Goal: Transaction & Acquisition: Download file/media

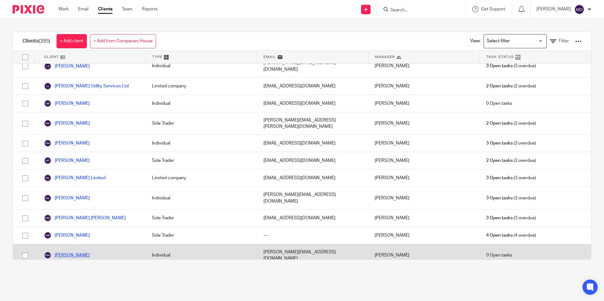
scroll to position [2711, 0]
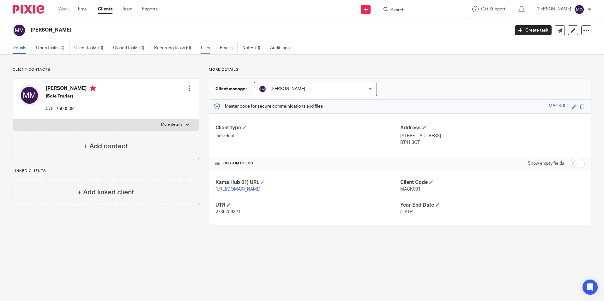
click at [208, 51] on link "Files" at bounding box center [208, 48] width 14 height 12
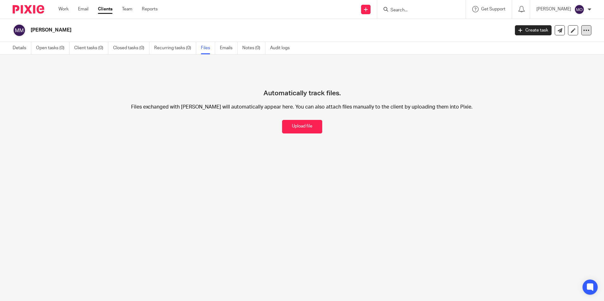
click at [583, 30] on icon at bounding box center [586, 30] width 6 height 6
click at [561, 53] on link "Export data" at bounding box center [547, 55] width 70 height 9
click at [372, 76] on div "Automatically track files. Files exchanged with Martin Mackle will automaticall…" at bounding box center [302, 100] width 579 height 66
click at [106, 9] on link "Clients" at bounding box center [105, 9] width 15 height 6
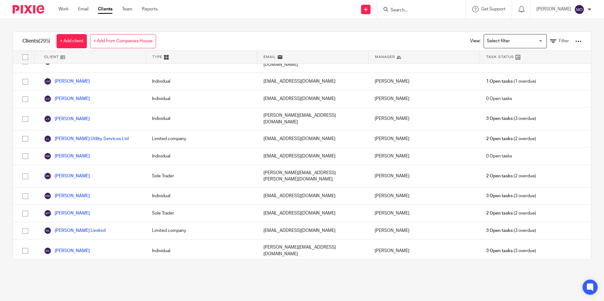
scroll to position [2717, 0]
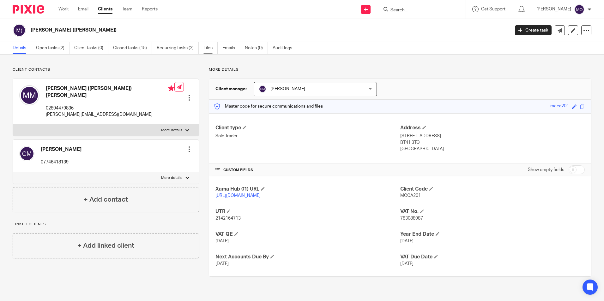
click at [211, 48] on link "Files" at bounding box center [210, 48] width 14 height 12
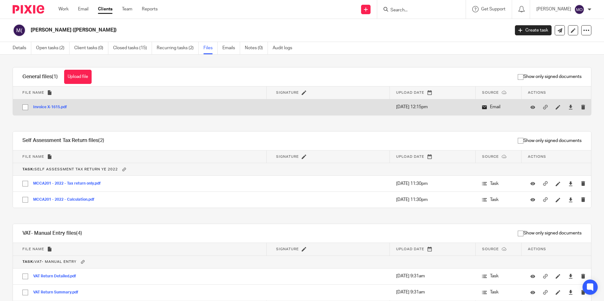
click at [24, 106] on input "checkbox" at bounding box center [25, 107] width 12 height 12
checkbox input "true"
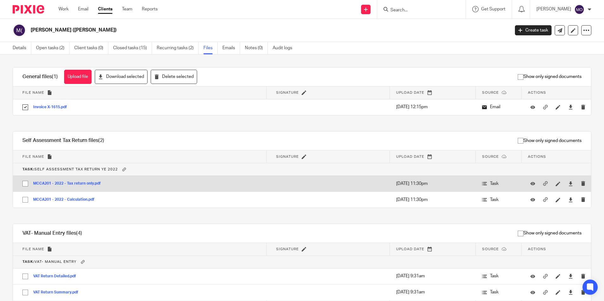
click at [21, 186] on input "checkbox" at bounding box center [25, 184] width 12 height 12
checkbox input "true"
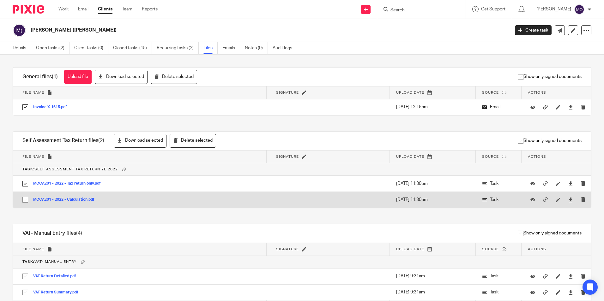
click at [24, 198] on input "checkbox" at bounding box center [25, 200] width 12 height 12
checkbox input "true"
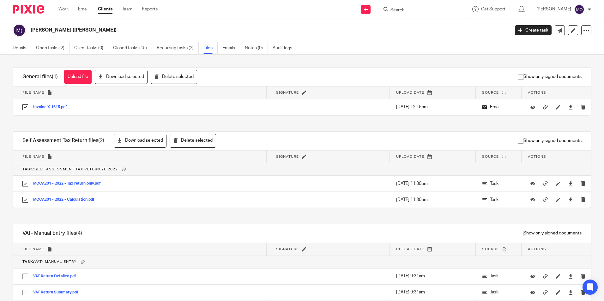
scroll to position [32, 0]
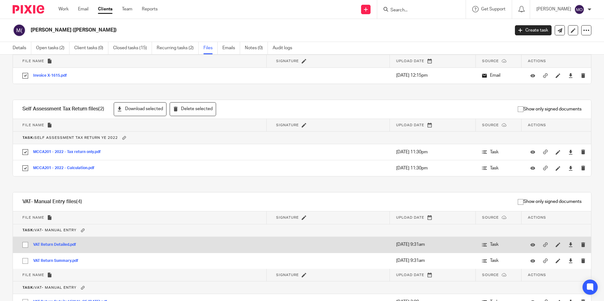
drag, startPoint x: 25, startPoint y: 246, endPoint x: 26, endPoint y: 260, distance: 14.6
click at [24, 247] on input "checkbox" at bounding box center [25, 245] width 12 height 12
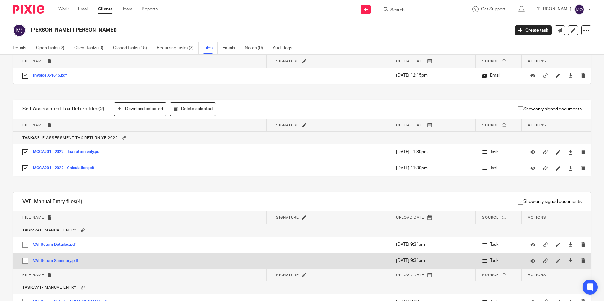
checkbox input "true"
click at [27, 261] on input "checkbox" at bounding box center [25, 261] width 12 height 12
checkbox input "true"
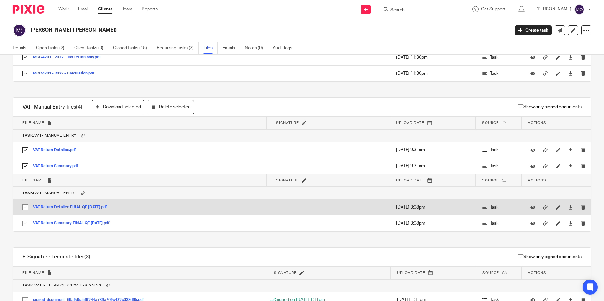
click at [24, 207] on input "checkbox" at bounding box center [25, 207] width 12 height 12
checkbox input "true"
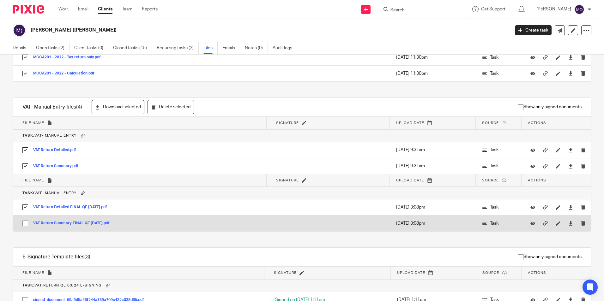
click at [27, 224] on input "checkbox" at bounding box center [25, 224] width 12 height 12
checkbox input "true"
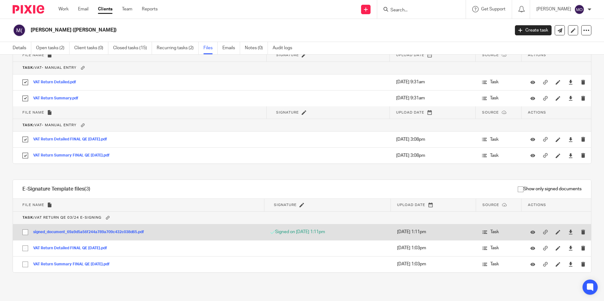
click at [25, 230] on input "checkbox" at bounding box center [25, 232] width 12 height 12
checkbox input "true"
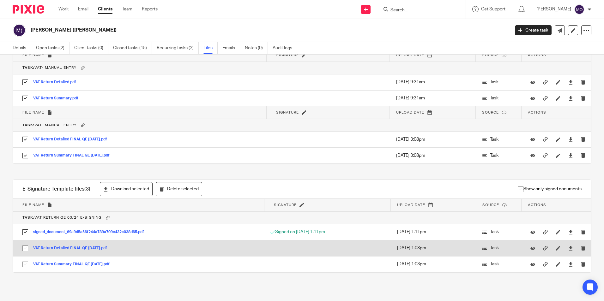
click at [28, 250] on input "checkbox" at bounding box center [25, 249] width 12 height 12
checkbox input "true"
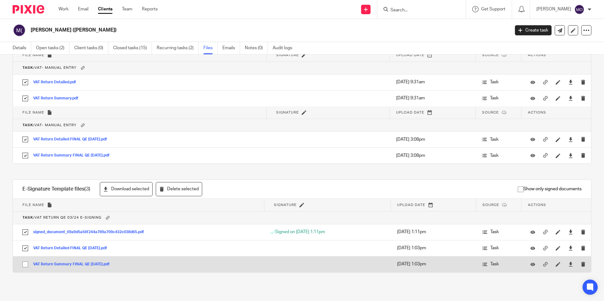
click at [24, 263] on input "checkbox" at bounding box center [25, 265] width 12 height 12
checkbox input "true"
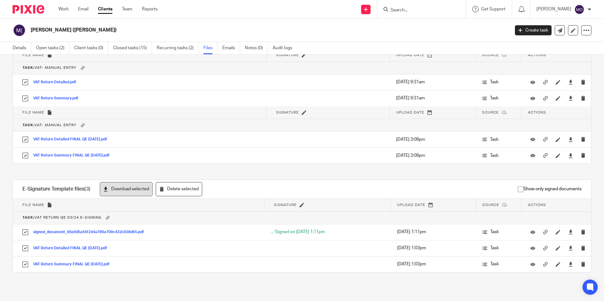
click at [123, 193] on button "Download selected" at bounding box center [126, 189] width 53 height 14
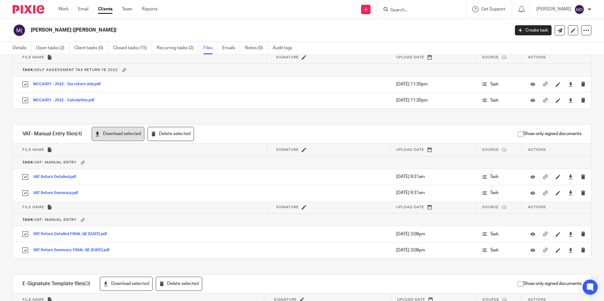
click at [126, 136] on button "Download selected" at bounding box center [118, 134] width 53 height 14
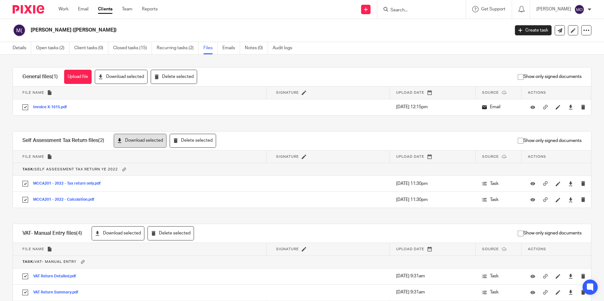
click at [133, 144] on button "Download selected" at bounding box center [140, 141] width 53 height 14
click at [117, 74] on button "Download selected" at bounding box center [121, 77] width 53 height 14
click at [582, 27] on div at bounding box center [586, 30] width 10 height 10
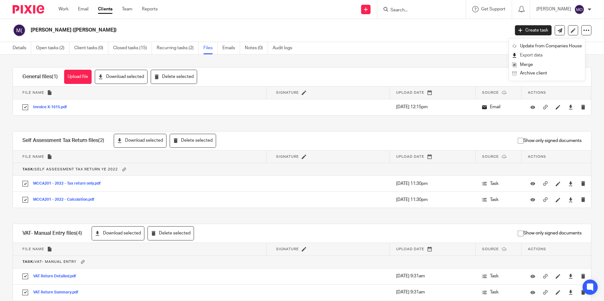
click at [537, 52] on link "Export data" at bounding box center [547, 55] width 70 height 9
click at [321, 41] on main "Martin McCann (NICK) Create task Update from Companies House Export data Merge …" at bounding box center [302, 150] width 604 height 301
click at [192, 31] on h2 "Martin McCann (NICK)" at bounding box center [221, 30] width 380 height 7
click at [109, 10] on link "Clients" at bounding box center [105, 9] width 15 height 6
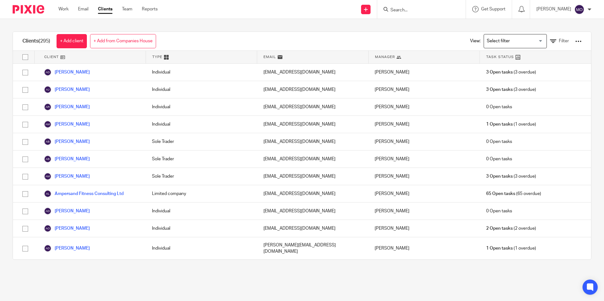
click at [423, 9] on input "Search" at bounding box center [418, 11] width 57 height 6
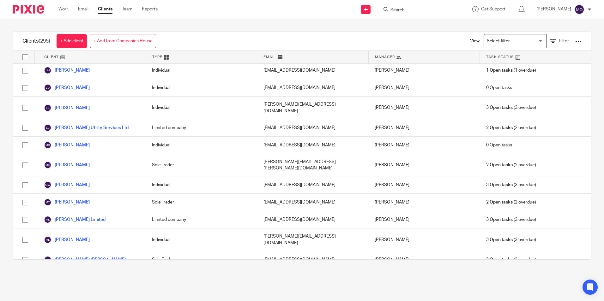
scroll to position [2773, 0]
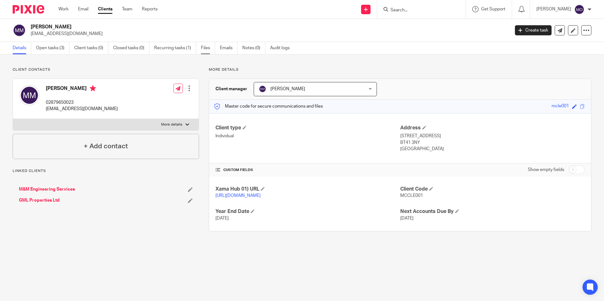
click at [207, 45] on link "Files" at bounding box center [208, 48] width 14 height 12
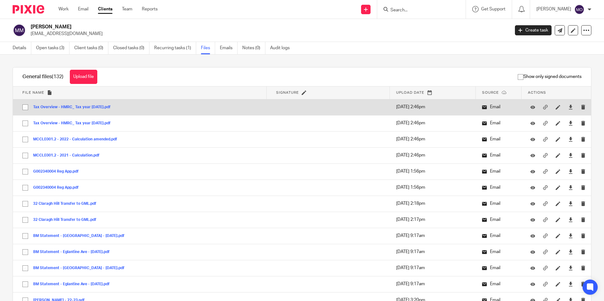
click at [26, 106] on input "checkbox" at bounding box center [25, 107] width 12 height 12
checkbox input "true"
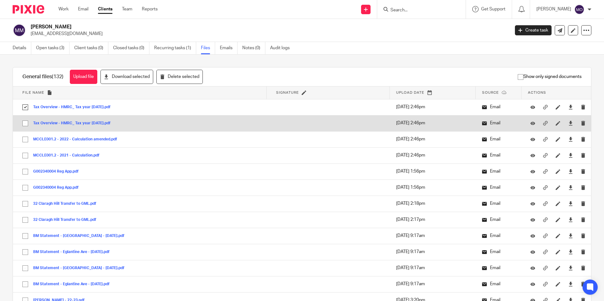
click at [27, 123] on input "checkbox" at bounding box center [25, 123] width 12 height 12
checkbox input "true"
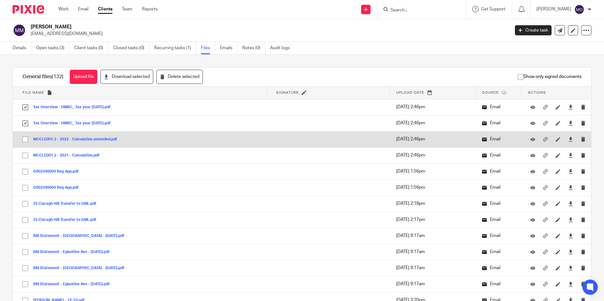
click at [25, 140] on input "checkbox" at bounding box center [25, 140] width 12 height 12
checkbox input "true"
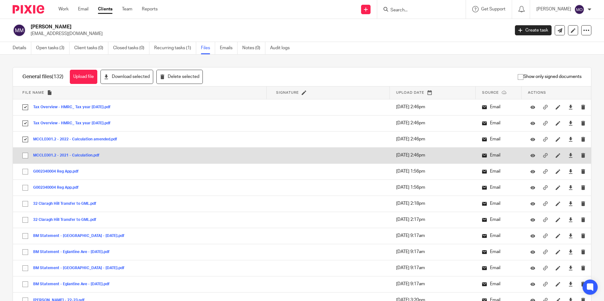
click at [26, 155] on input "checkbox" at bounding box center [25, 156] width 12 height 12
checkbox input "true"
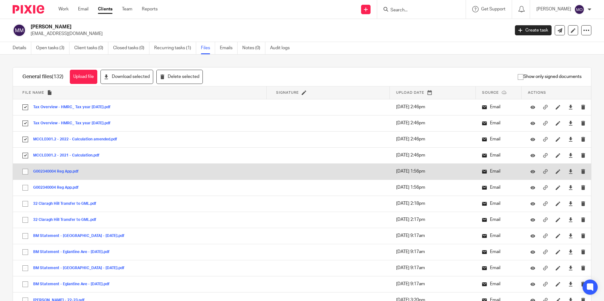
click at [25, 169] on input "checkbox" at bounding box center [25, 172] width 12 height 12
checkbox input "true"
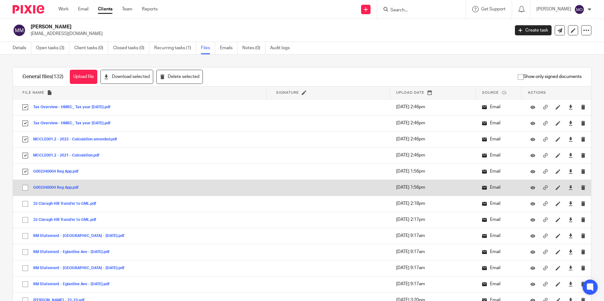
click at [25, 187] on input "checkbox" at bounding box center [25, 188] width 12 height 12
checkbox input "true"
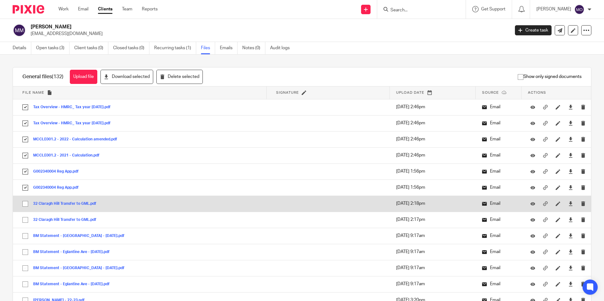
click at [26, 202] on input "checkbox" at bounding box center [25, 204] width 12 height 12
checkbox input "true"
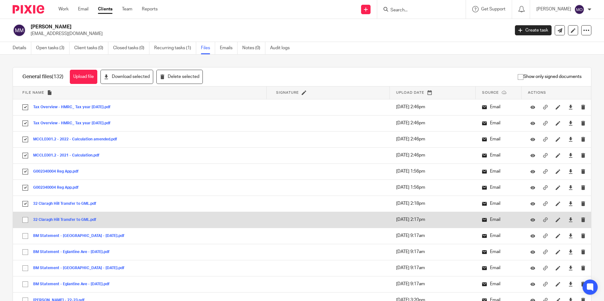
drag, startPoint x: 25, startPoint y: 218, endPoint x: 25, endPoint y: 225, distance: 6.6
click at [25, 219] on input "checkbox" at bounding box center [25, 220] width 12 height 12
checkbox input "true"
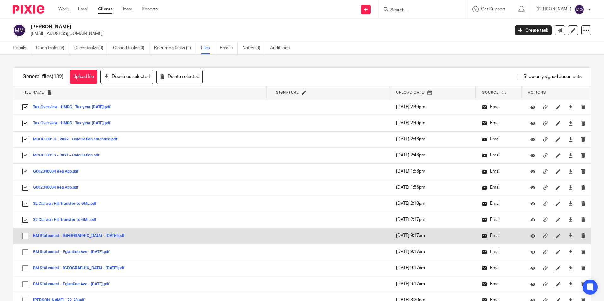
drag, startPoint x: 25, startPoint y: 233, endPoint x: 26, endPoint y: 237, distance: 4.5
click at [25, 233] on input "checkbox" at bounding box center [25, 236] width 12 height 12
checkbox input "true"
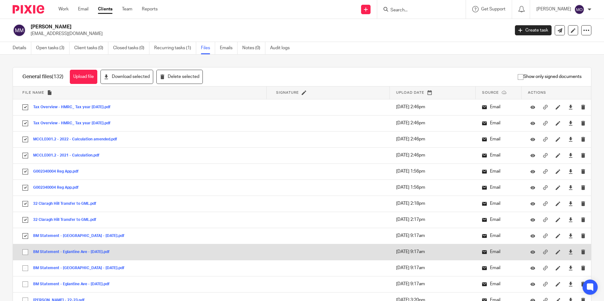
click at [26, 251] on input "checkbox" at bounding box center [25, 252] width 12 height 12
checkbox input "true"
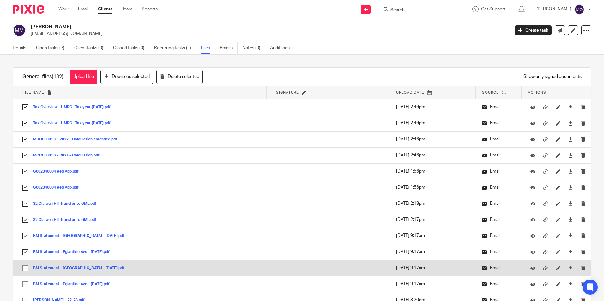
click at [26, 269] on input "checkbox" at bounding box center [25, 268] width 12 height 12
checkbox input "true"
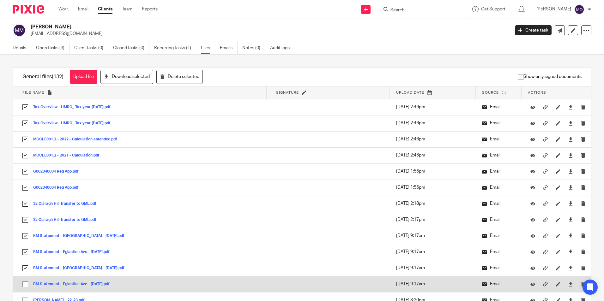
drag, startPoint x: 24, startPoint y: 281, endPoint x: 25, endPoint y: 284, distance: 3.3
click at [23, 281] on input "checkbox" at bounding box center [25, 285] width 12 height 12
checkbox input "true"
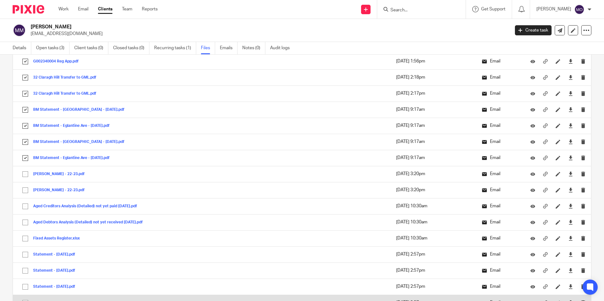
scroll to position [158, 0]
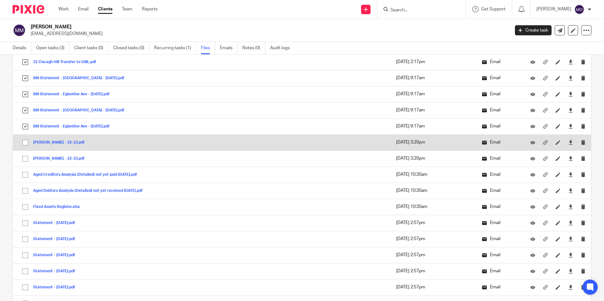
drag, startPoint x: 24, startPoint y: 141, endPoint x: 25, endPoint y: 144, distance: 3.2
click at [25, 141] on input "checkbox" at bounding box center [25, 143] width 12 height 12
checkbox input "true"
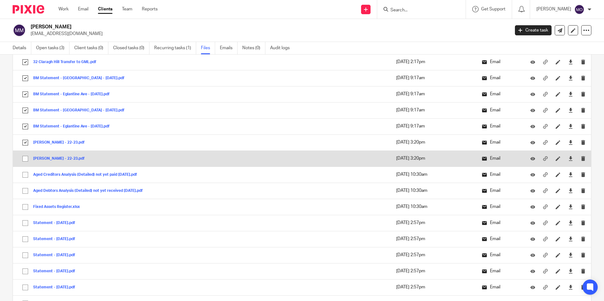
click at [25, 155] on input "checkbox" at bounding box center [25, 159] width 12 height 12
checkbox input "true"
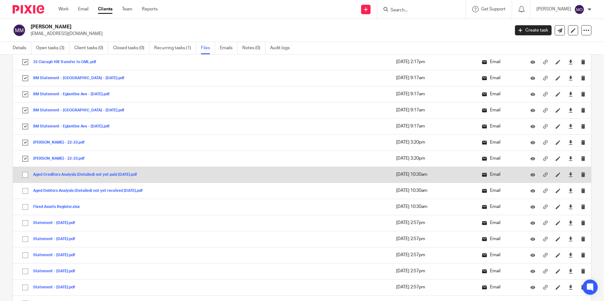
click at [26, 174] on input "checkbox" at bounding box center [25, 175] width 12 height 12
checkbox input "true"
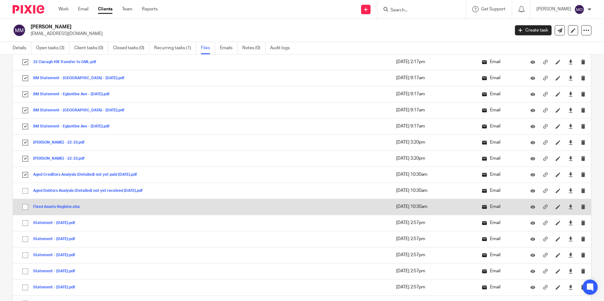
drag, startPoint x: 27, startPoint y: 191, endPoint x: 27, endPoint y: 205, distance: 13.6
click at [27, 192] on input "checkbox" at bounding box center [25, 191] width 12 height 12
checkbox input "true"
click at [27, 207] on input "checkbox" at bounding box center [25, 207] width 12 height 12
checkbox input "true"
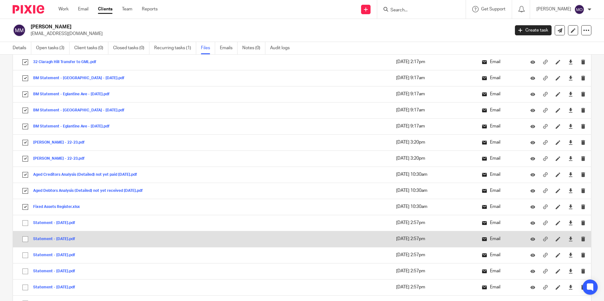
drag, startPoint x: 25, startPoint y: 222, endPoint x: 25, endPoint y: 231, distance: 8.8
click at [25, 223] on input "checkbox" at bounding box center [25, 223] width 12 height 12
checkbox input "true"
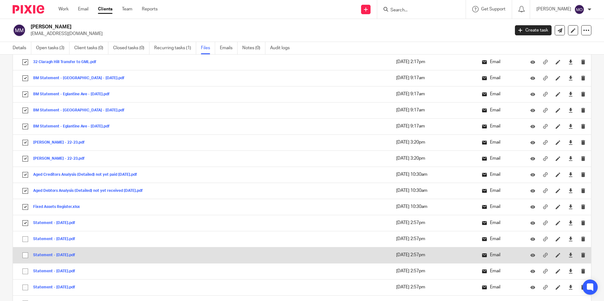
drag, startPoint x: 25, startPoint y: 238, endPoint x: 23, endPoint y: 252, distance: 13.7
click at [25, 239] on input "checkbox" at bounding box center [25, 239] width 12 height 12
checkbox input "true"
click at [24, 255] on input "checkbox" at bounding box center [25, 255] width 12 height 12
checkbox input "true"
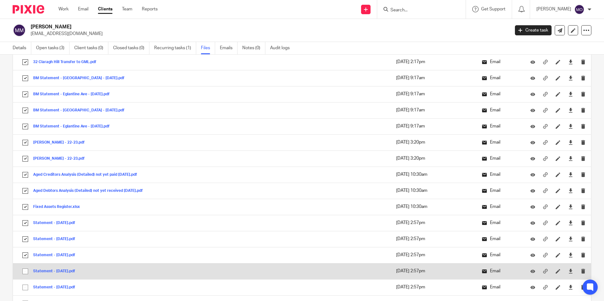
click at [26, 272] on input "checkbox" at bounding box center [25, 272] width 12 height 12
checkbox input "true"
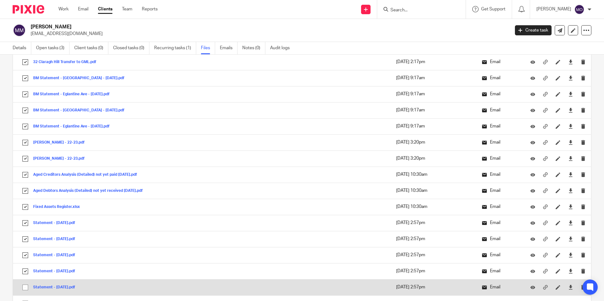
click at [24, 290] on input "checkbox" at bounding box center [25, 288] width 12 height 12
checkbox input "true"
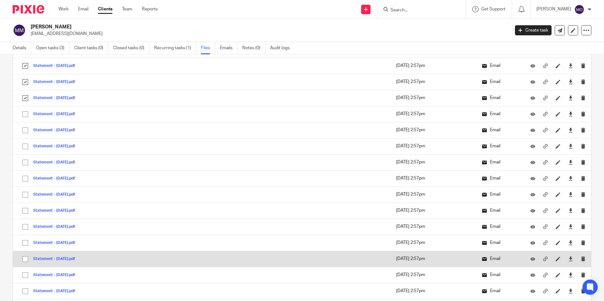
scroll to position [379, 0]
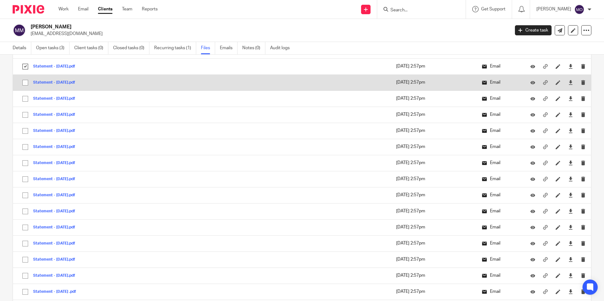
click at [24, 83] on input "checkbox" at bounding box center [25, 83] width 12 height 12
checkbox input "true"
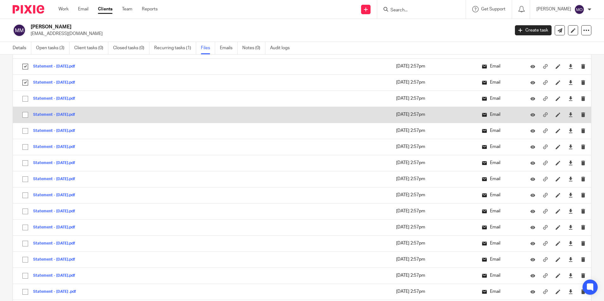
drag, startPoint x: 26, startPoint y: 97, endPoint x: 27, endPoint y: 112, distance: 15.2
click at [26, 98] on input "checkbox" at bounding box center [25, 99] width 12 height 12
checkbox input "true"
drag, startPoint x: 27, startPoint y: 112, endPoint x: 28, endPoint y: 118, distance: 6.0
click at [28, 116] on input "checkbox" at bounding box center [25, 115] width 12 height 12
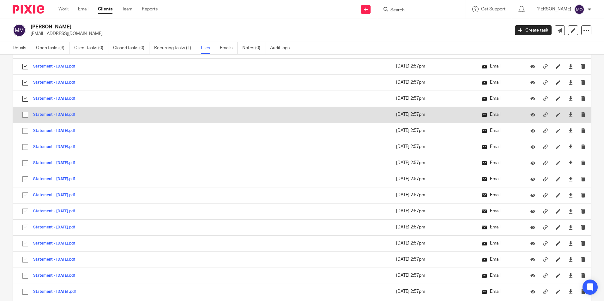
checkbox input "true"
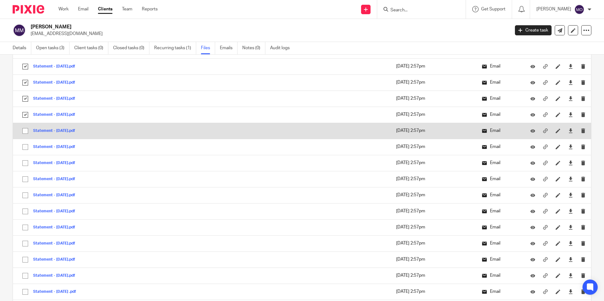
drag, startPoint x: 25, startPoint y: 129, endPoint x: 26, endPoint y: 133, distance: 4.2
click at [26, 130] on input "checkbox" at bounding box center [25, 131] width 12 height 12
checkbox input "true"
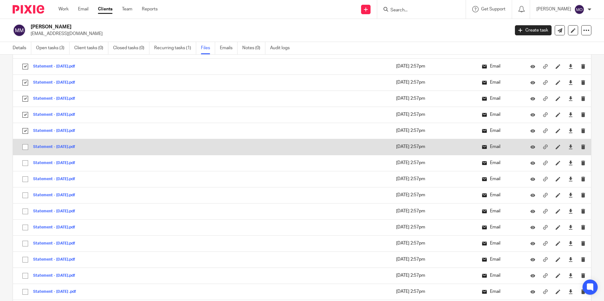
click at [25, 145] on input "checkbox" at bounding box center [25, 147] width 12 height 12
checkbox input "true"
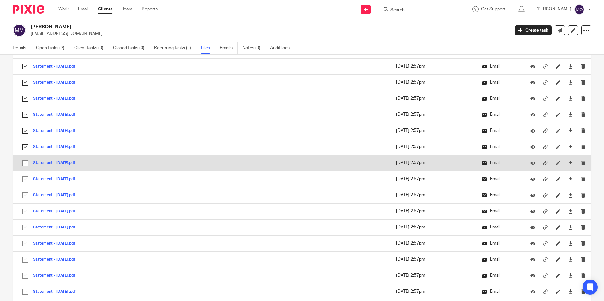
click at [27, 161] on input "checkbox" at bounding box center [25, 163] width 12 height 12
checkbox input "true"
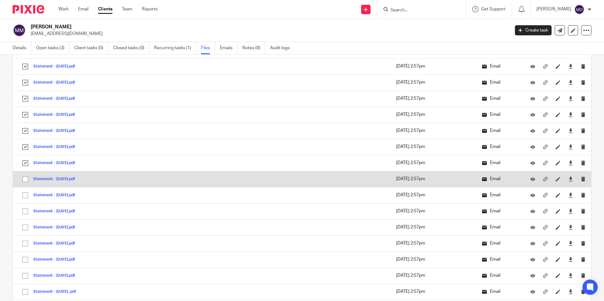
click at [26, 175] on input "checkbox" at bounding box center [25, 179] width 12 height 12
checkbox input "true"
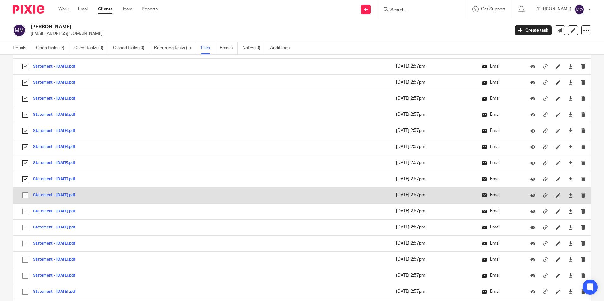
click at [25, 193] on input "checkbox" at bounding box center [25, 195] width 12 height 12
checkbox input "true"
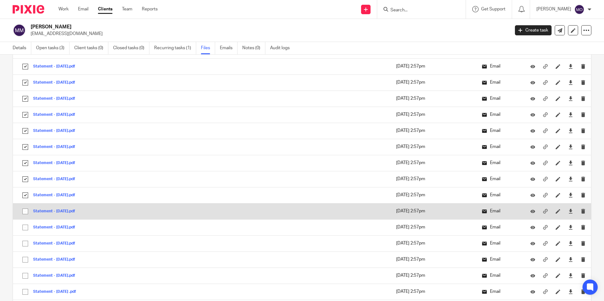
click at [25, 211] on input "checkbox" at bounding box center [25, 212] width 12 height 12
checkbox input "true"
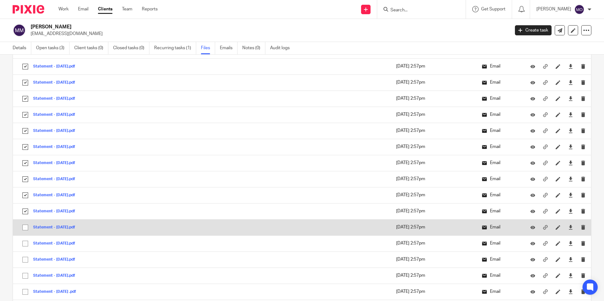
click at [26, 230] on input "checkbox" at bounding box center [25, 228] width 12 height 12
checkbox input "true"
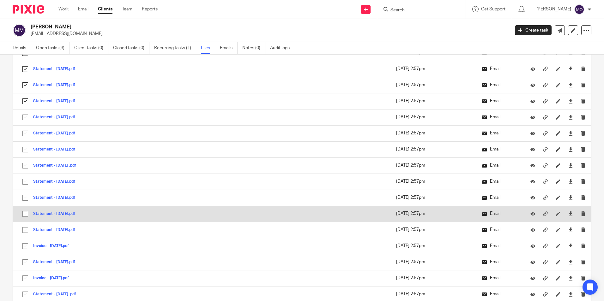
scroll to position [537, 0]
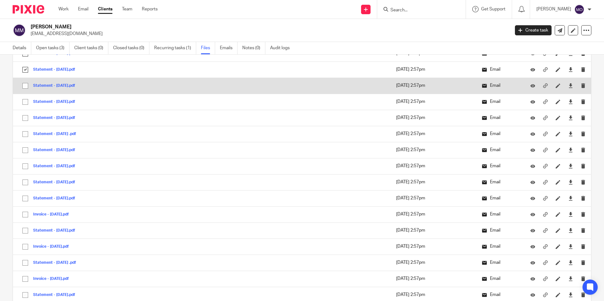
click at [23, 84] on input "checkbox" at bounding box center [25, 86] width 12 height 12
checkbox input "true"
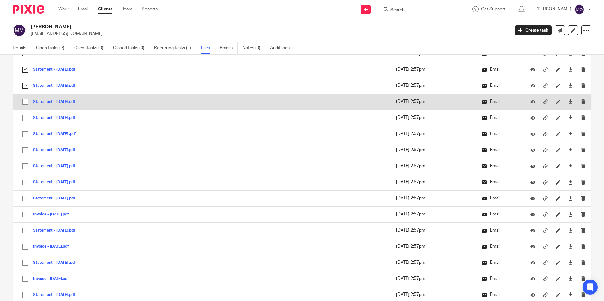
click at [27, 100] on input "checkbox" at bounding box center [25, 102] width 12 height 12
checkbox input "true"
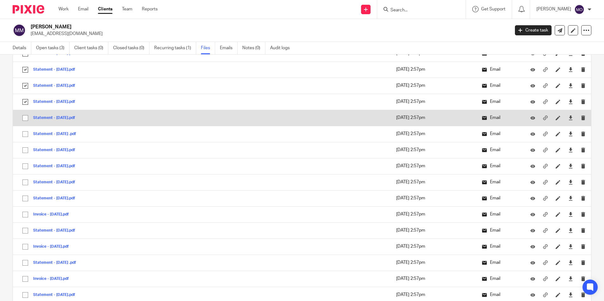
drag, startPoint x: 26, startPoint y: 119, endPoint x: 27, endPoint y: 124, distance: 5.1
click at [26, 119] on input "checkbox" at bounding box center [25, 118] width 12 height 12
checkbox input "true"
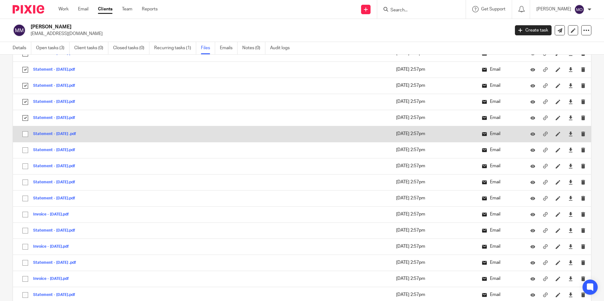
click at [26, 138] on input "checkbox" at bounding box center [25, 134] width 12 height 12
checkbox input "true"
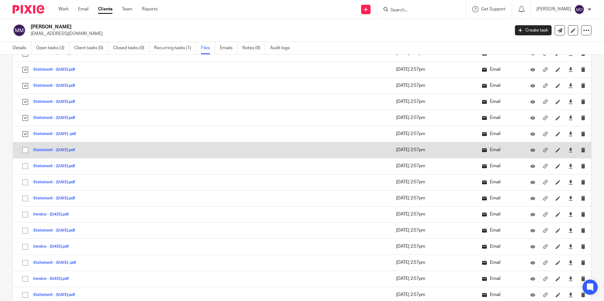
click at [29, 146] on input "checkbox" at bounding box center [25, 150] width 12 height 12
checkbox input "true"
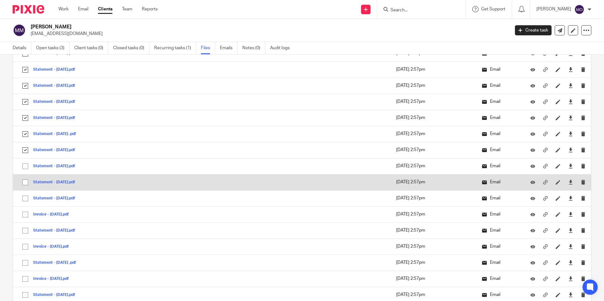
drag, startPoint x: 26, startPoint y: 165, endPoint x: 23, endPoint y: 176, distance: 11.3
click at [26, 165] on input "checkbox" at bounding box center [25, 166] width 12 height 12
checkbox input "true"
click at [24, 179] on input "checkbox" at bounding box center [25, 183] width 12 height 12
checkbox input "true"
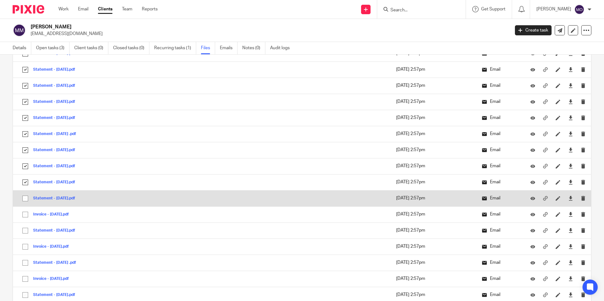
drag, startPoint x: 25, startPoint y: 199, endPoint x: 26, endPoint y: 195, distance: 3.8
click at [26, 198] on input "checkbox" at bounding box center [25, 199] width 12 height 12
checkbox input "true"
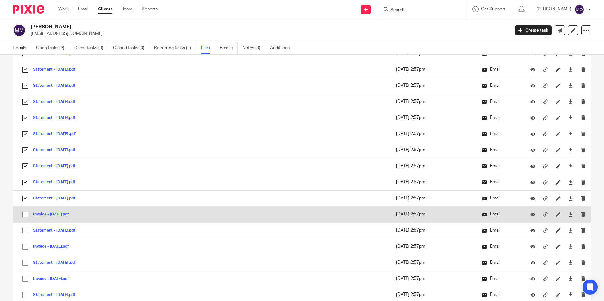
click at [27, 214] on input "checkbox" at bounding box center [25, 215] width 12 height 12
checkbox input "true"
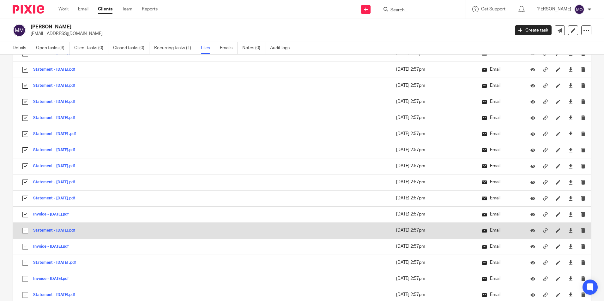
click at [26, 230] on input "checkbox" at bounding box center [25, 231] width 12 height 12
checkbox input "true"
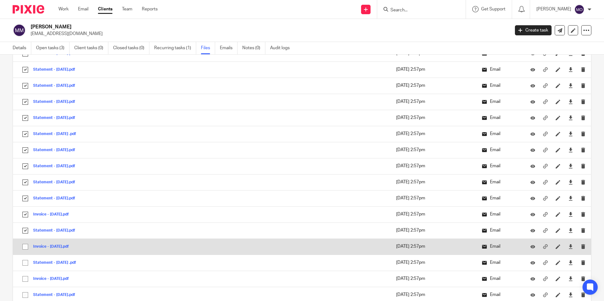
click at [26, 247] on input "checkbox" at bounding box center [25, 247] width 12 height 12
checkbox input "true"
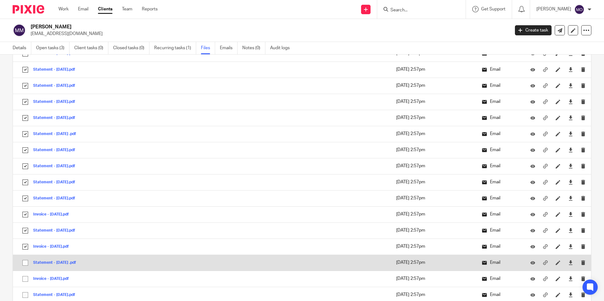
click at [28, 262] on input "checkbox" at bounding box center [25, 263] width 12 height 12
checkbox input "true"
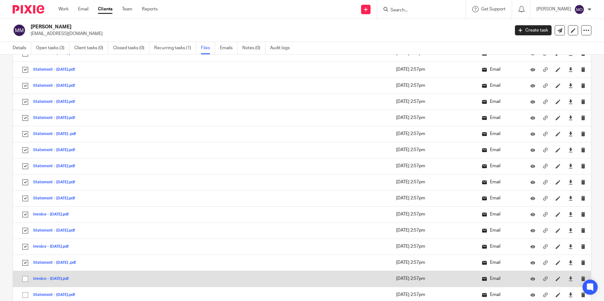
click at [28, 277] on input "checkbox" at bounding box center [25, 279] width 12 height 12
checkbox input "true"
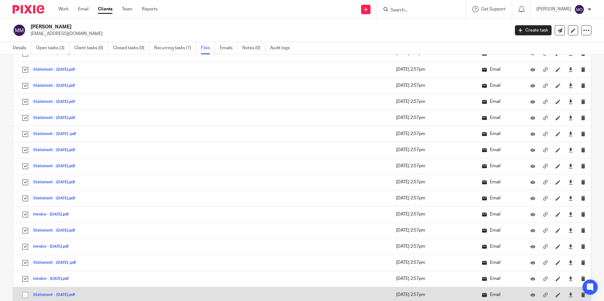
click at [24, 294] on input "checkbox" at bounding box center [25, 295] width 12 height 12
checkbox input "true"
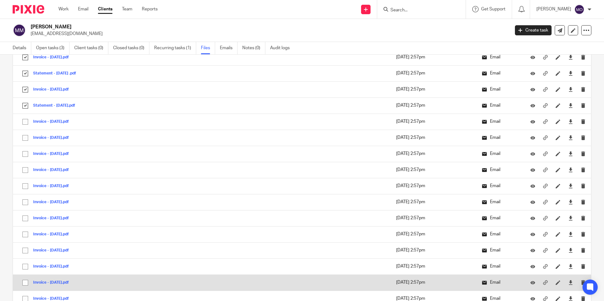
scroll to position [758, 0]
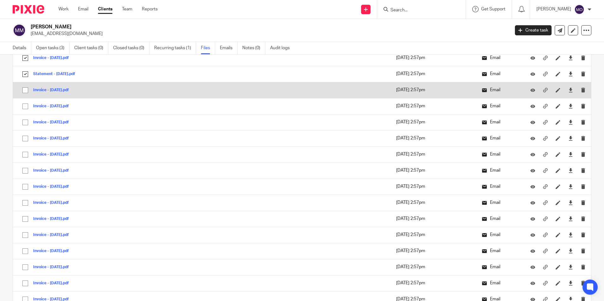
click at [26, 87] on input "checkbox" at bounding box center [25, 90] width 12 height 12
checkbox input "true"
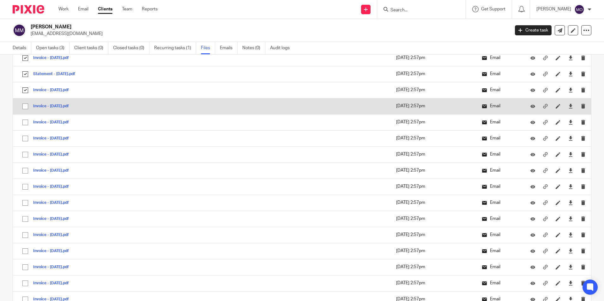
drag, startPoint x: 26, startPoint y: 107, endPoint x: 26, endPoint y: 111, distance: 3.8
click at [26, 108] on input "checkbox" at bounding box center [25, 106] width 12 height 12
checkbox input "true"
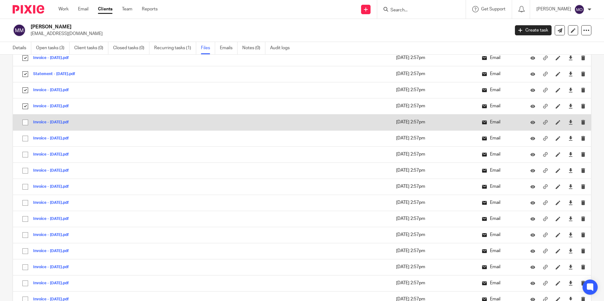
click at [27, 117] on input "checkbox" at bounding box center [25, 123] width 12 height 12
checkbox input "true"
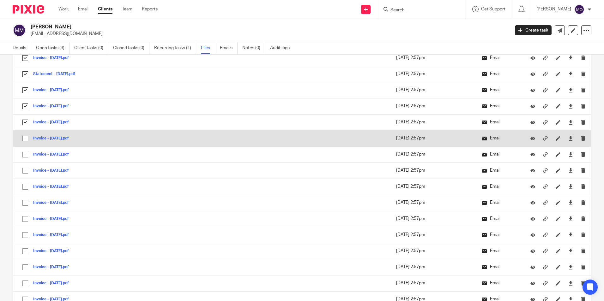
drag, startPoint x: 27, startPoint y: 138, endPoint x: 26, endPoint y: 145, distance: 7.0
click at [26, 140] on input "checkbox" at bounding box center [25, 139] width 12 height 12
checkbox input "true"
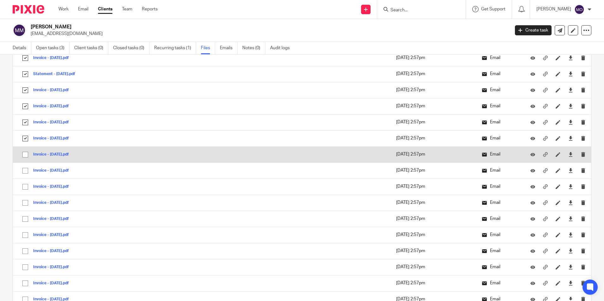
click at [26, 154] on input "checkbox" at bounding box center [25, 155] width 12 height 12
checkbox input "true"
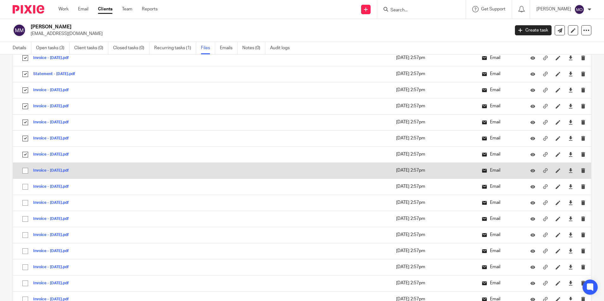
click at [27, 168] on input "checkbox" at bounding box center [25, 171] width 12 height 12
checkbox input "true"
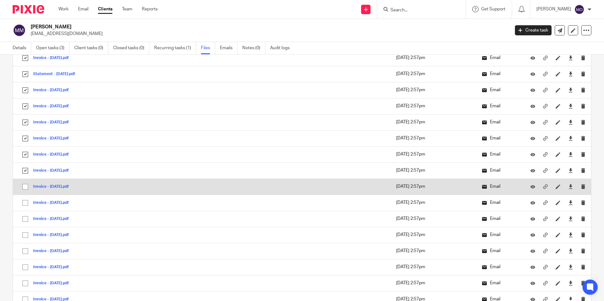
click at [24, 185] on input "checkbox" at bounding box center [25, 187] width 12 height 12
checkbox input "true"
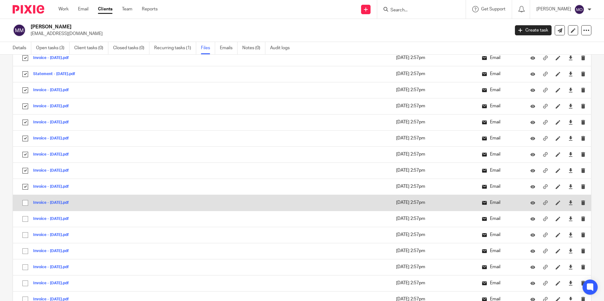
click at [28, 201] on input "checkbox" at bounding box center [25, 203] width 12 height 12
checkbox input "true"
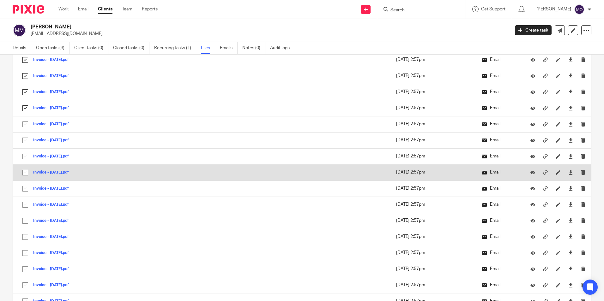
scroll to position [884, 0]
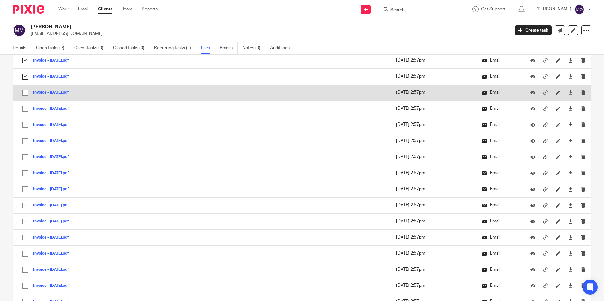
click at [26, 92] on input "checkbox" at bounding box center [25, 93] width 12 height 12
checkbox input "true"
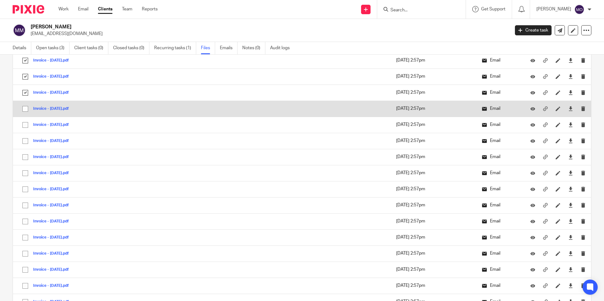
drag, startPoint x: 23, startPoint y: 111, endPoint x: 24, endPoint y: 117, distance: 5.7
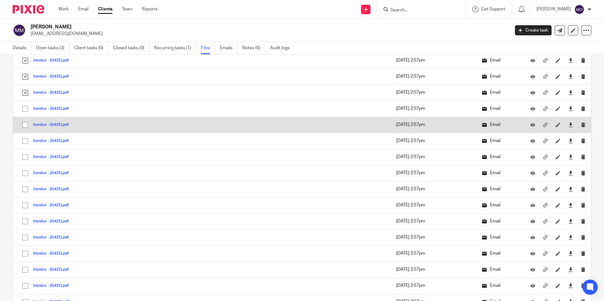
click at [23, 112] on input "checkbox" at bounding box center [25, 109] width 12 height 12
checkbox input "true"
drag, startPoint x: 26, startPoint y: 124, endPoint x: 27, endPoint y: 131, distance: 7.3
click at [27, 125] on input "checkbox" at bounding box center [25, 125] width 12 height 12
checkbox input "true"
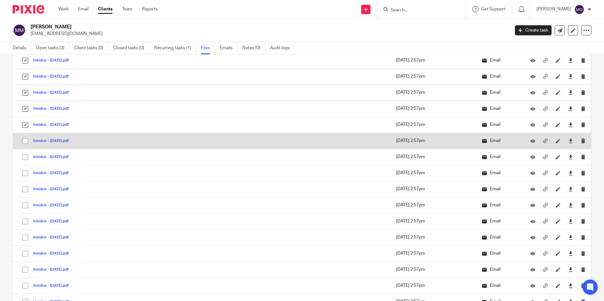
click at [24, 141] on input "checkbox" at bounding box center [25, 141] width 12 height 12
checkbox input "true"
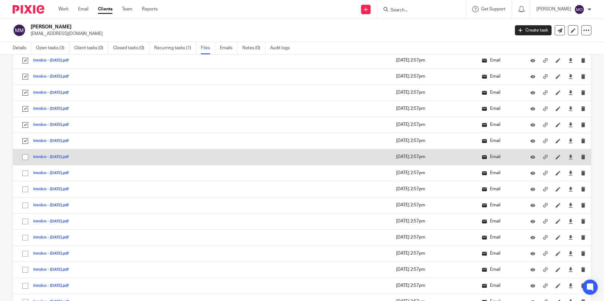
click at [27, 152] on input "checkbox" at bounding box center [25, 157] width 12 height 12
checkbox input "true"
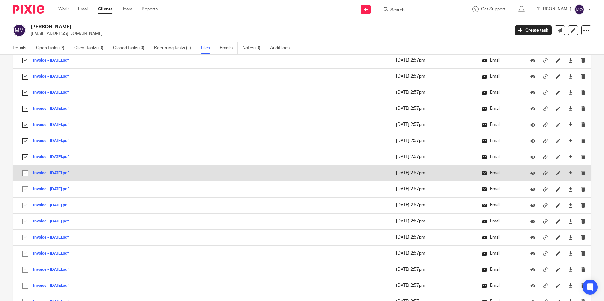
click at [23, 178] on input "checkbox" at bounding box center [25, 173] width 12 height 12
checkbox input "true"
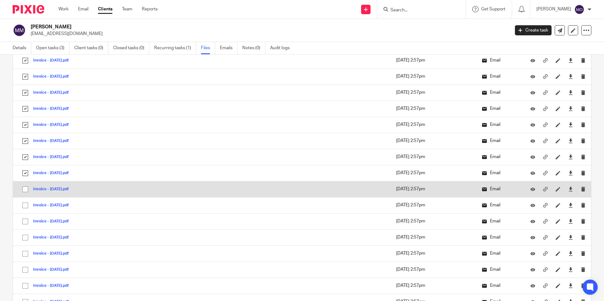
click at [25, 190] on input "checkbox" at bounding box center [25, 189] width 12 height 12
checkbox input "true"
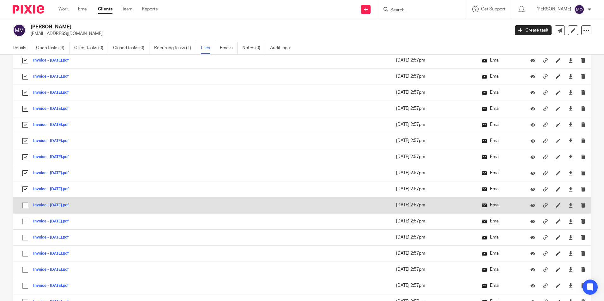
click at [28, 208] on input "checkbox" at bounding box center [25, 206] width 12 height 12
checkbox input "true"
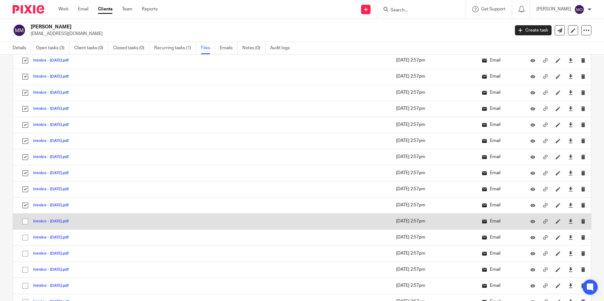
click at [25, 220] on input "checkbox" at bounding box center [25, 222] width 12 height 12
checkbox input "true"
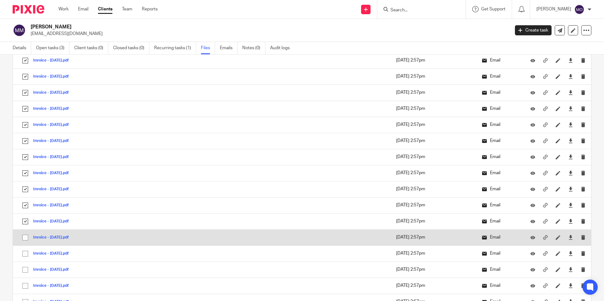
click at [26, 235] on input "checkbox" at bounding box center [25, 238] width 12 height 12
checkbox input "true"
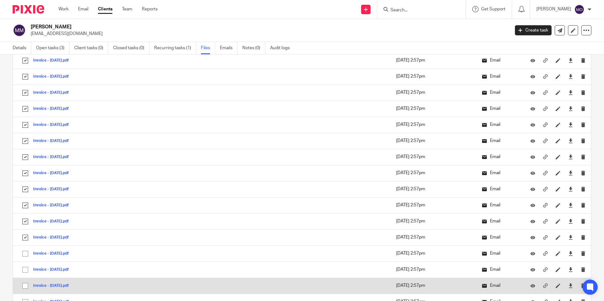
scroll to position [947, 0]
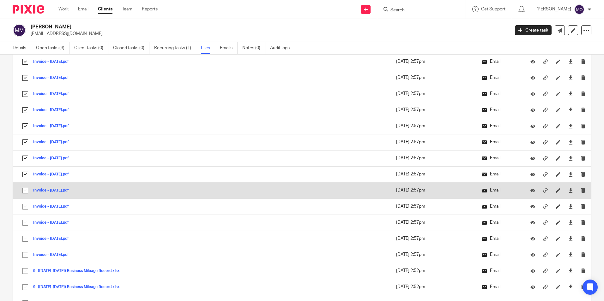
click at [26, 190] on input "checkbox" at bounding box center [25, 191] width 12 height 12
checkbox input "true"
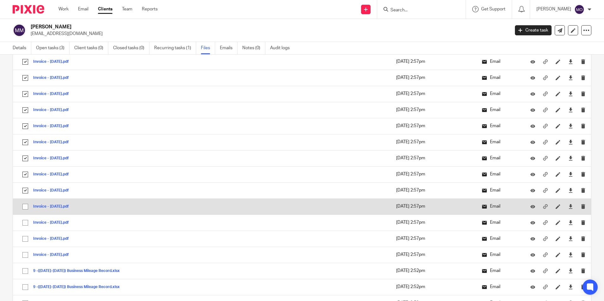
click at [27, 202] on input "checkbox" at bounding box center [25, 207] width 12 height 12
checkbox input "true"
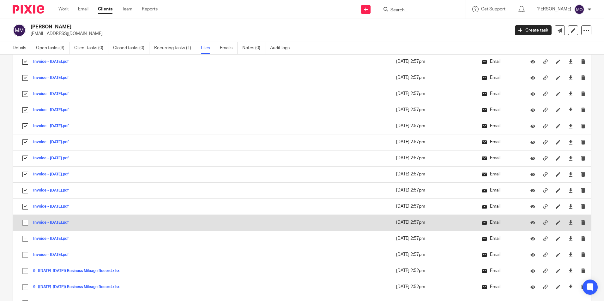
drag, startPoint x: 27, startPoint y: 221, endPoint x: 26, endPoint y: 224, distance: 3.2
click at [26, 221] on input "checkbox" at bounding box center [25, 223] width 12 height 12
checkbox input "true"
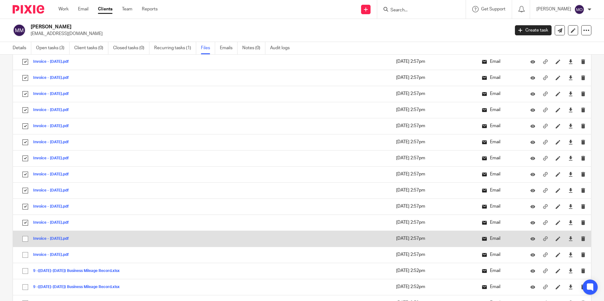
drag, startPoint x: 26, startPoint y: 236, endPoint x: 27, endPoint y: 246, distance: 10.4
click at [26, 236] on input "checkbox" at bounding box center [25, 239] width 12 height 12
checkbox input "true"
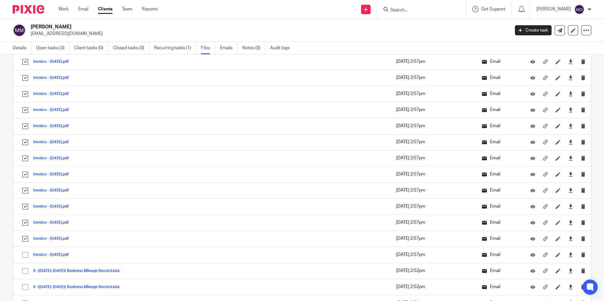
scroll to position [1074, 0]
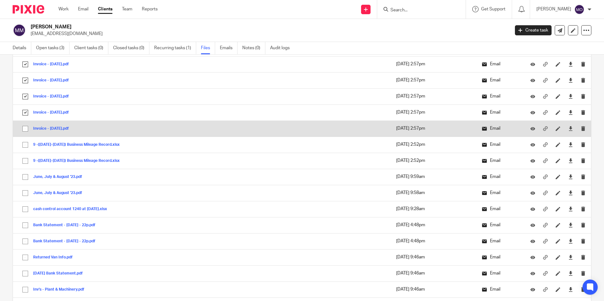
drag, startPoint x: 26, startPoint y: 129, endPoint x: 27, endPoint y: 140, distance: 11.8
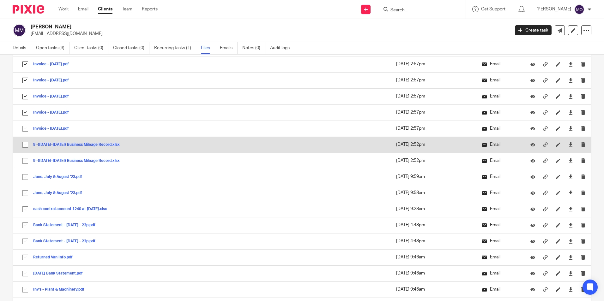
click at [26, 129] on input "checkbox" at bounding box center [25, 129] width 12 height 12
checkbox input "true"
click at [27, 145] on input "checkbox" at bounding box center [25, 145] width 12 height 12
checkbox input "true"
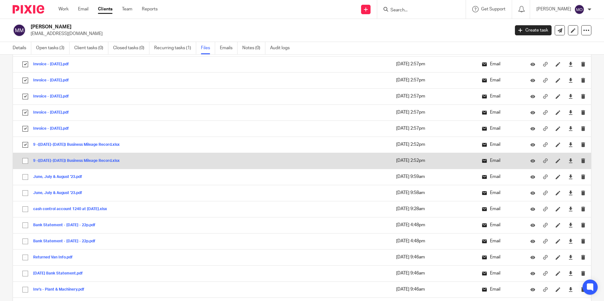
click at [27, 156] on input "checkbox" at bounding box center [25, 161] width 12 height 12
checkbox input "true"
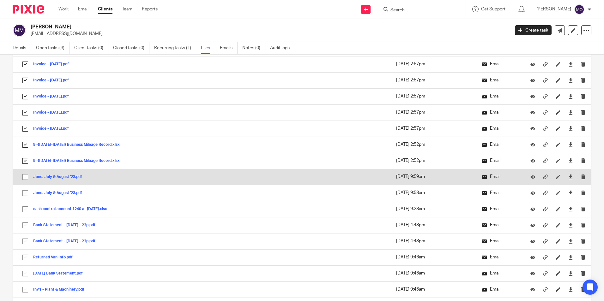
drag, startPoint x: 23, startPoint y: 178, endPoint x: 26, endPoint y: 185, distance: 7.5
click at [23, 177] on input "checkbox" at bounding box center [25, 177] width 12 height 12
checkbox input "true"
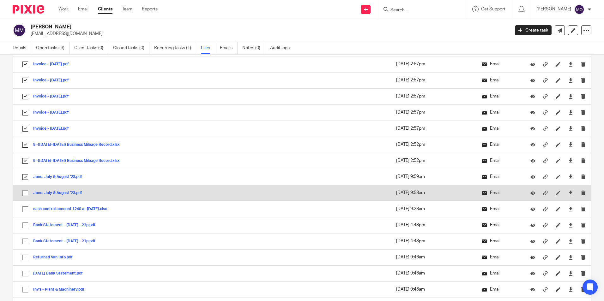
click at [26, 192] on input "checkbox" at bounding box center [25, 193] width 12 height 12
checkbox input "true"
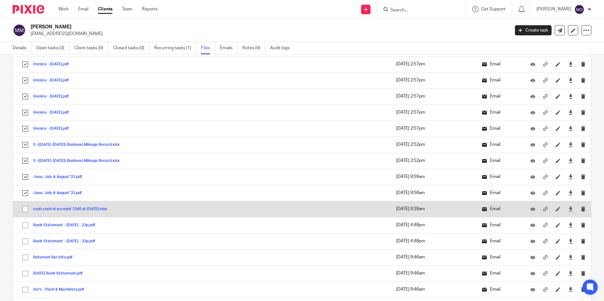
click at [25, 210] on input "checkbox" at bounding box center [25, 209] width 12 height 12
checkbox input "true"
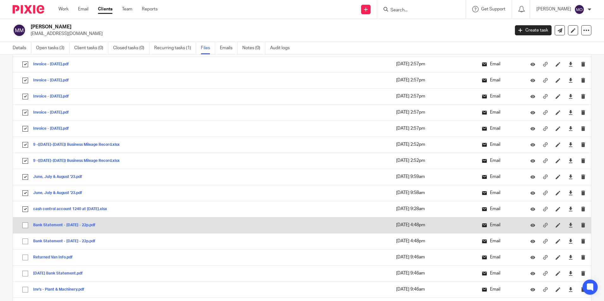
click at [23, 224] on input "checkbox" at bounding box center [25, 225] width 12 height 12
checkbox input "true"
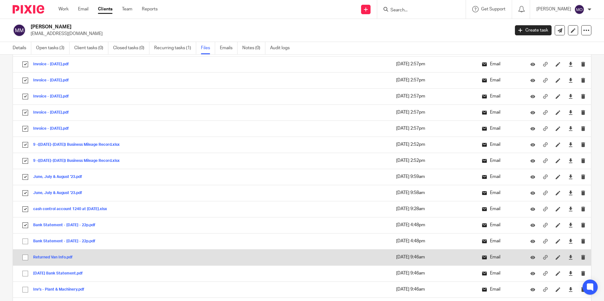
drag, startPoint x: 25, startPoint y: 247, endPoint x: 24, endPoint y: 256, distance: 8.9
click at [25, 248] on td "Bank Statement - Sept 22 - 22p.pdf Bank Statement - Sept 22 - 22p Save" at bounding box center [140, 241] width 254 height 16
click at [24, 263] on input "checkbox" at bounding box center [25, 258] width 12 height 12
checkbox input "true"
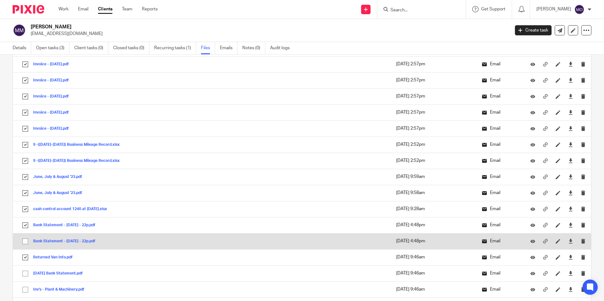
click at [27, 240] on input "checkbox" at bounding box center [25, 242] width 12 height 12
checkbox input "true"
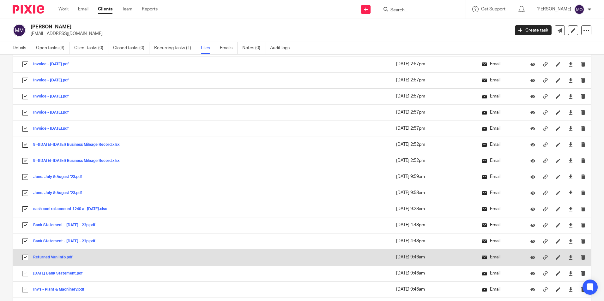
drag, startPoint x: 26, startPoint y: 270, endPoint x: 29, endPoint y: 257, distance: 12.8
click at [27, 267] on td "Oct 22 Bank Statement.pdf Oct 22 Bank Statement Save" at bounding box center [140, 274] width 254 height 16
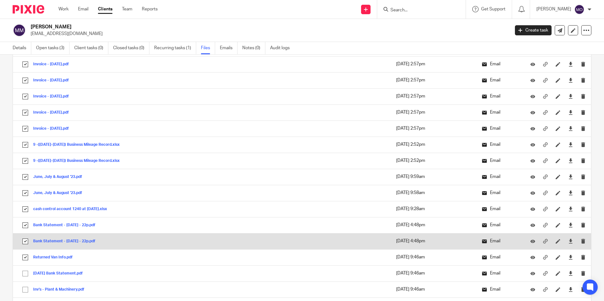
scroll to position [1200, 0]
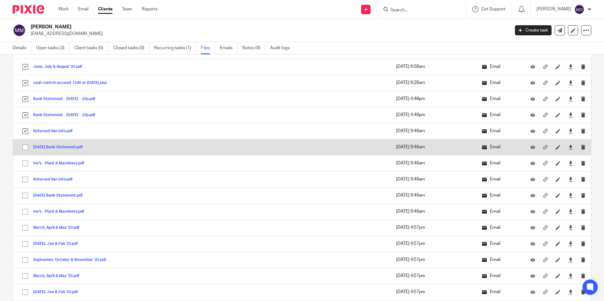
click at [27, 148] on input "checkbox" at bounding box center [25, 147] width 12 height 12
checkbox input "true"
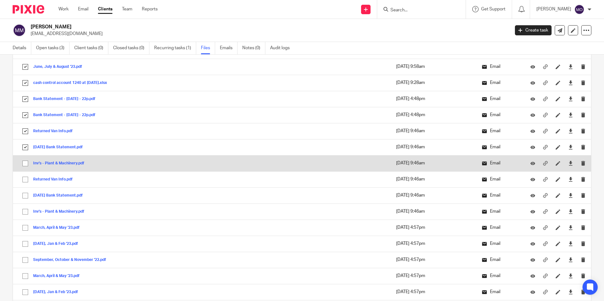
click at [27, 161] on input "checkbox" at bounding box center [25, 164] width 12 height 12
checkbox input "true"
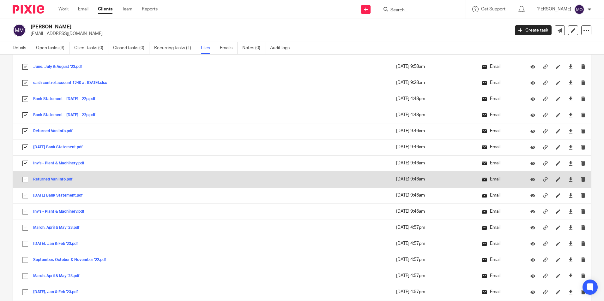
click at [22, 180] on input "checkbox" at bounding box center [25, 180] width 12 height 12
checkbox input "true"
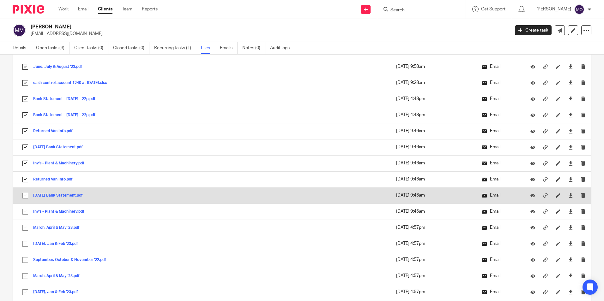
click at [25, 196] on input "checkbox" at bounding box center [25, 196] width 12 height 12
checkbox input "true"
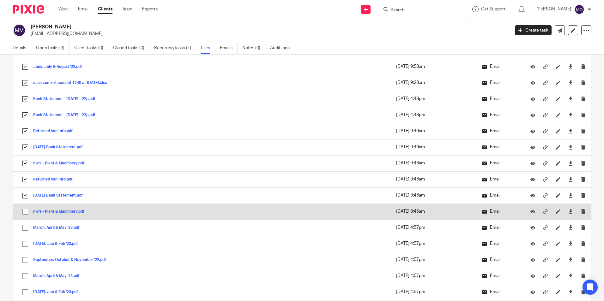
click at [27, 209] on input "checkbox" at bounding box center [25, 212] width 12 height 12
checkbox input "true"
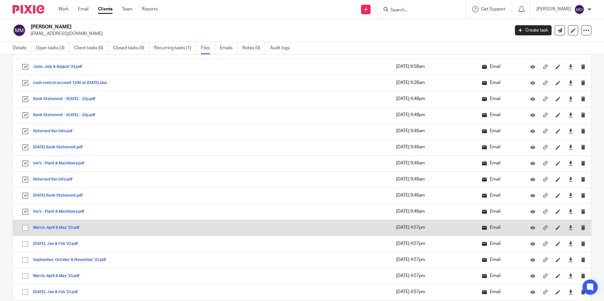
click at [26, 226] on input "checkbox" at bounding box center [25, 228] width 12 height 12
checkbox input "true"
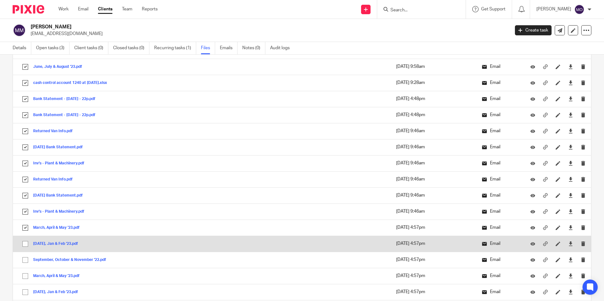
click at [21, 247] on input "checkbox" at bounding box center [25, 244] width 12 height 12
checkbox input "true"
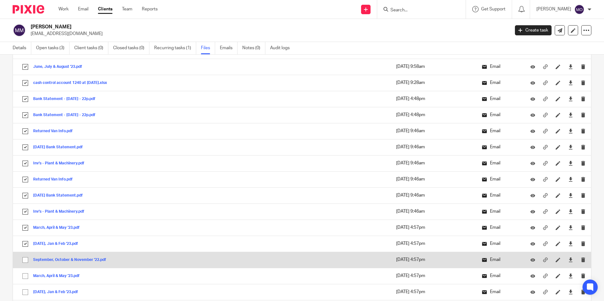
click at [21, 260] on input "checkbox" at bounding box center [25, 260] width 12 height 12
checkbox input "true"
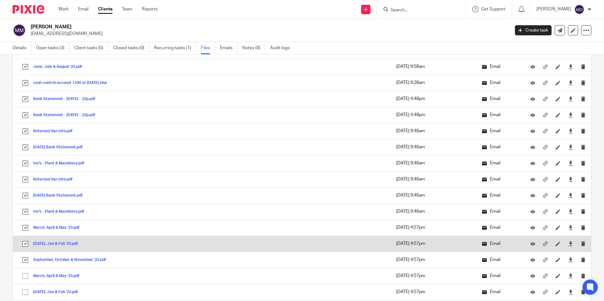
scroll to position [1358, 0]
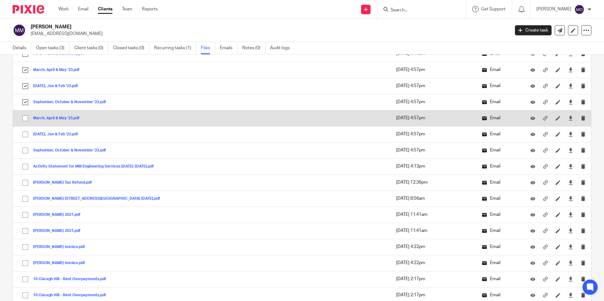
click at [27, 116] on input "checkbox" at bounding box center [25, 118] width 12 height 12
checkbox input "true"
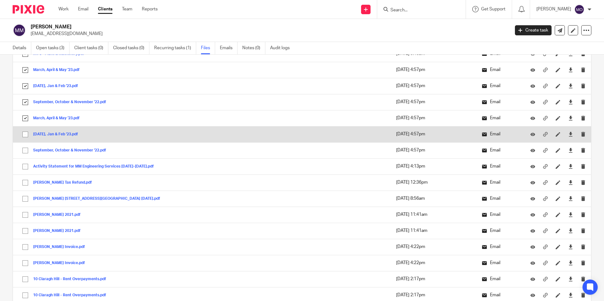
click at [26, 138] on input "checkbox" at bounding box center [25, 135] width 12 height 12
checkbox input "true"
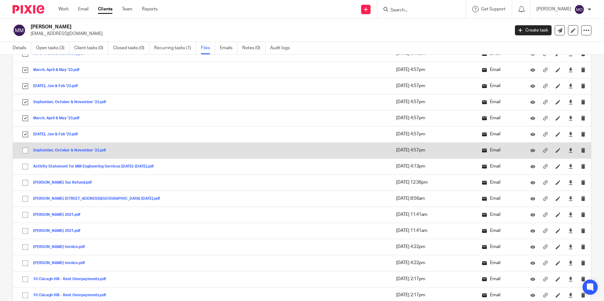
click at [31, 155] on input "checkbox" at bounding box center [25, 151] width 12 height 12
checkbox input "true"
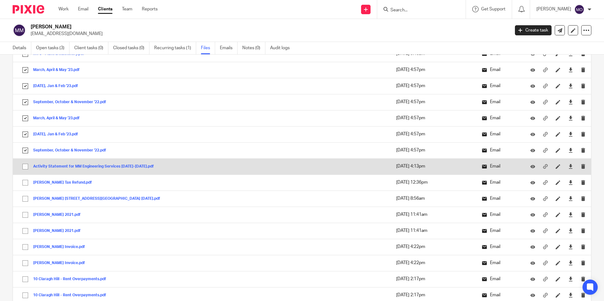
click at [28, 172] on input "checkbox" at bounding box center [25, 167] width 12 height 12
checkbox input "true"
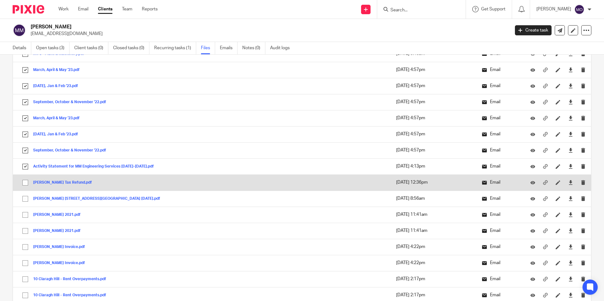
click at [27, 182] on input "checkbox" at bounding box center [25, 183] width 12 height 12
checkbox input "true"
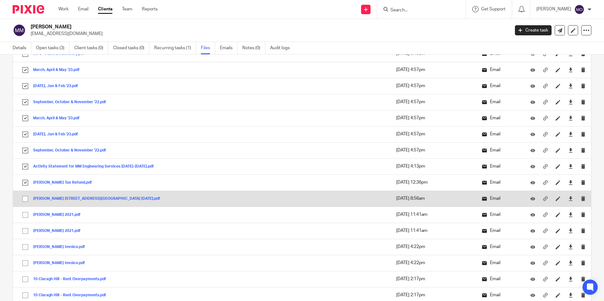
click at [25, 197] on input "checkbox" at bounding box center [25, 199] width 12 height 12
checkbox input "true"
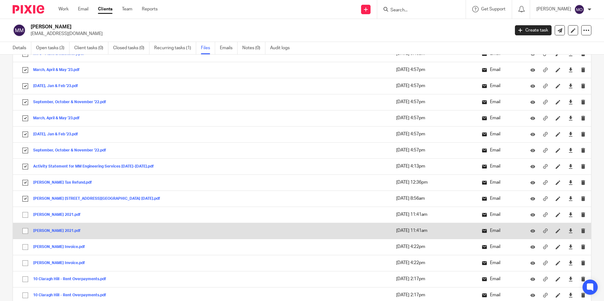
drag, startPoint x: 26, startPoint y: 211, endPoint x: 27, endPoint y: 226, distance: 15.2
click at [26, 216] on input "checkbox" at bounding box center [25, 215] width 12 height 12
checkbox input "true"
drag, startPoint x: 27, startPoint y: 229, endPoint x: 26, endPoint y: 234, distance: 4.8
click at [26, 230] on input "checkbox" at bounding box center [25, 231] width 12 height 12
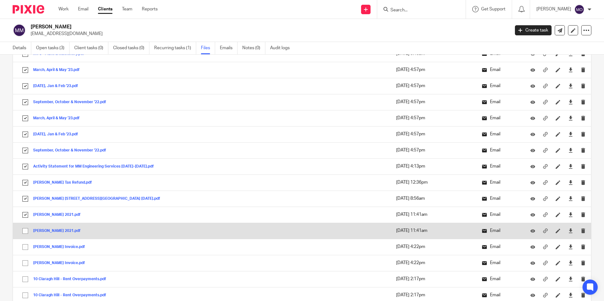
checkbox input "true"
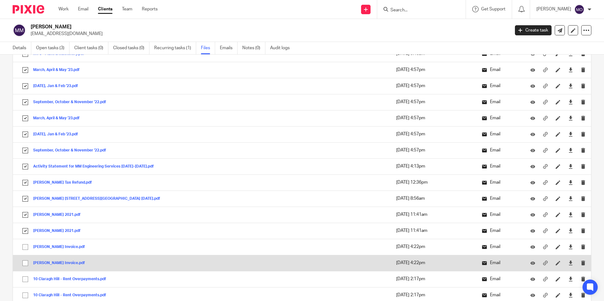
drag, startPoint x: 26, startPoint y: 253, endPoint x: 26, endPoint y: 260, distance: 7.3
drag, startPoint x: 26, startPoint y: 261, endPoint x: 28, endPoint y: 256, distance: 5.6
click at [26, 262] on input "checkbox" at bounding box center [25, 263] width 12 height 12
checkbox input "true"
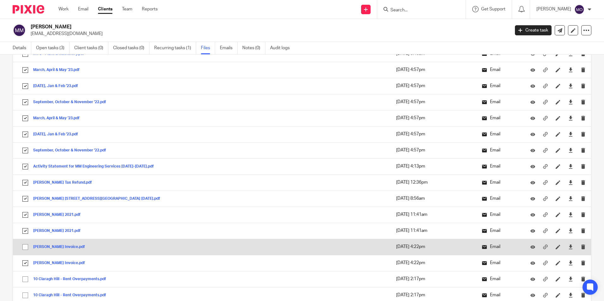
click at [26, 251] on input "checkbox" at bounding box center [25, 247] width 12 height 12
checkbox input "true"
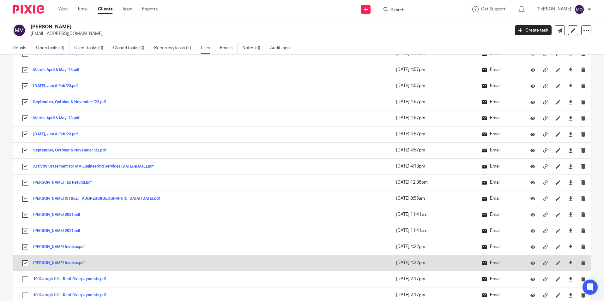
scroll to position [1453, 0]
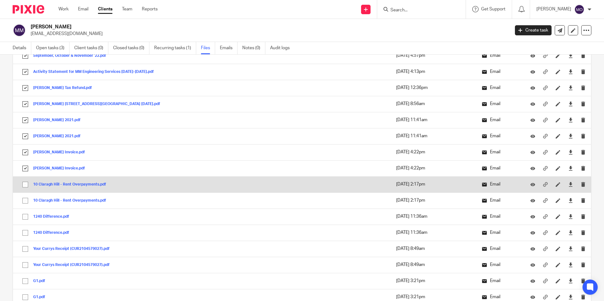
click at [28, 186] on input "checkbox" at bounding box center [25, 185] width 12 height 12
checkbox input "true"
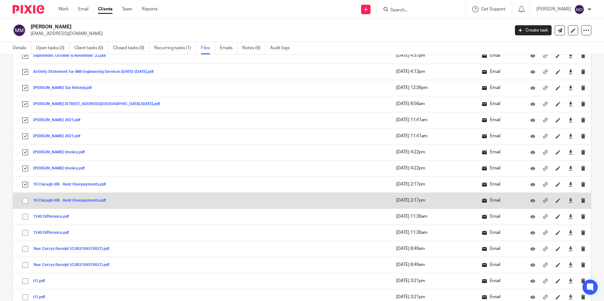
click at [27, 201] on input "checkbox" at bounding box center [25, 201] width 12 height 12
checkbox input "true"
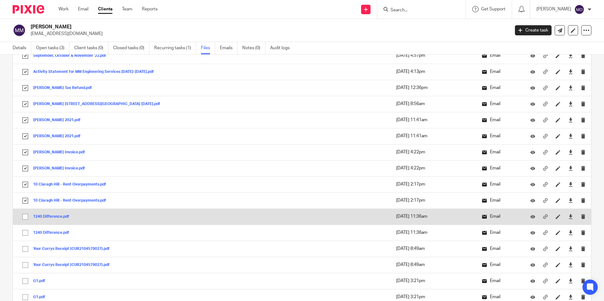
click at [27, 217] on input "checkbox" at bounding box center [25, 217] width 12 height 12
checkbox input "true"
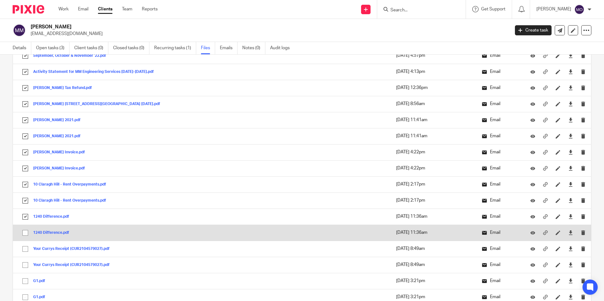
click at [25, 239] on input "checkbox" at bounding box center [25, 233] width 12 height 12
checkbox input "true"
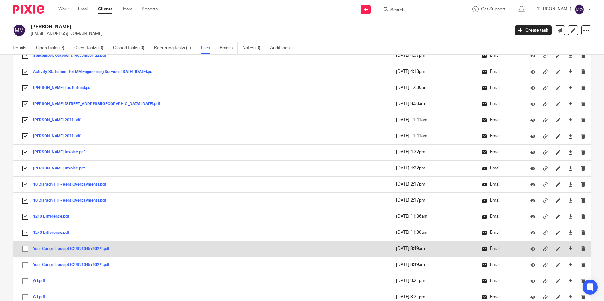
click at [27, 249] on input "checkbox" at bounding box center [25, 249] width 12 height 12
checkbox input "true"
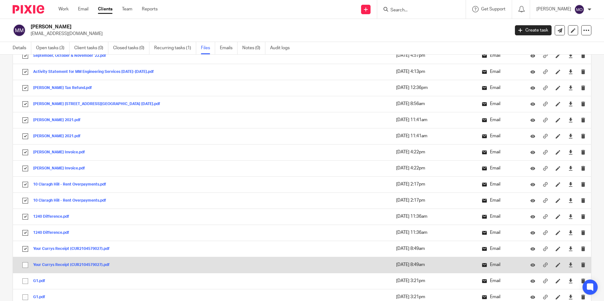
click at [27, 263] on input "checkbox" at bounding box center [25, 265] width 12 height 12
checkbox input "true"
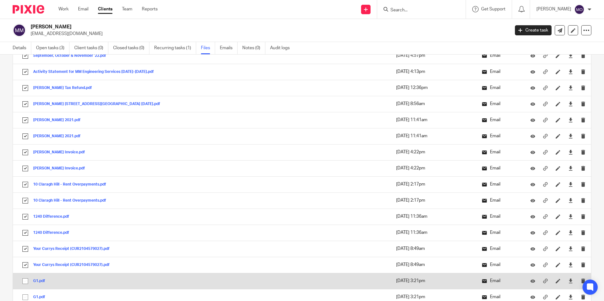
drag, startPoint x: 27, startPoint y: 280, endPoint x: 26, endPoint y: 289, distance: 8.9
click at [27, 282] on input "checkbox" at bounding box center [25, 281] width 12 height 12
checkbox input "true"
drag, startPoint x: 27, startPoint y: 291, endPoint x: 28, endPoint y: 288, distance: 3.3
click at [27, 291] on td "G1.pdf G1 Save" at bounding box center [140, 297] width 254 height 16
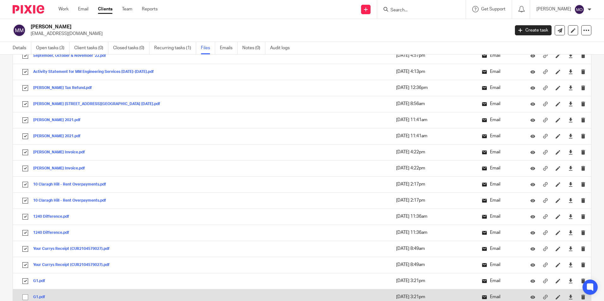
click at [24, 298] on input "checkbox" at bounding box center [25, 297] width 12 height 12
checkbox input "true"
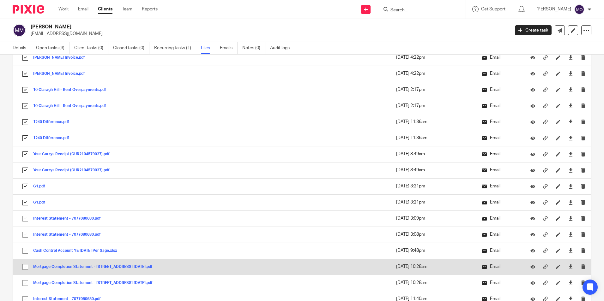
scroll to position [1579, 0]
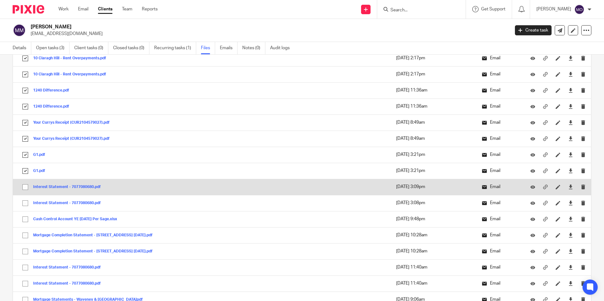
click at [28, 186] on input "checkbox" at bounding box center [25, 187] width 12 height 12
checkbox input "true"
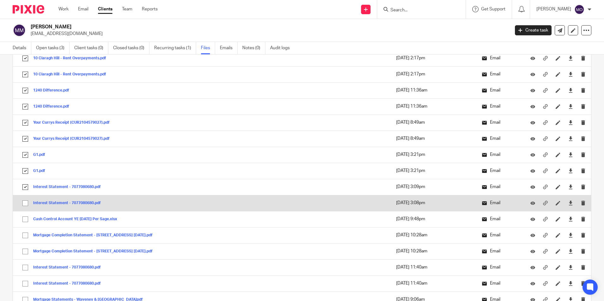
click at [27, 207] on input "checkbox" at bounding box center [25, 203] width 12 height 12
checkbox input "true"
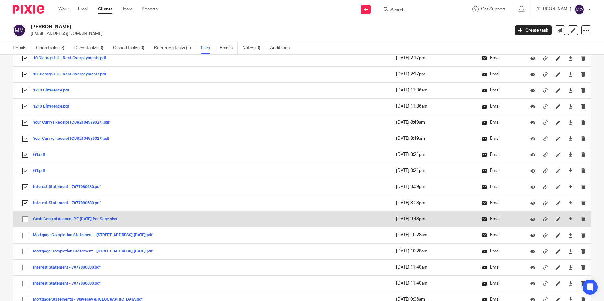
click at [29, 215] on input "checkbox" at bounding box center [25, 219] width 12 height 12
checkbox input "true"
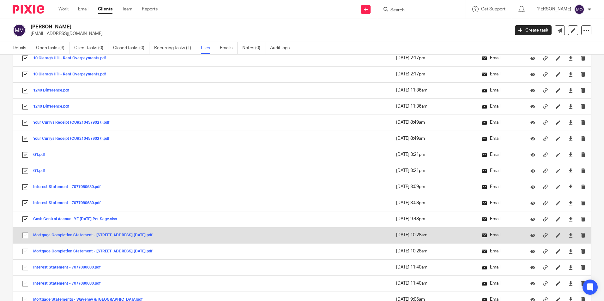
click at [28, 234] on input "checkbox" at bounding box center [25, 236] width 12 height 12
checkbox input "true"
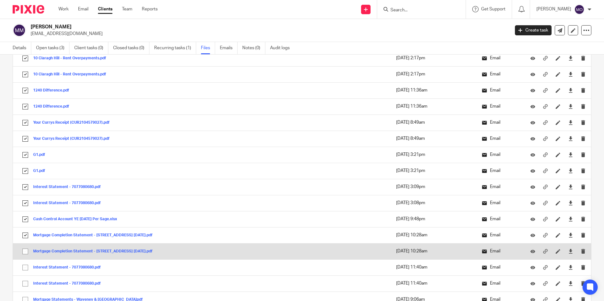
click at [30, 252] on input "checkbox" at bounding box center [25, 252] width 12 height 12
checkbox input "true"
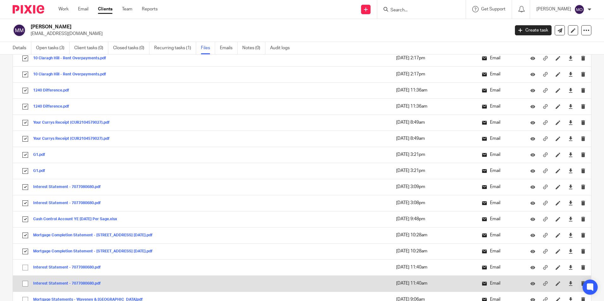
drag, startPoint x: 26, startPoint y: 267, endPoint x: 27, endPoint y: 276, distance: 8.9
click at [26, 269] on input "checkbox" at bounding box center [25, 268] width 12 height 12
checkbox input "true"
click at [29, 288] on input "checkbox" at bounding box center [25, 284] width 12 height 12
checkbox input "true"
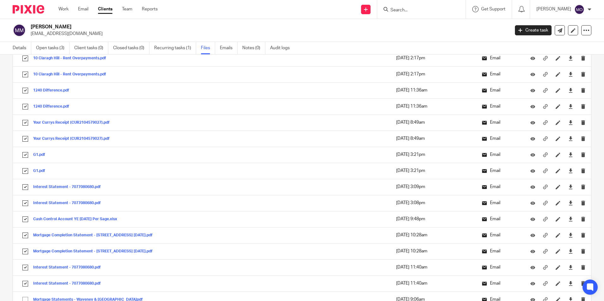
scroll to position [1737, 0]
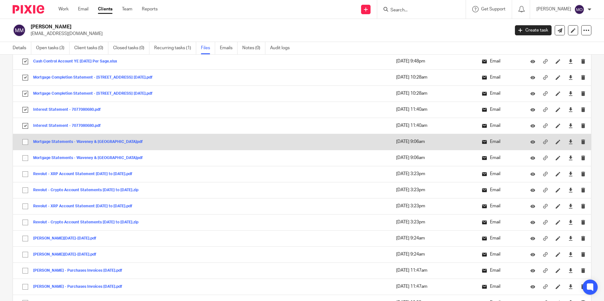
click at [25, 144] on input "checkbox" at bounding box center [25, 142] width 12 height 12
checkbox input "true"
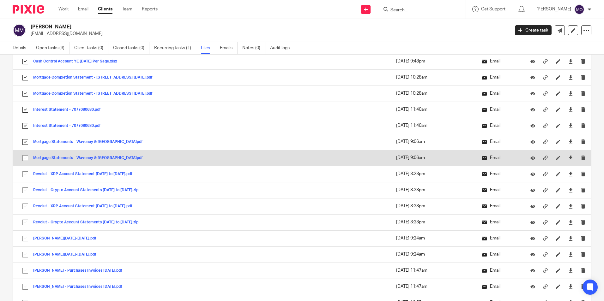
click at [24, 156] on input "checkbox" at bounding box center [25, 158] width 12 height 12
checkbox input "true"
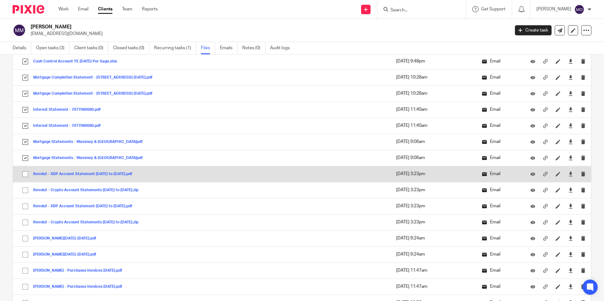
click at [24, 175] on input "checkbox" at bounding box center [25, 174] width 12 height 12
checkbox input "true"
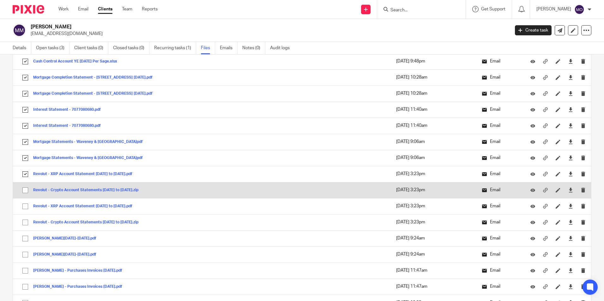
click at [26, 194] on input "checkbox" at bounding box center [25, 190] width 12 height 12
checkbox input "true"
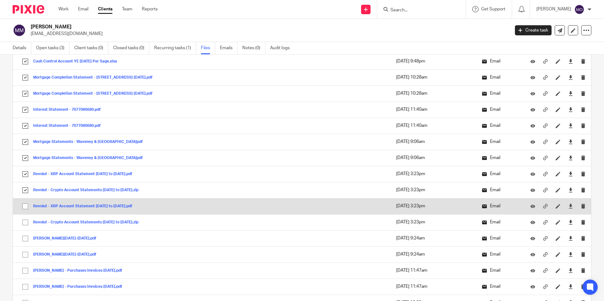
click at [25, 202] on input "checkbox" at bounding box center [25, 207] width 12 height 12
checkbox input "true"
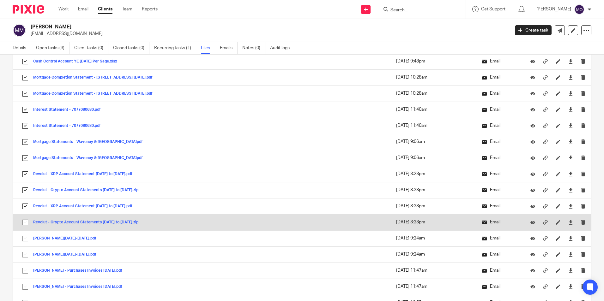
click at [25, 221] on input "checkbox" at bounding box center [25, 223] width 12 height 12
checkbox input "true"
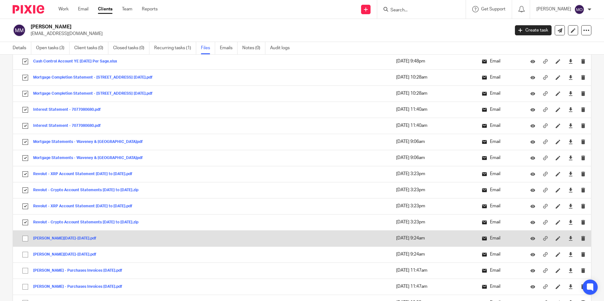
click at [25, 240] on input "checkbox" at bounding box center [25, 239] width 12 height 12
checkbox input "true"
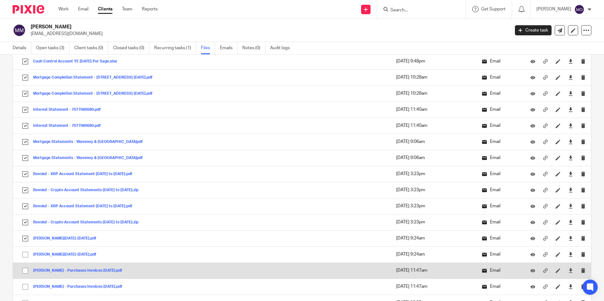
drag, startPoint x: 25, startPoint y: 258, endPoint x: 24, endPoint y: 263, distance: 5.1
click at [24, 259] on input "checkbox" at bounding box center [25, 255] width 12 height 12
checkbox input "true"
click at [26, 270] on input "checkbox" at bounding box center [25, 271] width 12 height 12
checkbox input "true"
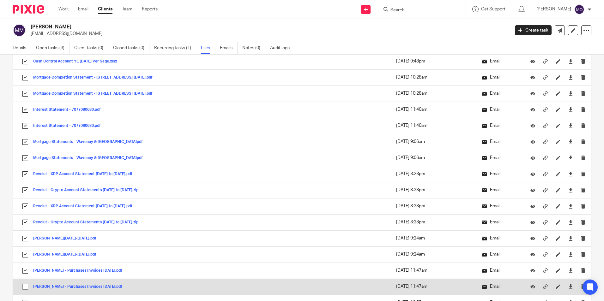
click at [29, 287] on input "checkbox" at bounding box center [25, 287] width 12 height 12
checkbox input "true"
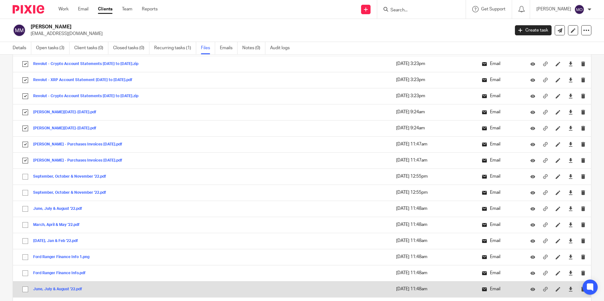
scroll to position [1895, 0]
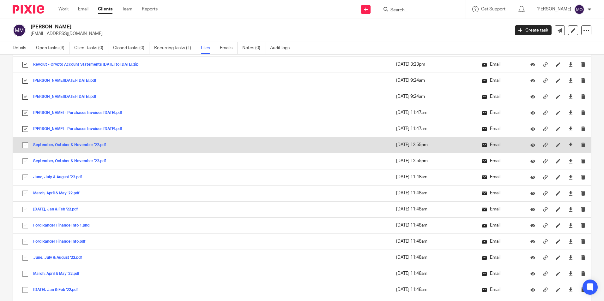
click at [26, 142] on input "checkbox" at bounding box center [25, 145] width 12 height 12
checkbox input "true"
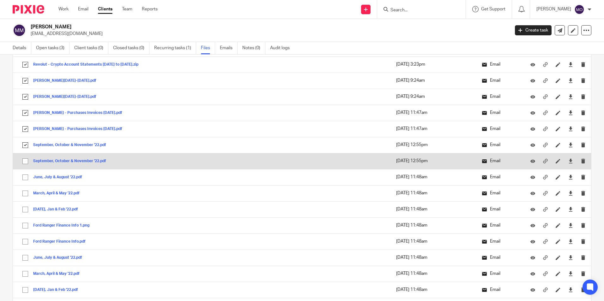
click at [26, 161] on input "checkbox" at bounding box center [25, 161] width 12 height 12
checkbox input "true"
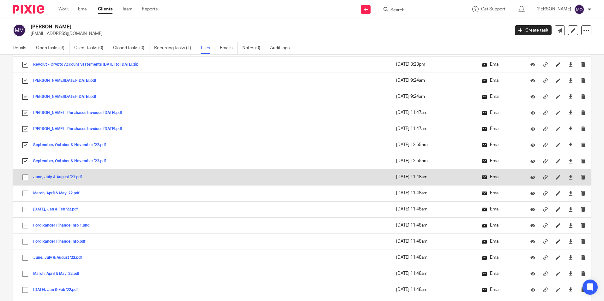
drag, startPoint x: 27, startPoint y: 177, endPoint x: 26, endPoint y: 182, distance: 4.7
click at [27, 179] on input "checkbox" at bounding box center [25, 177] width 12 height 12
checkbox input "true"
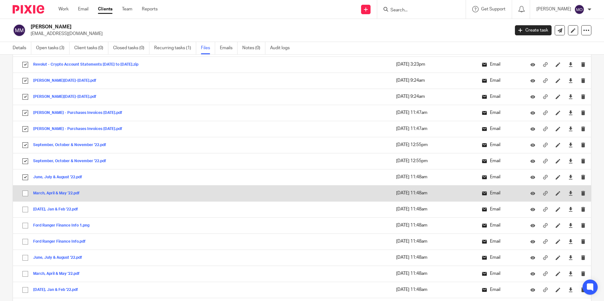
click at [29, 192] on input "checkbox" at bounding box center [25, 194] width 12 height 12
checkbox input "true"
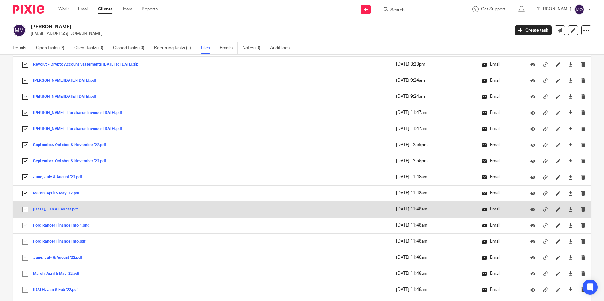
click at [28, 207] on input "checkbox" at bounding box center [25, 210] width 12 height 12
checkbox input "true"
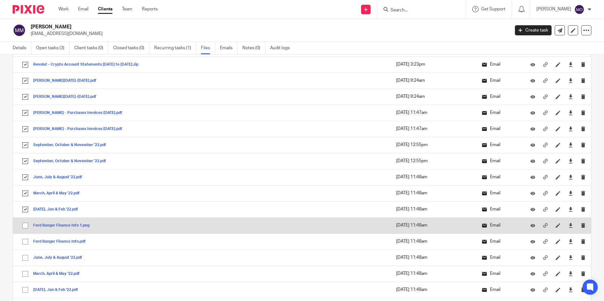
click at [23, 224] on input "checkbox" at bounding box center [25, 226] width 12 height 12
checkbox input "true"
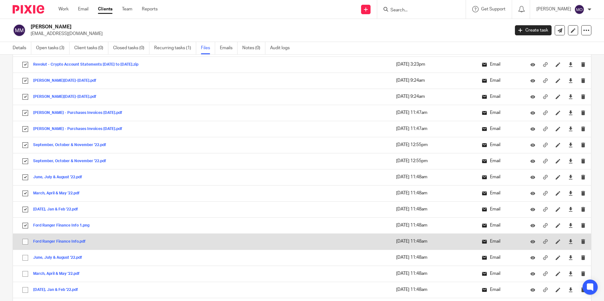
click at [26, 239] on input "checkbox" at bounding box center [25, 242] width 12 height 12
checkbox input "true"
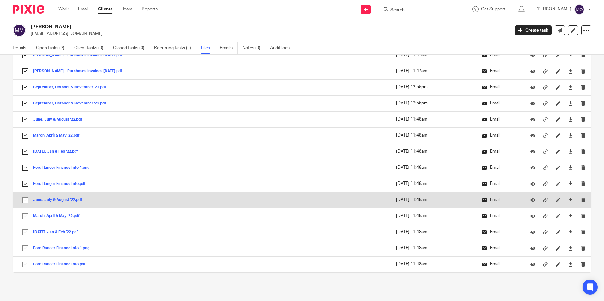
click at [24, 200] on input "checkbox" at bounding box center [25, 200] width 12 height 12
checkbox input "true"
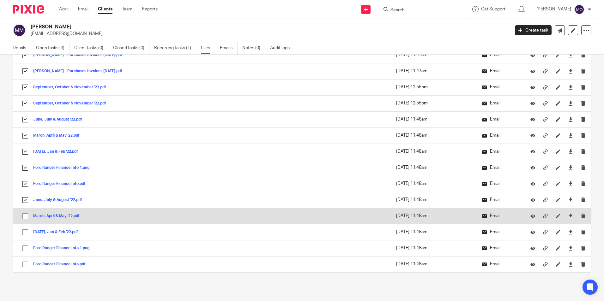
drag, startPoint x: 28, startPoint y: 217, endPoint x: 25, endPoint y: 225, distance: 9.0
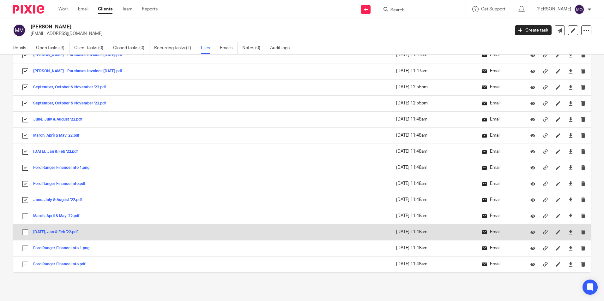
click at [28, 217] on input "checkbox" at bounding box center [25, 216] width 12 height 12
checkbox input "true"
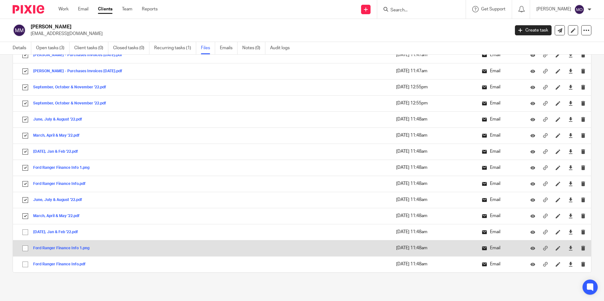
drag, startPoint x: 25, startPoint y: 231, endPoint x: 23, endPoint y: 249, distance: 18.4
click at [25, 231] on input "checkbox" at bounding box center [25, 232] width 12 height 12
checkbox input "true"
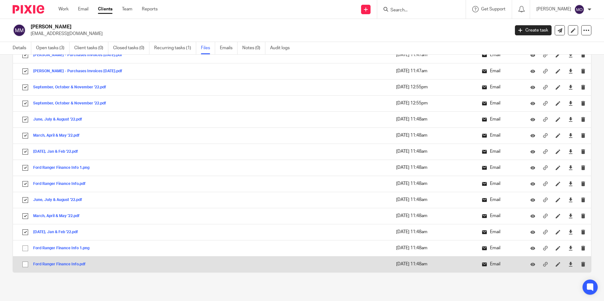
drag, startPoint x: 25, startPoint y: 247, endPoint x: 24, endPoint y: 261, distance: 14.5
click at [24, 250] on input "checkbox" at bounding box center [25, 249] width 12 height 12
checkbox input "true"
click at [26, 265] on input "checkbox" at bounding box center [25, 265] width 12 height 12
checkbox input "true"
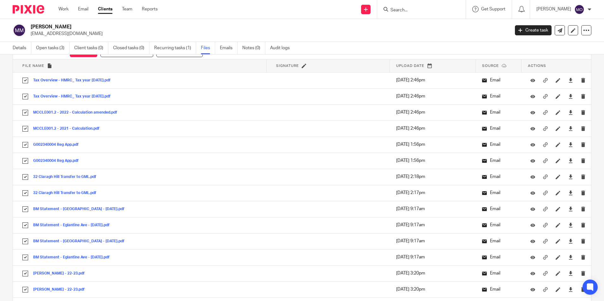
scroll to position [0, 0]
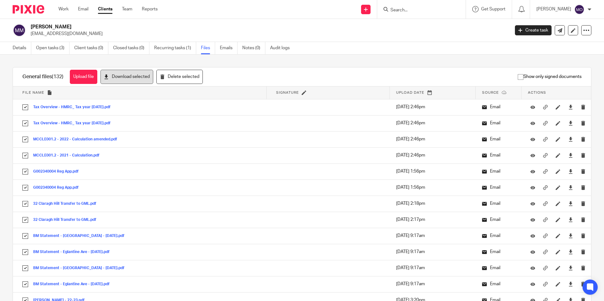
click at [151, 75] on button "Download selected" at bounding box center [126, 77] width 53 height 14
click at [107, 6] on div "Work Email Clients Team Reports Work Email Clients Team Reports Settings" at bounding box center [109, 9] width 115 height 19
click at [110, 5] on div "Work Email Clients Team Reports Work Email Clients Team Reports Settings" at bounding box center [109, 9] width 115 height 19
click at [107, 11] on link "Clients" at bounding box center [105, 9] width 15 height 6
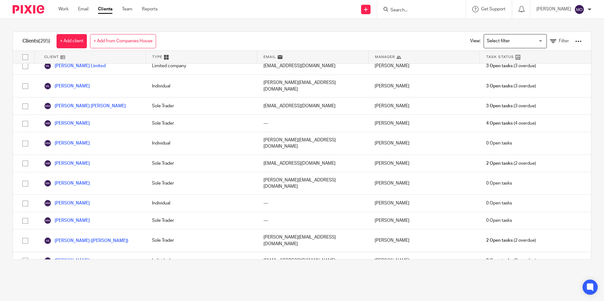
scroll to position [2792, 0]
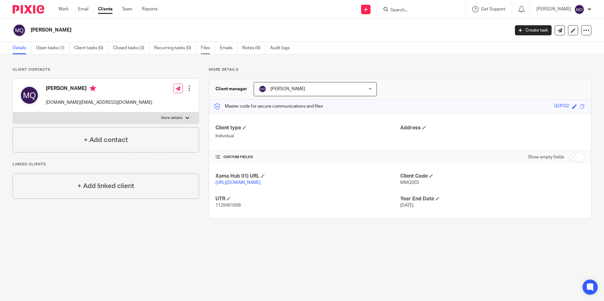
click at [207, 51] on link "Files" at bounding box center [208, 48] width 14 height 12
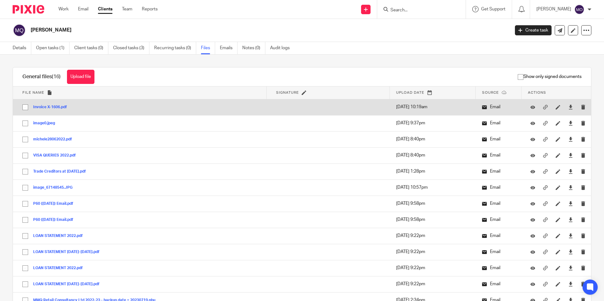
drag, startPoint x: 25, startPoint y: 106, endPoint x: 25, endPoint y: 125, distance: 19.3
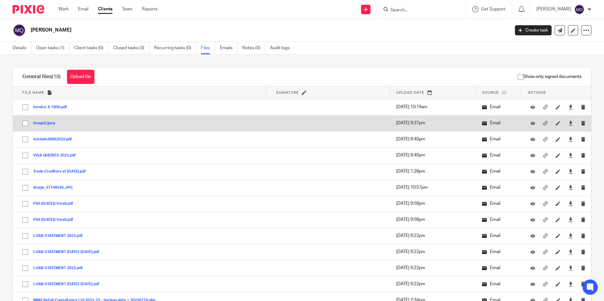
click at [25, 106] on input "checkbox" at bounding box center [25, 107] width 12 height 12
checkbox input "true"
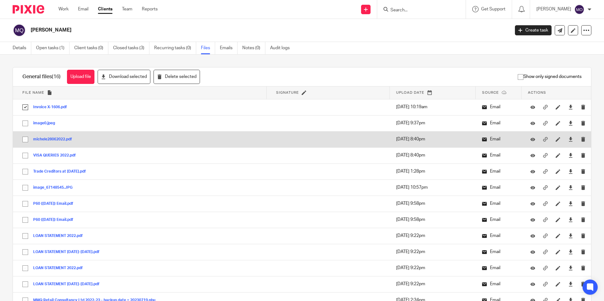
drag, startPoint x: 25, startPoint y: 126, endPoint x: 26, endPoint y: 144, distance: 18.3
click at [25, 127] on input "checkbox" at bounding box center [25, 123] width 12 height 12
checkbox input "true"
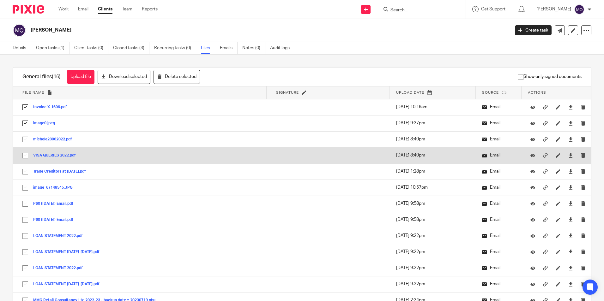
drag, startPoint x: 26, startPoint y: 141, endPoint x: 26, endPoint y: 153, distance: 12.9
click at [26, 141] on input "checkbox" at bounding box center [25, 140] width 12 height 12
checkbox input "true"
click at [26, 156] on input "checkbox" at bounding box center [25, 156] width 12 height 12
checkbox input "true"
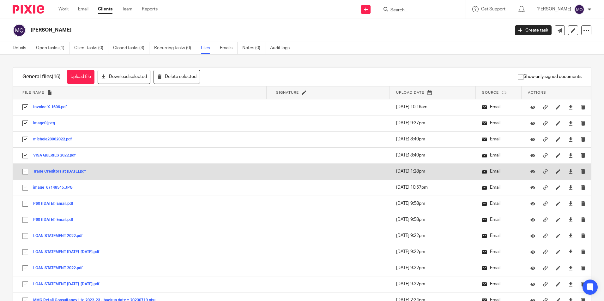
click at [24, 170] on input "checkbox" at bounding box center [25, 172] width 12 height 12
checkbox input "true"
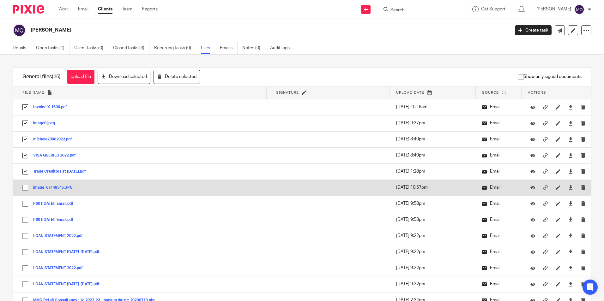
click at [24, 187] on input "checkbox" at bounding box center [25, 188] width 12 height 12
checkbox input "true"
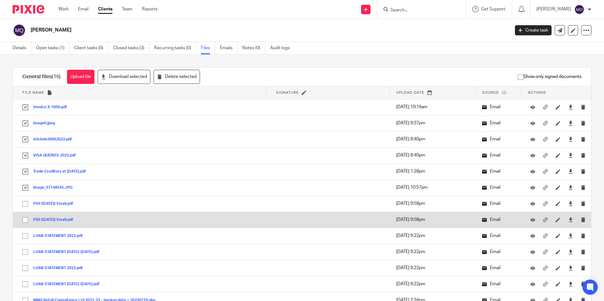
drag, startPoint x: 25, startPoint y: 202, endPoint x: 28, endPoint y: 227, distance: 24.5
click at [25, 203] on input "checkbox" at bounding box center [25, 204] width 12 height 12
checkbox input "true"
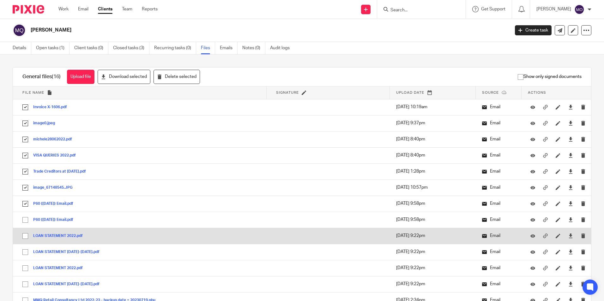
drag, startPoint x: 24, startPoint y: 220, endPoint x: 25, endPoint y: 231, distance: 10.4
click at [24, 220] on input "checkbox" at bounding box center [25, 220] width 12 height 12
checkbox input "true"
click at [27, 238] on input "checkbox" at bounding box center [25, 236] width 12 height 12
checkbox input "true"
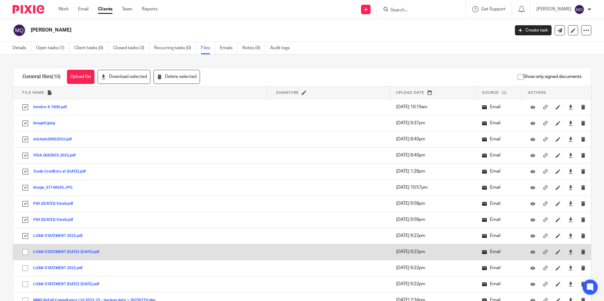
click at [25, 251] on input "checkbox" at bounding box center [25, 252] width 12 height 12
checkbox input "true"
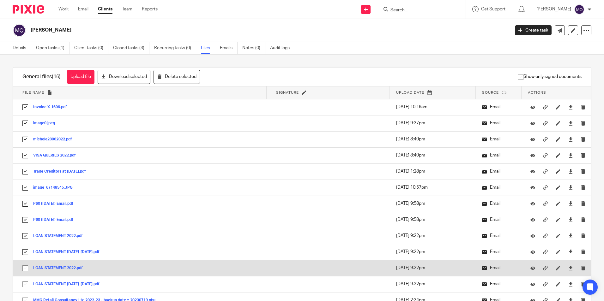
click at [27, 270] on input "checkbox" at bounding box center [25, 268] width 12 height 12
checkbox input "true"
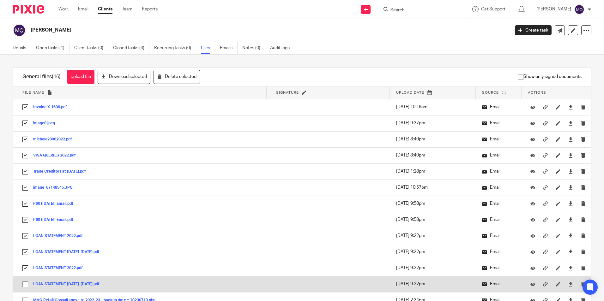
click at [24, 284] on input "checkbox" at bounding box center [25, 285] width 12 height 12
checkbox input "true"
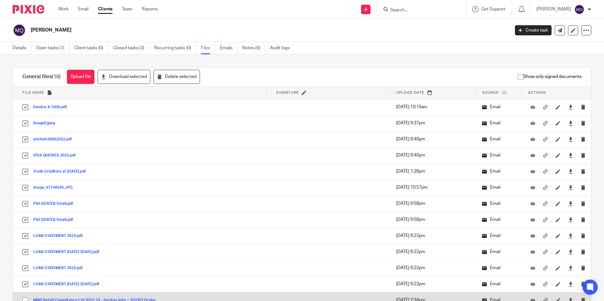
click at [26, 299] on input "checkbox" at bounding box center [25, 301] width 12 height 12
checkbox input "true"
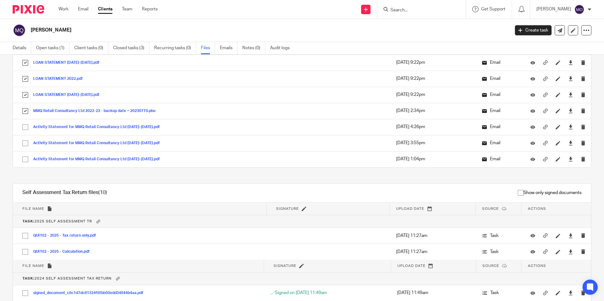
scroll to position [221, 0]
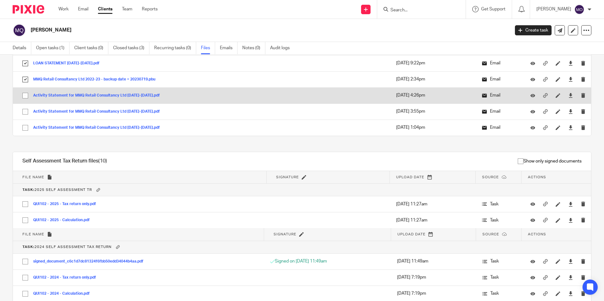
click at [25, 98] on input "checkbox" at bounding box center [25, 96] width 12 height 12
checkbox input "true"
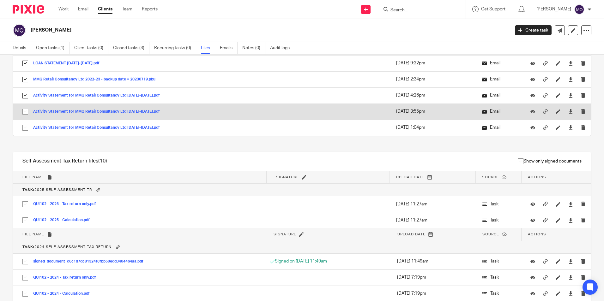
click at [25, 107] on input "checkbox" at bounding box center [25, 112] width 12 height 12
checkbox input "true"
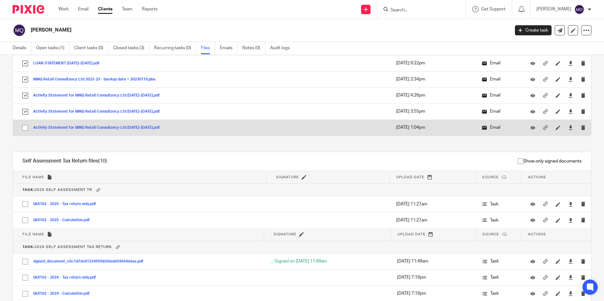
click at [25, 126] on input "checkbox" at bounding box center [25, 128] width 12 height 12
checkbox input "true"
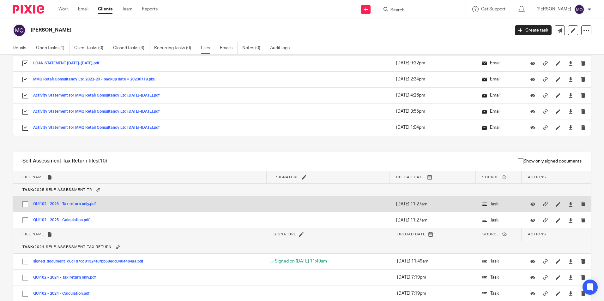
drag, startPoint x: 24, startPoint y: 203, endPoint x: 24, endPoint y: 206, distance: 3.2
click at [24, 203] on input "checkbox" at bounding box center [25, 204] width 12 height 12
checkbox input "true"
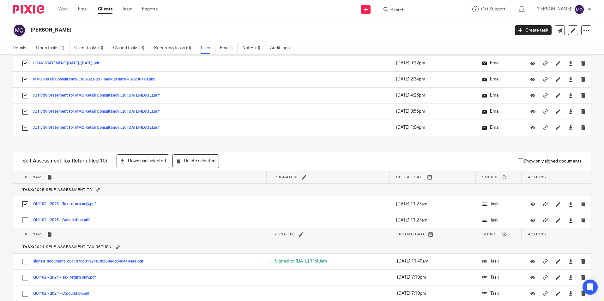
drag, startPoint x: 24, startPoint y: 216, endPoint x: 38, endPoint y: 237, distance: 25.0
click at [24, 216] on input "checkbox" at bounding box center [25, 220] width 12 height 12
checkbox input "true"
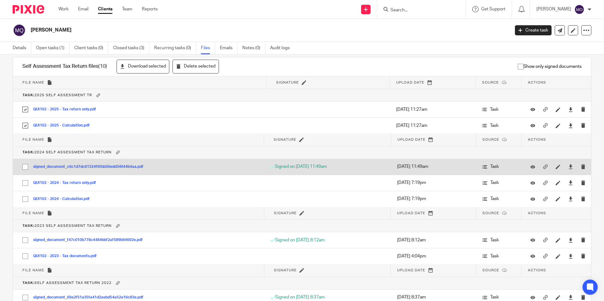
drag, startPoint x: 26, startPoint y: 167, endPoint x: 26, endPoint y: 177, distance: 10.1
click at [25, 167] on input "checkbox" at bounding box center [25, 167] width 12 height 12
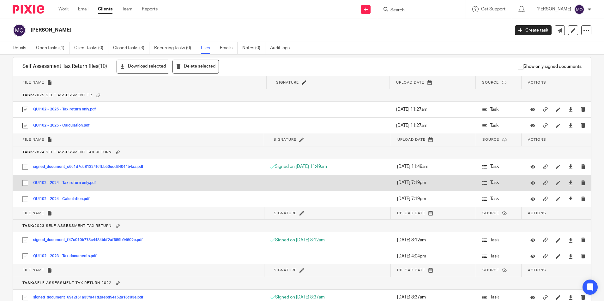
checkbox input "true"
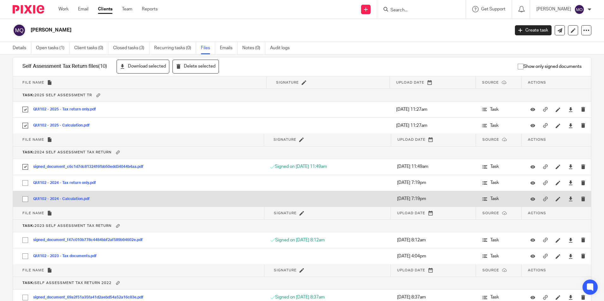
drag, startPoint x: 26, startPoint y: 183, endPoint x: 26, endPoint y: 196, distance: 13.0
click at [26, 184] on input "checkbox" at bounding box center [25, 183] width 12 height 12
checkbox input "true"
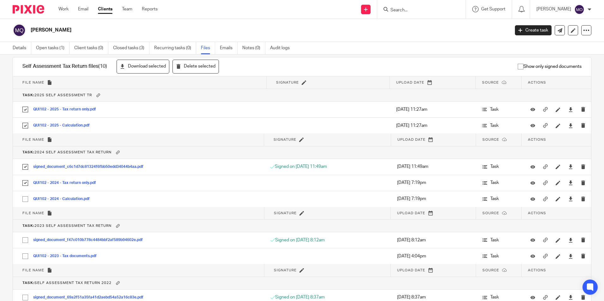
drag, startPoint x: 27, startPoint y: 199, endPoint x: 26, endPoint y: 215, distance: 16.5
click at [27, 202] on input "checkbox" at bounding box center [25, 199] width 12 height 12
checkbox input "true"
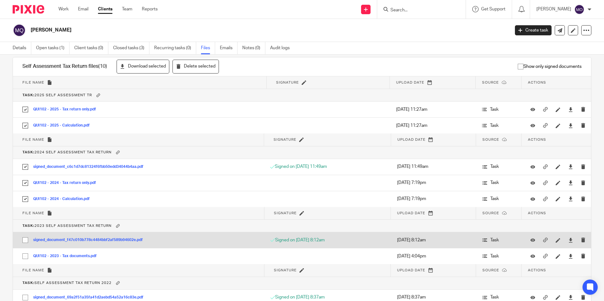
click at [23, 239] on input "checkbox" at bounding box center [25, 240] width 12 height 12
checkbox input "true"
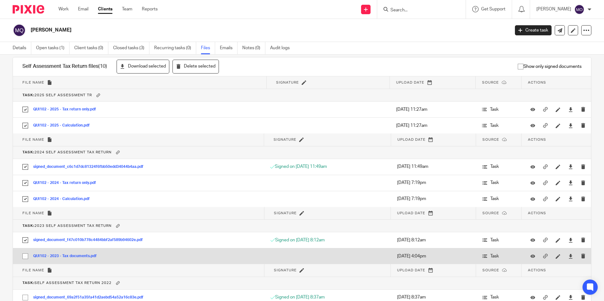
drag, startPoint x: 24, startPoint y: 258, endPoint x: 27, endPoint y: 253, distance: 5.5
click at [25, 257] on input "checkbox" at bounding box center [25, 256] width 12 height 12
checkbox input "true"
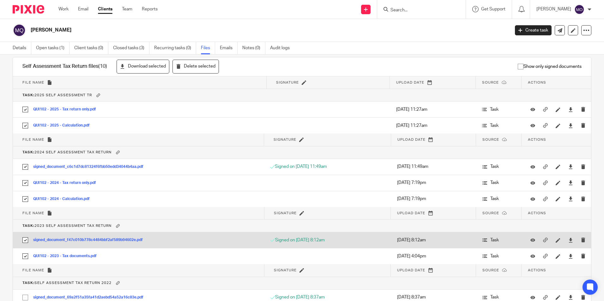
scroll to position [381, 0]
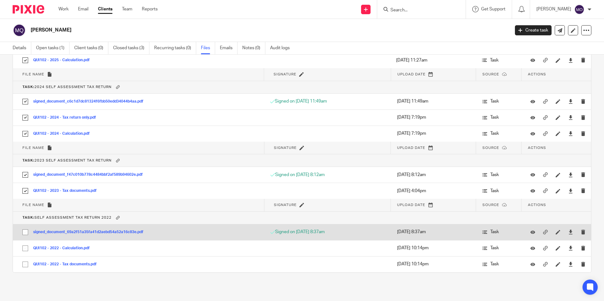
click at [24, 237] on input "checkbox" at bounding box center [25, 232] width 12 height 12
checkbox input "true"
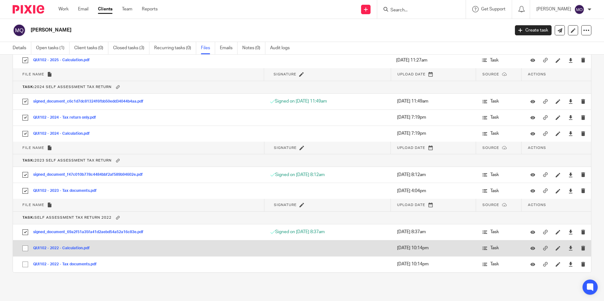
drag, startPoint x: 25, startPoint y: 249, endPoint x: 25, endPoint y: 258, distance: 9.2
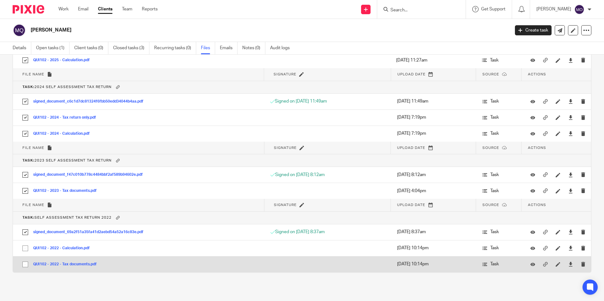
click at [25, 250] on input "checkbox" at bounding box center [25, 249] width 12 height 12
checkbox input "true"
drag, startPoint x: 25, startPoint y: 263, endPoint x: 28, endPoint y: 260, distance: 4.5
click at [26, 262] on input "checkbox" at bounding box center [25, 265] width 12 height 12
checkbox input "true"
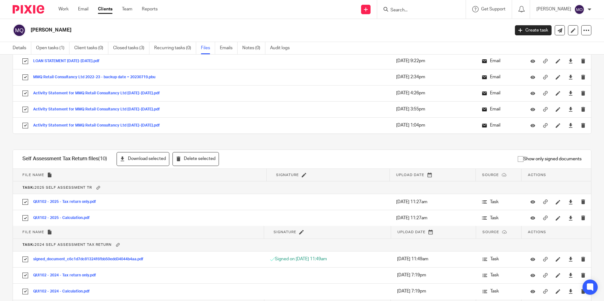
scroll to position [160, 0]
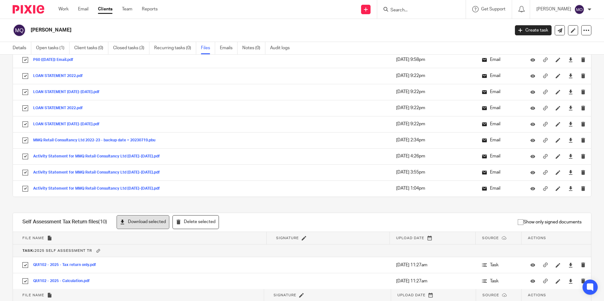
click at [157, 224] on button "Download selected" at bounding box center [143, 222] width 53 height 14
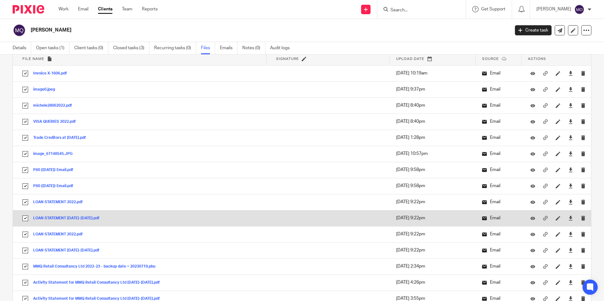
scroll to position [0, 0]
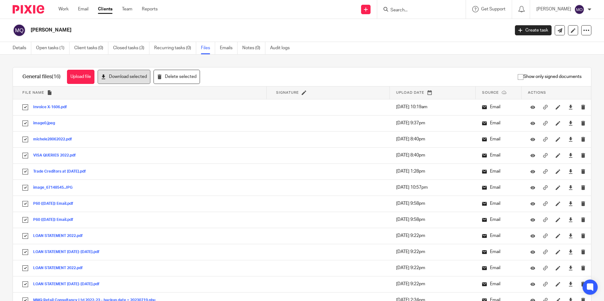
click at [135, 77] on button "Download selected" at bounding box center [124, 77] width 53 height 14
drag, startPoint x: 579, startPoint y: 30, endPoint x: 579, endPoint y: 33, distance: 3.5
click at [583, 30] on icon at bounding box center [586, 30] width 6 height 6
click at [536, 53] on link "Export data" at bounding box center [547, 55] width 70 height 9
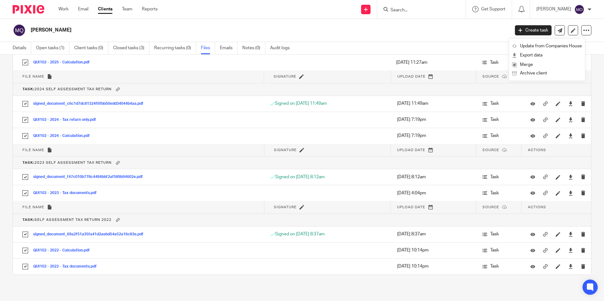
scroll to position [381, 0]
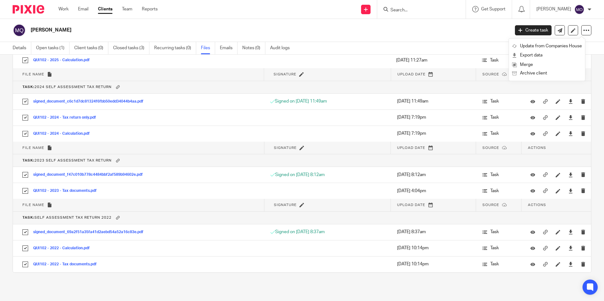
click at [376, 29] on h2 "Martin Quinn" at bounding box center [221, 30] width 380 height 7
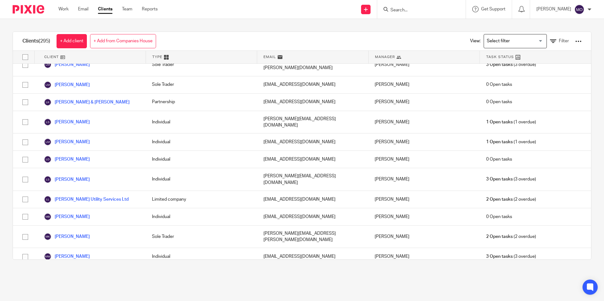
scroll to position [2756, 0]
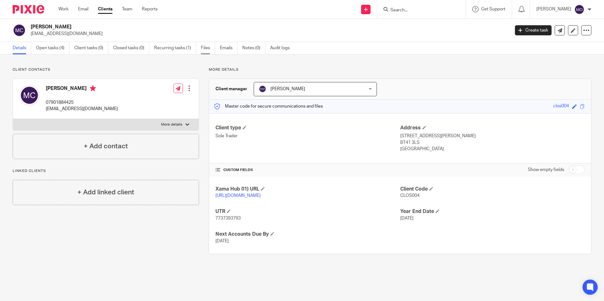
click at [206, 45] on link "Files" at bounding box center [208, 48] width 14 height 12
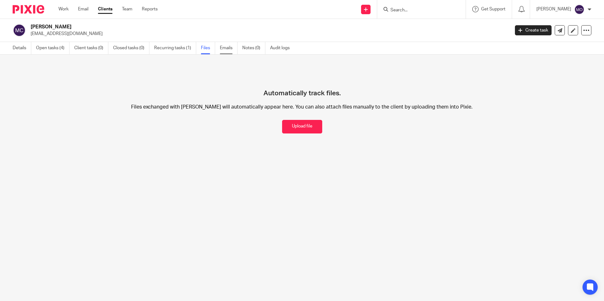
click at [228, 53] on link "Emails" at bounding box center [229, 48] width 18 height 12
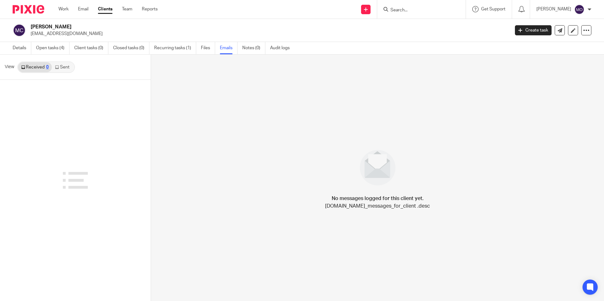
click at [206, 50] on link "Files" at bounding box center [208, 48] width 14 height 12
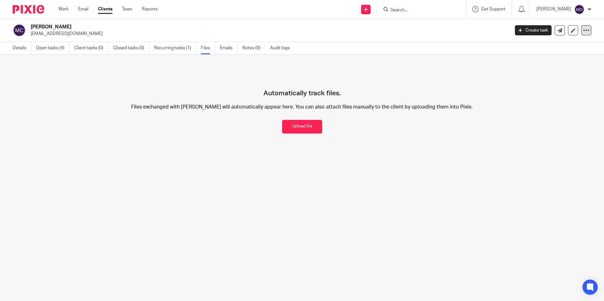
click at [583, 29] on icon at bounding box center [586, 30] width 6 height 6
click at [536, 52] on link "Export data" at bounding box center [547, 55] width 70 height 9
click at [104, 9] on link "Clients" at bounding box center [105, 9] width 15 height 6
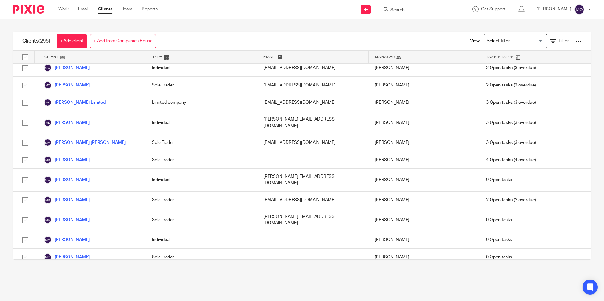
scroll to position [2850, 0]
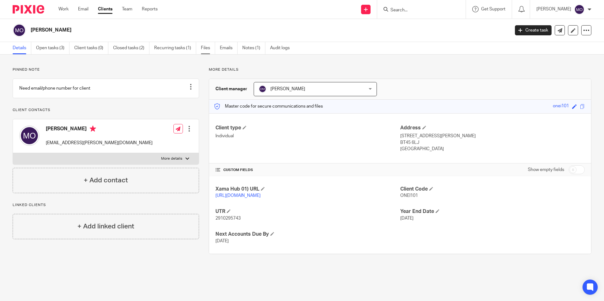
click at [205, 50] on link "Files" at bounding box center [208, 48] width 14 height 12
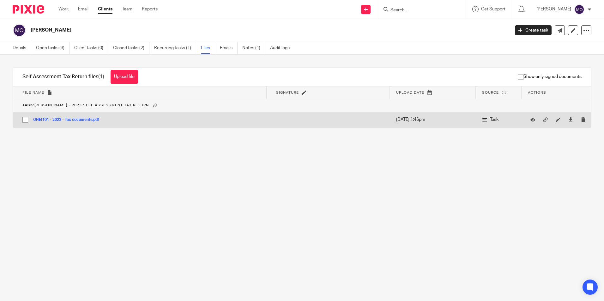
click at [24, 119] on input "checkbox" at bounding box center [25, 120] width 12 height 12
checkbox input "true"
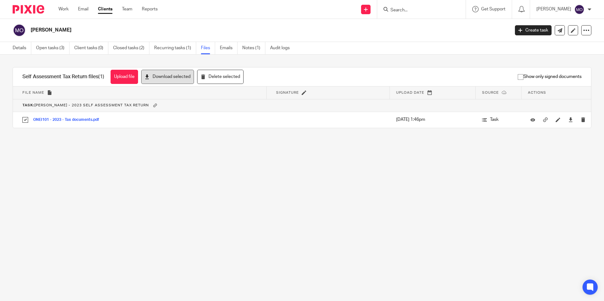
click at [170, 80] on button "Download selected" at bounding box center [167, 77] width 53 height 14
click at [583, 29] on icon at bounding box center [586, 30] width 6 height 6
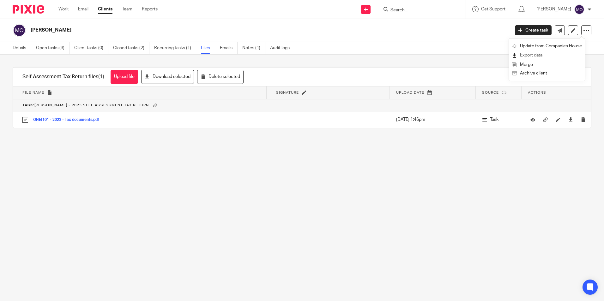
click at [549, 55] on link "Export data" at bounding box center [547, 55] width 70 height 9
click at [101, 7] on link "Clients" at bounding box center [105, 9] width 15 height 6
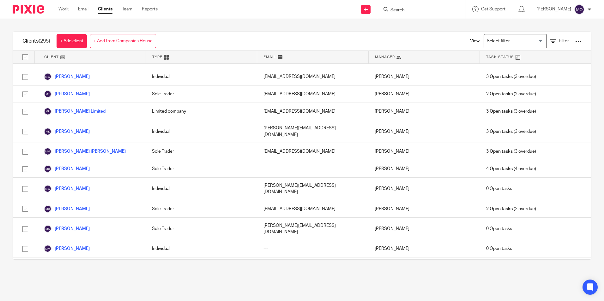
scroll to position [2845, 0]
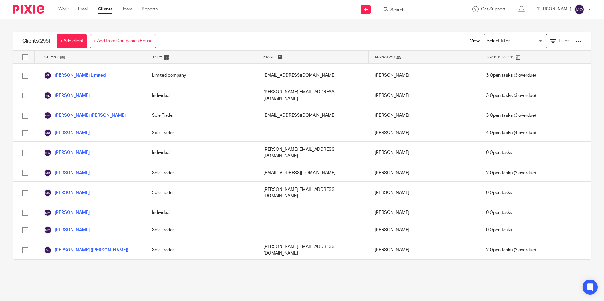
click at [590, 30] on div "Clients (295) + Add client + Add from Companies House View: Loading... Filter C…" at bounding box center [302, 146] width 604 height 254
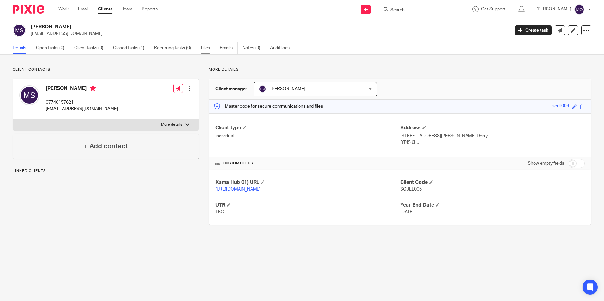
click at [210, 51] on link "Files" at bounding box center [208, 48] width 14 height 12
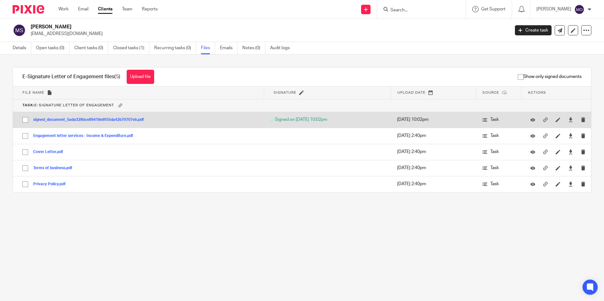
click at [30, 114] on td "signed_document_5ada328bce89418e8f55da42b79707eb.pdf signed_document_5ada328bce…" at bounding box center [138, 120] width 251 height 16
click at [28, 120] on input "checkbox" at bounding box center [25, 120] width 12 height 12
checkbox input "true"
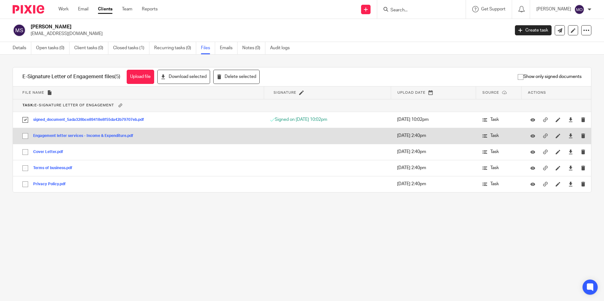
drag, startPoint x: 23, startPoint y: 137, endPoint x: 24, endPoint y: 141, distance: 4.2
click at [24, 137] on input "checkbox" at bounding box center [25, 136] width 12 height 12
checkbox input "true"
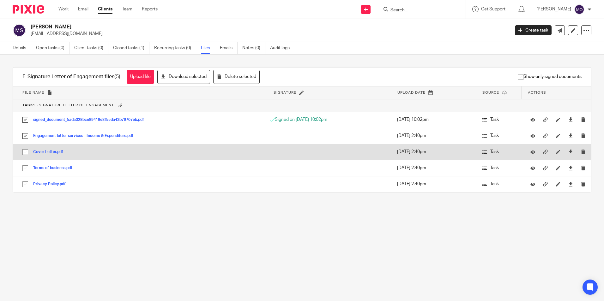
click at [25, 153] on input "checkbox" at bounding box center [25, 152] width 12 height 12
checkbox input "true"
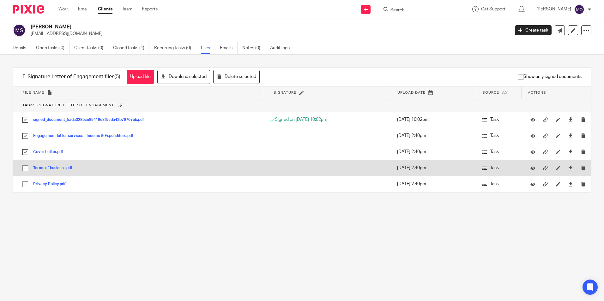
click at [28, 170] on input "checkbox" at bounding box center [25, 168] width 12 height 12
checkbox input "true"
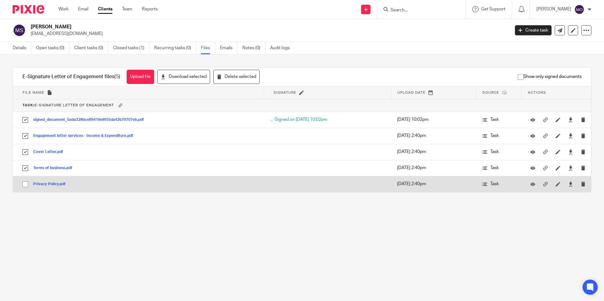
click at [25, 184] on input "checkbox" at bounding box center [25, 184] width 12 height 12
checkbox input "true"
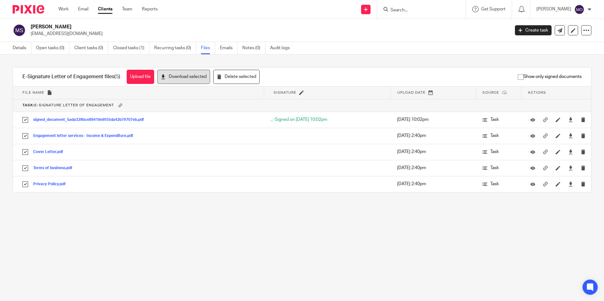
click at [180, 81] on button "Download selected" at bounding box center [183, 77] width 53 height 14
click at [583, 31] on icon at bounding box center [586, 30] width 6 height 6
click at [561, 57] on link "Export data" at bounding box center [547, 55] width 70 height 9
click at [106, 10] on link "Clients" at bounding box center [105, 9] width 15 height 6
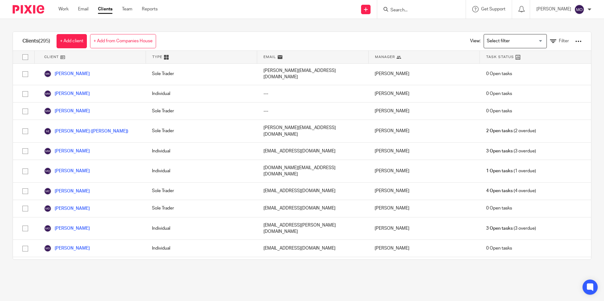
scroll to position [2901, 0]
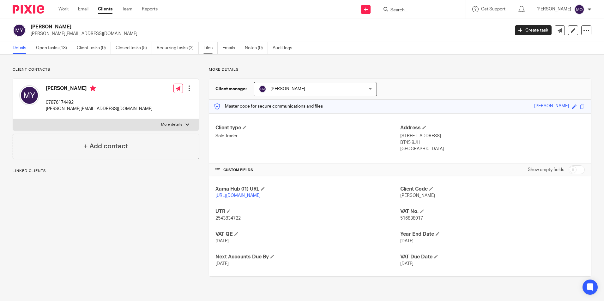
click at [204, 48] on link "Files" at bounding box center [210, 48] width 14 height 12
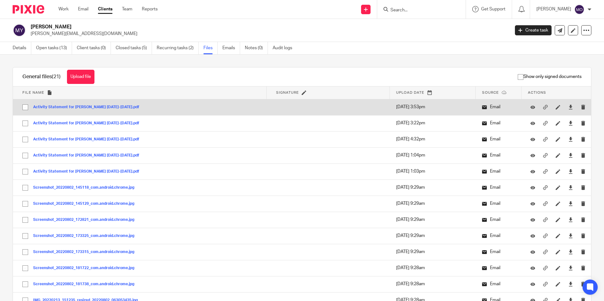
click at [22, 107] on input "checkbox" at bounding box center [25, 107] width 12 height 12
checkbox input "true"
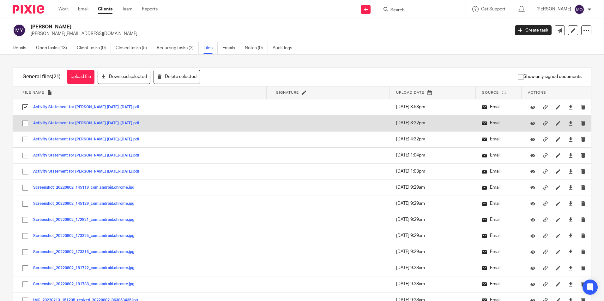
drag, startPoint x: 26, startPoint y: 123, endPoint x: 29, endPoint y: 128, distance: 5.5
click at [27, 123] on input "checkbox" at bounding box center [25, 123] width 12 height 12
checkbox input "true"
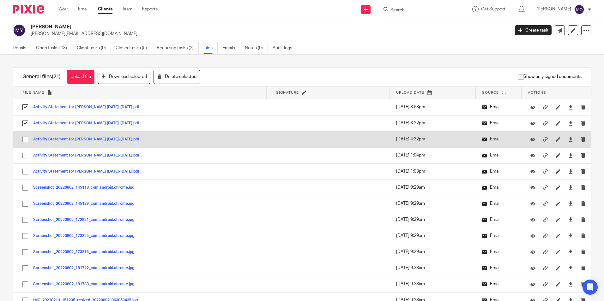
click at [27, 137] on input "checkbox" at bounding box center [25, 140] width 12 height 12
checkbox input "true"
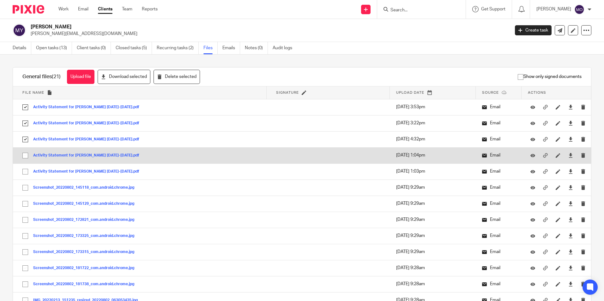
click at [28, 155] on input "checkbox" at bounding box center [25, 156] width 12 height 12
checkbox input "true"
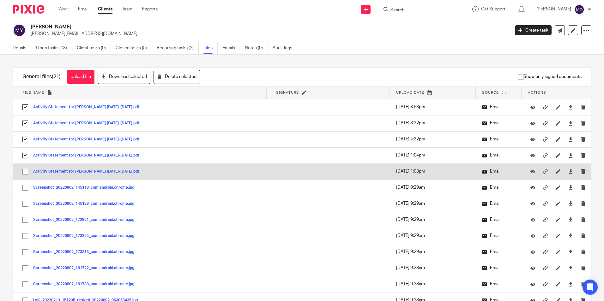
click at [27, 170] on input "checkbox" at bounding box center [25, 172] width 12 height 12
checkbox input "true"
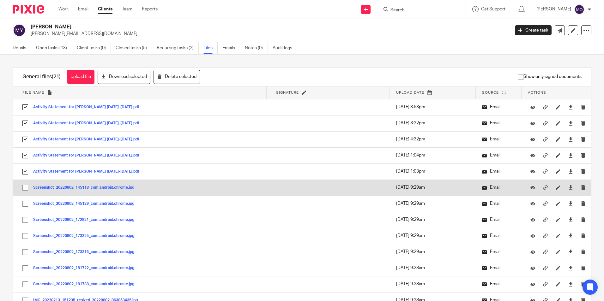
click at [26, 192] on input "checkbox" at bounding box center [25, 188] width 12 height 12
checkbox input "true"
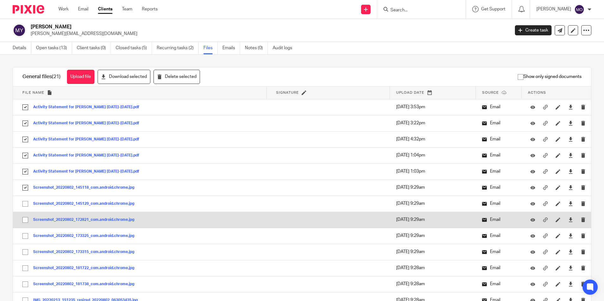
drag, startPoint x: 26, startPoint y: 204, endPoint x: 27, endPoint y: 218, distance: 13.7
click at [26, 204] on input "checkbox" at bounding box center [25, 204] width 12 height 12
checkbox input "true"
click at [27, 219] on input "checkbox" at bounding box center [25, 220] width 12 height 12
checkbox input "true"
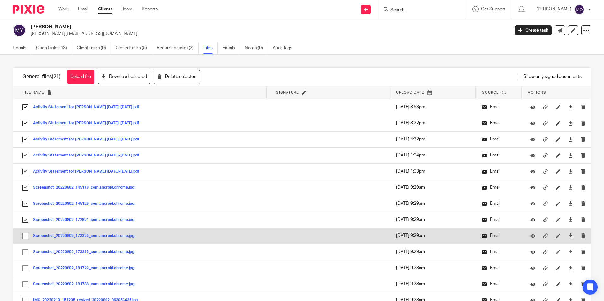
drag, startPoint x: 28, startPoint y: 238, endPoint x: 28, endPoint y: 243, distance: 5.1
click at [28, 239] on input "checkbox" at bounding box center [25, 236] width 12 height 12
checkbox input "true"
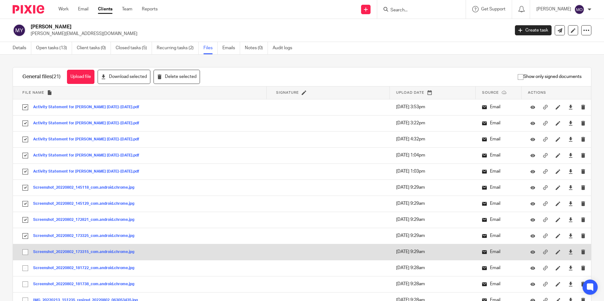
drag, startPoint x: 28, startPoint y: 252, endPoint x: 26, endPoint y: 259, distance: 7.3
click at [27, 253] on input "checkbox" at bounding box center [25, 252] width 12 height 12
checkbox input "true"
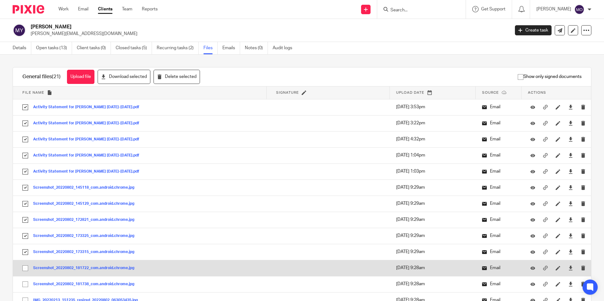
click at [24, 266] on input "checkbox" at bounding box center [25, 268] width 12 height 12
checkbox input "true"
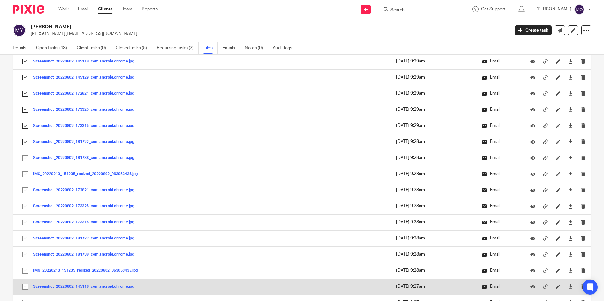
scroll to position [158, 0]
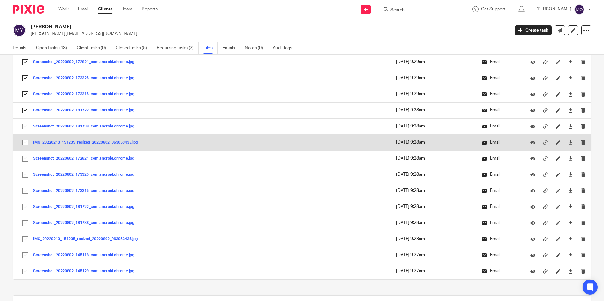
drag, startPoint x: 23, startPoint y: 124, endPoint x: 25, endPoint y: 138, distance: 14.0
click at [24, 126] on input "checkbox" at bounding box center [25, 127] width 12 height 12
checkbox input "true"
click at [27, 143] on input "checkbox" at bounding box center [25, 143] width 12 height 12
checkbox input "true"
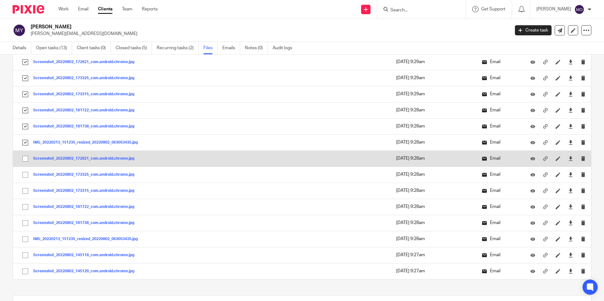
click at [25, 153] on input "checkbox" at bounding box center [25, 159] width 12 height 12
checkbox input "true"
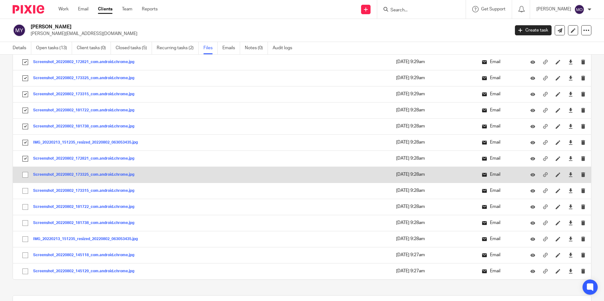
click at [27, 179] on input "checkbox" at bounding box center [25, 175] width 12 height 12
checkbox input "true"
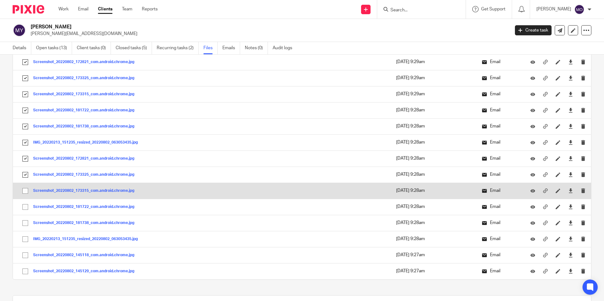
click at [27, 188] on input "checkbox" at bounding box center [25, 191] width 12 height 12
checkbox input "true"
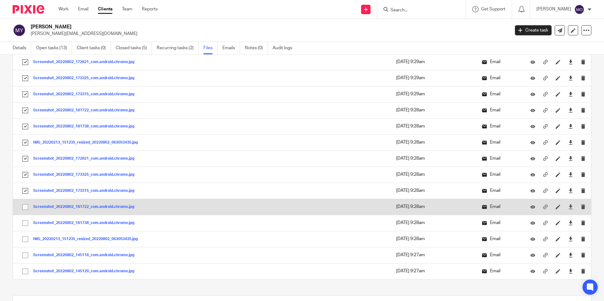
click at [25, 203] on input "checkbox" at bounding box center [25, 207] width 12 height 12
checkbox input "true"
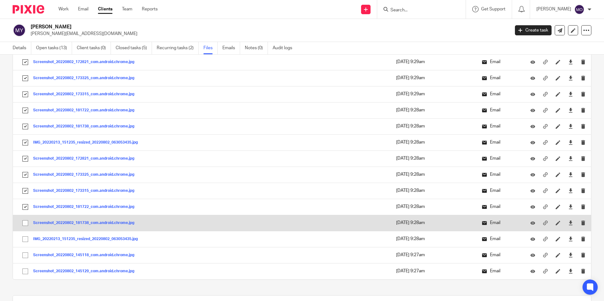
click at [27, 226] on input "checkbox" at bounding box center [25, 223] width 12 height 12
checkbox input "true"
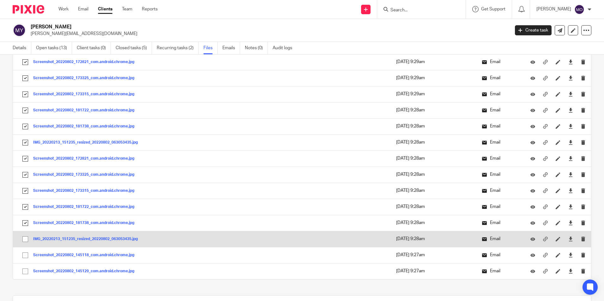
drag, startPoint x: 27, startPoint y: 236, endPoint x: 28, endPoint y: 244, distance: 8.2
click at [28, 236] on input "checkbox" at bounding box center [25, 239] width 12 height 12
checkbox input "true"
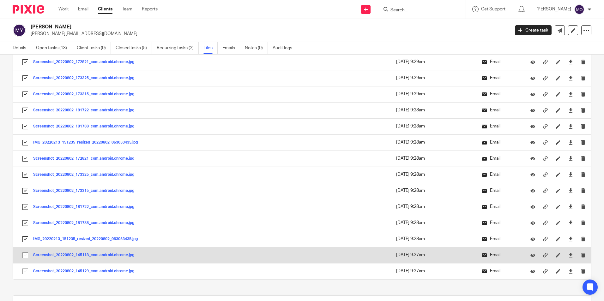
drag, startPoint x: 27, startPoint y: 255, endPoint x: 26, endPoint y: 263, distance: 8.3
click at [27, 256] on input "checkbox" at bounding box center [25, 255] width 12 height 12
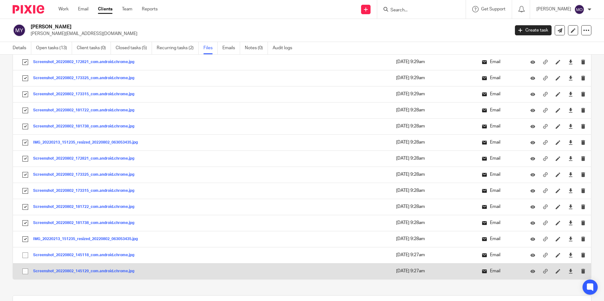
checkbox input "true"
click at [26, 273] on input "checkbox" at bounding box center [25, 272] width 12 height 12
checkbox input "true"
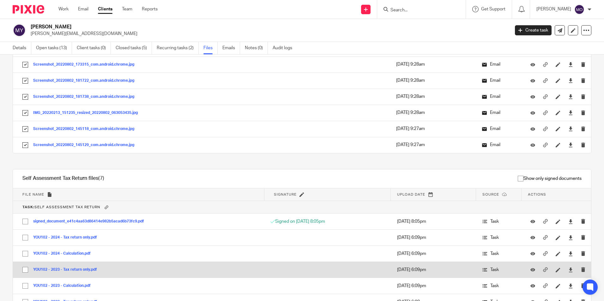
scroll to position [338, 0]
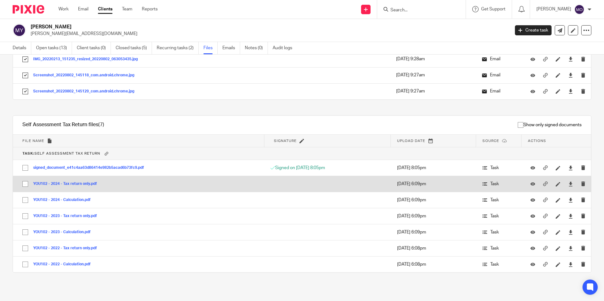
drag, startPoint x: 26, startPoint y: 170, endPoint x: 22, endPoint y: 179, distance: 9.7
click at [25, 170] on input "checkbox" at bounding box center [25, 168] width 12 height 12
checkbox input "true"
click at [23, 183] on input "checkbox" at bounding box center [25, 184] width 12 height 12
checkbox input "true"
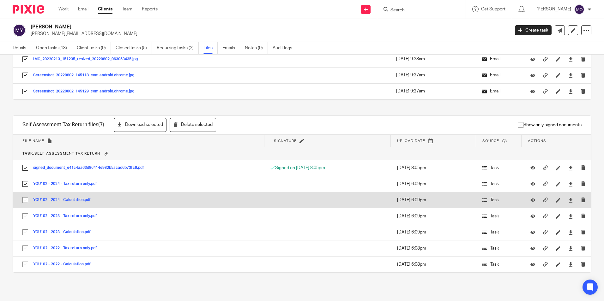
click at [28, 202] on input "checkbox" at bounding box center [25, 200] width 12 height 12
checkbox input "true"
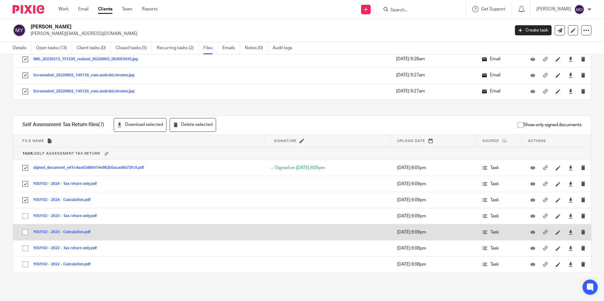
drag, startPoint x: 25, startPoint y: 213, endPoint x: 23, endPoint y: 226, distance: 12.7
click at [25, 215] on input "checkbox" at bounding box center [25, 216] width 12 height 12
checkbox input "true"
drag, startPoint x: 23, startPoint y: 227, endPoint x: 24, endPoint y: 240, distance: 13.3
click at [24, 228] on input "checkbox" at bounding box center [25, 232] width 12 height 12
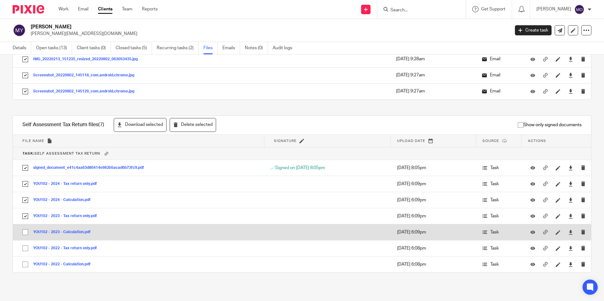
checkbox input "true"
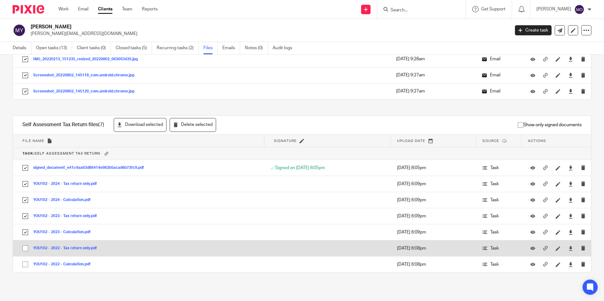
click at [24, 250] on input "checkbox" at bounding box center [25, 249] width 12 height 12
checkbox input "true"
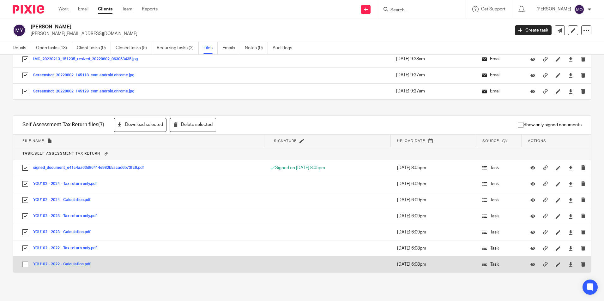
click at [27, 259] on input "checkbox" at bounding box center [25, 265] width 12 height 12
checkbox input "true"
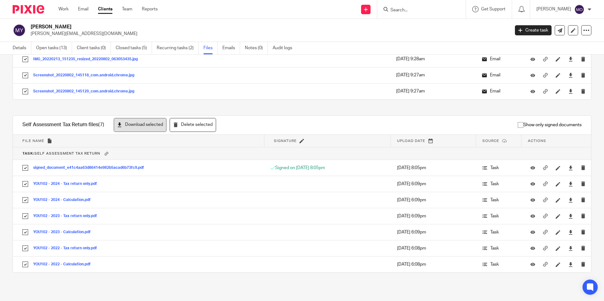
click at [134, 121] on button "Download selected" at bounding box center [140, 125] width 53 height 14
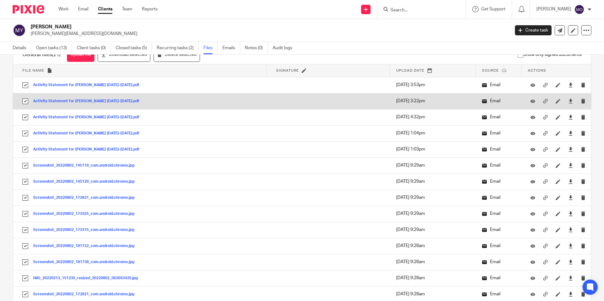
scroll to position [0, 0]
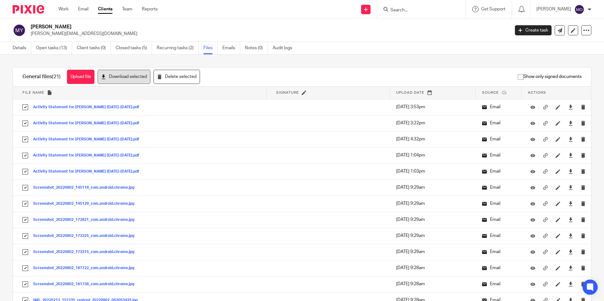
click at [129, 75] on button "Download selected" at bounding box center [124, 77] width 53 height 14
click at [583, 33] on icon at bounding box center [586, 30] width 6 height 6
click at [552, 54] on link "Export data" at bounding box center [547, 55] width 70 height 9
click at [329, 35] on p "maureenyoung@btinternet.com" at bounding box center [268, 34] width 475 height 6
click at [105, 8] on link "Clients" at bounding box center [105, 9] width 15 height 6
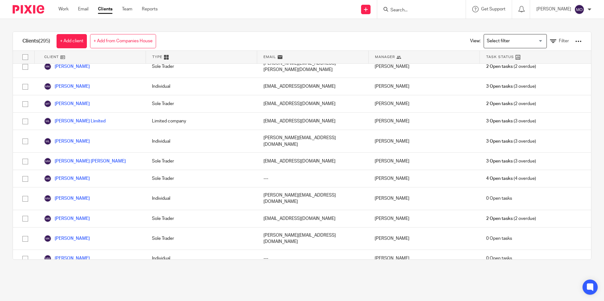
scroll to position [2809, 0]
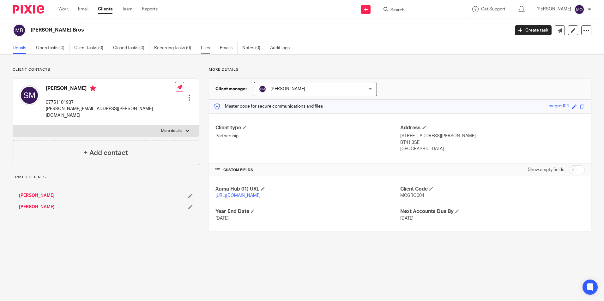
click at [210, 52] on link "Files" at bounding box center [208, 48] width 14 height 12
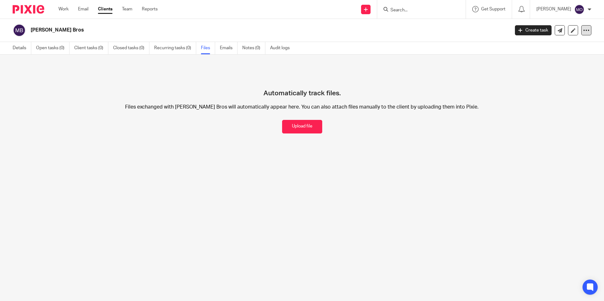
click at [581, 26] on div at bounding box center [586, 30] width 10 height 10
click at [558, 53] on link "Export data" at bounding box center [547, 55] width 70 height 9
click at [110, 7] on link "Clients" at bounding box center [105, 9] width 15 height 6
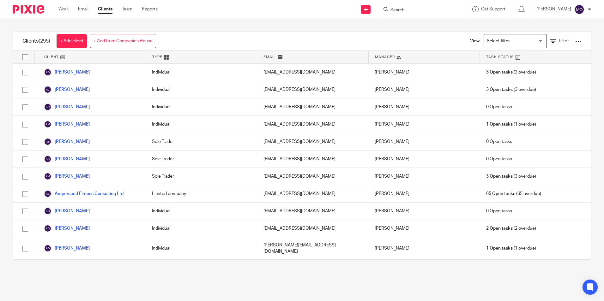
click at [433, 8] on input "Search" at bounding box center [418, 11] width 57 height 6
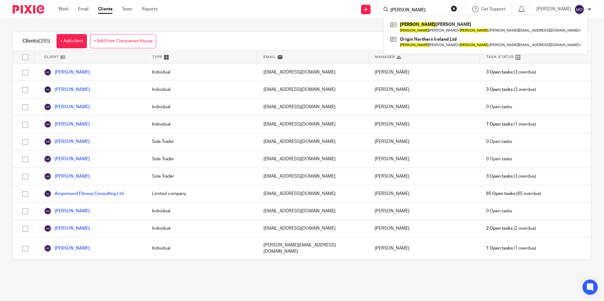
type input "[PERSON_NAME]"
click button "submit" at bounding box center [0, 0] width 0 height 0
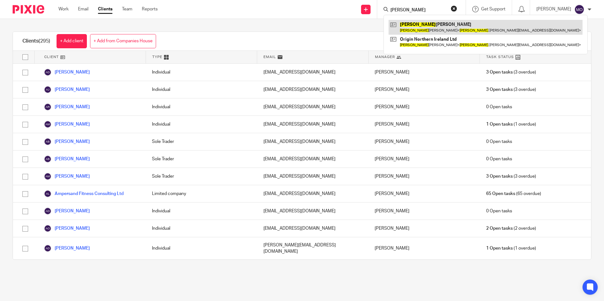
click at [446, 28] on link at bounding box center [485, 27] width 194 height 15
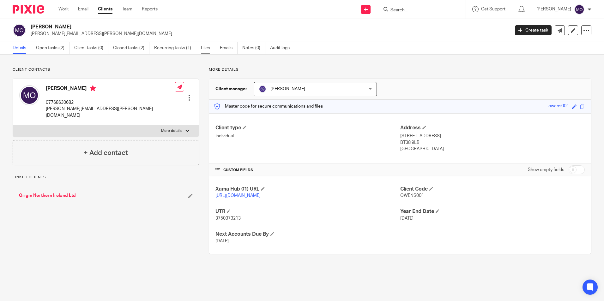
click at [207, 47] on link "Files" at bounding box center [208, 48] width 14 height 12
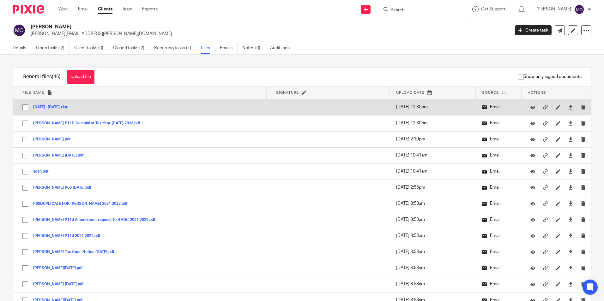
click at [26, 105] on input "checkbox" at bounding box center [25, 107] width 12 height 12
checkbox input "true"
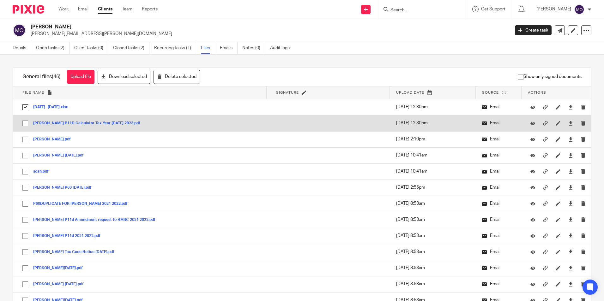
drag, startPoint x: 25, startPoint y: 125, endPoint x: 26, endPoint y: 136, distance: 11.7
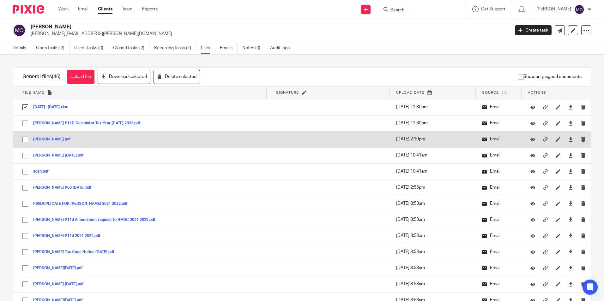
click at [25, 125] on input "checkbox" at bounding box center [25, 123] width 12 height 12
checkbox input "true"
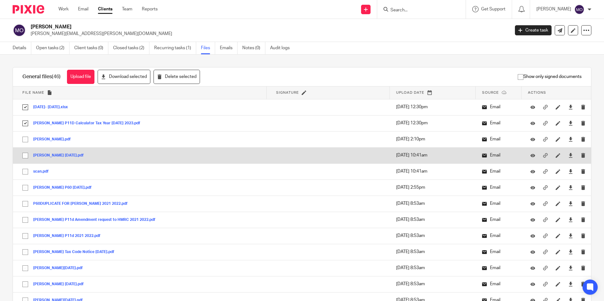
drag, startPoint x: 26, startPoint y: 137, endPoint x: 25, endPoint y: 152, distance: 15.5
click at [26, 139] on input "checkbox" at bounding box center [25, 140] width 12 height 12
checkbox input "true"
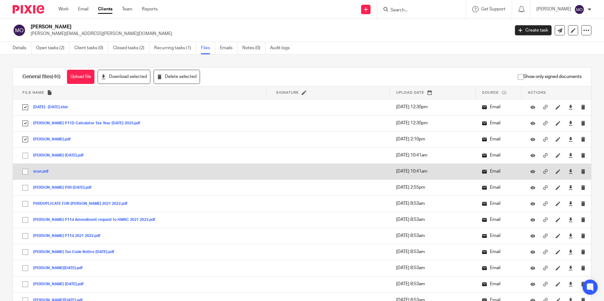
drag, startPoint x: 25, startPoint y: 154, endPoint x: 23, endPoint y: 166, distance: 11.9
click at [25, 155] on input "checkbox" at bounding box center [25, 156] width 12 height 12
checkbox input "true"
drag, startPoint x: 26, startPoint y: 167, endPoint x: 29, endPoint y: 175, distance: 8.5
click at [26, 167] on input "checkbox" at bounding box center [25, 172] width 12 height 12
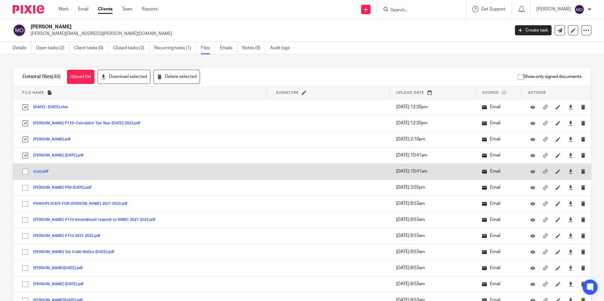
checkbox input "true"
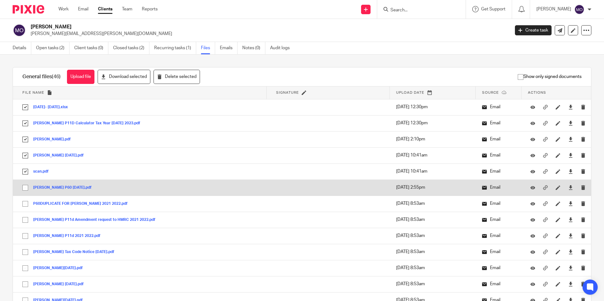
drag, startPoint x: 22, startPoint y: 188, endPoint x: 29, endPoint y: 203, distance: 16.4
click at [23, 188] on input "checkbox" at bounding box center [25, 188] width 12 height 12
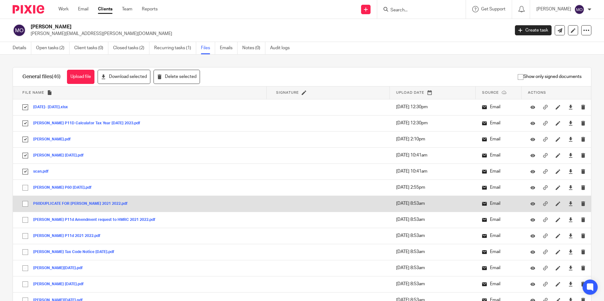
checkbox input "true"
click at [24, 206] on input "checkbox" at bounding box center [25, 204] width 12 height 12
checkbox input "true"
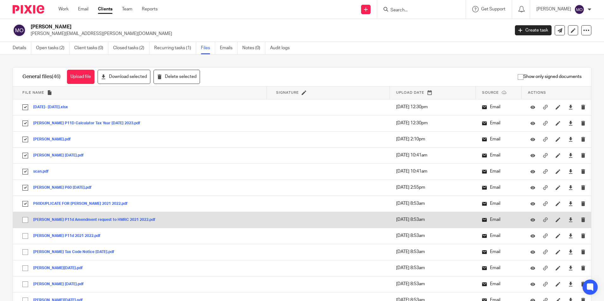
click at [29, 218] on input "checkbox" at bounding box center [25, 220] width 12 height 12
checkbox input "true"
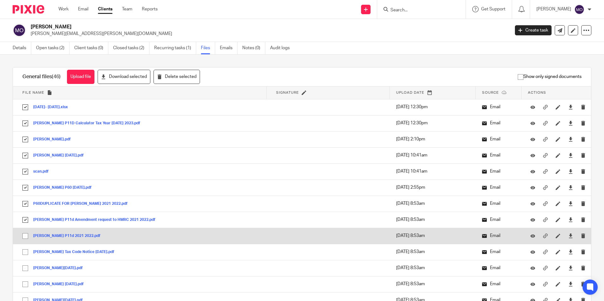
click at [22, 235] on input "checkbox" at bounding box center [25, 236] width 12 height 12
checkbox input "true"
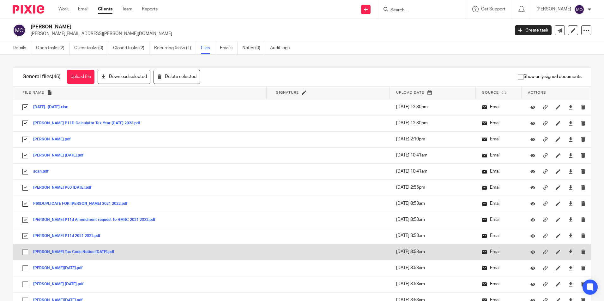
click at [28, 252] on input "checkbox" at bounding box center [25, 252] width 12 height 12
checkbox input "true"
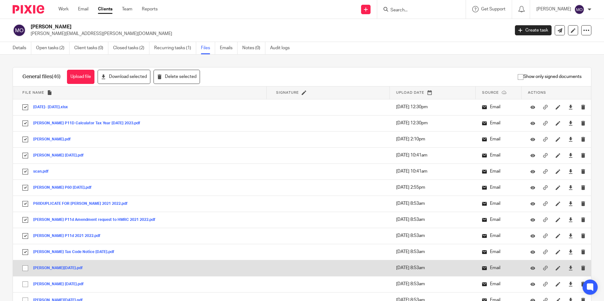
drag, startPoint x: 23, startPoint y: 275, endPoint x: 20, endPoint y: 286, distance: 11.4
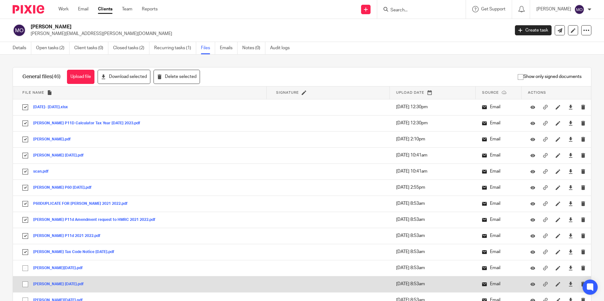
click at [23, 275] on td "Mervyn Aug 2022.pdf Mervyn Aug 2022 Save" at bounding box center [140, 268] width 254 height 16
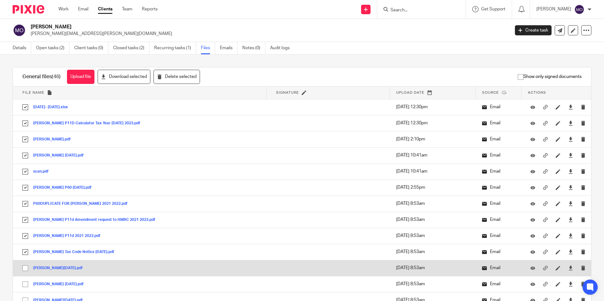
drag, startPoint x: 22, startPoint y: 285, endPoint x: 19, endPoint y: 266, distance: 19.2
click at [22, 285] on input "checkbox" at bounding box center [25, 285] width 12 height 12
checkbox input "true"
drag, startPoint x: 18, startPoint y: 262, endPoint x: 23, endPoint y: 270, distance: 9.7
click at [18, 262] on td "Mervyn Aug 2022.pdf Mervyn Aug 2022 Save" at bounding box center [140, 268] width 254 height 16
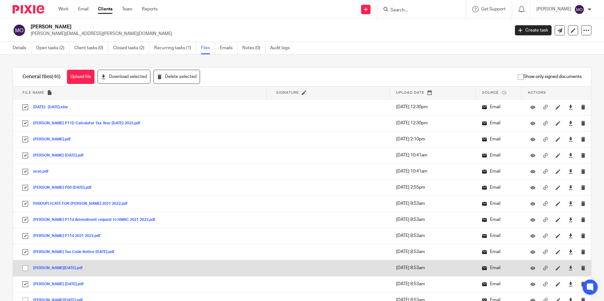
click at [24, 270] on input "checkbox" at bounding box center [25, 268] width 12 height 12
checkbox input "true"
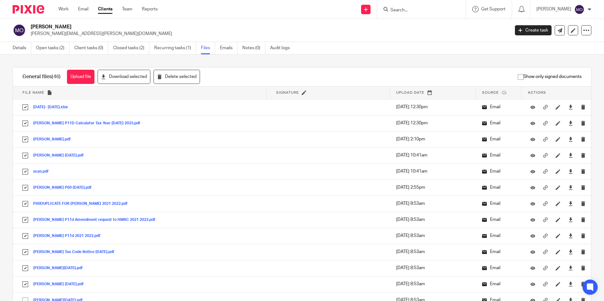
scroll to position [126, 0]
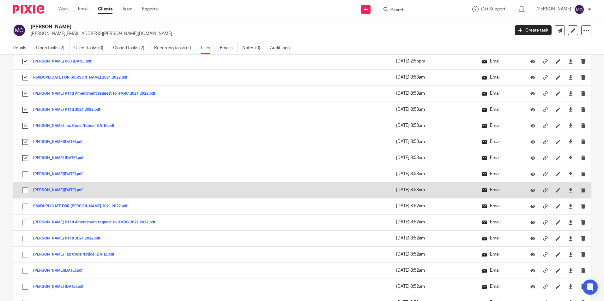
drag, startPoint x: 26, startPoint y: 176, endPoint x: 32, endPoint y: 196, distance: 21.0
click at [26, 179] on input "checkbox" at bounding box center [25, 174] width 12 height 12
checkbox input "true"
drag, startPoint x: 32, startPoint y: 196, endPoint x: 24, endPoint y: 192, distance: 9.3
click at [30, 195] on td "Mervyn May 2022.pdf Mervyn May 2022 Save" at bounding box center [140, 190] width 254 height 16
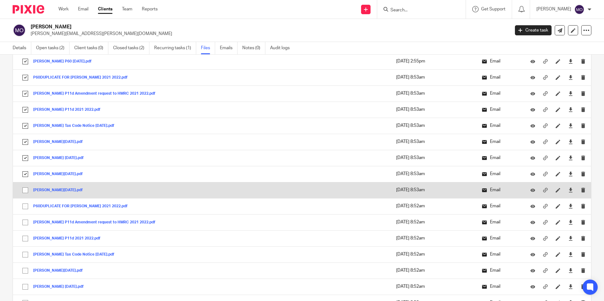
click at [24, 192] on input "checkbox" at bounding box center [25, 190] width 12 height 12
checkbox input "true"
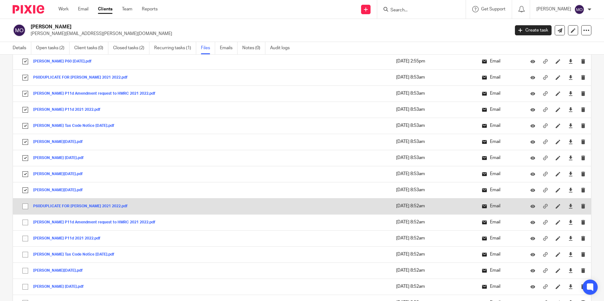
click at [24, 212] on input "checkbox" at bounding box center [25, 207] width 12 height 12
checkbox input "true"
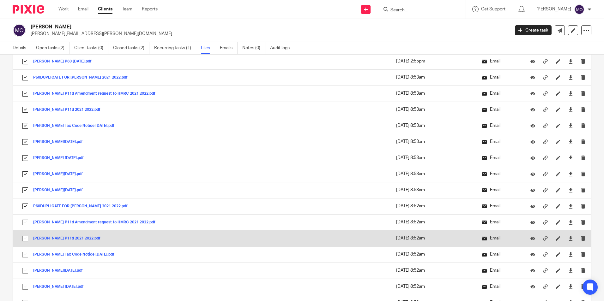
drag, startPoint x: 23, startPoint y: 225, endPoint x: 24, endPoint y: 231, distance: 6.1
click at [23, 225] on input "checkbox" at bounding box center [25, 223] width 12 height 12
checkbox input "true"
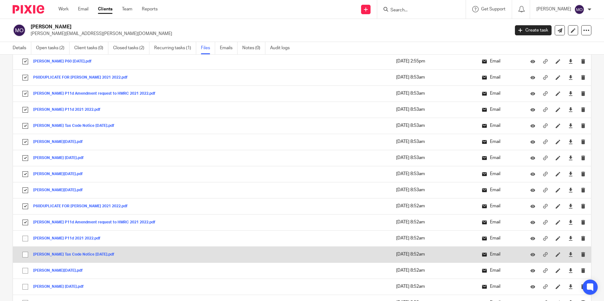
drag, startPoint x: 26, startPoint y: 241, endPoint x: 26, endPoint y: 247, distance: 6.0
click at [26, 242] on input "checkbox" at bounding box center [25, 239] width 12 height 12
checkbox input "true"
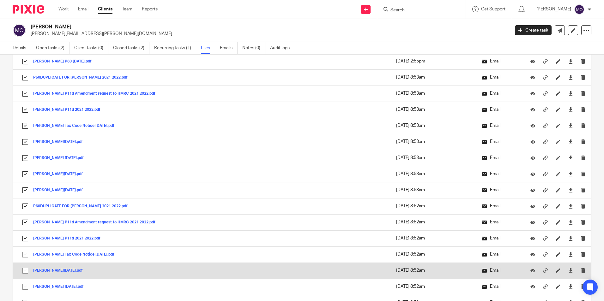
drag, startPoint x: 26, startPoint y: 257, endPoint x: 25, endPoint y: 267, distance: 10.2
click at [26, 257] on input "checkbox" at bounding box center [25, 255] width 12 height 12
checkbox input "true"
drag, startPoint x: 26, startPoint y: 269, endPoint x: 26, endPoint y: 272, distance: 3.5
click at [26, 269] on input "checkbox" at bounding box center [25, 271] width 12 height 12
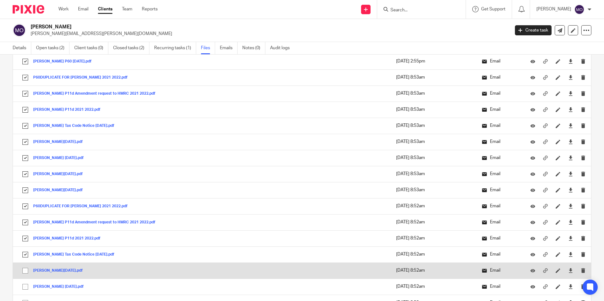
checkbox input "true"
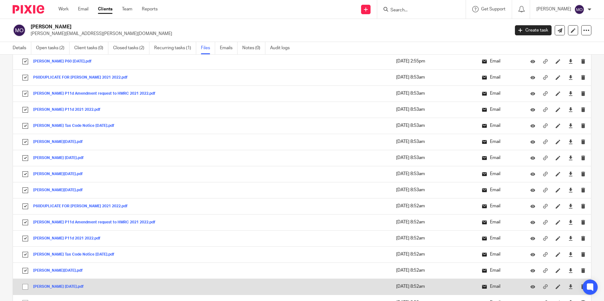
click at [23, 290] on input "checkbox" at bounding box center [25, 287] width 12 height 12
checkbox input "true"
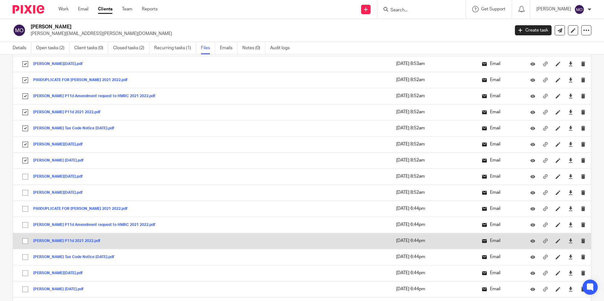
scroll to position [284, 0]
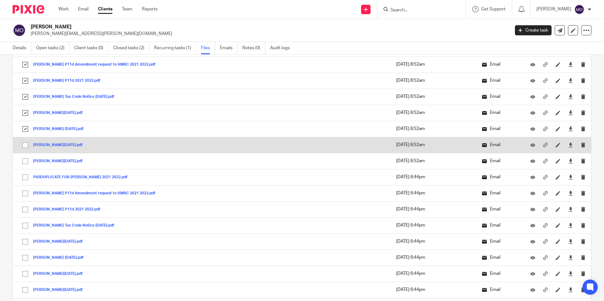
click at [27, 144] on input "checkbox" at bounding box center [25, 145] width 12 height 12
checkbox input "true"
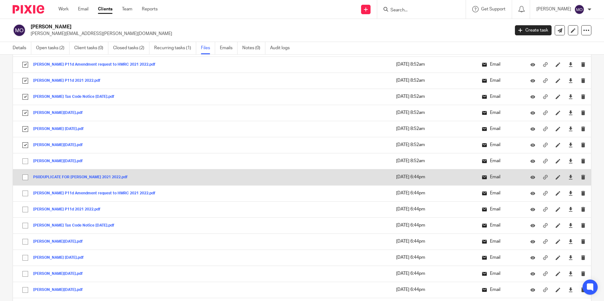
drag, startPoint x: 27, startPoint y: 160, endPoint x: 29, endPoint y: 175, distance: 15.6
click at [27, 165] on input "checkbox" at bounding box center [25, 161] width 12 height 12
checkbox input "true"
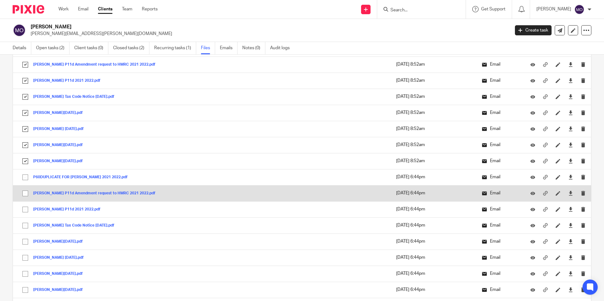
drag, startPoint x: 29, startPoint y: 176, endPoint x: 27, endPoint y: 190, distance: 13.7
click at [28, 177] on input "checkbox" at bounding box center [25, 177] width 12 height 12
checkbox input "true"
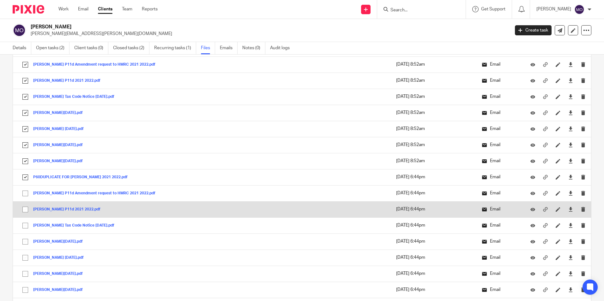
drag, startPoint x: 26, startPoint y: 192, endPoint x: 25, endPoint y: 207, distance: 14.9
click at [26, 193] on input "checkbox" at bounding box center [25, 194] width 12 height 12
checkbox input "true"
drag, startPoint x: 25, startPoint y: 208, endPoint x: 25, endPoint y: 222, distance: 13.9
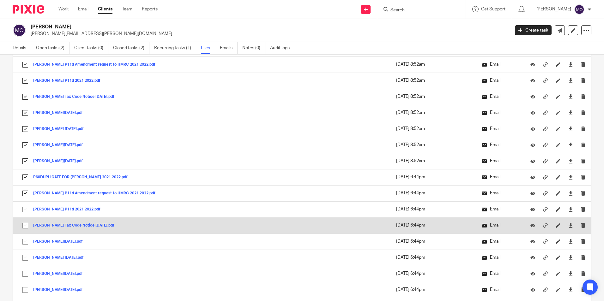
click at [25, 208] on input "checkbox" at bounding box center [25, 210] width 12 height 12
checkbox input "true"
click at [26, 228] on input "checkbox" at bounding box center [25, 226] width 12 height 12
checkbox input "true"
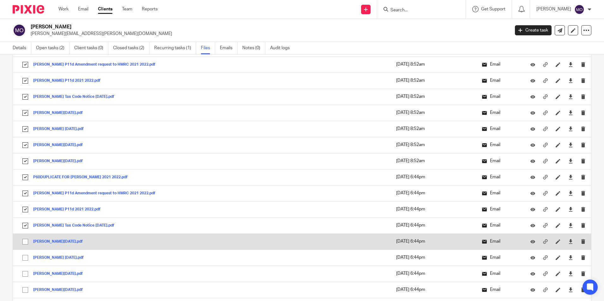
drag, startPoint x: 26, startPoint y: 235, endPoint x: 26, endPoint y: 239, distance: 3.8
click at [26, 236] on td "Mervyn Aug 2022.pdf Mervyn Aug 2022 Save" at bounding box center [140, 242] width 254 height 16
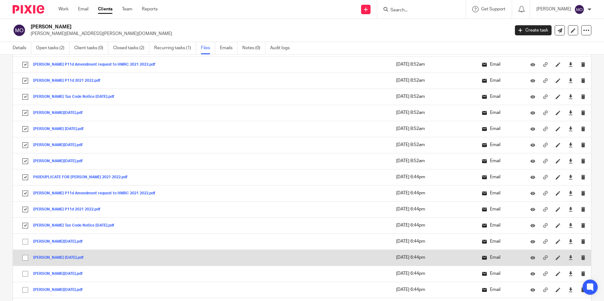
click at [25, 252] on input "checkbox" at bounding box center [25, 258] width 12 height 12
checkbox input "true"
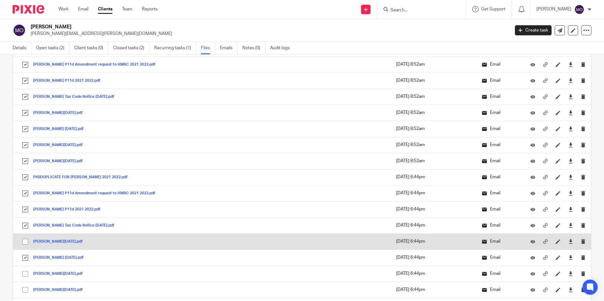
click at [23, 247] on input "checkbox" at bounding box center [25, 242] width 12 height 12
checkbox input "true"
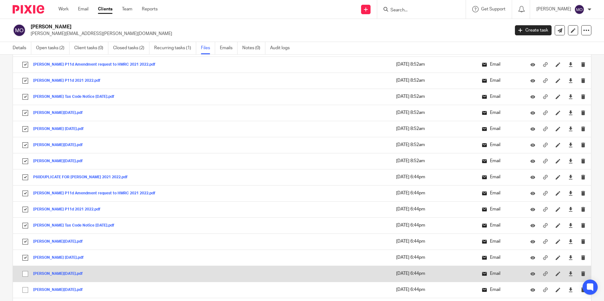
click at [23, 276] on input "checkbox" at bounding box center [25, 274] width 12 height 12
checkbox input "true"
drag, startPoint x: 25, startPoint y: 288, endPoint x: 23, endPoint y: 281, distance: 7.1
click at [25, 286] on input "checkbox" at bounding box center [25, 290] width 12 height 12
checkbox input "true"
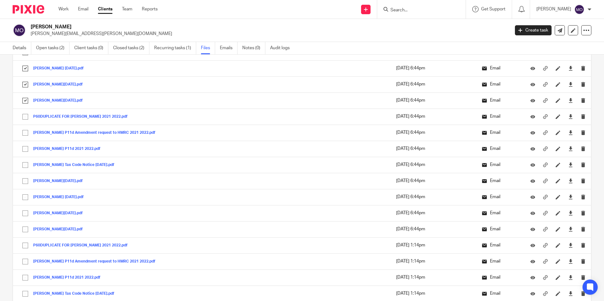
scroll to position [505, 0]
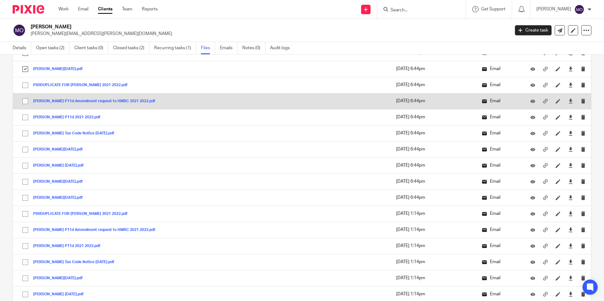
drag, startPoint x: 24, startPoint y: 88, endPoint x: 19, endPoint y: 99, distance: 11.6
click at [24, 90] on input "checkbox" at bounding box center [25, 85] width 12 height 12
checkbox input "true"
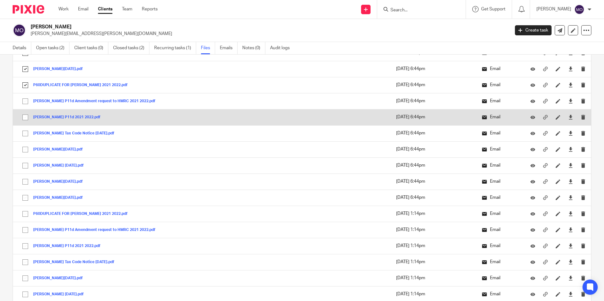
drag, startPoint x: 25, startPoint y: 102, endPoint x: 25, endPoint y: 113, distance: 10.4
click at [25, 103] on input "checkbox" at bounding box center [25, 101] width 12 height 12
checkbox input "true"
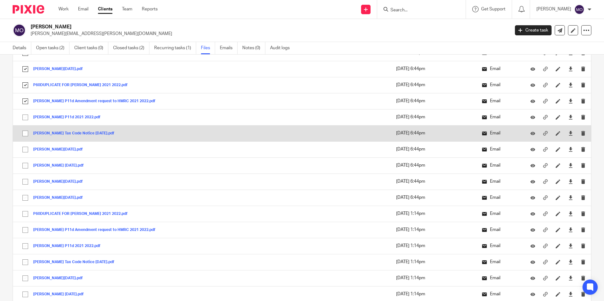
drag, startPoint x: 25, startPoint y: 116, endPoint x: 24, endPoint y: 125, distance: 9.5
click at [25, 117] on input "checkbox" at bounding box center [25, 117] width 12 height 12
checkbox input "true"
click at [25, 130] on input "checkbox" at bounding box center [25, 134] width 12 height 12
checkbox input "true"
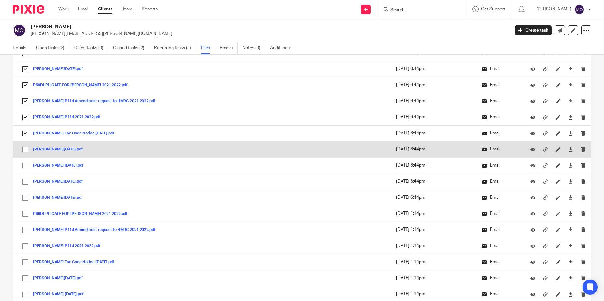
click at [22, 147] on input "checkbox" at bounding box center [25, 150] width 12 height 12
checkbox input "true"
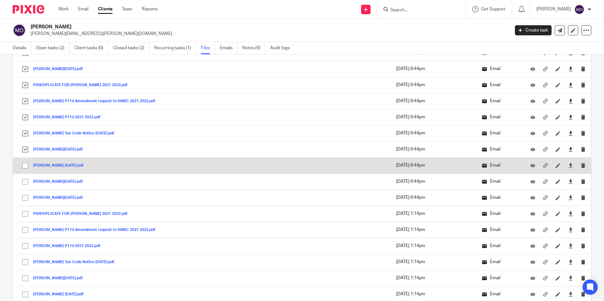
drag, startPoint x: 26, startPoint y: 167, endPoint x: 25, endPoint y: 171, distance: 4.0
click at [26, 168] on input "checkbox" at bounding box center [25, 166] width 12 height 12
checkbox input "true"
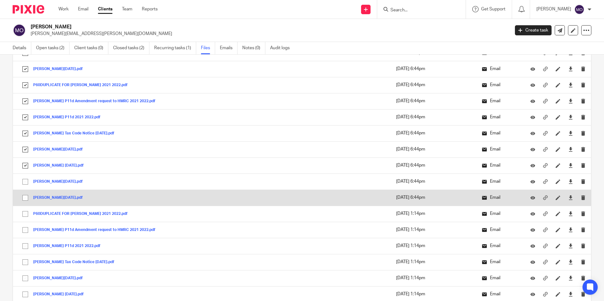
drag, startPoint x: 26, startPoint y: 180, endPoint x: 18, endPoint y: 198, distance: 19.8
click at [26, 181] on input "checkbox" at bounding box center [25, 182] width 12 height 12
checkbox input "true"
click at [24, 195] on input "checkbox" at bounding box center [25, 198] width 12 height 12
checkbox input "true"
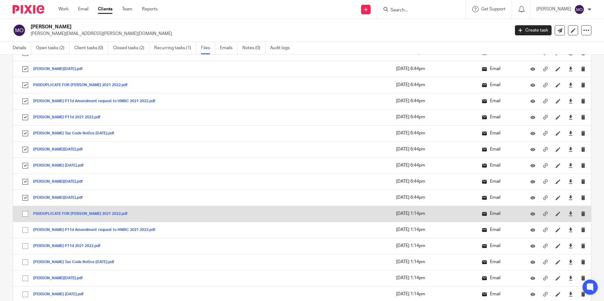
click at [26, 210] on input "checkbox" at bounding box center [25, 214] width 12 height 12
checkbox input "true"
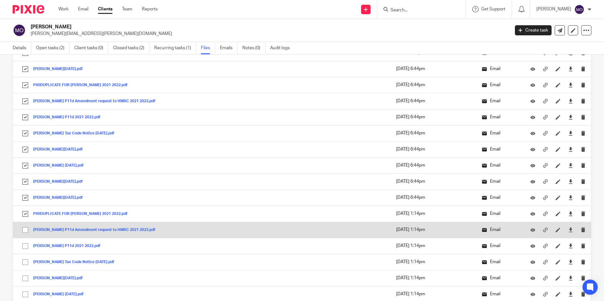
click at [26, 230] on input "checkbox" at bounding box center [25, 230] width 12 height 12
checkbox input "true"
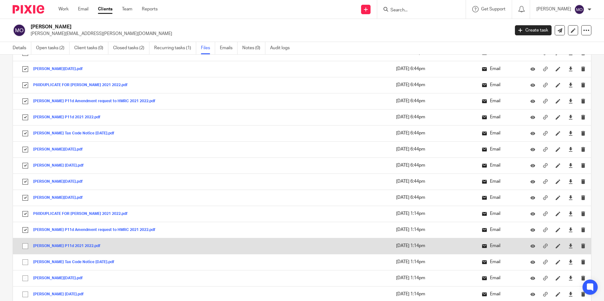
click at [25, 243] on input "checkbox" at bounding box center [25, 246] width 12 height 12
checkbox input "true"
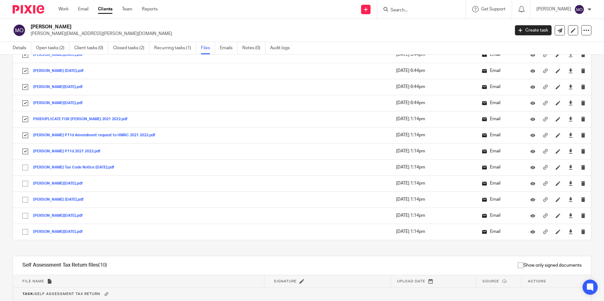
scroll to position [632, 0]
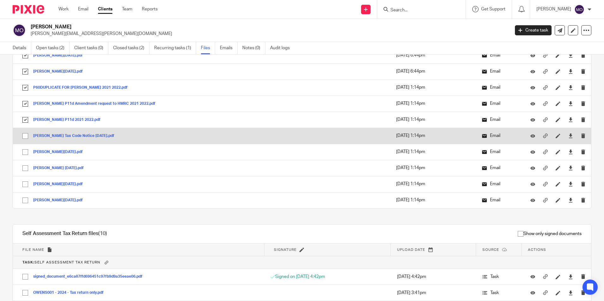
drag, startPoint x: 23, startPoint y: 133, endPoint x: 25, endPoint y: 140, distance: 7.3
click at [23, 133] on input "checkbox" at bounding box center [25, 136] width 12 height 12
checkbox input "true"
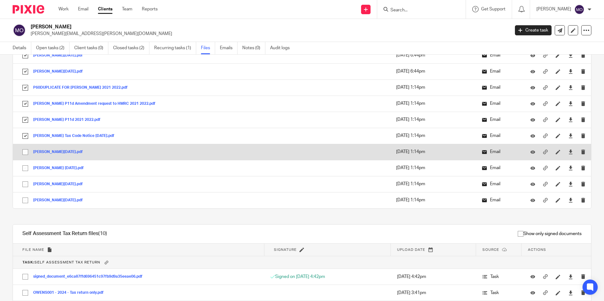
drag, startPoint x: 27, startPoint y: 152, endPoint x: 27, endPoint y: 157, distance: 4.4
click at [27, 155] on input "checkbox" at bounding box center [25, 152] width 12 height 12
checkbox input "true"
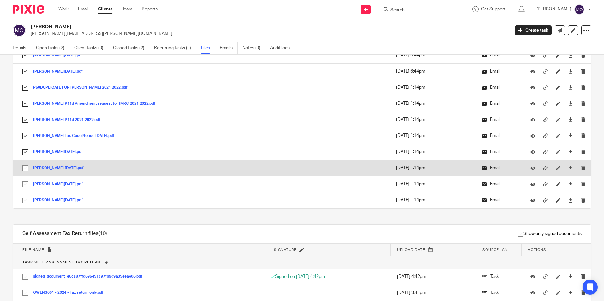
drag, startPoint x: 28, startPoint y: 165, endPoint x: 27, endPoint y: 174, distance: 8.6
click at [28, 166] on input "checkbox" at bounding box center [25, 168] width 12 height 12
checkbox input "true"
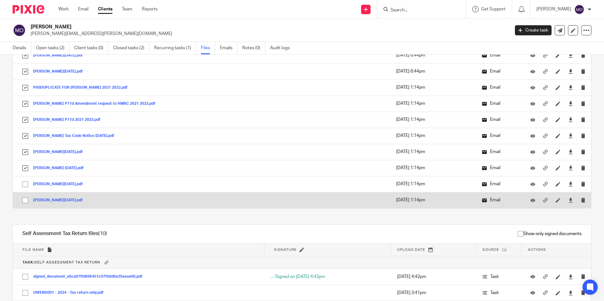
drag, startPoint x: 26, startPoint y: 184, endPoint x: 25, endPoint y: 196, distance: 11.4
click at [26, 186] on input "checkbox" at bounding box center [25, 184] width 12 height 12
checkbox input "true"
click at [26, 197] on input "checkbox" at bounding box center [25, 201] width 12 height 12
checkbox input "true"
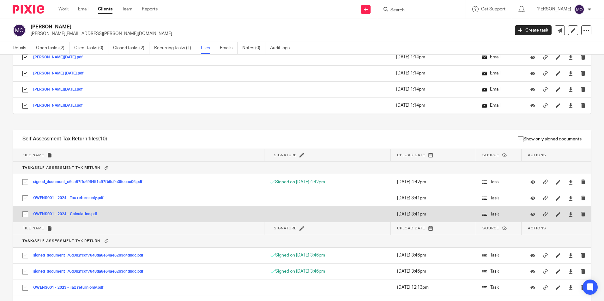
scroll to position [758, 0]
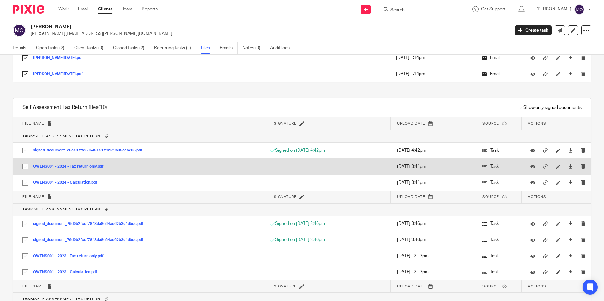
drag, startPoint x: 24, startPoint y: 151, endPoint x: 25, endPoint y: 161, distance: 10.2
click at [23, 152] on input "checkbox" at bounding box center [25, 151] width 12 height 12
checkbox input "true"
click at [26, 165] on input "checkbox" at bounding box center [25, 167] width 12 height 12
checkbox input "true"
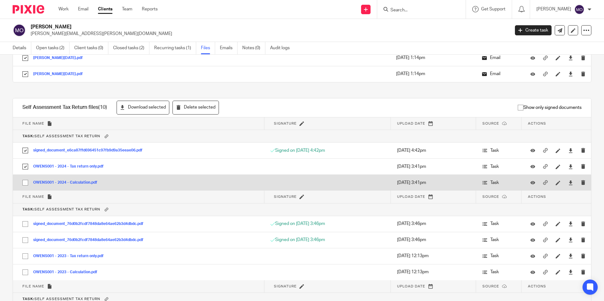
drag
click at [26, 182] on input "checkbox" at bounding box center [25, 183] width 12 height 12
checkbox input "true"
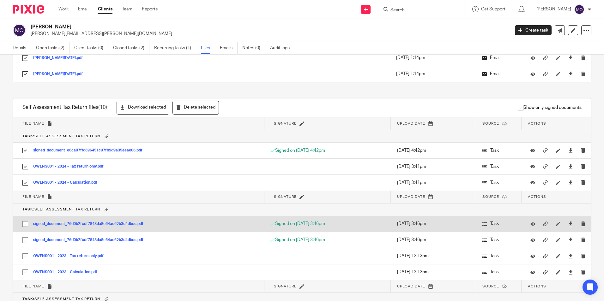
click at [25, 222] on input "checkbox" at bounding box center [25, 224] width 12 height 12
checkbox input "true"
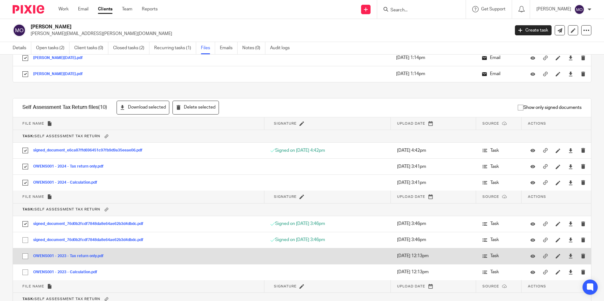
click at [26, 241] on input "checkbox" at bounding box center [25, 240] width 12 height 12
checkbox input "true"
click at [27, 258] on input "checkbox" at bounding box center [25, 256] width 12 height 12
checkbox input "true"
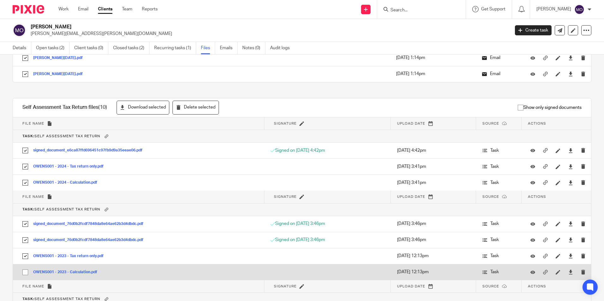
click at [26, 272] on input "checkbox" at bounding box center [25, 273] width 12 height 12
checkbox input "true"
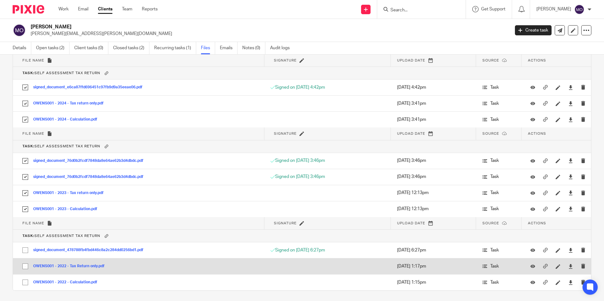
scroll to position [839, 0]
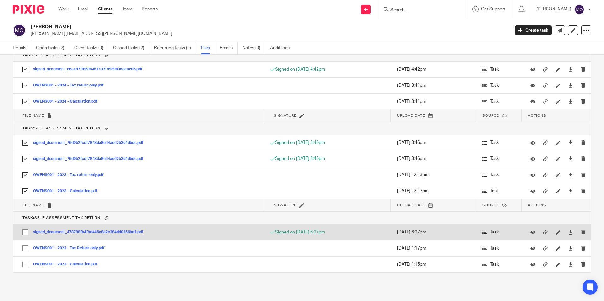
click at [26, 233] on input "checkbox" at bounding box center [25, 232] width 12 height 12
checkbox input "true"
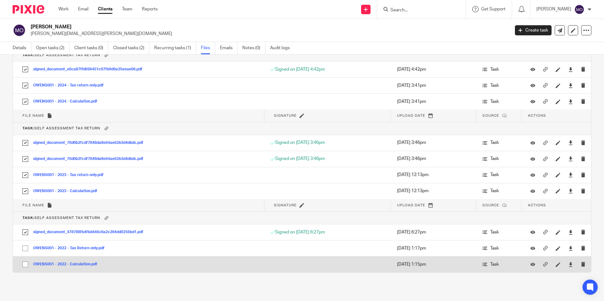
click at [27, 249] on input "checkbox" at bounding box center [25, 249] width 12 height 12
checkbox input "true"
click at [26, 263] on input "checkbox" at bounding box center [25, 265] width 12 height 12
checkbox input "true"
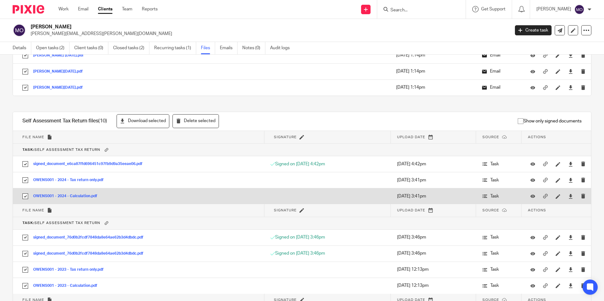
scroll to position [681, 0]
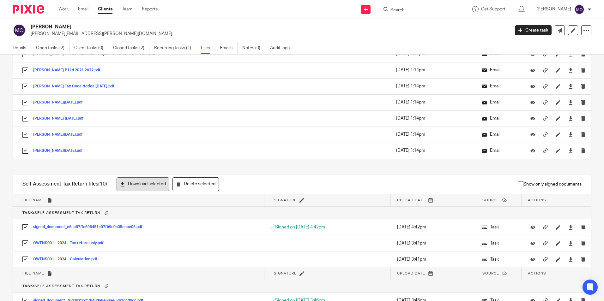
click at [143, 177] on button "Download selected" at bounding box center [143, 184] width 53 height 14
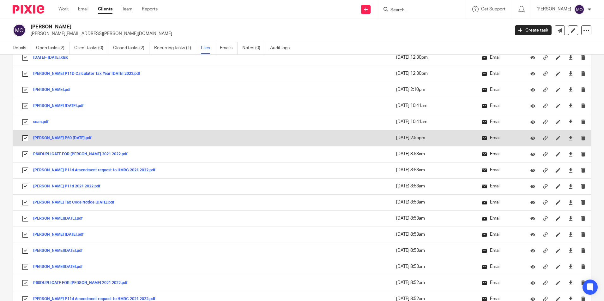
scroll to position [0, 0]
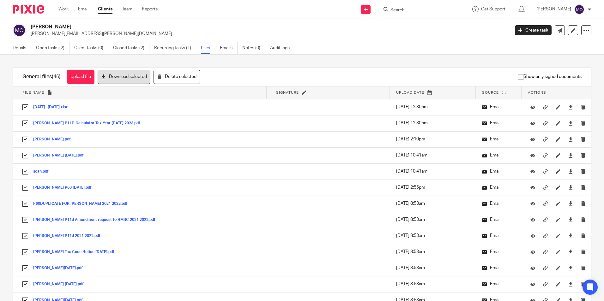
click at [130, 81] on button "Download selected" at bounding box center [124, 77] width 53 height 14
click at [584, 30] on icon at bounding box center [586, 30] width 6 height 6
click at [552, 52] on link "Export data" at bounding box center [547, 55] width 70 height 9
click at [372, 38] on div "Mervyn Owens mervyn.owens@originenterprises.co.uk Create task Update from Compa…" at bounding box center [302, 30] width 604 height 23
click at [109, 9] on link "Clients" at bounding box center [105, 9] width 15 height 6
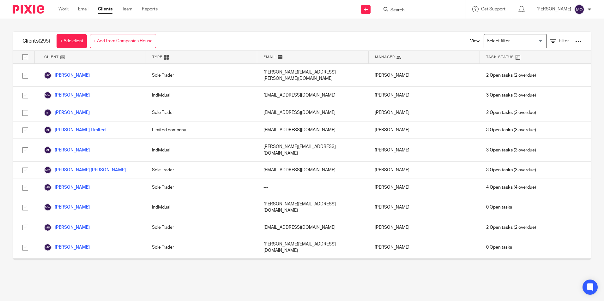
scroll to position [2917, 0]
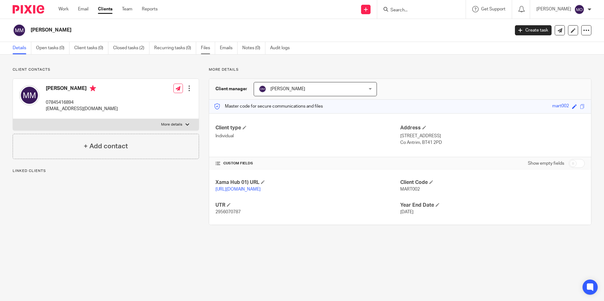
click at [207, 52] on link "Files" at bounding box center [208, 48] width 14 height 12
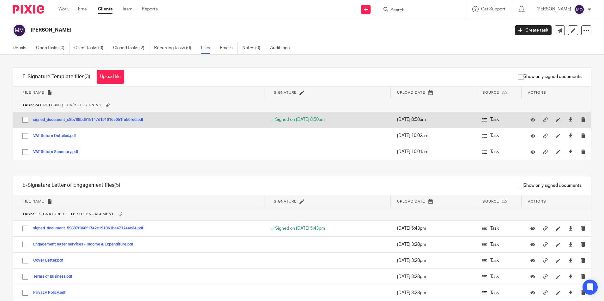
click at [28, 120] on input "checkbox" at bounding box center [25, 120] width 12 height 12
checkbox input "true"
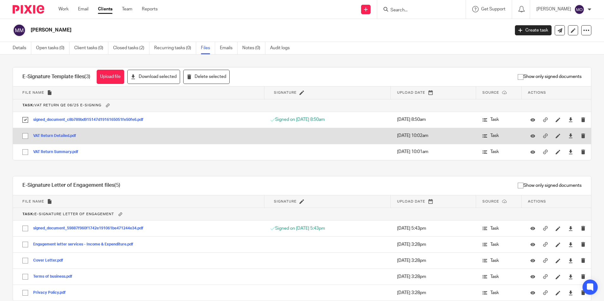
drag, startPoint x: 24, startPoint y: 135, endPoint x: 25, endPoint y: 139, distance: 4.0
click at [25, 137] on input "checkbox" at bounding box center [25, 136] width 12 height 12
checkbox input "true"
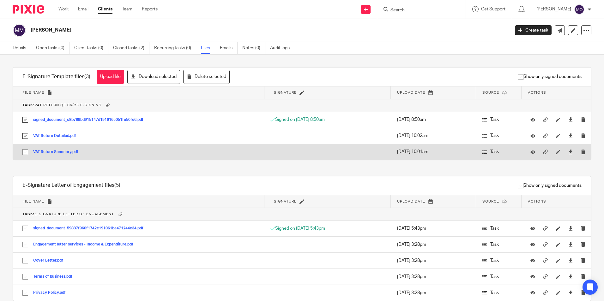
click at [28, 152] on input "checkbox" at bounding box center [25, 152] width 12 height 12
checkbox input "true"
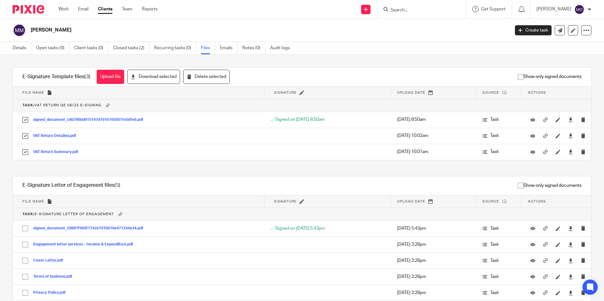
scroll to position [28, 0]
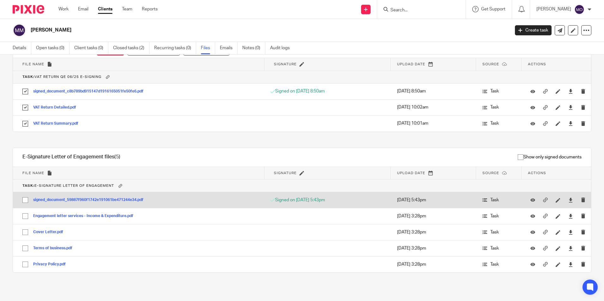
drag, startPoint x: 23, startPoint y: 201, endPoint x: 25, endPoint y: 207, distance: 5.3
click at [24, 202] on input "checkbox" at bounding box center [25, 200] width 12 height 12
checkbox input "true"
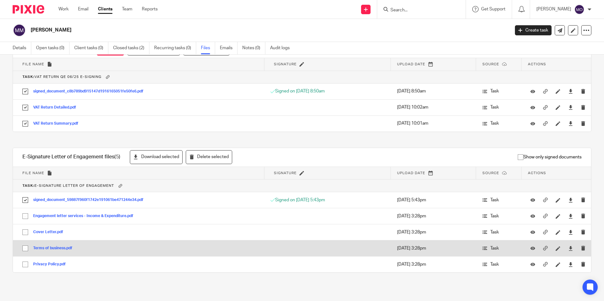
drag, startPoint x: 28, startPoint y: 217, endPoint x: 21, endPoint y: 243, distance: 27.3
click at [28, 217] on input "checkbox" at bounding box center [25, 216] width 12 height 12
checkbox input "true"
drag, startPoint x: 23, startPoint y: 234, endPoint x: 26, endPoint y: 245, distance: 11.3
click at [24, 235] on input "checkbox" at bounding box center [25, 232] width 12 height 12
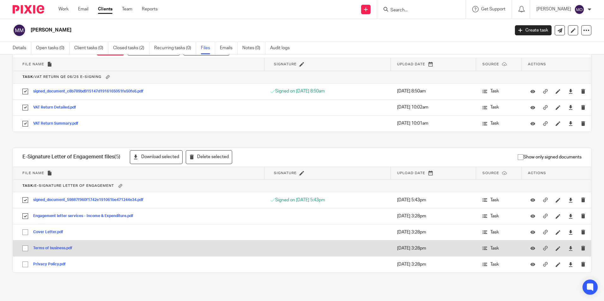
checkbox input "true"
drag, startPoint x: 26, startPoint y: 249, endPoint x: 27, endPoint y: 254, distance: 5.7
click at [27, 250] on input "checkbox" at bounding box center [25, 249] width 12 height 12
checkbox input "true"
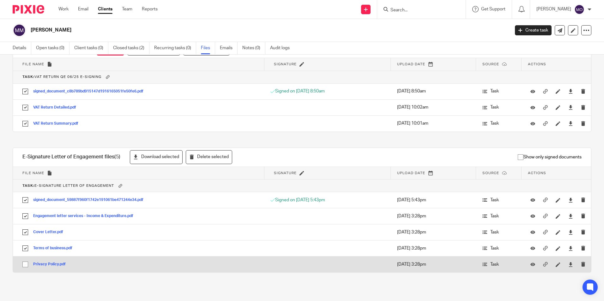
drag, startPoint x: 27, startPoint y: 267, endPoint x: 47, endPoint y: 258, distance: 21.5
click at [27, 267] on input "checkbox" at bounding box center [25, 265] width 12 height 12
checkbox input "true"
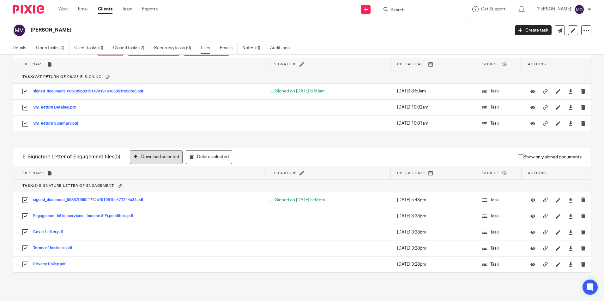
click at [166, 160] on button "Download selected" at bounding box center [156, 157] width 53 height 14
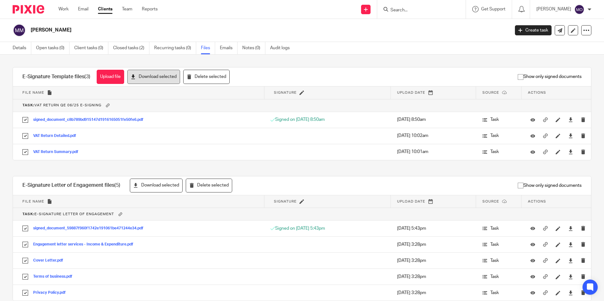
click at [154, 77] on button "Download selected" at bounding box center [153, 77] width 53 height 14
click at [583, 28] on icon at bounding box center [586, 30] width 6 height 6
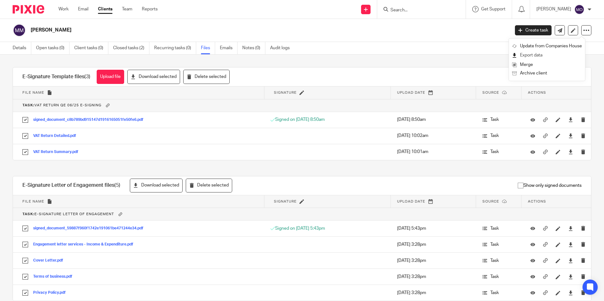
click at [543, 54] on link "Export data" at bounding box center [547, 55] width 70 height 9
click at [354, 47] on div "Details Open tasks (0) Client tasks (0) Closed tasks (2) Recurring tasks (0) Fi…" at bounding box center [302, 48] width 604 height 13
click at [102, 8] on link "Clients" at bounding box center [105, 9] width 15 height 6
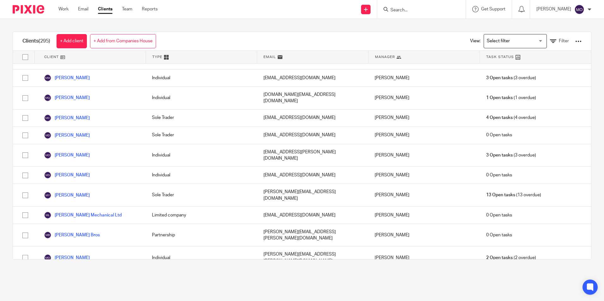
scroll to position [3069, 0]
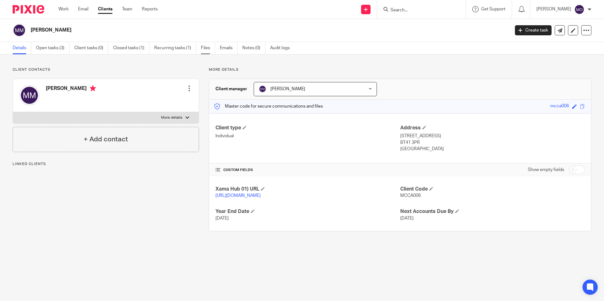
click at [206, 50] on link "Files" at bounding box center [208, 48] width 14 height 12
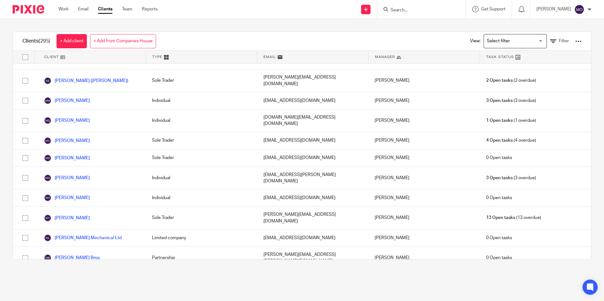
scroll to position [3033, 0]
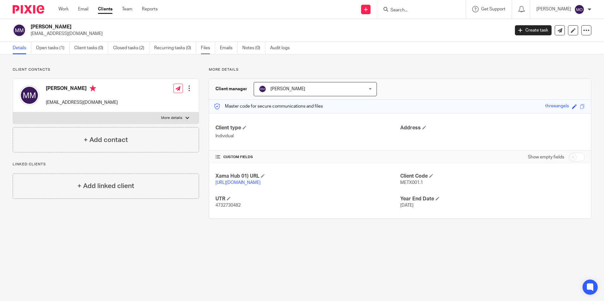
click at [206, 47] on link "Files" at bounding box center [208, 48] width 14 height 12
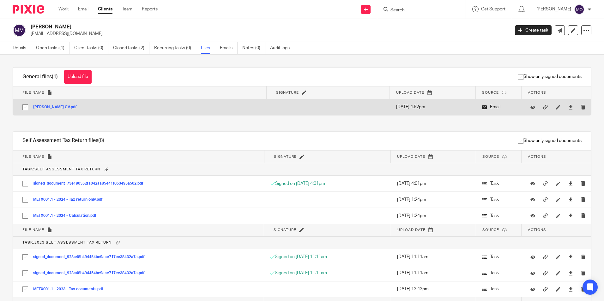
click at [41, 107] on button "[PERSON_NAME] CV.pdf" at bounding box center [57, 107] width 48 height 4
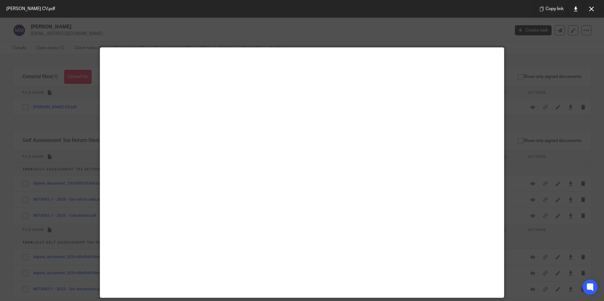
click at [593, 13] on button at bounding box center [591, 9] width 13 height 13
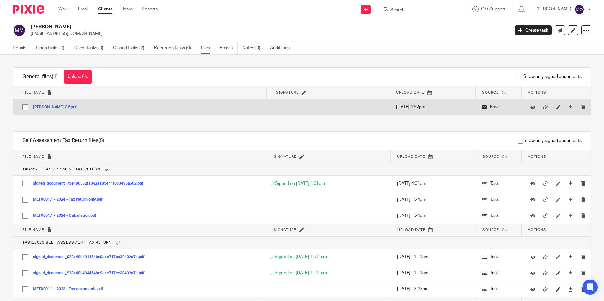
click at [28, 110] on input "checkbox" at bounding box center [25, 107] width 12 height 12
checkbox input "true"
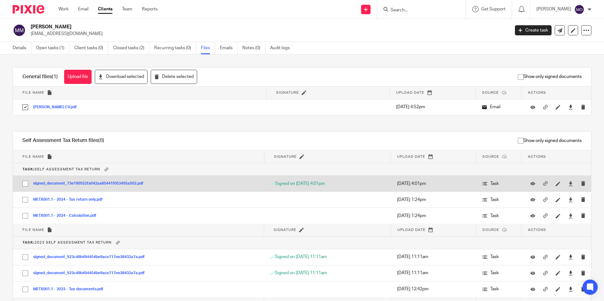
click at [21, 183] on input "checkbox" at bounding box center [25, 184] width 12 height 12
checkbox input "true"
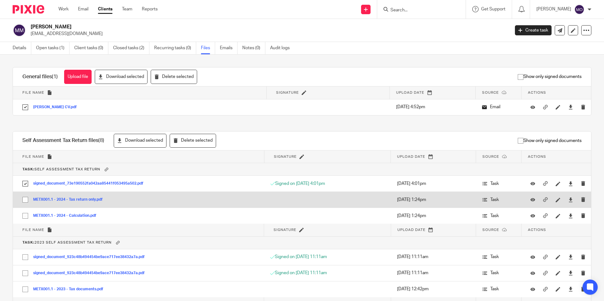
click at [26, 203] on input "checkbox" at bounding box center [25, 200] width 12 height 12
checkbox input "true"
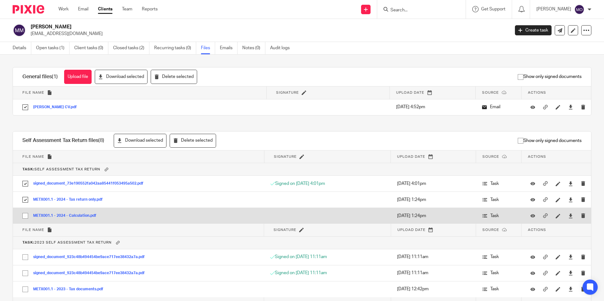
click at [29, 217] on input "checkbox" at bounding box center [25, 216] width 12 height 12
checkbox input "true"
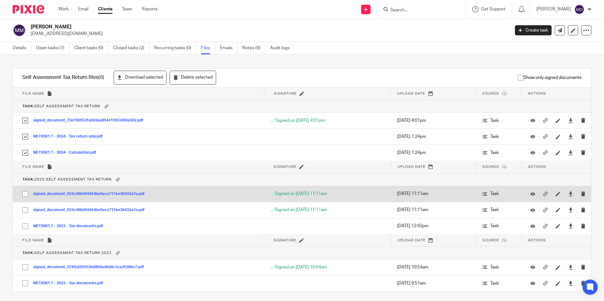
click at [27, 196] on input "checkbox" at bounding box center [25, 194] width 12 height 12
checkbox input "true"
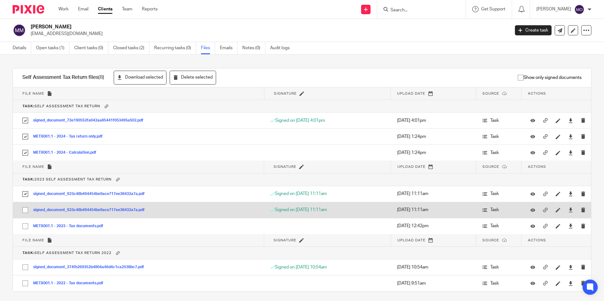
drag, startPoint x: 27, startPoint y: 210, endPoint x: 27, endPoint y: 215, distance: 4.7
click at [27, 211] on input "checkbox" at bounding box center [25, 210] width 12 height 12
checkbox input "true"
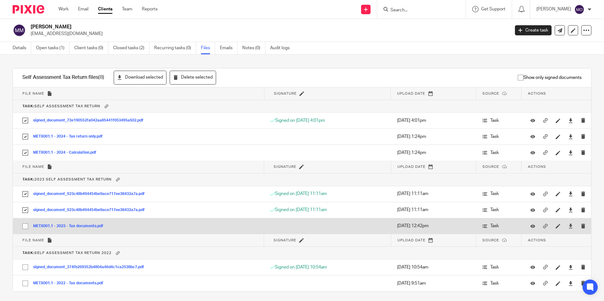
click at [26, 223] on input "checkbox" at bounding box center [25, 226] width 12 height 12
checkbox input "true"
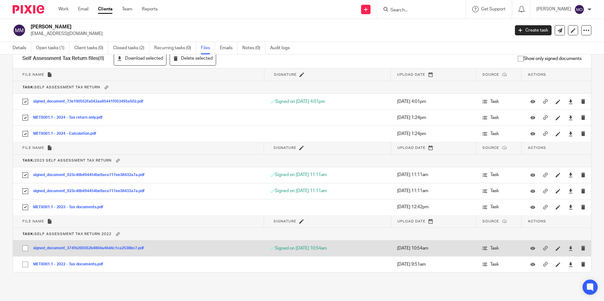
click at [23, 251] on input "checkbox" at bounding box center [25, 249] width 12 height 12
checkbox input "true"
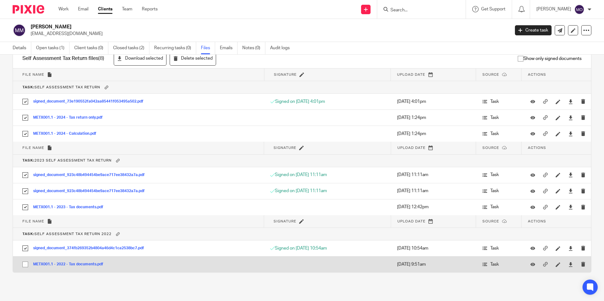
click at [25, 267] on input "checkbox" at bounding box center [25, 265] width 12 height 12
checkbox input "true"
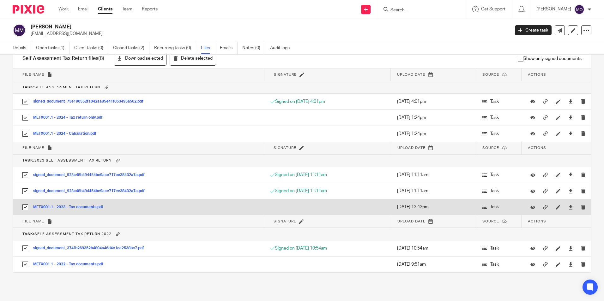
scroll to position [0, 0]
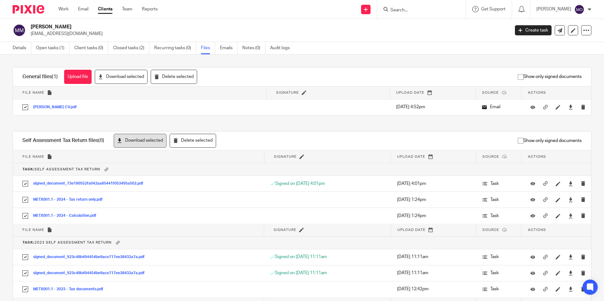
click at [148, 136] on button "Download selected" at bounding box center [140, 141] width 53 height 14
click at [132, 75] on button "Download selected" at bounding box center [121, 77] width 53 height 14
click at [584, 31] on icon at bounding box center [586, 30] width 6 height 6
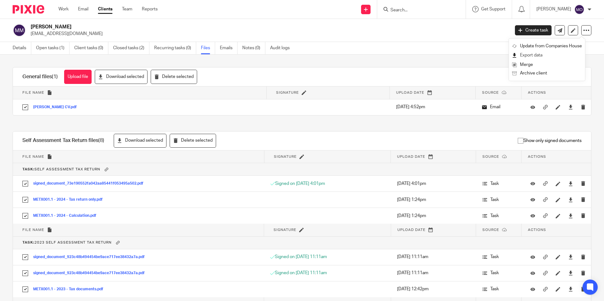
click at [566, 54] on link "Export data" at bounding box center [547, 55] width 70 height 9
click at [108, 9] on link "Clients" at bounding box center [105, 9] width 15 height 6
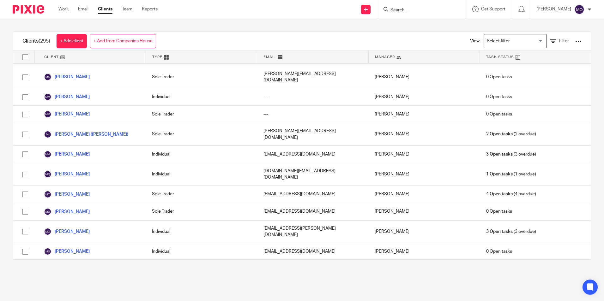
scroll to position [3024, 0]
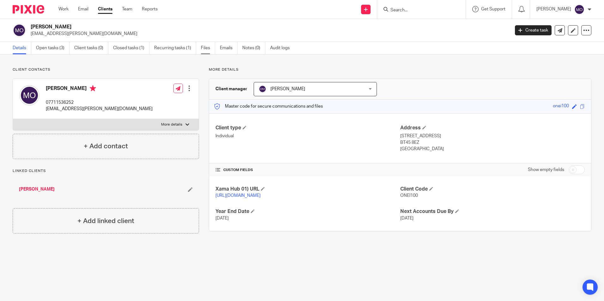
click at [202, 49] on link "Files" at bounding box center [208, 48] width 14 height 12
click at [214, 52] on link "Files" at bounding box center [208, 48] width 14 height 12
click at [400, 56] on div "Client contacts [PERSON_NAME] 07711536252 [EMAIL_ADDRESS][PERSON_NAME][DOMAIN_N…" at bounding box center [302, 151] width 604 height 192
click at [204, 45] on link "Files" at bounding box center [208, 48] width 14 height 12
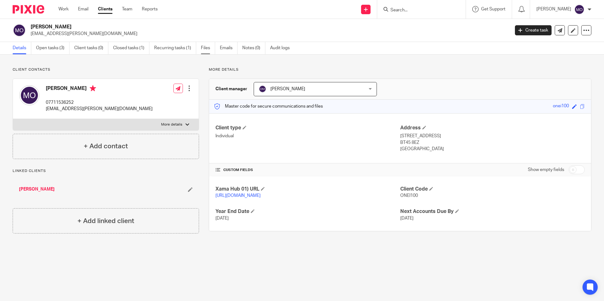
click at [204, 45] on link "Files" at bounding box center [208, 48] width 14 height 12
click at [204, 48] on link "Files" at bounding box center [208, 48] width 14 height 12
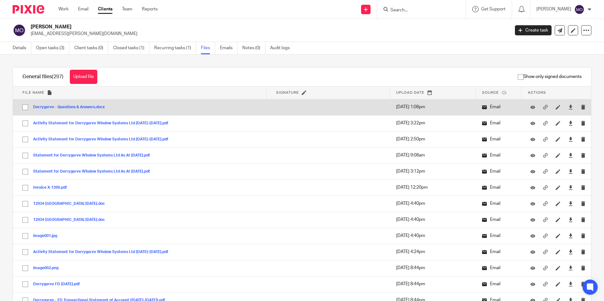
drag, startPoint x: 24, startPoint y: 107, endPoint x: 27, endPoint y: 112, distance: 5.9
click at [25, 107] on input "checkbox" at bounding box center [25, 107] width 12 height 12
checkbox input "true"
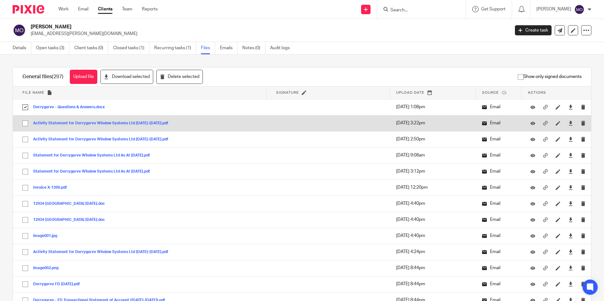
click at [27, 122] on input "checkbox" at bounding box center [25, 123] width 12 height 12
checkbox input "true"
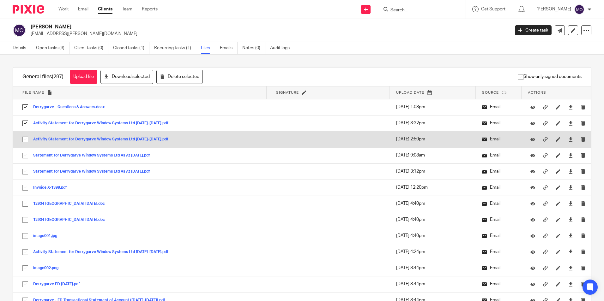
click at [26, 139] on input "checkbox" at bounding box center [25, 140] width 12 height 12
checkbox input "true"
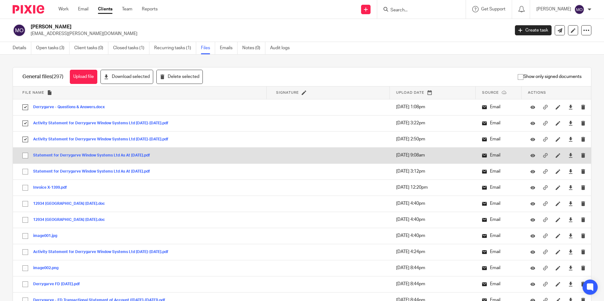
click at [26, 157] on input "checkbox" at bounding box center [25, 156] width 12 height 12
checkbox input "true"
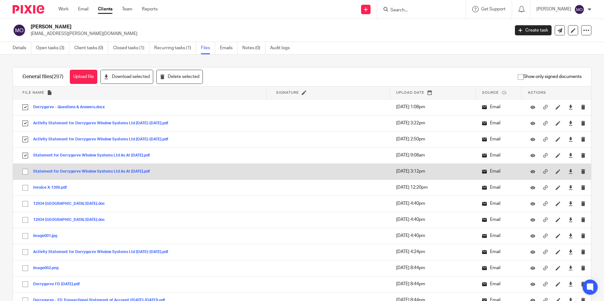
click at [26, 172] on input "checkbox" at bounding box center [25, 172] width 12 height 12
checkbox input "true"
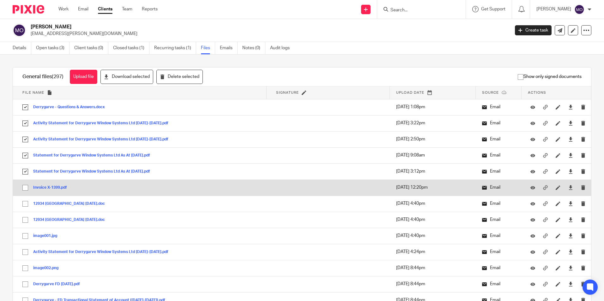
click at [27, 187] on input "checkbox" at bounding box center [25, 188] width 12 height 12
checkbox input "true"
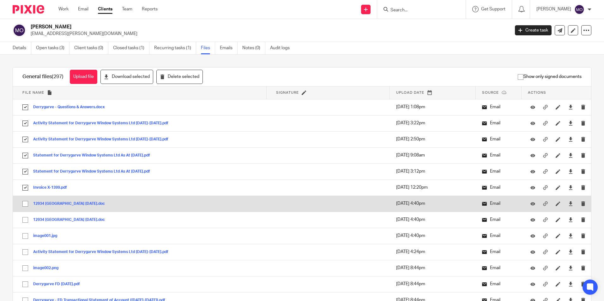
click at [27, 206] on input "checkbox" at bounding box center [25, 204] width 12 height 12
checkbox input "true"
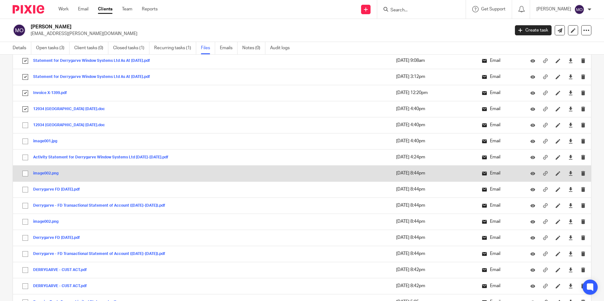
scroll to position [126, 0]
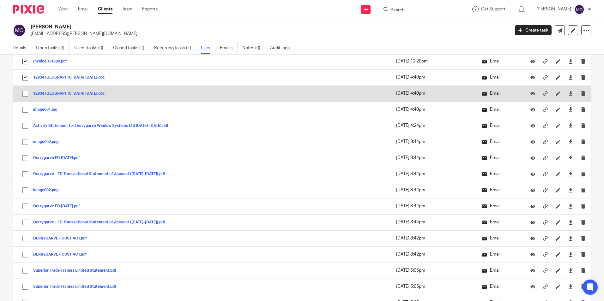
click at [26, 92] on input "checkbox" at bounding box center [25, 94] width 12 height 12
checkbox input "true"
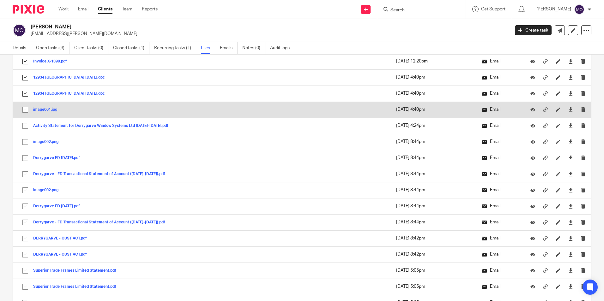
click at [26, 106] on input "checkbox" at bounding box center [25, 110] width 12 height 12
checkbox input "true"
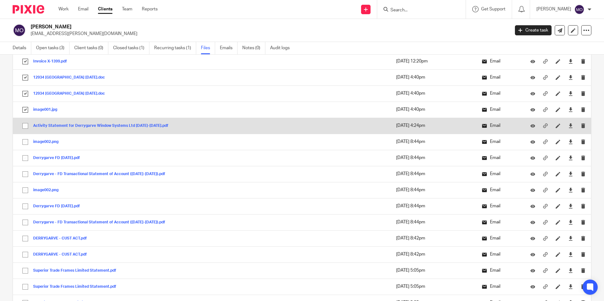
click at [27, 127] on input "checkbox" at bounding box center [25, 126] width 12 height 12
checkbox input "true"
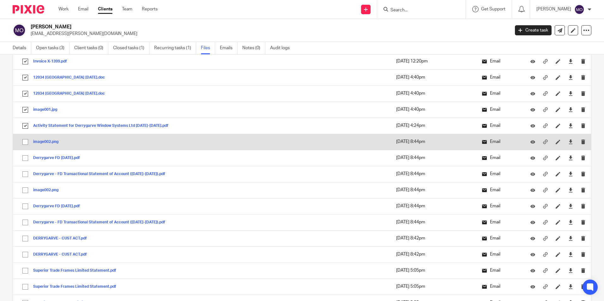
click at [25, 142] on input "checkbox" at bounding box center [25, 142] width 12 height 12
checkbox input "true"
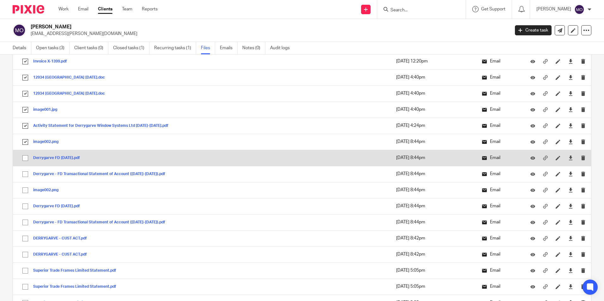
click at [27, 156] on input "checkbox" at bounding box center [25, 158] width 12 height 12
checkbox input "true"
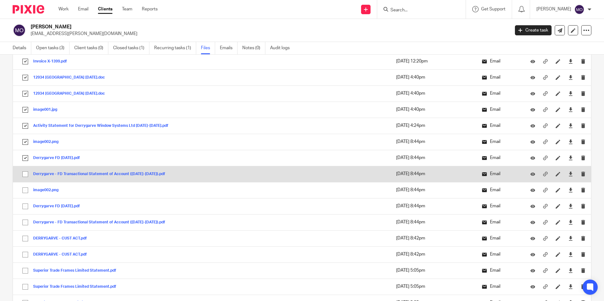
click at [27, 173] on input "checkbox" at bounding box center [25, 174] width 12 height 12
checkbox input "true"
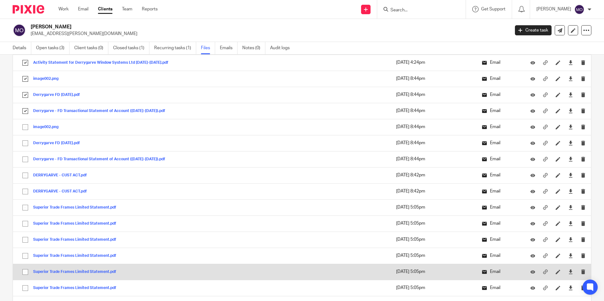
scroll to position [221, 0]
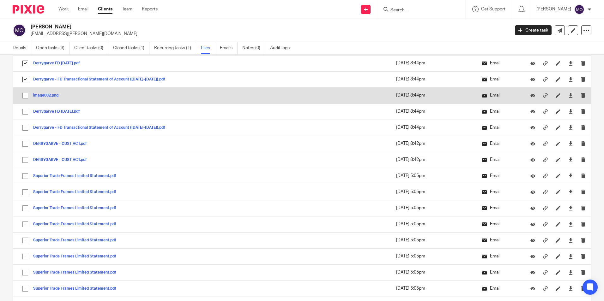
drag, startPoint x: 27, startPoint y: 94, endPoint x: 28, endPoint y: 99, distance: 4.2
click at [28, 97] on input "checkbox" at bounding box center [25, 96] width 12 height 12
checkbox input "true"
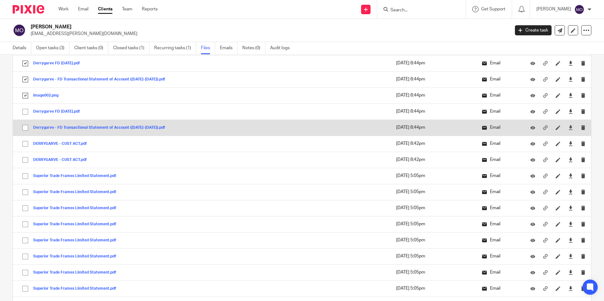
drag, startPoint x: 28, startPoint y: 112, endPoint x: 24, endPoint y: 123, distance: 11.3
click at [27, 115] on input "checkbox" at bounding box center [25, 112] width 12 height 12
checkbox input "true"
click at [26, 125] on input "checkbox" at bounding box center [25, 128] width 12 height 12
checkbox input "true"
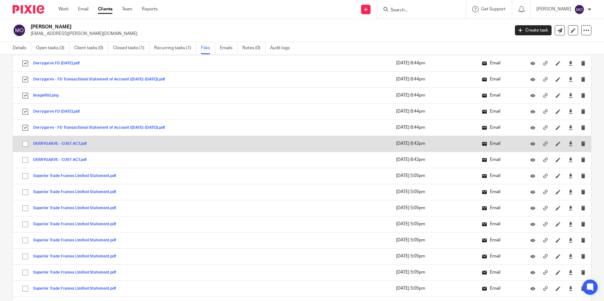
drag, startPoint x: 26, startPoint y: 141, endPoint x: 24, endPoint y: 148, distance: 6.9
click at [26, 142] on input "checkbox" at bounding box center [25, 144] width 12 height 12
checkbox input "true"
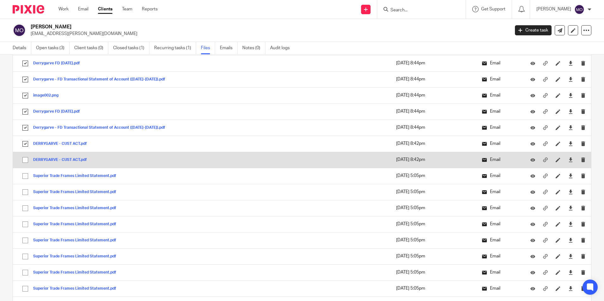
click at [27, 161] on input "checkbox" at bounding box center [25, 160] width 12 height 12
checkbox input "true"
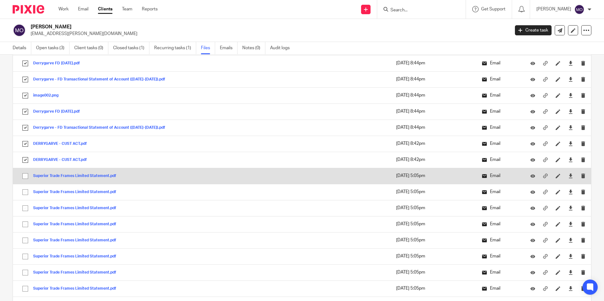
click at [23, 179] on input "checkbox" at bounding box center [25, 176] width 12 height 12
checkbox input "true"
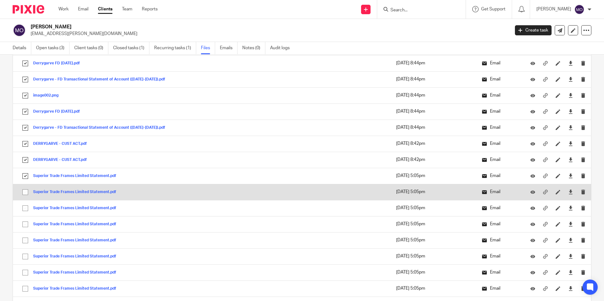
click at [25, 192] on input "checkbox" at bounding box center [25, 192] width 12 height 12
checkbox input "true"
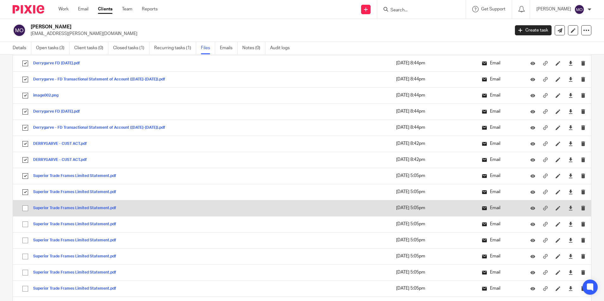
click at [25, 207] on input "checkbox" at bounding box center [25, 208] width 12 height 12
checkbox input "true"
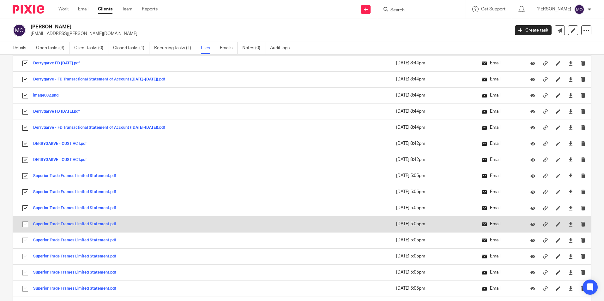
click at [28, 221] on input "checkbox" at bounding box center [25, 225] width 12 height 12
checkbox input "true"
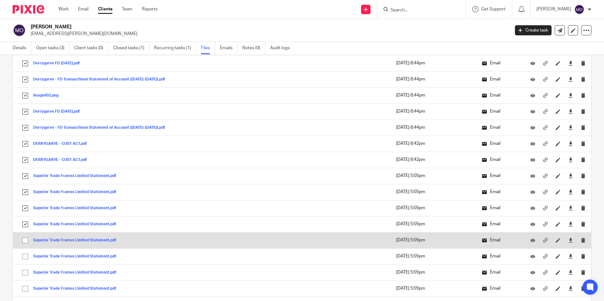
click at [27, 243] on input "checkbox" at bounding box center [25, 241] width 12 height 12
checkbox input "true"
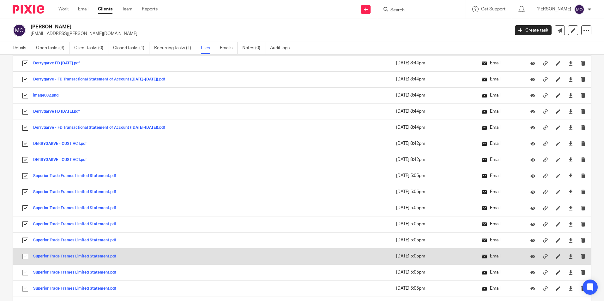
drag, startPoint x: 26, startPoint y: 257, endPoint x: 24, endPoint y: 264, distance: 7.2
click at [26, 258] on input "checkbox" at bounding box center [25, 257] width 12 height 12
checkbox input "true"
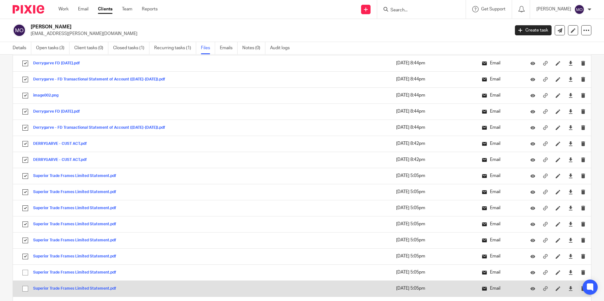
drag, startPoint x: 24, startPoint y: 270, endPoint x: 21, endPoint y: 289, distance: 19.5
click at [24, 270] on input "checkbox" at bounding box center [25, 273] width 12 height 12
checkbox input "true"
click at [25, 288] on input "checkbox" at bounding box center [25, 289] width 12 height 12
checkbox input "true"
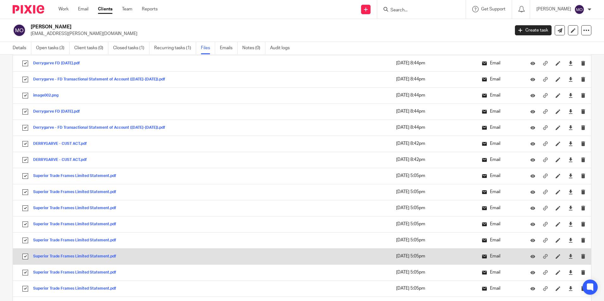
scroll to position [379, 0]
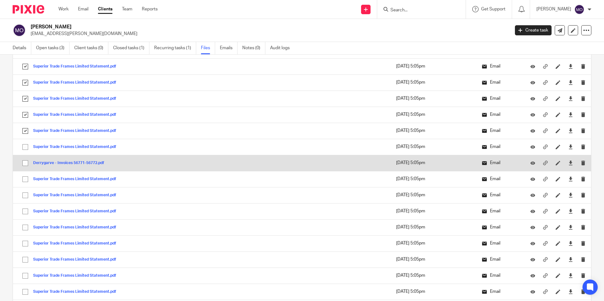
drag, startPoint x: 27, startPoint y: 146, endPoint x: 27, endPoint y: 155, distance: 9.2
click at [27, 148] on input "checkbox" at bounding box center [25, 147] width 12 height 12
checkbox input "true"
drag, startPoint x: 26, startPoint y: 162, endPoint x: 25, endPoint y: 167, distance: 5.1
click at [25, 164] on input "checkbox" at bounding box center [25, 163] width 12 height 12
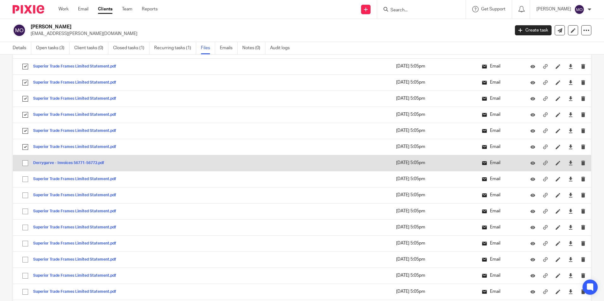
checkbox input "true"
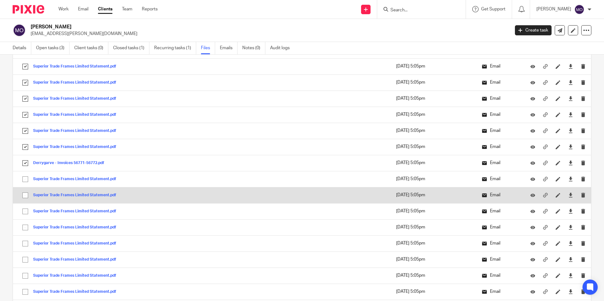
drag, startPoint x: 27, startPoint y: 180, endPoint x: 28, endPoint y: 188, distance: 8.3
click at [27, 181] on input "checkbox" at bounding box center [25, 179] width 12 height 12
checkbox input "true"
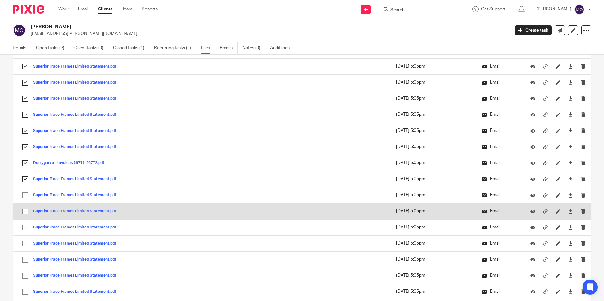
drag, startPoint x: 28, startPoint y: 194, endPoint x: 28, endPoint y: 204, distance: 10.1
click at [28, 196] on input "checkbox" at bounding box center [25, 195] width 12 height 12
checkbox input "true"
drag, startPoint x: 27, startPoint y: 210, endPoint x: 26, endPoint y: 216, distance: 6.4
click at [26, 211] on input "checkbox" at bounding box center [25, 212] width 12 height 12
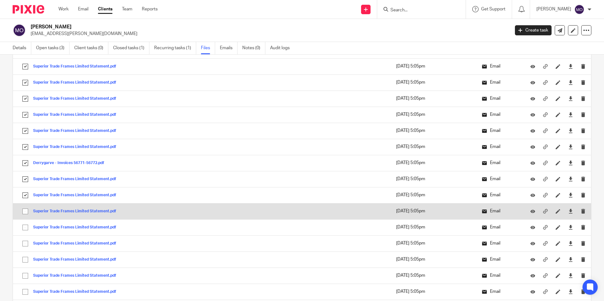
checkbox input "true"
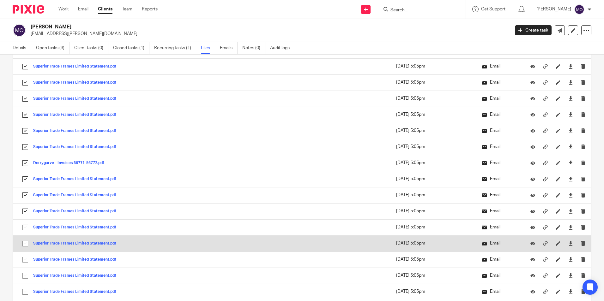
drag, startPoint x: 26, startPoint y: 225, endPoint x: 26, endPoint y: 241, distance: 15.2
click at [26, 229] on input "checkbox" at bounding box center [25, 228] width 12 height 12
checkbox input "true"
click at [27, 243] on input "checkbox" at bounding box center [25, 244] width 12 height 12
checkbox input "true"
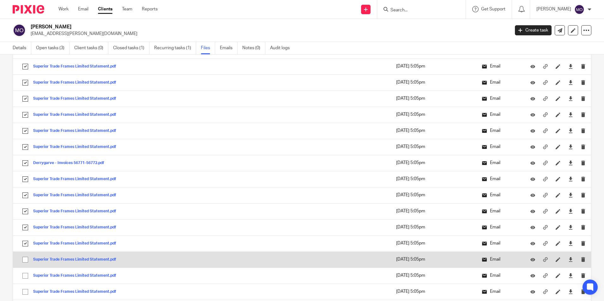
click at [25, 254] on input "checkbox" at bounding box center [25, 260] width 12 height 12
checkbox input "true"
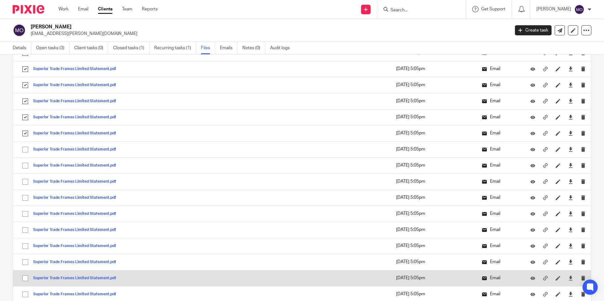
scroll to position [537, 0]
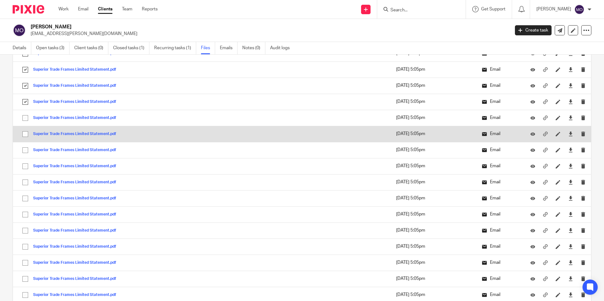
drag, startPoint x: 27, startPoint y: 120, endPoint x: 27, endPoint y: 130, distance: 9.8
click at [27, 124] on td "Superior Trade Frames Limited Statement.pdf Superior Trade Frames Limited State…" at bounding box center [140, 118] width 254 height 16
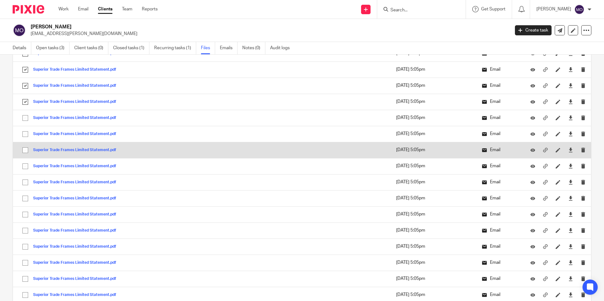
drag, startPoint x: 27, startPoint y: 133, endPoint x: 27, endPoint y: 143, distance: 9.5
click at [27, 141] on td "Superior Trade Frames Limited Statement.pdf Superior Trade Frames Limited State…" at bounding box center [140, 134] width 254 height 16
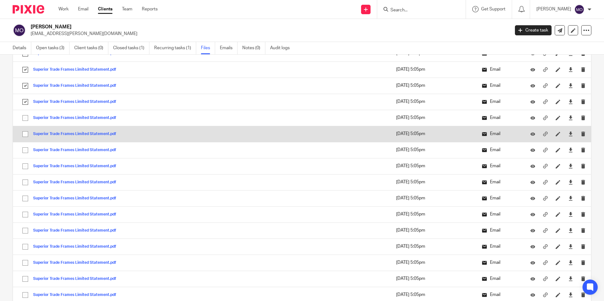
drag, startPoint x: 27, startPoint y: 149, endPoint x: 27, endPoint y: 142, distance: 6.9
click at [27, 144] on td "Superior Trade Frames Limited Statement.pdf Superior Trade Frames Limited State…" at bounding box center [140, 150] width 254 height 16
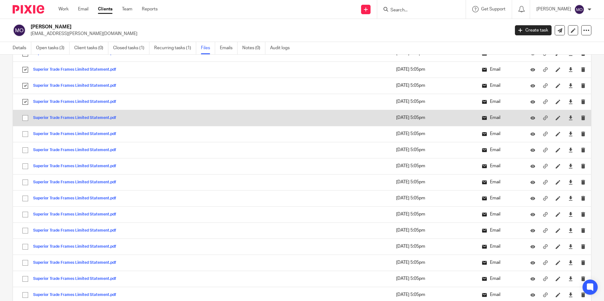
drag, startPoint x: 28, startPoint y: 121, endPoint x: 27, endPoint y: 125, distance: 4.2
click at [27, 125] on td "Superior Trade Frames Limited Statement.pdf Superior Trade Frames Limited State…" at bounding box center [140, 118] width 254 height 16
drag, startPoint x: 26, startPoint y: 136, endPoint x: 26, endPoint y: 124, distance: 12.6
click at [26, 130] on input "checkbox" at bounding box center [25, 134] width 12 height 12
checkbox input "true"
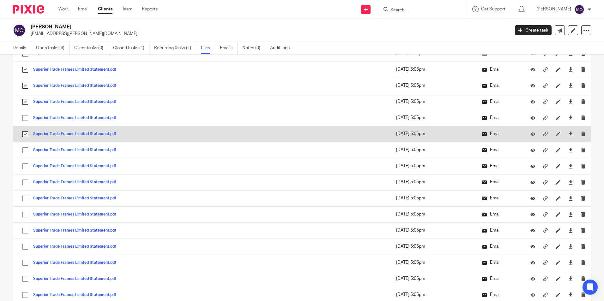
drag, startPoint x: 25, startPoint y: 120, endPoint x: 26, endPoint y: 138, distance: 18.0
click at [25, 122] on input "checkbox" at bounding box center [25, 118] width 12 height 12
checkbox input "true"
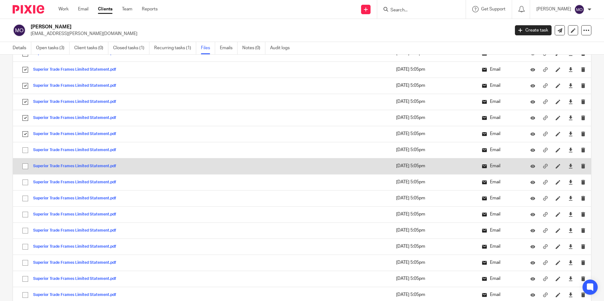
drag, startPoint x: 25, startPoint y: 151, endPoint x: 24, endPoint y: 165, distance: 14.9
click at [24, 158] on td "Superior Trade Frames Limited Statement.pdf Superior Trade Frames Limited State…" at bounding box center [140, 150] width 254 height 16
click at [25, 168] on input "checkbox" at bounding box center [25, 166] width 12 height 12
checkbox input "true"
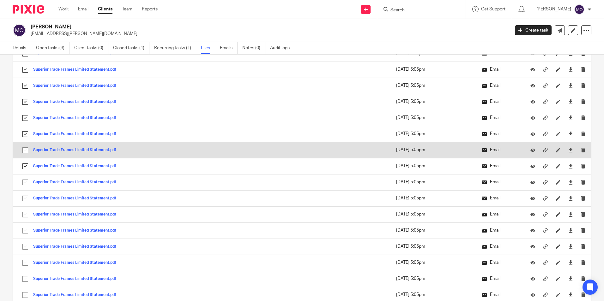
click at [25, 151] on input "checkbox" at bounding box center [25, 150] width 12 height 12
checkbox input "true"
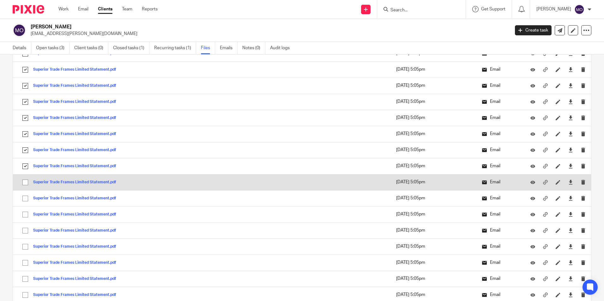
drag, startPoint x: 24, startPoint y: 184, endPoint x: 23, endPoint y: 190, distance: 6.1
click at [24, 184] on input "checkbox" at bounding box center [25, 183] width 12 height 12
checkbox input "true"
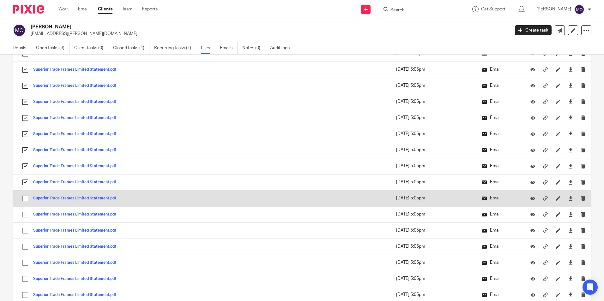
drag, startPoint x: 25, startPoint y: 199, endPoint x: 24, endPoint y: 206, distance: 7.3
click at [24, 199] on input "checkbox" at bounding box center [25, 199] width 12 height 12
checkbox input "true"
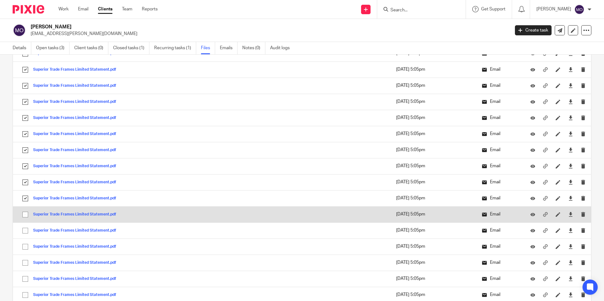
click at [26, 217] on input "checkbox" at bounding box center [25, 215] width 12 height 12
checkbox input "true"
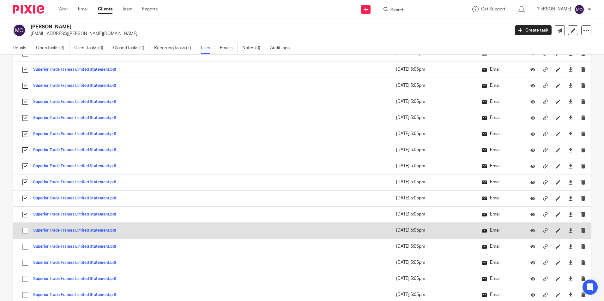
click at [24, 231] on input "checkbox" at bounding box center [25, 231] width 12 height 12
checkbox input "true"
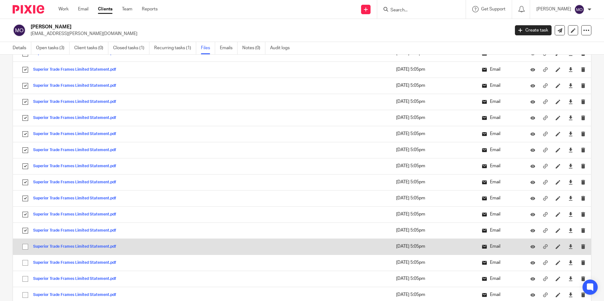
click at [24, 249] on input "checkbox" at bounding box center [25, 247] width 12 height 12
checkbox input "true"
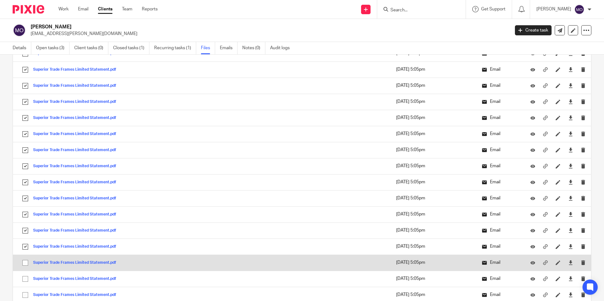
drag, startPoint x: 27, startPoint y: 261, endPoint x: 28, endPoint y: 264, distance: 3.3
click at [27, 262] on input "checkbox" at bounding box center [25, 263] width 12 height 12
checkbox input "true"
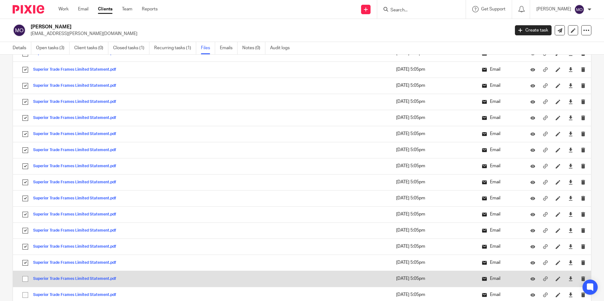
click at [27, 281] on input "checkbox" at bounding box center [25, 279] width 12 height 12
checkbox input "true"
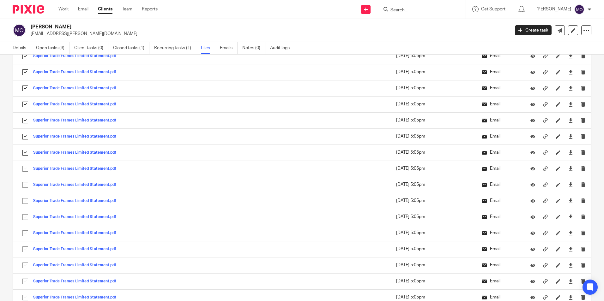
scroll to position [758, 0]
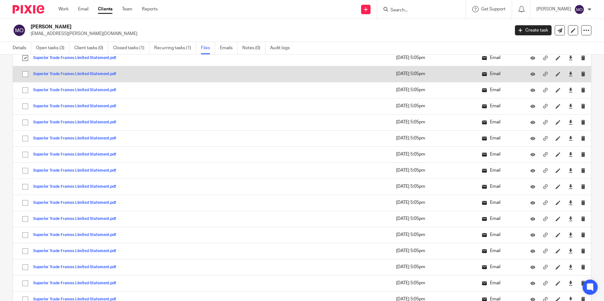
click at [27, 74] on input "checkbox" at bounding box center [25, 74] width 12 height 12
checkbox input "true"
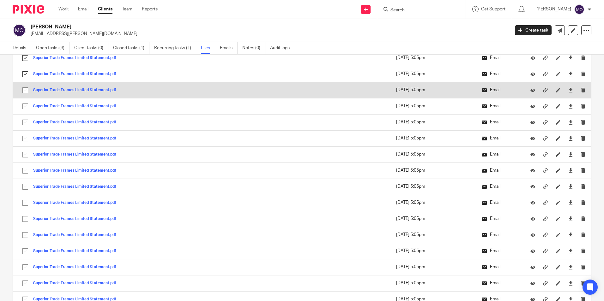
drag, startPoint x: 27, startPoint y: 87, endPoint x: 25, endPoint y: 97, distance: 9.7
click at [27, 88] on input "checkbox" at bounding box center [25, 90] width 12 height 12
checkbox input "true"
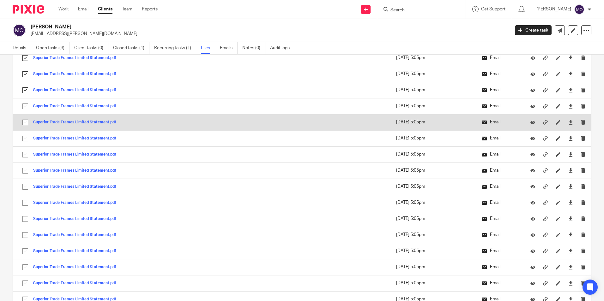
drag, startPoint x: 24, startPoint y: 107, endPoint x: 23, endPoint y: 119, distance: 12.0
click at [23, 109] on input "checkbox" at bounding box center [25, 106] width 12 height 12
checkbox input "true"
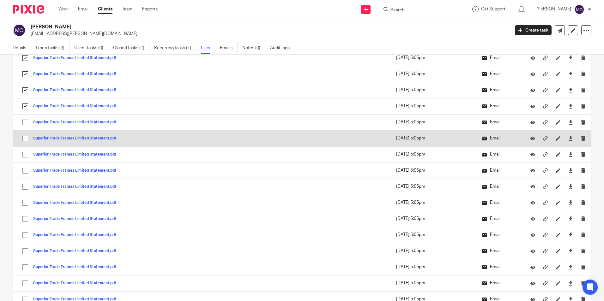
drag, startPoint x: 25, startPoint y: 120, endPoint x: 25, endPoint y: 137, distance: 16.7
click at [25, 120] on input "checkbox" at bounding box center [25, 123] width 12 height 12
checkbox input "true"
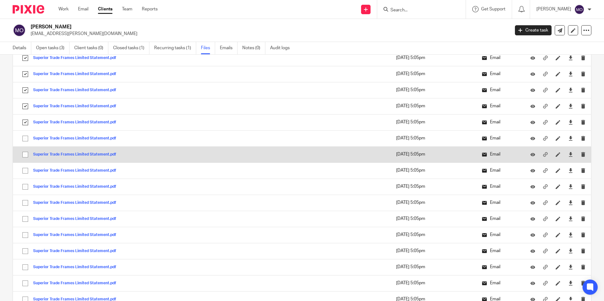
drag, startPoint x: 26, startPoint y: 141, endPoint x: 26, endPoint y: 154, distance: 12.6
click at [26, 142] on input "checkbox" at bounding box center [25, 139] width 12 height 12
checkbox input "true"
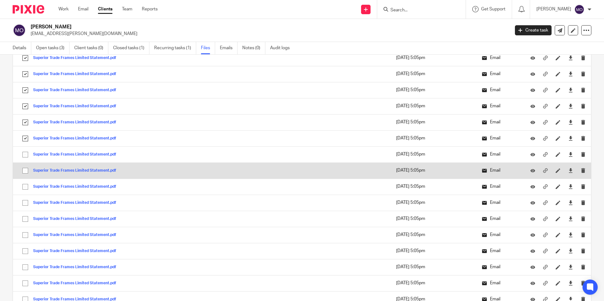
drag, startPoint x: 26, startPoint y: 157, endPoint x: 25, endPoint y: 171, distance: 14.2
click at [26, 159] on input "checkbox" at bounding box center [25, 155] width 12 height 12
checkbox input "true"
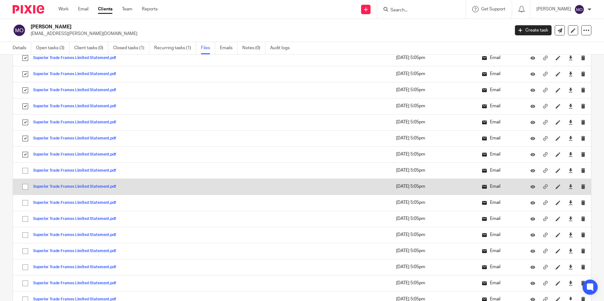
drag, startPoint x: 25, startPoint y: 176, endPoint x: 24, endPoint y: 189, distance: 13.0
click at [25, 177] on td "Superior Trade Frames Limited Statement.pdf Superior Trade Frames Limited State…" at bounding box center [140, 171] width 254 height 16
drag, startPoint x: 24, startPoint y: 190, endPoint x: 24, endPoint y: 179, distance: 11.1
click at [24, 185] on input "checkbox" at bounding box center [25, 187] width 12 height 12
checkbox input "true"
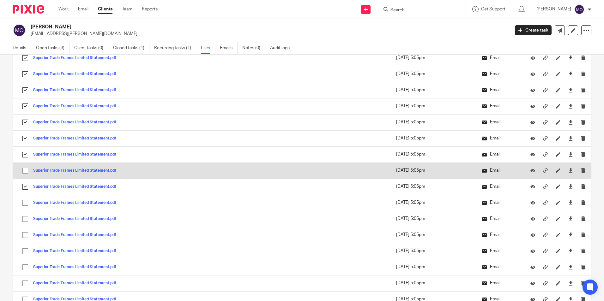
click at [24, 173] on input "checkbox" at bounding box center [25, 171] width 12 height 12
checkbox input "true"
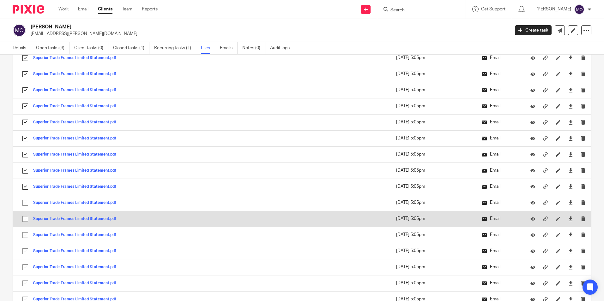
drag, startPoint x: 24, startPoint y: 200, endPoint x: 21, endPoint y: 223, distance: 22.8
click at [24, 201] on input "checkbox" at bounding box center [25, 203] width 12 height 12
checkbox input "true"
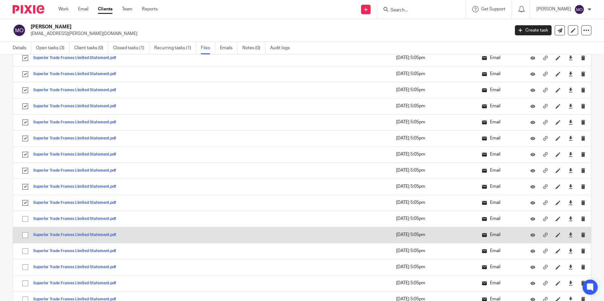
drag, startPoint x: 26, startPoint y: 219, endPoint x: 26, endPoint y: 230, distance: 11.4
click at [26, 220] on input "checkbox" at bounding box center [25, 219] width 12 height 12
checkbox input "true"
drag
click at [27, 237] on input "checkbox" at bounding box center [25, 235] width 12 height 12
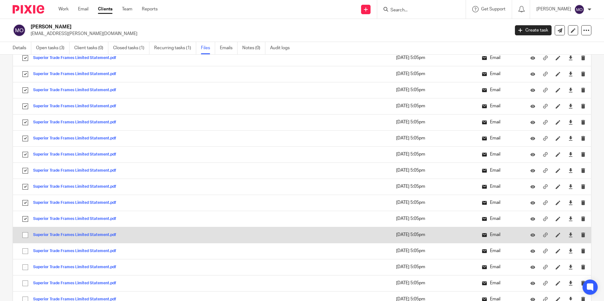
checkbox input "true"
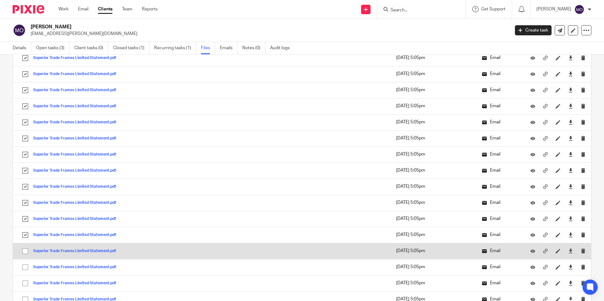
click at [25, 251] on input "checkbox" at bounding box center [25, 251] width 12 height 12
checkbox input "true"
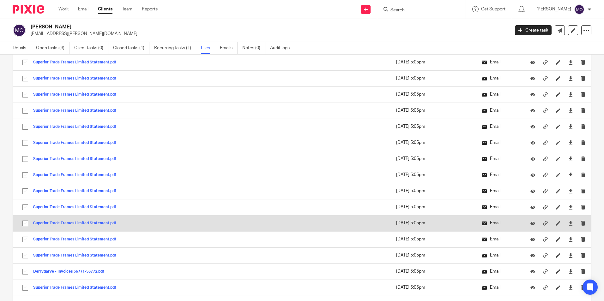
scroll to position [947, 0]
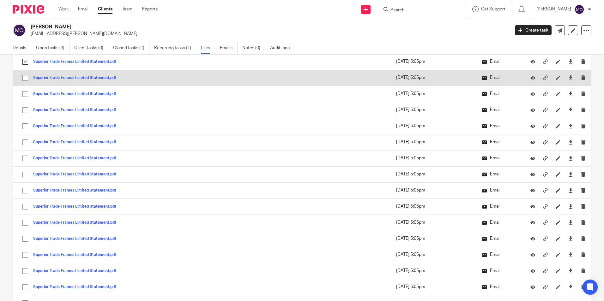
click at [26, 80] on input "checkbox" at bounding box center [25, 78] width 12 height 12
checkbox input "true"
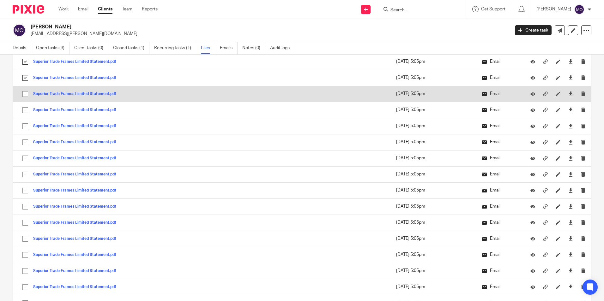
click at [22, 93] on input "checkbox" at bounding box center [25, 94] width 12 height 12
checkbox input "true"
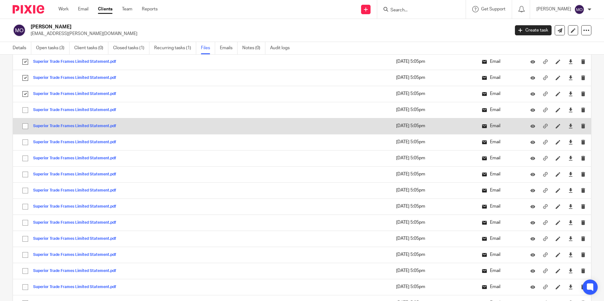
click at [26, 112] on input "checkbox" at bounding box center [25, 110] width 12 height 12
checkbox input "true"
click at [24, 127] on input "checkbox" at bounding box center [25, 126] width 12 height 12
checkbox input "true"
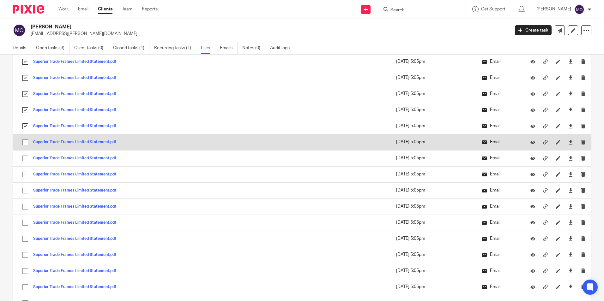
click at [23, 144] on input "checkbox" at bounding box center [25, 142] width 12 height 12
checkbox input "true"
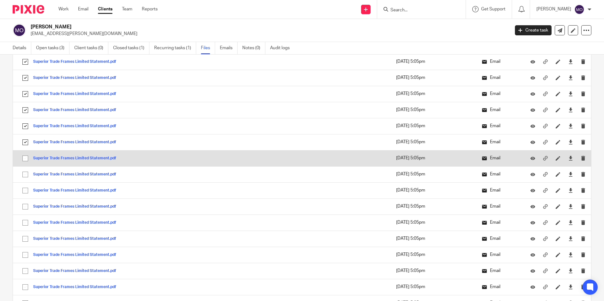
click at [27, 158] on input "checkbox" at bounding box center [25, 159] width 12 height 12
checkbox input "true"
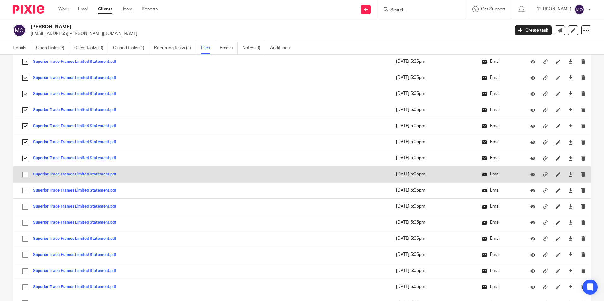
click at [27, 173] on input "checkbox" at bounding box center [25, 175] width 12 height 12
checkbox input "true"
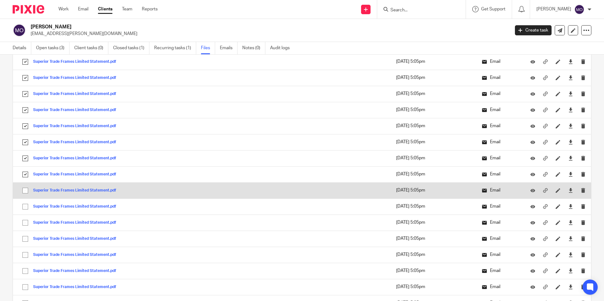
click at [26, 191] on input "checkbox" at bounding box center [25, 191] width 12 height 12
checkbox input "true"
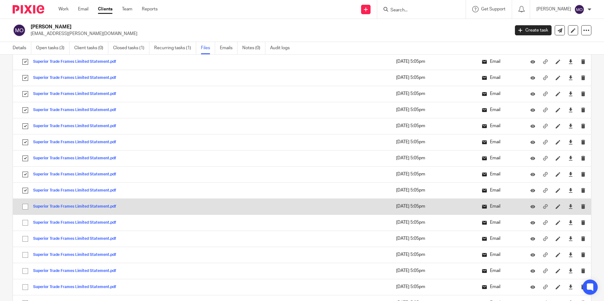
click at [26, 204] on input "checkbox" at bounding box center [25, 207] width 12 height 12
checkbox input "true"
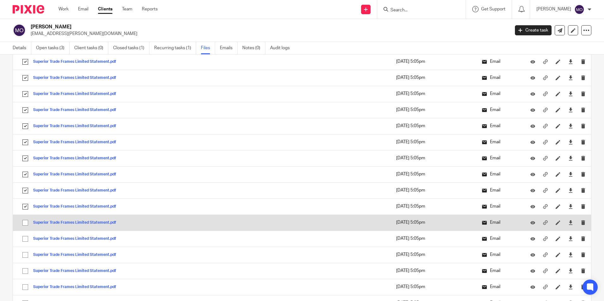
click at [25, 224] on input "checkbox" at bounding box center [25, 223] width 12 height 12
checkbox input "true"
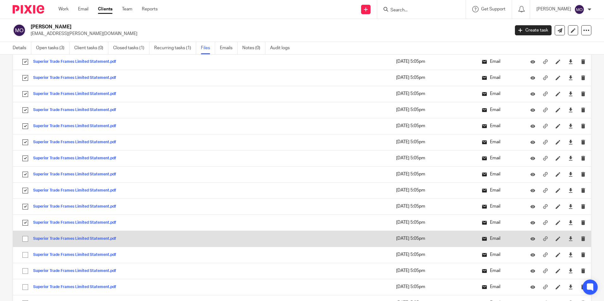
click at [26, 241] on input "checkbox" at bounding box center [25, 239] width 12 height 12
checkbox input "true"
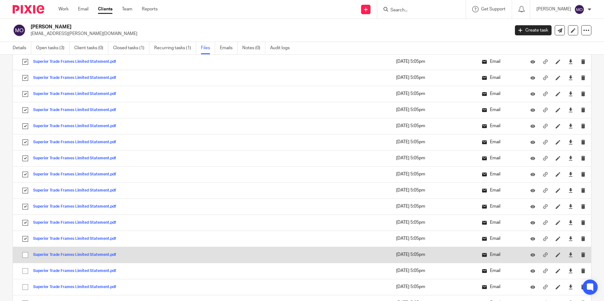
click at [25, 254] on input "checkbox" at bounding box center [25, 255] width 12 height 12
checkbox input "true"
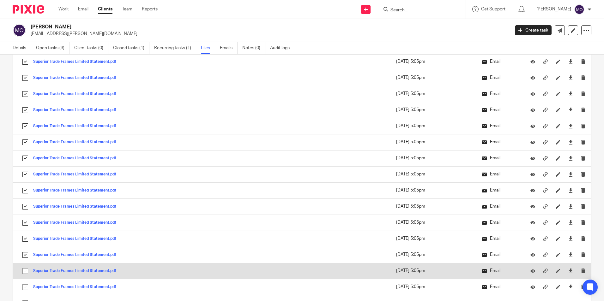
click at [26, 273] on input "checkbox" at bounding box center [25, 271] width 12 height 12
checkbox input "true"
click at [24, 284] on input "checkbox" at bounding box center [25, 287] width 12 height 12
checkbox input "true"
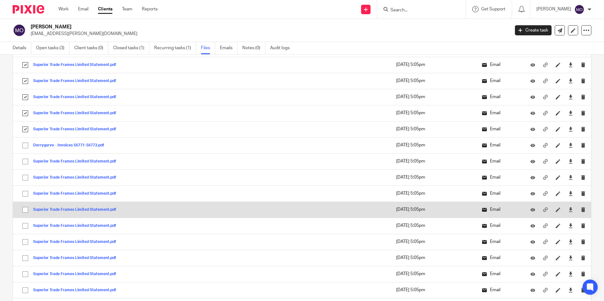
scroll to position [1137, 0]
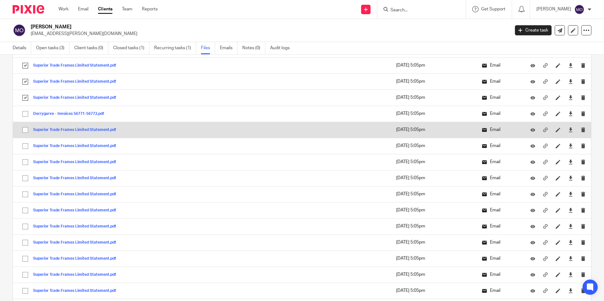
click at [25, 119] on input "checkbox" at bounding box center [25, 114] width 12 height 12
checkbox input "true"
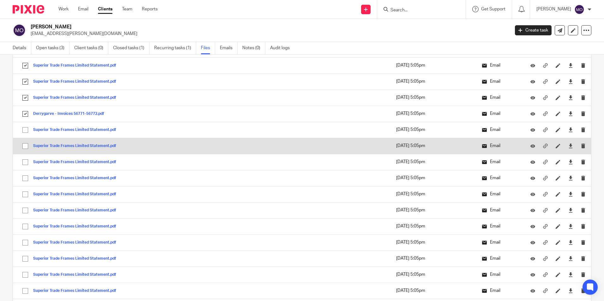
click at [25, 133] on input "checkbox" at bounding box center [25, 130] width 12 height 12
checkbox input "true"
click at [25, 149] on input "checkbox" at bounding box center [25, 146] width 12 height 12
checkbox input "true"
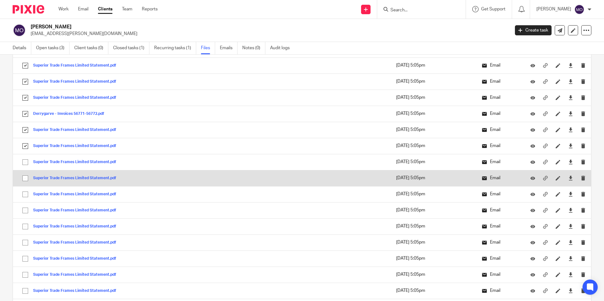
click at [24, 164] on input "checkbox" at bounding box center [25, 162] width 12 height 12
checkbox input "true"
click at [27, 176] on input "checkbox" at bounding box center [25, 178] width 12 height 12
checkbox input "true"
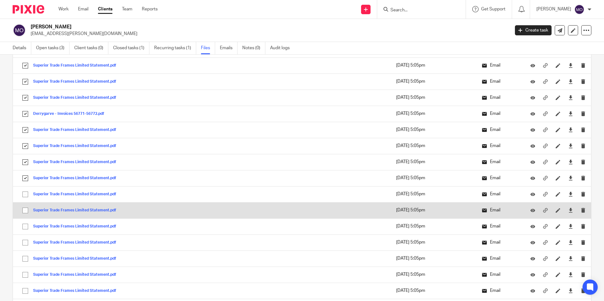
click at [26, 194] on input "checkbox" at bounding box center [25, 195] width 12 height 12
checkbox input "true"
click at [24, 211] on input "checkbox" at bounding box center [25, 211] width 12 height 12
checkbox input "true"
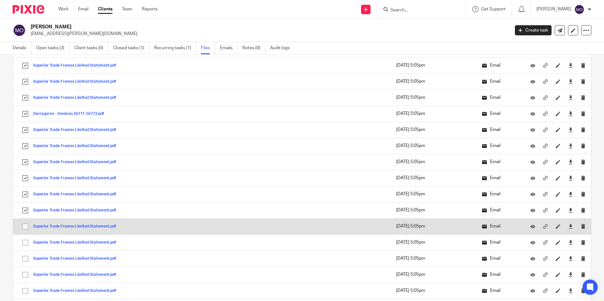
click at [26, 225] on input "checkbox" at bounding box center [25, 227] width 12 height 12
checkbox input "true"
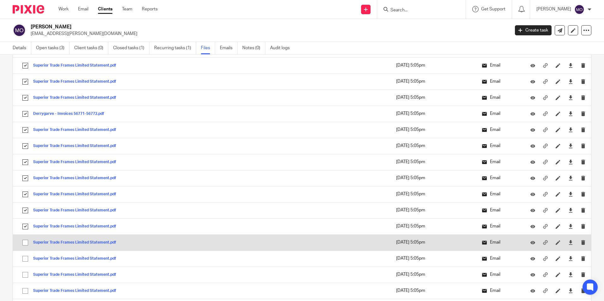
click at [30, 244] on input "checkbox" at bounding box center [25, 243] width 12 height 12
checkbox input "true"
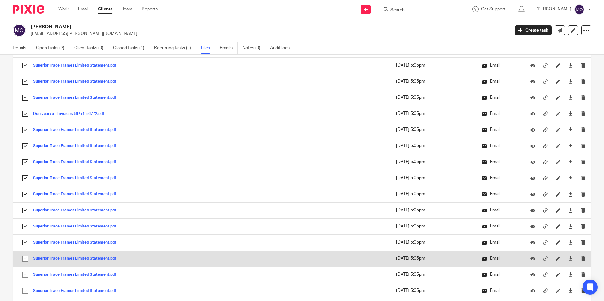
click at [27, 259] on input "checkbox" at bounding box center [25, 259] width 12 height 12
checkbox input "true"
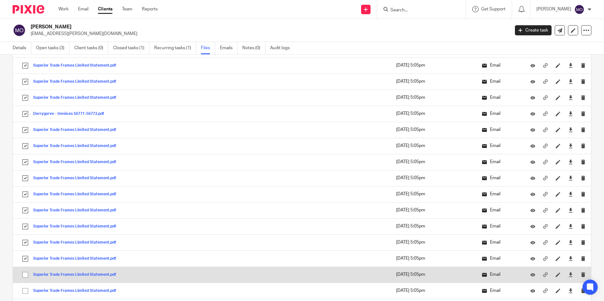
click at [25, 278] on input "checkbox" at bounding box center [25, 275] width 12 height 12
checkbox input "true"
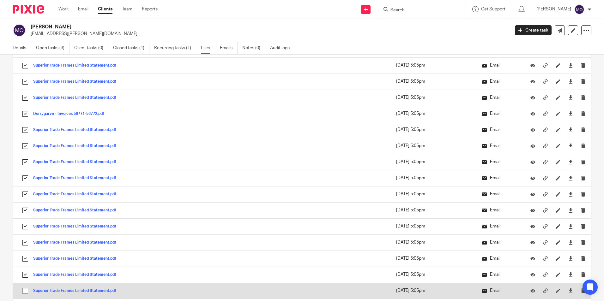
click at [26, 288] on input "checkbox" at bounding box center [25, 291] width 12 height 12
checkbox input "true"
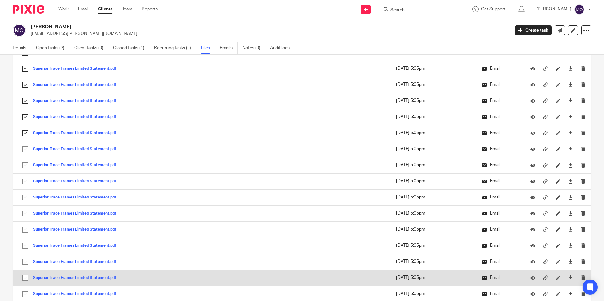
scroll to position [1326, 0]
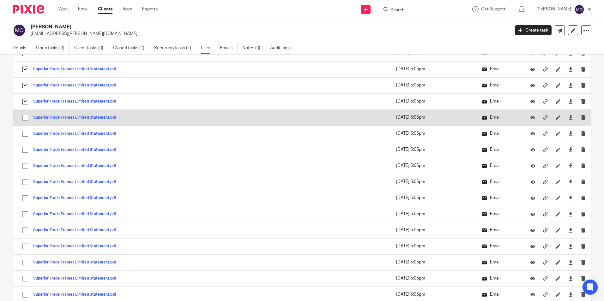
click at [27, 122] on input "checkbox" at bounding box center [25, 118] width 12 height 12
checkbox input "true"
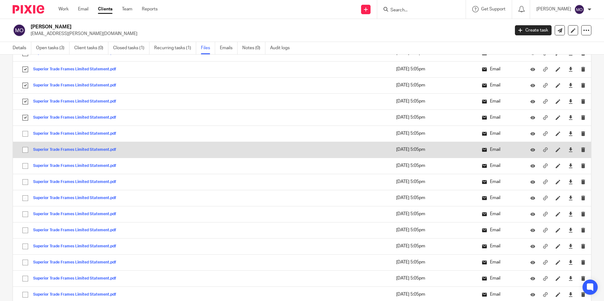
click at [26, 135] on input "checkbox" at bounding box center [25, 134] width 12 height 12
checkbox input "true"
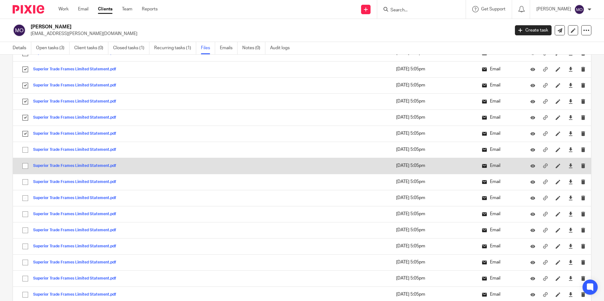
click at [24, 151] on input "checkbox" at bounding box center [25, 150] width 12 height 12
checkbox input "true"
click at [25, 165] on input "checkbox" at bounding box center [25, 166] width 12 height 12
checkbox input "true"
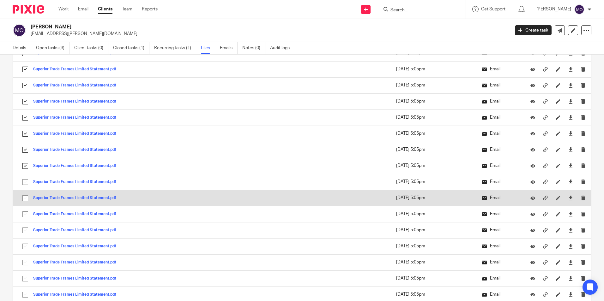
click at [25, 186] on input "checkbox" at bounding box center [25, 182] width 12 height 12
checkbox input "true"
click at [27, 201] on input "checkbox" at bounding box center [25, 198] width 12 height 12
checkbox input "true"
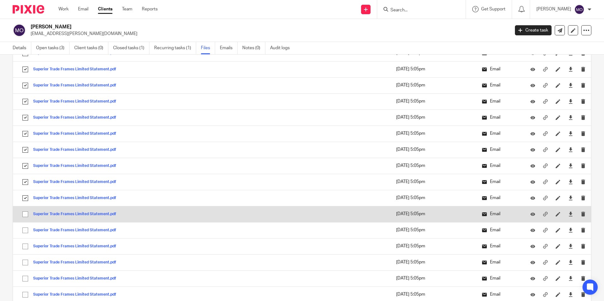
click at [26, 212] on input "checkbox" at bounding box center [25, 214] width 12 height 12
checkbox input "true"
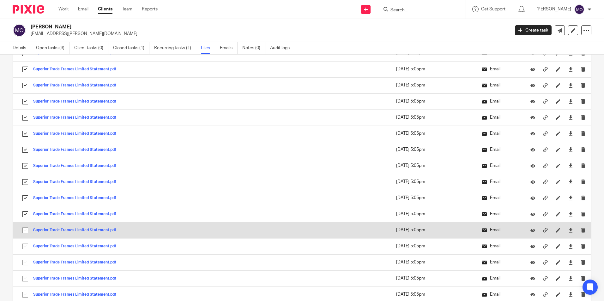
click at [27, 227] on input "checkbox" at bounding box center [25, 231] width 12 height 12
checkbox input "true"
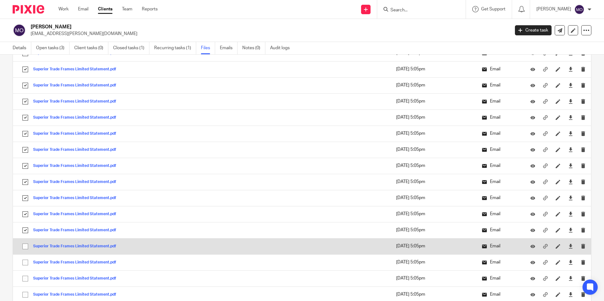
click at [27, 248] on input "checkbox" at bounding box center [25, 247] width 12 height 12
checkbox input "true"
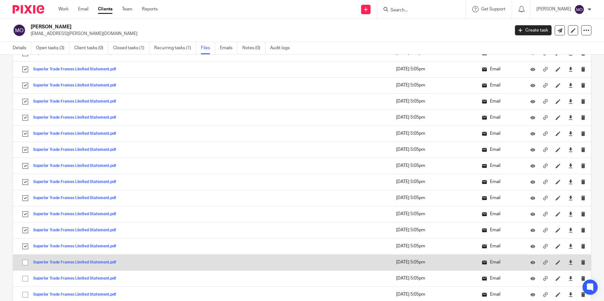
click at [26, 261] on input "checkbox" at bounding box center [25, 263] width 12 height 12
checkbox input "true"
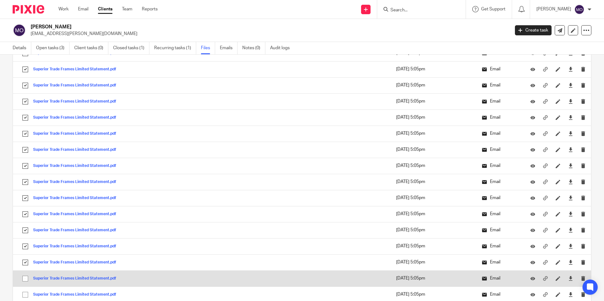
click at [27, 281] on input "checkbox" at bounding box center [25, 279] width 12 height 12
checkbox input "true"
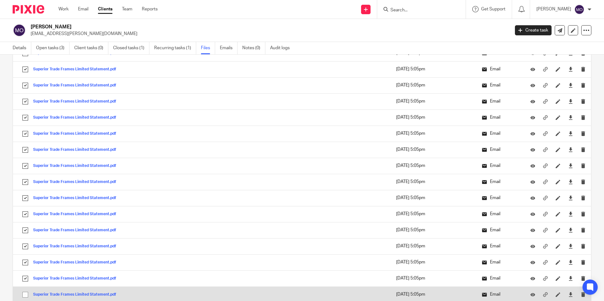
click at [26, 292] on input "checkbox" at bounding box center [25, 295] width 12 height 12
checkbox input "true"
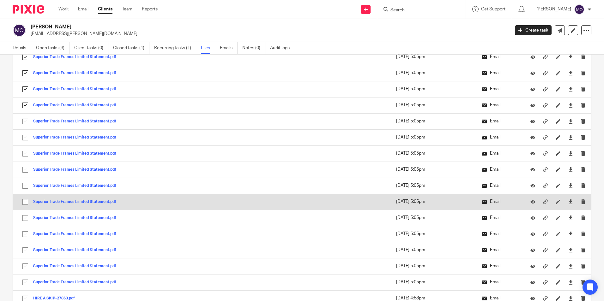
scroll to position [1547, 0]
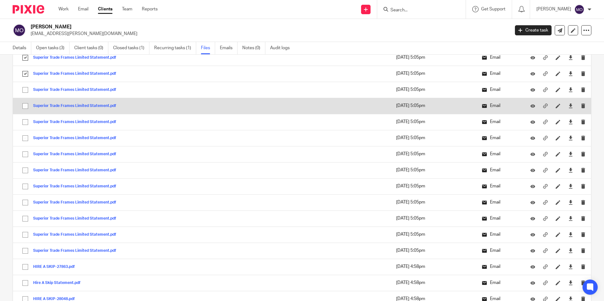
click at [26, 88] on input "checkbox" at bounding box center [25, 90] width 12 height 12
checkbox input "true"
click at [25, 105] on input "checkbox" at bounding box center [25, 106] width 12 height 12
checkbox input "true"
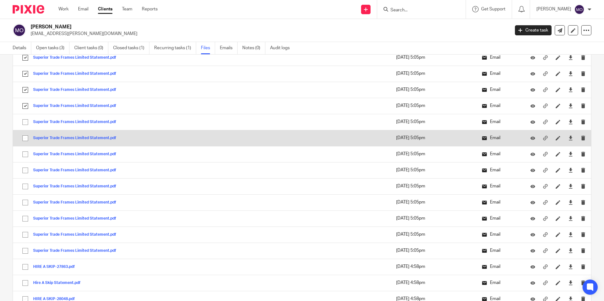
click at [25, 120] on input "checkbox" at bounding box center [25, 122] width 12 height 12
checkbox input "true"
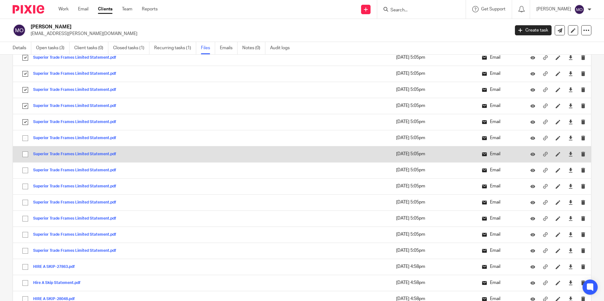
click at [26, 143] on input "checkbox" at bounding box center [25, 138] width 12 height 12
checkbox input "true"
click at [27, 158] on input "checkbox" at bounding box center [25, 154] width 12 height 12
checkbox input "true"
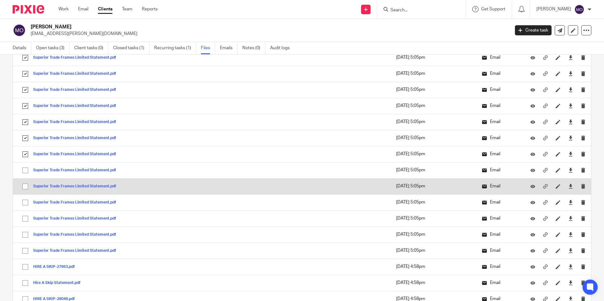
click at [26, 175] on input "checkbox" at bounding box center [25, 171] width 12 height 12
checkbox input "true"
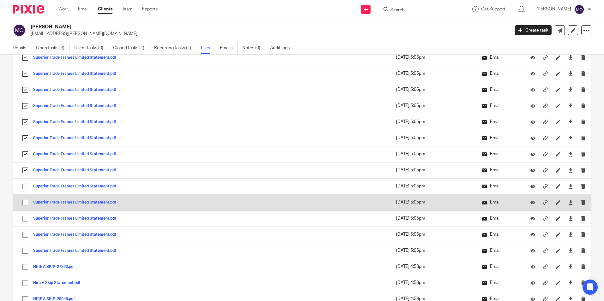
click at [26, 191] on input "checkbox" at bounding box center [25, 187] width 12 height 12
checkbox input "true"
click at [26, 203] on input "checkbox" at bounding box center [25, 203] width 12 height 12
checkbox input "true"
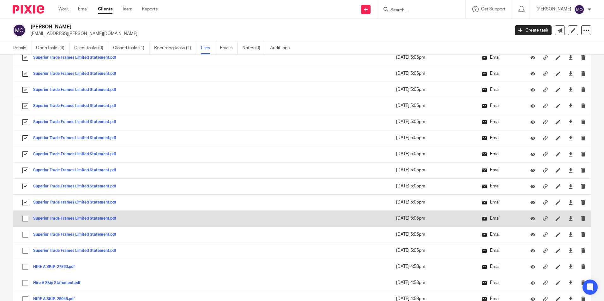
click at [25, 221] on input "checkbox" at bounding box center [25, 219] width 12 height 12
checkbox input "true"
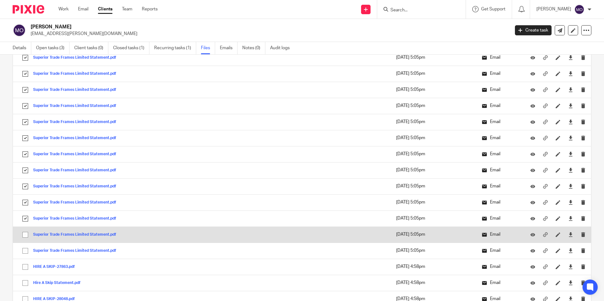
click at [26, 237] on input "checkbox" at bounding box center [25, 235] width 12 height 12
checkbox input "true"
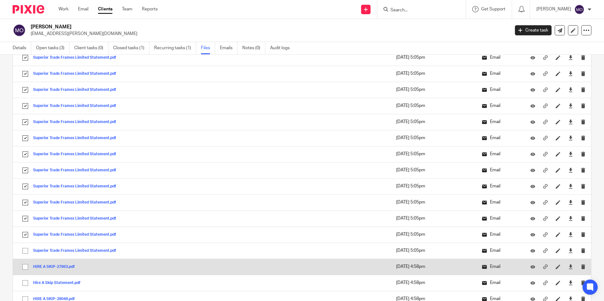
click at [26, 267] on input "checkbox" at bounding box center [25, 267] width 12 height 12
checkbox input "true"
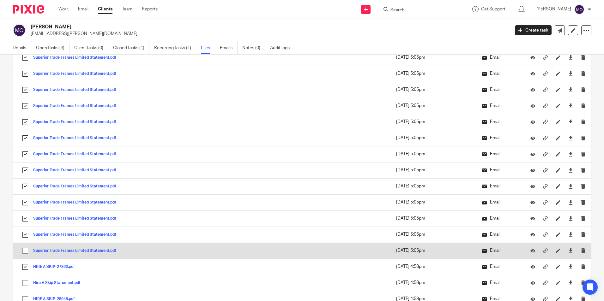
click at [24, 254] on input "checkbox" at bounding box center [25, 251] width 12 height 12
checkbox input "true"
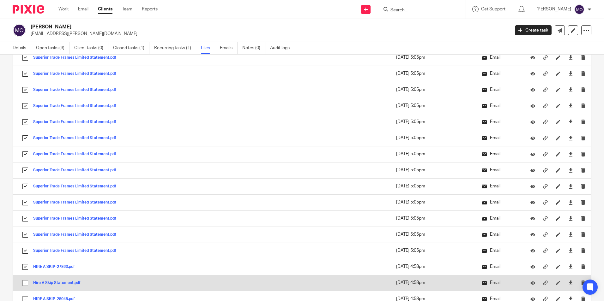
click at [24, 282] on input "checkbox" at bounding box center [25, 283] width 12 height 12
checkbox input "true"
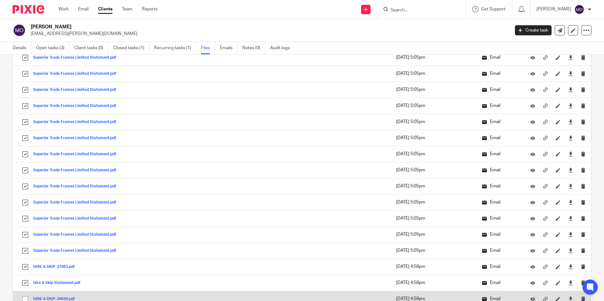
click at [27, 297] on input "checkbox" at bounding box center [25, 299] width 12 height 12
checkbox input "true"
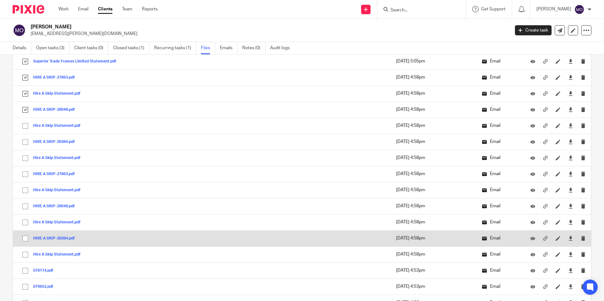
scroll to position [1769, 0]
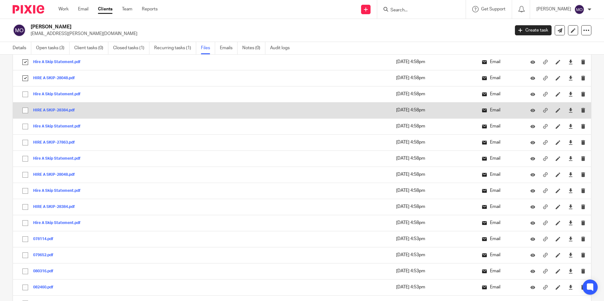
click at [28, 92] on input "checkbox" at bounding box center [25, 94] width 12 height 12
checkbox input "true"
click at [26, 111] on input "checkbox" at bounding box center [25, 111] width 12 height 12
checkbox input "true"
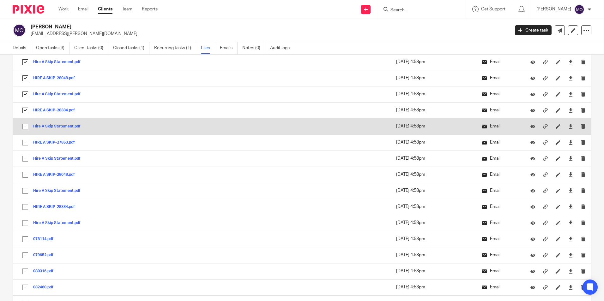
click at [27, 125] on input "checkbox" at bounding box center [25, 127] width 12 height 12
checkbox input "true"
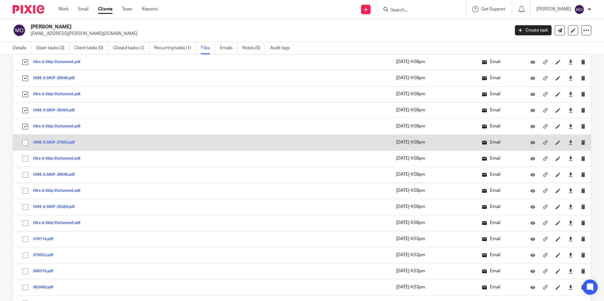
click at [25, 141] on input "checkbox" at bounding box center [25, 143] width 12 height 12
checkbox input "true"
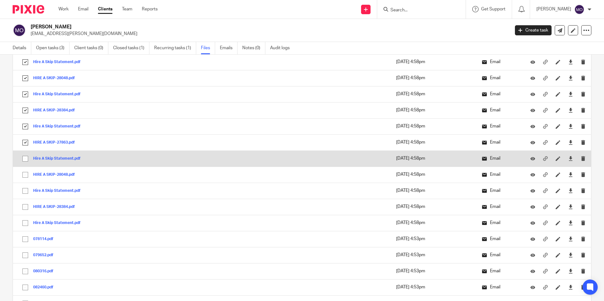
click at [25, 156] on input "checkbox" at bounding box center [25, 159] width 12 height 12
checkbox input "true"
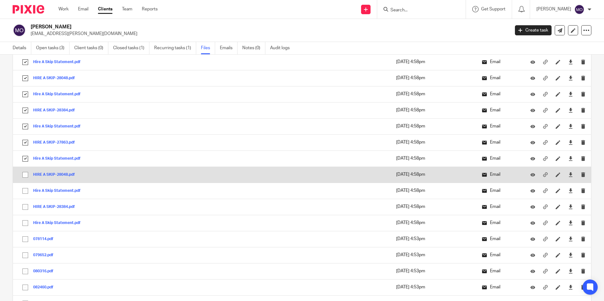
click at [27, 173] on input "checkbox" at bounding box center [25, 175] width 12 height 12
checkbox input "true"
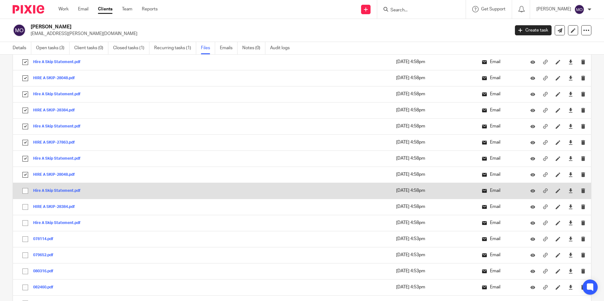
click at [24, 189] on input "checkbox" at bounding box center [25, 191] width 12 height 12
checkbox input "true"
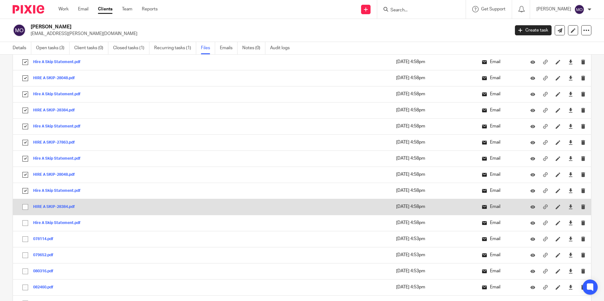
click at [25, 210] on input "checkbox" at bounding box center [25, 207] width 12 height 12
checkbox input "true"
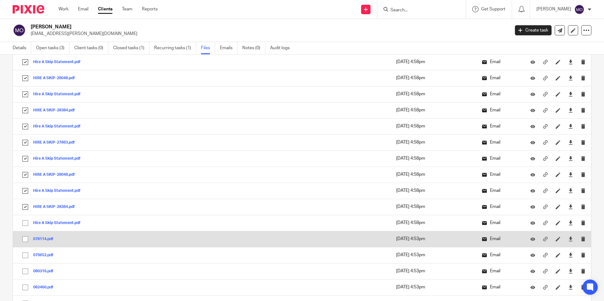
click at [25, 226] on input "checkbox" at bounding box center [25, 223] width 12 height 12
checkbox input "true"
click at [24, 238] on input "checkbox" at bounding box center [25, 239] width 12 height 12
checkbox input "true"
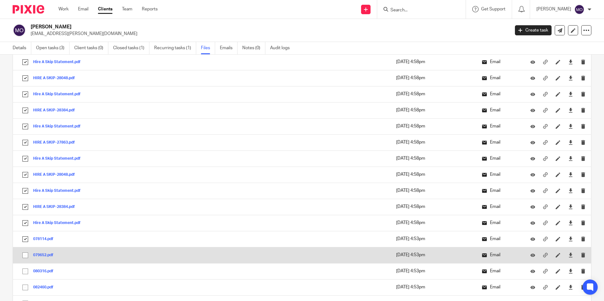
click at [23, 255] on input "checkbox" at bounding box center [25, 255] width 12 height 12
checkbox input "true"
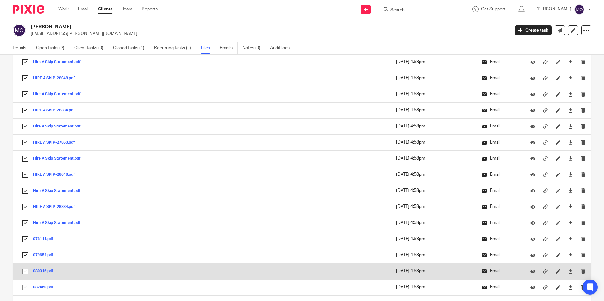
click at [23, 269] on input "checkbox" at bounding box center [25, 272] width 12 height 12
checkbox input "true"
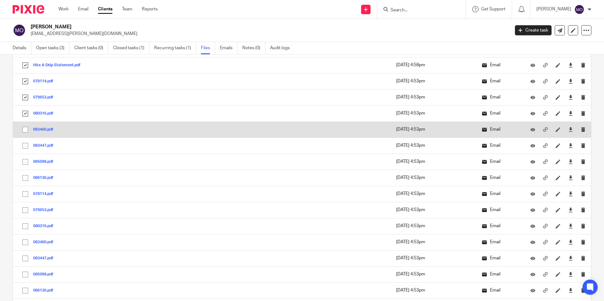
click at [28, 130] on input "checkbox" at bounding box center [25, 130] width 12 height 12
checkbox input "true"
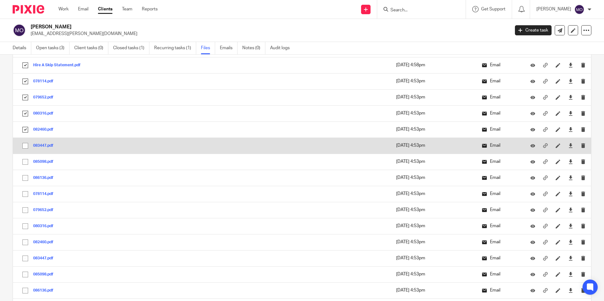
click at [28, 140] on input "checkbox" at bounding box center [25, 146] width 12 height 12
checkbox input "true"
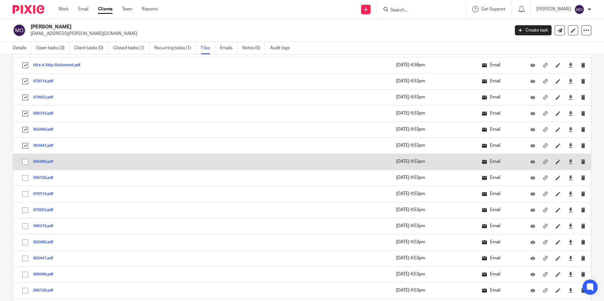
click at [26, 164] on input "checkbox" at bounding box center [25, 162] width 12 height 12
checkbox input "true"
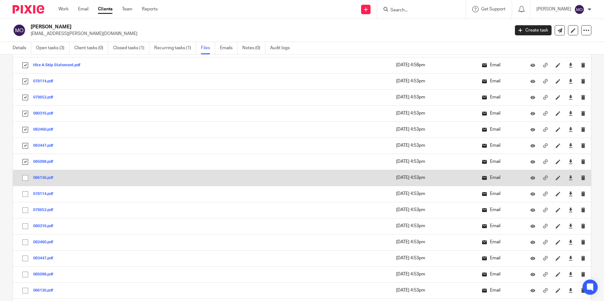
click at [27, 175] on input "checkbox" at bounding box center [25, 178] width 12 height 12
checkbox input "true"
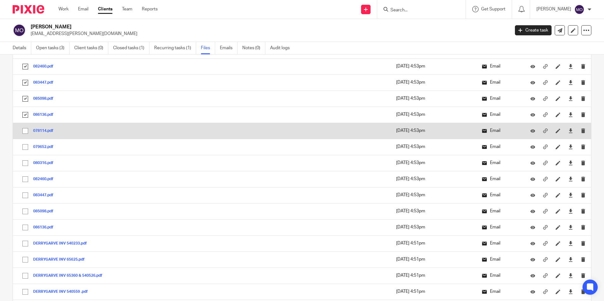
click at [27, 130] on input "checkbox" at bounding box center [25, 131] width 12 height 12
checkbox input "true"
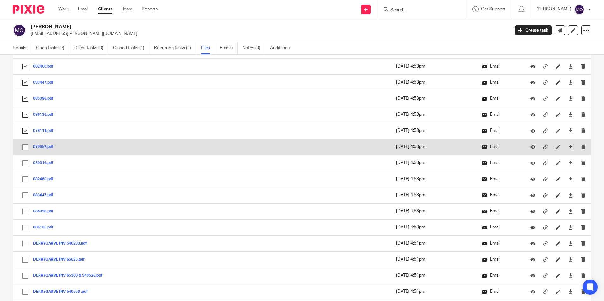
click at [24, 147] on input "checkbox" at bounding box center [25, 147] width 12 height 12
checkbox input "true"
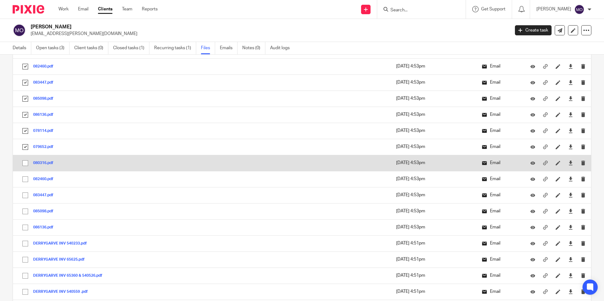
click at [24, 168] on input "checkbox" at bounding box center [25, 163] width 12 height 12
checkbox input "true"
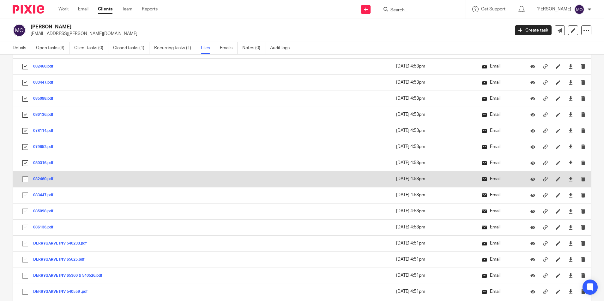
click at [27, 183] on input "checkbox" at bounding box center [25, 179] width 12 height 12
checkbox input "true"
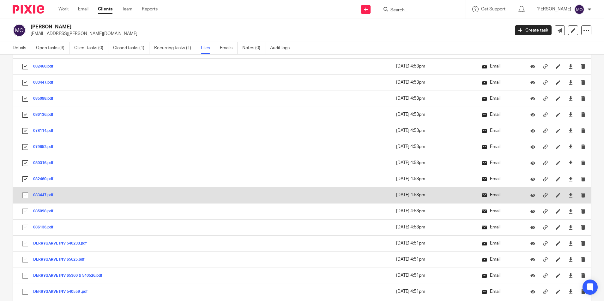
click at [24, 193] on input "checkbox" at bounding box center [25, 195] width 12 height 12
checkbox input "true"
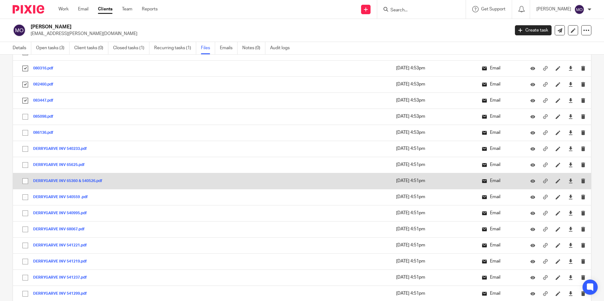
scroll to position [2053, 0]
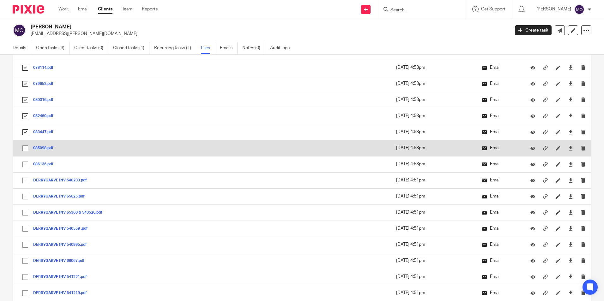
click at [26, 152] on input "checkbox" at bounding box center [25, 148] width 12 height 12
checkbox input "true"
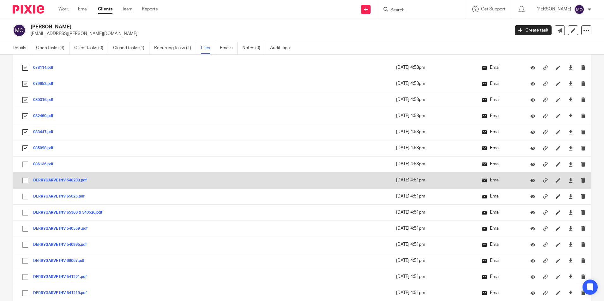
click at [25, 165] on input "checkbox" at bounding box center [25, 165] width 12 height 12
checkbox input "true"
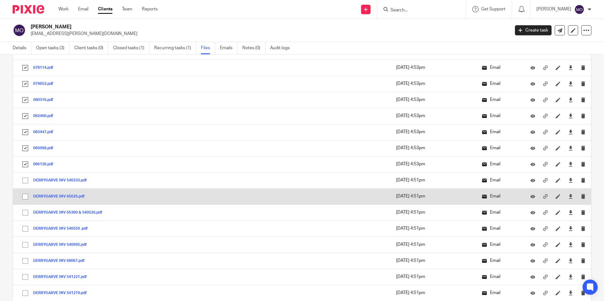
click at [25, 180] on input "checkbox" at bounding box center [25, 181] width 12 height 12
checkbox input "true"
click at [23, 193] on input "checkbox" at bounding box center [25, 197] width 12 height 12
checkbox input "true"
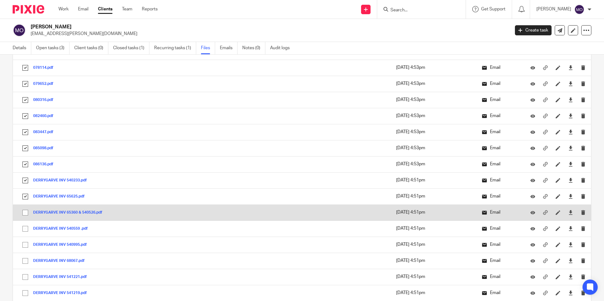
click at [26, 213] on input "checkbox" at bounding box center [25, 213] width 12 height 12
checkbox input "true"
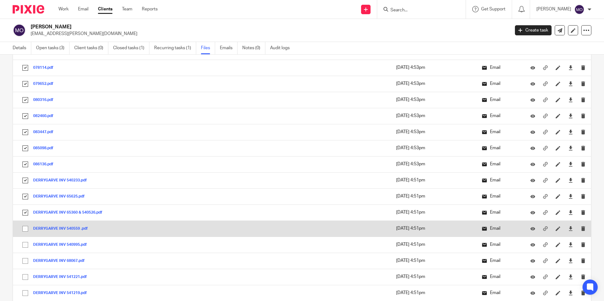
click at [23, 227] on input "checkbox" at bounding box center [25, 229] width 12 height 12
checkbox input "true"
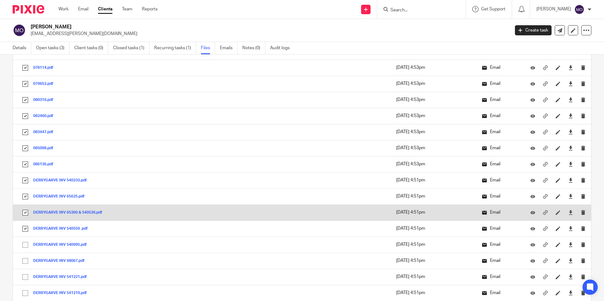
scroll to position [2147, 0]
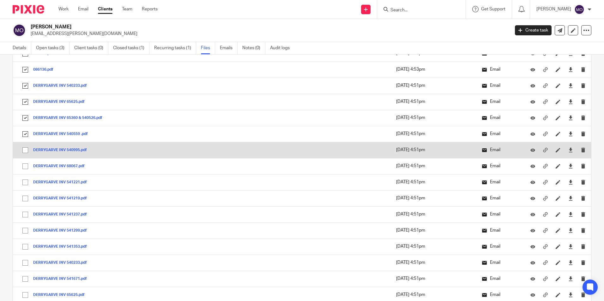
click at [27, 149] on input "checkbox" at bounding box center [25, 150] width 12 height 12
checkbox input "true"
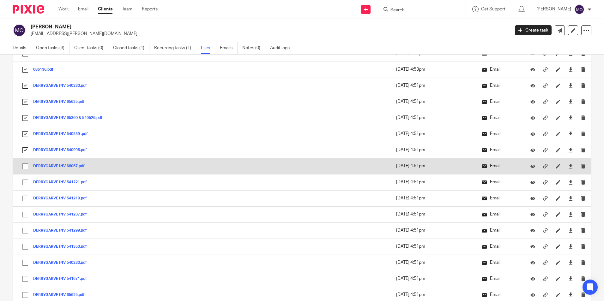
click at [27, 172] on input "checkbox" at bounding box center [25, 166] width 12 height 12
checkbox input "true"
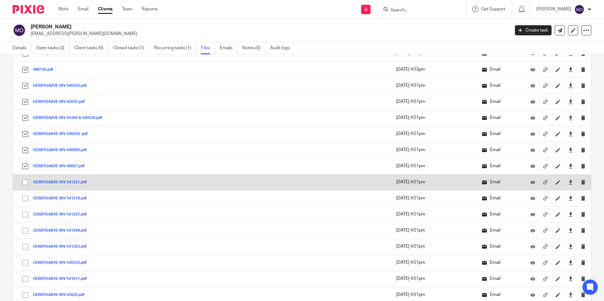
click at [25, 184] on input "checkbox" at bounding box center [25, 183] width 12 height 12
checkbox input "true"
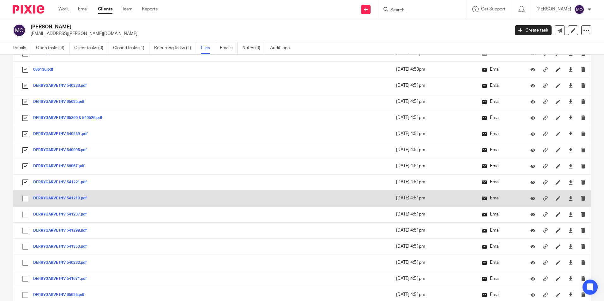
click at [24, 195] on input "checkbox" at bounding box center [25, 199] width 12 height 12
checkbox input "true"
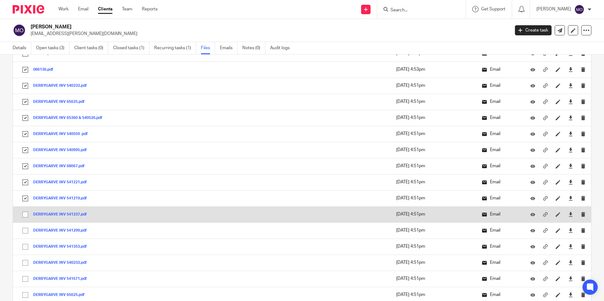
click at [27, 213] on input "checkbox" at bounding box center [25, 215] width 12 height 12
checkbox input "true"
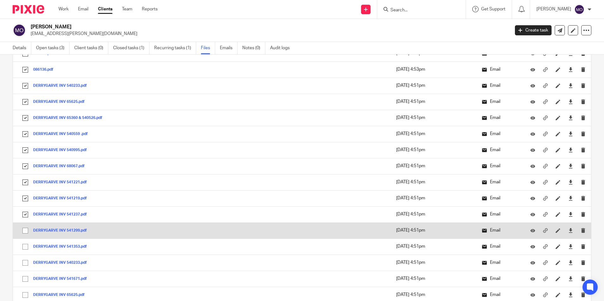
click at [24, 233] on input "checkbox" at bounding box center [25, 231] width 12 height 12
checkbox input "true"
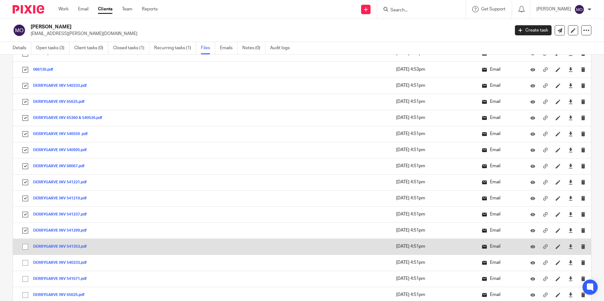
click at [24, 243] on input "checkbox" at bounding box center [25, 247] width 12 height 12
checkbox input "true"
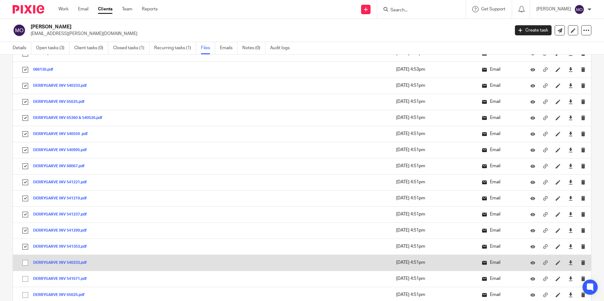
click at [26, 256] on td "DERRYGARVE INV 540233.pdf DERRYGARVE INV 540233 Save" at bounding box center [140, 263] width 254 height 16
click at [26, 260] on input "checkbox" at bounding box center [25, 263] width 12 height 12
checkbox input "true"
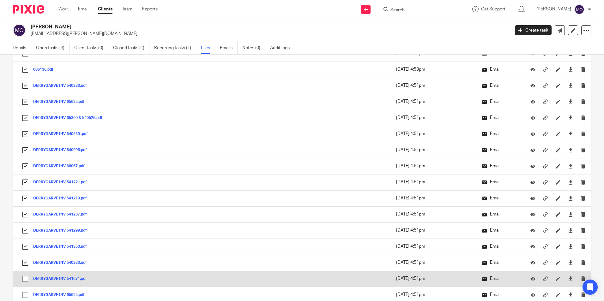
click at [28, 278] on input "checkbox" at bounding box center [25, 279] width 12 height 12
checkbox input "true"
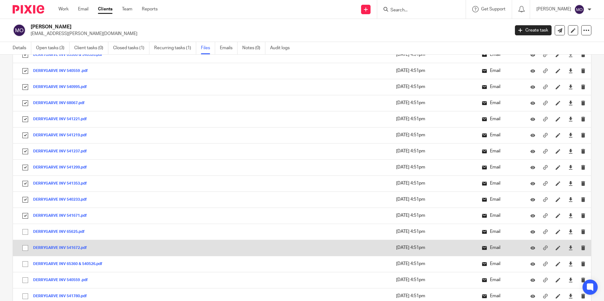
scroll to position [2305, 0]
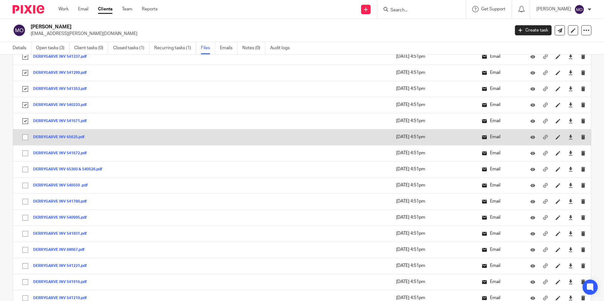
click at [26, 136] on input "checkbox" at bounding box center [25, 137] width 12 height 12
checkbox input "true"
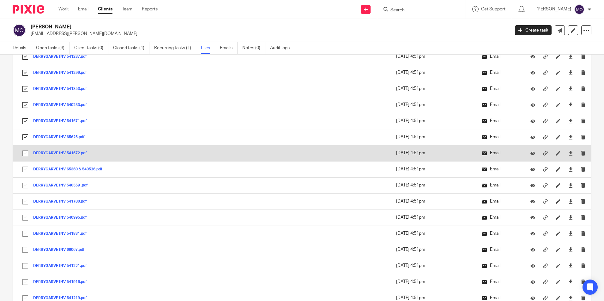
click at [30, 152] on input "checkbox" at bounding box center [25, 153] width 12 height 12
checkbox input "true"
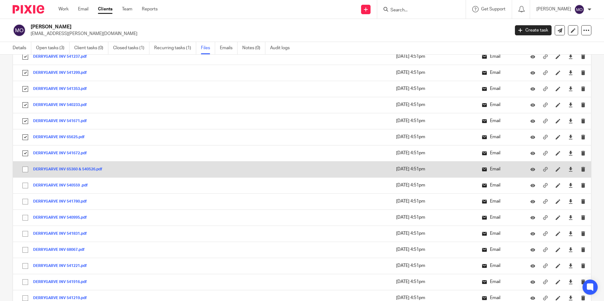
click at [25, 169] on input "checkbox" at bounding box center [25, 170] width 12 height 12
checkbox input "true"
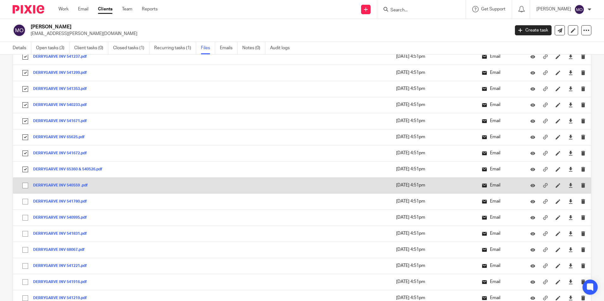
click at [25, 188] on input "checkbox" at bounding box center [25, 186] width 12 height 12
checkbox input "true"
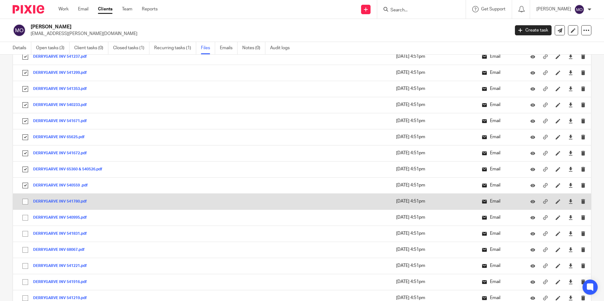
click at [27, 200] on input "checkbox" at bounding box center [25, 202] width 12 height 12
checkbox input "true"
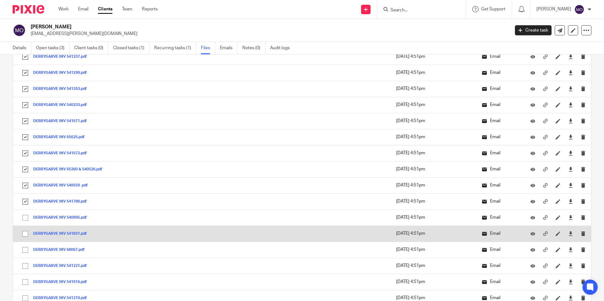
drag, startPoint x: 27, startPoint y: 218, endPoint x: 26, endPoint y: 234, distance: 16.2
click at [26, 219] on input "checkbox" at bounding box center [25, 218] width 12 height 12
checkbox input "true"
click at [27, 237] on input "checkbox" at bounding box center [25, 234] width 12 height 12
checkbox input "true"
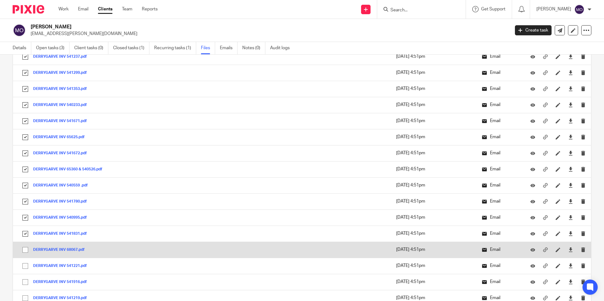
click at [26, 249] on input "checkbox" at bounding box center [25, 250] width 12 height 12
checkbox input "true"
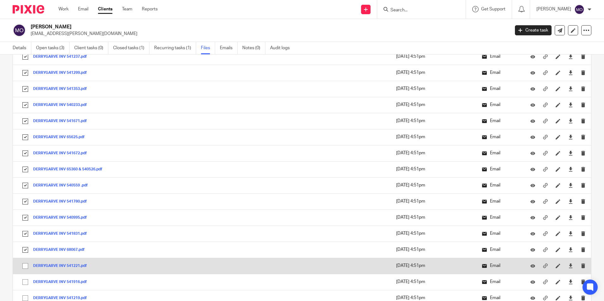
click at [24, 268] on input "checkbox" at bounding box center [25, 266] width 12 height 12
checkbox input "true"
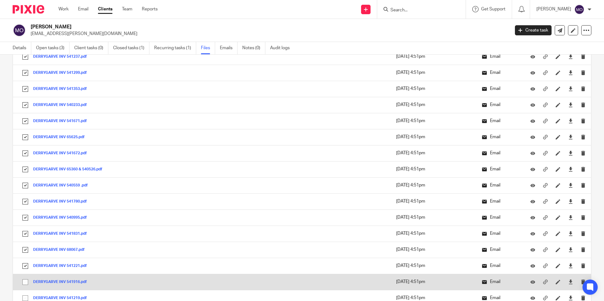
click at [27, 281] on input "checkbox" at bounding box center [25, 282] width 12 height 12
checkbox input "true"
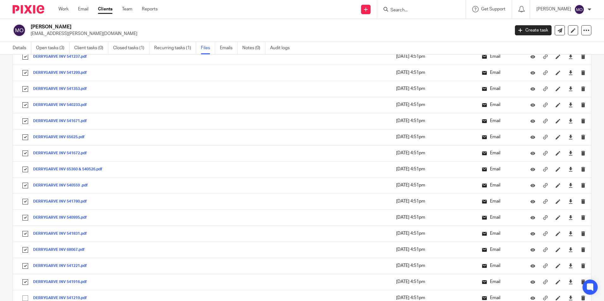
scroll to position [2526, 0]
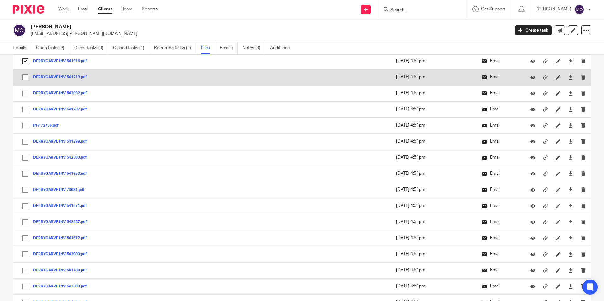
click at [29, 75] on input "checkbox" at bounding box center [25, 77] width 12 height 12
checkbox input "true"
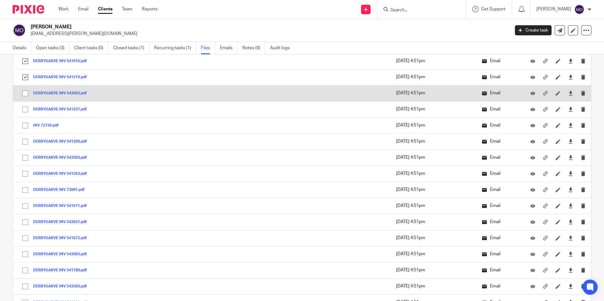
click at [27, 93] on input "checkbox" at bounding box center [25, 93] width 12 height 12
checkbox input "true"
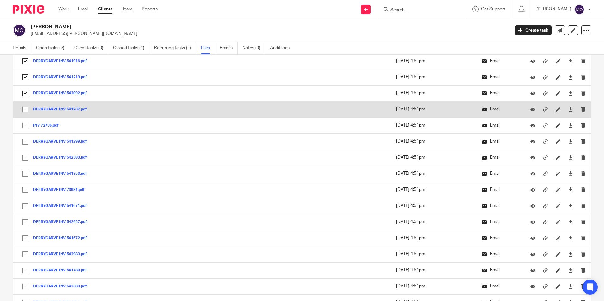
click at [25, 110] on input "checkbox" at bounding box center [25, 110] width 12 height 12
checkbox input "true"
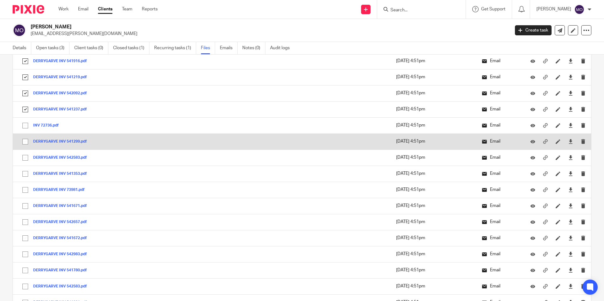
drag, startPoint x: 26, startPoint y: 124, endPoint x: 25, endPoint y: 134, distance: 9.5
click at [26, 126] on input "checkbox" at bounding box center [25, 126] width 12 height 12
checkbox input "true"
click at [22, 144] on input "checkbox" at bounding box center [25, 142] width 12 height 12
checkbox input "true"
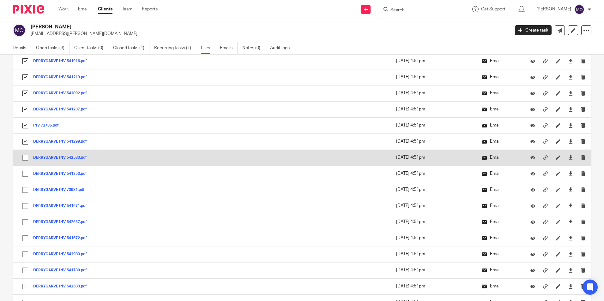
click at [22, 159] on input "checkbox" at bounding box center [25, 158] width 12 height 12
checkbox input "true"
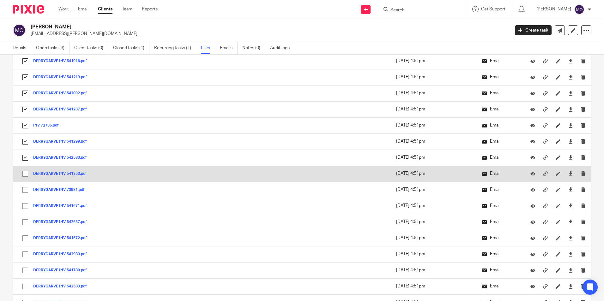
click at [24, 175] on input "checkbox" at bounding box center [25, 174] width 12 height 12
checkbox input "true"
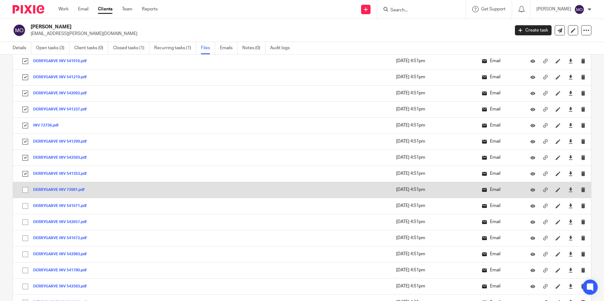
click at [27, 191] on input "checkbox" at bounding box center [25, 190] width 12 height 12
checkbox input "true"
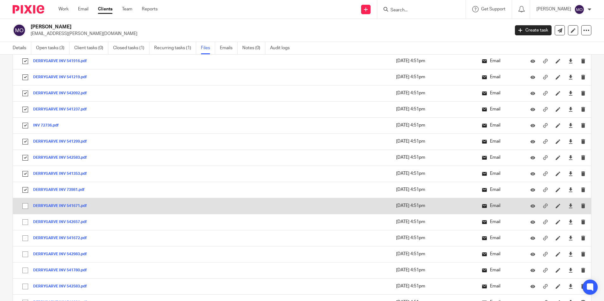
click at [26, 208] on input "checkbox" at bounding box center [25, 206] width 12 height 12
checkbox input "true"
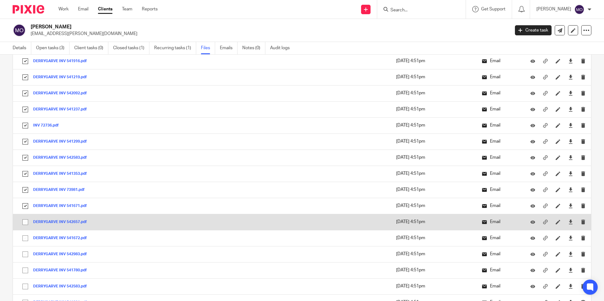
click at [34, 222] on button "DERRYGARVE INV 542657.pdf" at bounding box center [62, 222] width 58 height 4
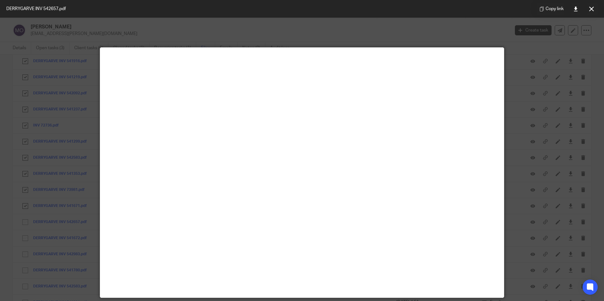
click at [588, 6] on button at bounding box center [591, 9] width 13 height 13
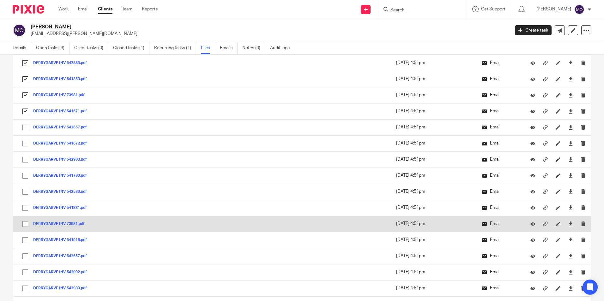
scroll to position [2653, 0]
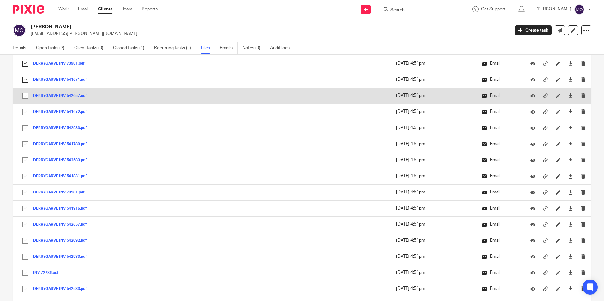
click at [28, 94] on input "checkbox" at bounding box center [25, 96] width 12 height 12
checkbox input "true"
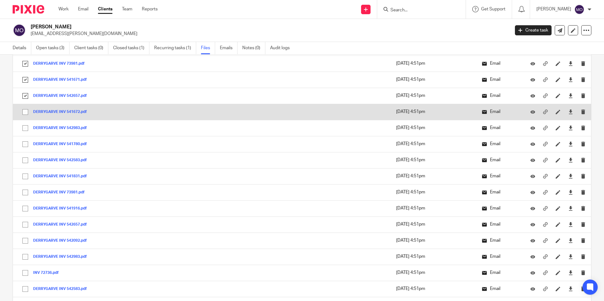
click at [27, 111] on input "checkbox" at bounding box center [25, 112] width 12 height 12
checkbox input "true"
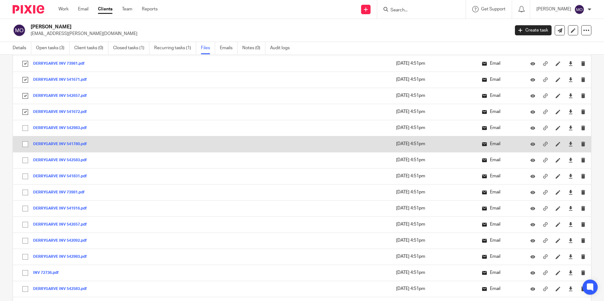
drag, startPoint x: 26, startPoint y: 129, endPoint x: 25, endPoint y: 147, distance: 18.0
click at [26, 129] on input "checkbox" at bounding box center [25, 128] width 12 height 12
checkbox input "true"
click at [25, 147] on input "checkbox" at bounding box center [25, 144] width 12 height 12
checkbox input "true"
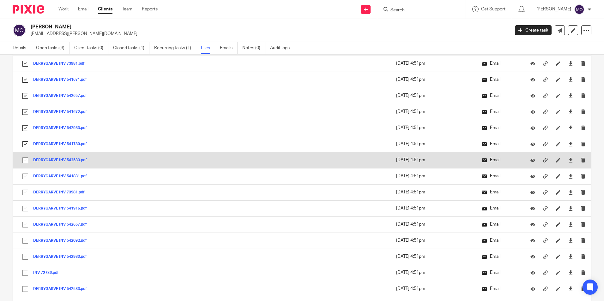
click at [25, 160] on input "checkbox" at bounding box center [25, 160] width 12 height 12
checkbox input "true"
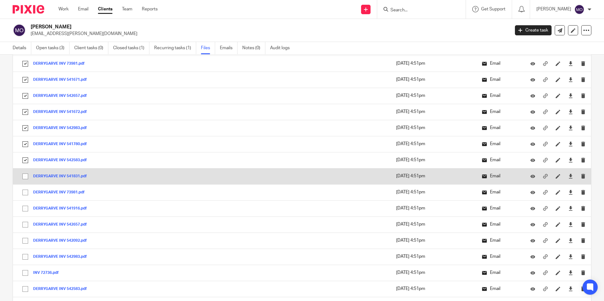
click at [26, 171] on input "checkbox" at bounding box center [25, 177] width 12 height 12
checkbox input "true"
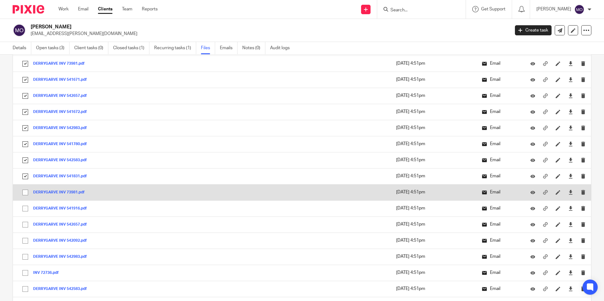
drag, startPoint x: 29, startPoint y: 191, endPoint x: 26, endPoint y: 194, distance: 3.6
click at [27, 193] on input "checkbox" at bounding box center [25, 193] width 12 height 12
checkbox input "true"
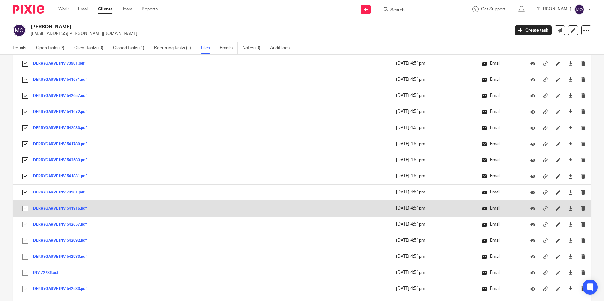
drag, startPoint x: 30, startPoint y: 207, endPoint x: 26, endPoint y: 211, distance: 4.9
click at [27, 211] on input "checkbox" at bounding box center [25, 209] width 12 height 12
checkbox input "true"
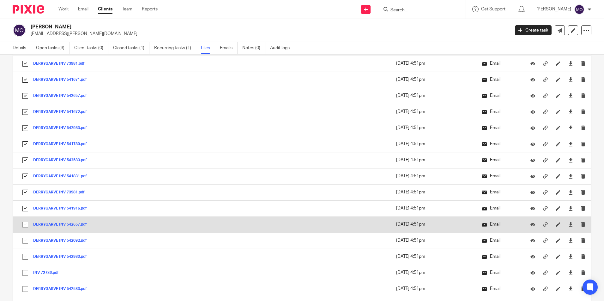
click at [28, 223] on input "checkbox" at bounding box center [25, 225] width 12 height 12
checkbox input "true"
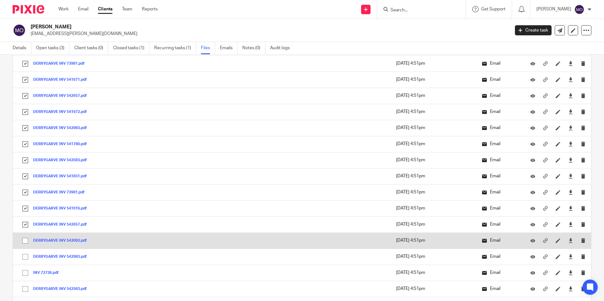
click at [25, 237] on input "checkbox" at bounding box center [25, 241] width 12 height 12
checkbox input "true"
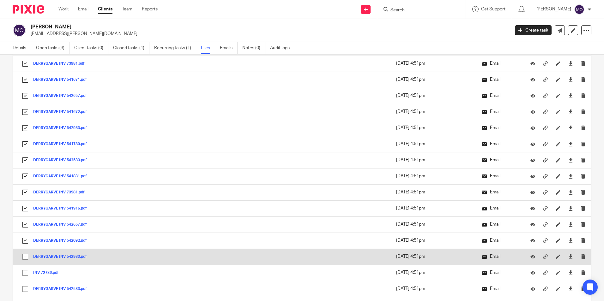
click at [24, 254] on input "checkbox" at bounding box center [25, 257] width 12 height 12
checkbox input "true"
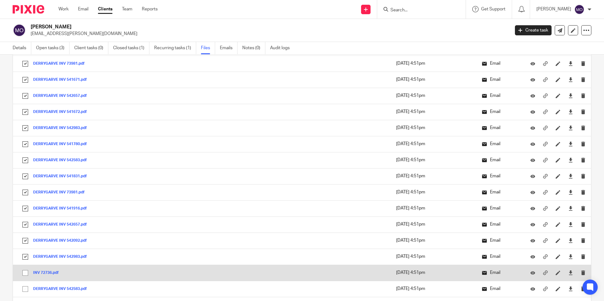
click at [25, 275] on input "checkbox" at bounding box center [25, 273] width 12 height 12
checkbox input "true"
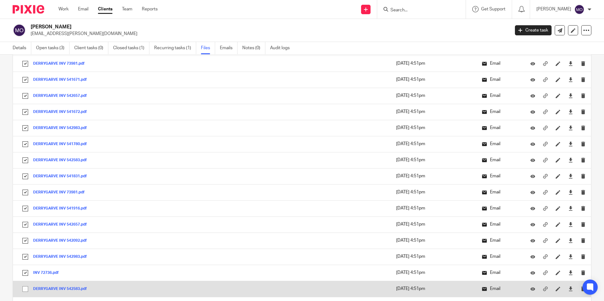
click at [27, 286] on td "DERRYGARVE INV 542583.pdf DERRYGARVE INV 542583 Save" at bounding box center [140, 289] width 254 height 16
click at [27, 286] on input "checkbox" at bounding box center [25, 289] width 12 height 12
checkbox input "true"
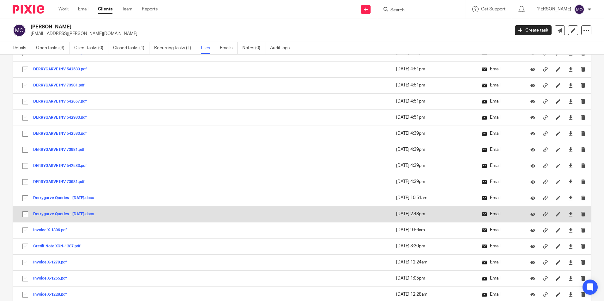
scroll to position [2874, 0]
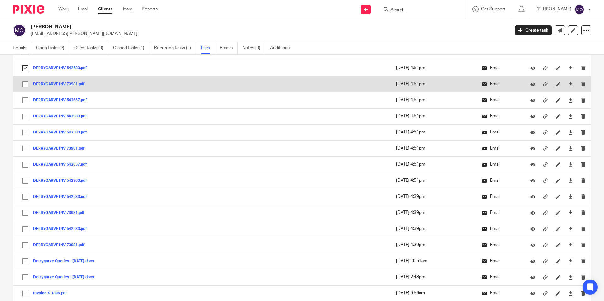
click at [26, 83] on input "checkbox" at bounding box center [25, 84] width 12 height 12
checkbox input "true"
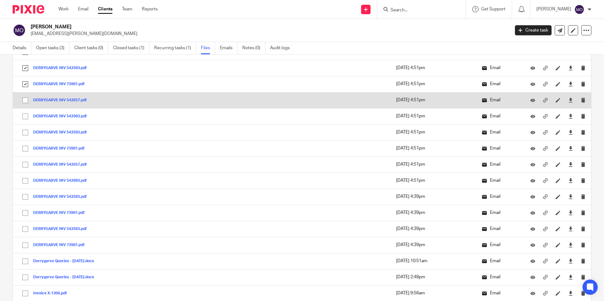
click at [27, 103] on input "checkbox" at bounding box center [25, 100] width 12 height 12
checkbox input "true"
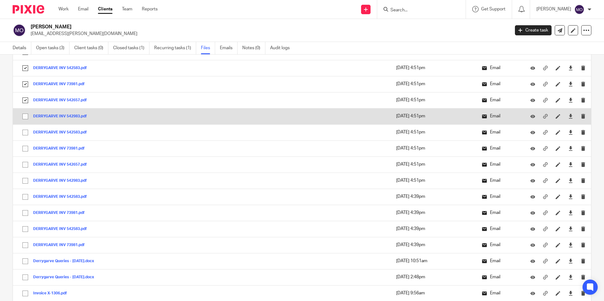
click at [25, 117] on input "checkbox" at bounding box center [25, 117] width 12 height 12
checkbox input "true"
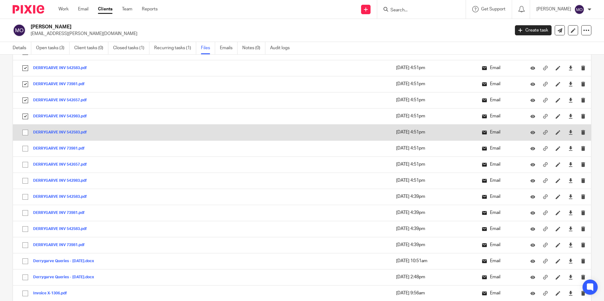
click at [24, 131] on input "checkbox" at bounding box center [25, 133] width 12 height 12
checkbox input "true"
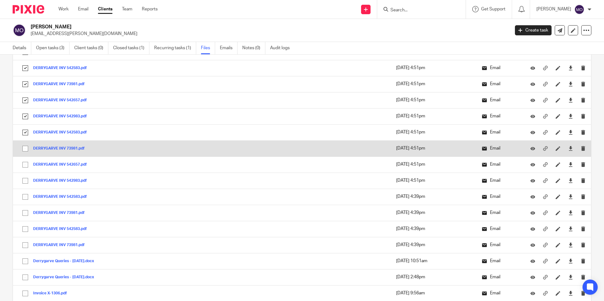
click at [26, 153] on input "checkbox" at bounding box center [25, 149] width 12 height 12
checkbox input "true"
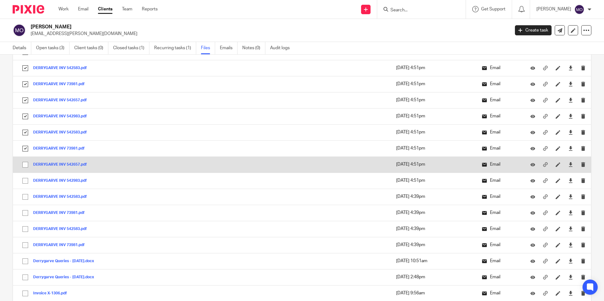
click at [27, 166] on input "checkbox" at bounding box center [25, 165] width 12 height 12
checkbox input "true"
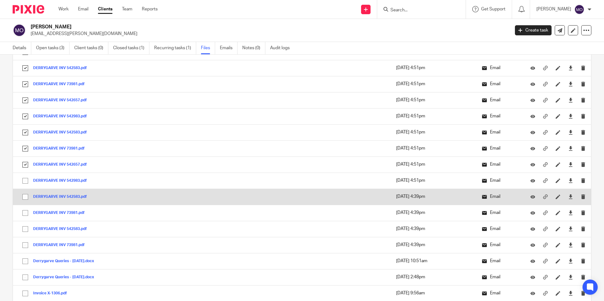
drag, startPoint x: 25, startPoint y: 183, endPoint x: 26, endPoint y: 194, distance: 10.4
click at [25, 184] on input "checkbox" at bounding box center [25, 181] width 12 height 12
checkbox input "true"
drag, startPoint x: 26, startPoint y: 196, endPoint x: 24, endPoint y: 202, distance: 6.6
click at [24, 197] on input "checkbox" at bounding box center [25, 197] width 12 height 12
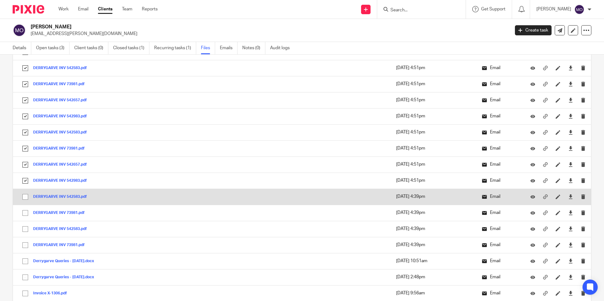
checkbox input "true"
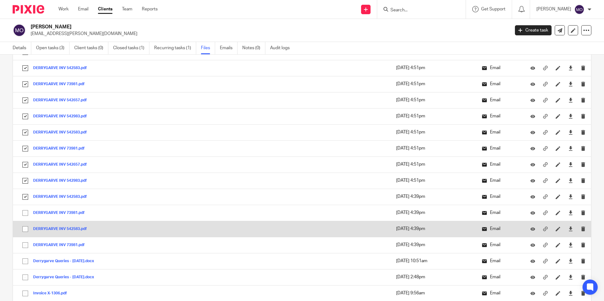
drag, startPoint x: 25, startPoint y: 215, endPoint x: 23, endPoint y: 227, distance: 12.1
click at [25, 215] on input "checkbox" at bounding box center [25, 213] width 12 height 12
checkbox input "true"
click at [24, 229] on input "checkbox" at bounding box center [25, 229] width 12 height 12
checkbox input "true"
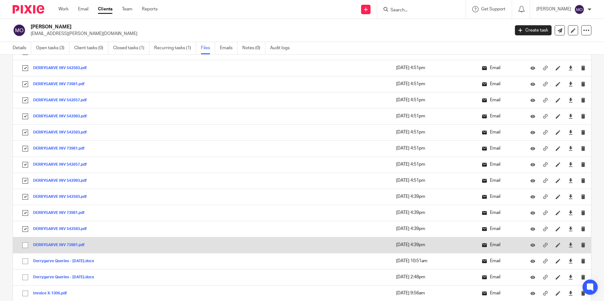
click at [27, 246] on input "checkbox" at bounding box center [25, 245] width 12 height 12
checkbox input "true"
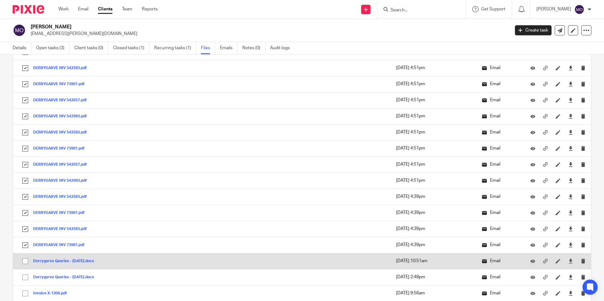
click at [25, 266] on td "Derrygarve Queries - 02.05.2023.docx Derrygarve Queries - 02.05.2023 Save" at bounding box center [140, 261] width 254 height 16
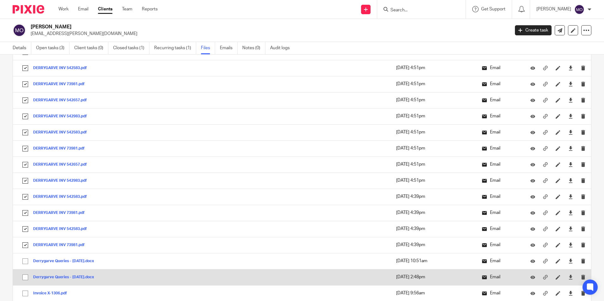
drag, startPoint x: 25, startPoint y: 263, endPoint x: 25, endPoint y: 279, distance: 16.1
click at [25, 264] on input "checkbox" at bounding box center [25, 261] width 12 height 12
checkbox input "true"
click at [23, 282] on input "checkbox" at bounding box center [25, 278] width 12 height 12
checkbox input "true"
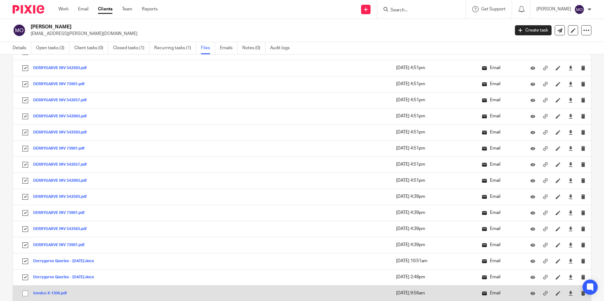
click at [23, 290] on input "checkbox" at bounding box center [25, 294] width 12 height 12
checkbox input "true"
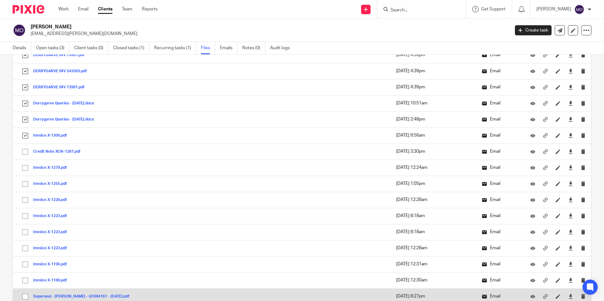
scroll to position [3063, 0]
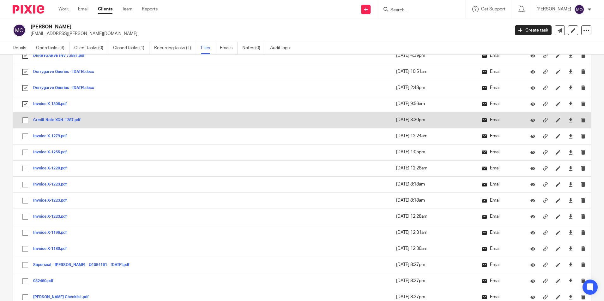
click at [21, 117] on input "checkbox" at bounding box center [25, 120] width 12 height 12
checkbox input "true"
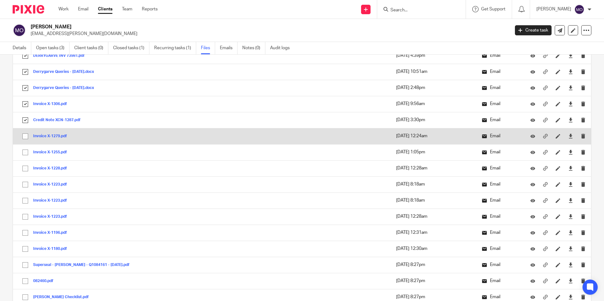
click at [26, 139] on input "checkbox" at bounding box center [25, 136] width 12 height 12
checkbox input "true"
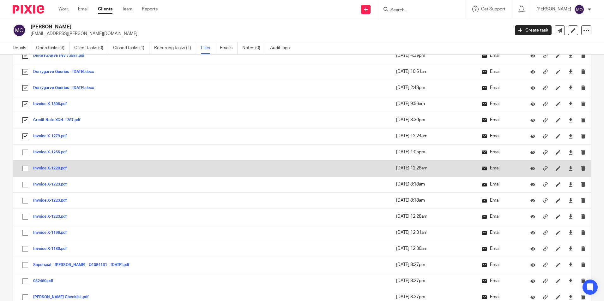
drag, startPoint x: 26, startPoint y: 148, endPoint x: 22, endPoint y: 166, distance: 17.9
click at [26, 149] on input "checkbox" at bounding box center [25, 153] width 12 height 12
checkbox input "true"
drag, startPoint x: 23, startPoint y: 169, endPoint x: 22, endPoint y: 183, distance: 13.9
click at [23, 169] on input "checkbox" at bounding box center [25, 169] width 12 height 12
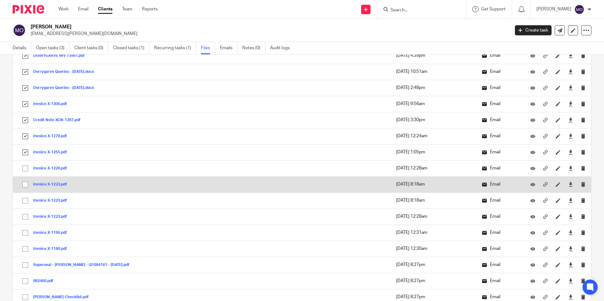
checkbox input "true"
drag, startPoint x: 25, startPoint y: 184, endPoint x: 22, endPoint y: 189, distance: 4.9
click at [24, 185] on input "checkbox" at bounding box center [25, 185] width 12 height 12
checkbox input "true"
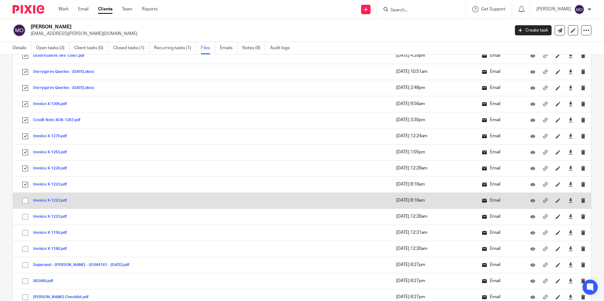
click at [25, 201] on input "checkbox" at bounding box center [25, 201] width 12 height 12
checkbox input "true"
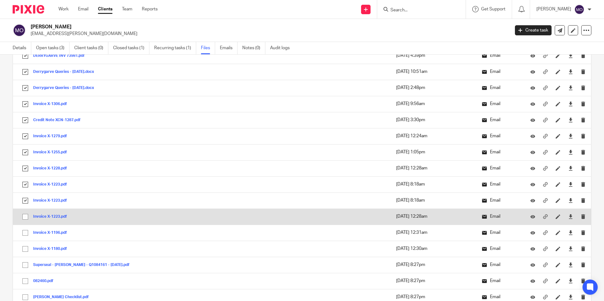
click at [27, 218] on input "checkbox" at bounding box center [25, 217] width 12 height 12
checkbox input "true"
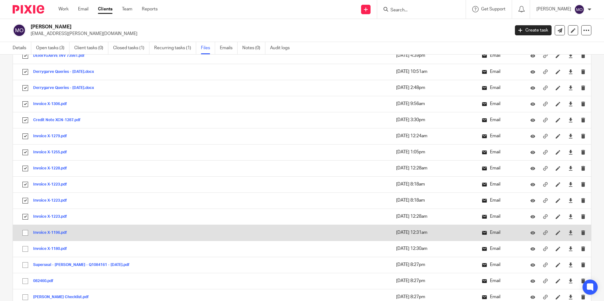
drag, startPoint x: 27, startPoint y: 232, endPoint x: 28, endPoint y: 235, distance: 3.2
click at [27, 235] on input "checkbox" at bounding box center [25, 233] width 12 height 12
checkbox input "true"
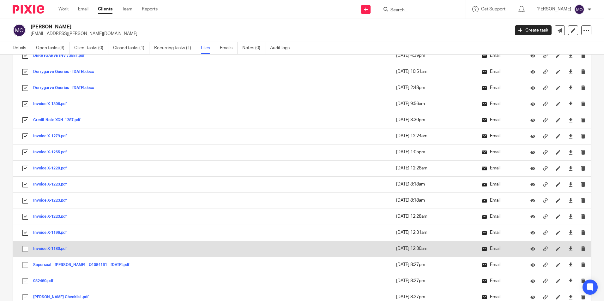
drag, startPoint x: 28, startPoint y: 250, endPoint x: 26, endPoint y: 255, distance: 5.1
click at [28, 250] on input "checkbox" at bounding box center [25, 249] width 12 height 12
checkbox input "true"
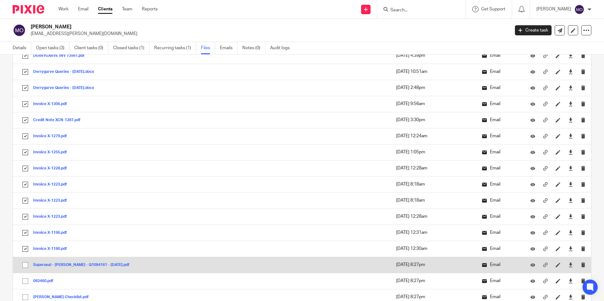
drag, startPoint x: 35, startPoint y: 259, endPoint x: 32, endPoint y: 263, distance: 4.9
click at [34, 261] on td "Superseal - Donaghy - Q1084161 - 04 Aug 2022.pdf Superseal - Donaghy - Q1084161…" at bounding box center [140, 265] width 254 height 16
click at [25, 262] on input "checkbox" at bounding box center [25, 265] width 12 height 12
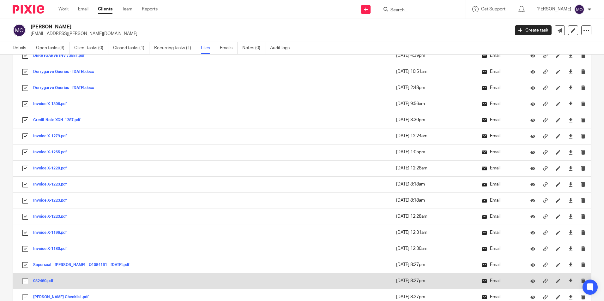
click at [27, 280] on input "checkbox" at bounding box center [25, 281] width 12 height 12
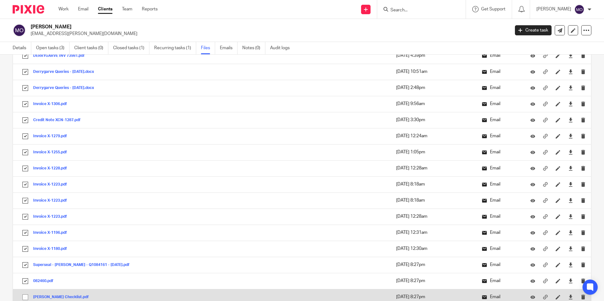
click at [25, 295] on input "checkbox" at bounding box center [25, 297] width 12 height 12
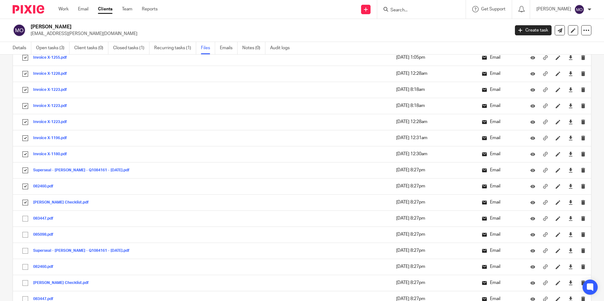
scroll to position [3221, 0]
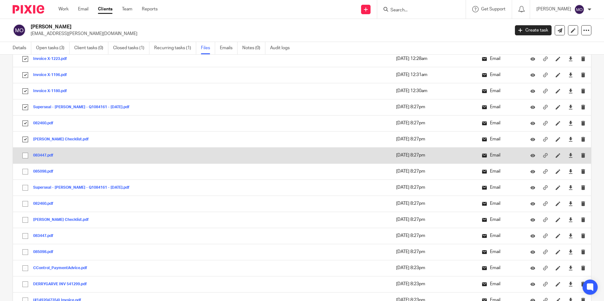
click at [26, 156] on input "checkbox" at bounding box center [25, 156] width 12 height 12
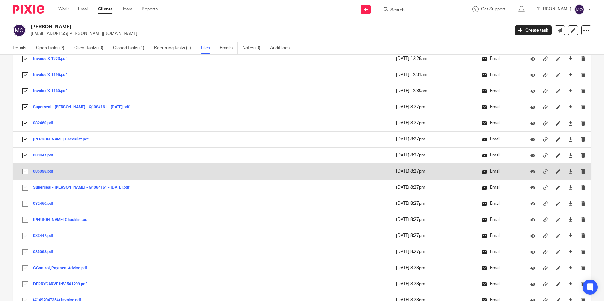
click at [26, 169] on input "checkbox" at bounding box center [25, 172] width 12 height 12
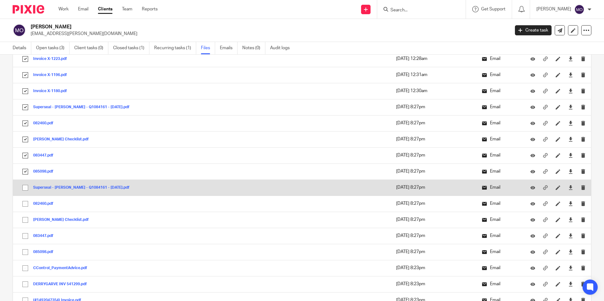
click at [25, 189] on input "checkbox" at bounding box center [25, 188] width 12 height 12
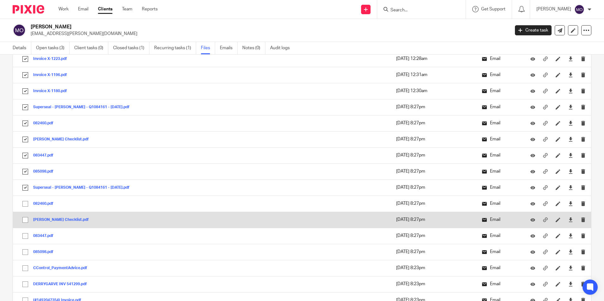
drag, startPoint x: 26, startPoint y: 205, endPoint x: 24, endPoint y: 215, distance: 9.7
click at [26, 206] on input "checkbox" at bounding box center [25, 204] width 12 height 12
click at [28, 218] on input "checkbox" at bounding box center [25, 220] width 12 height 12
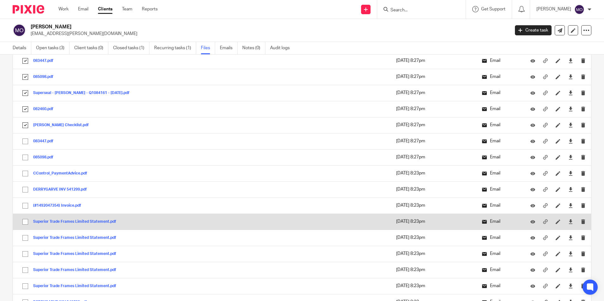
scroll to position [3348, 0]
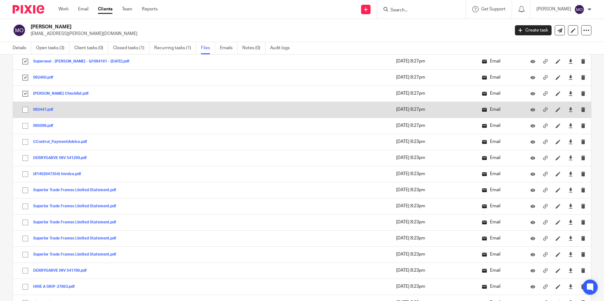
click at [26, 110] on input "checkbox" at bounding box center [25, 110] width 12 height 12
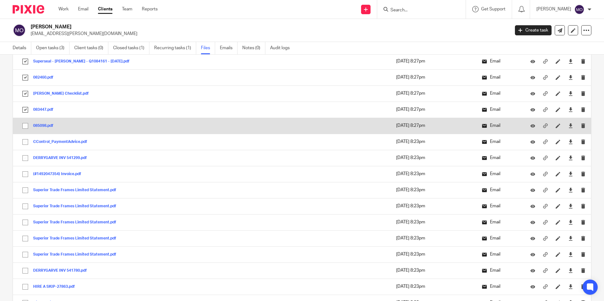
click at [25, 129] on input "checkbox" at bounding box center [25, 126] width 12 height 12
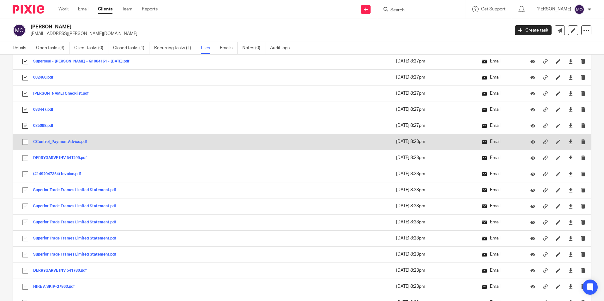
click at [26, 145] on input "checkbox" at bounding box center [25, 142] width 12 height 12
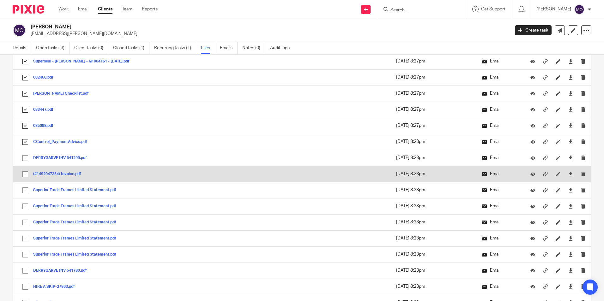
drag, startPoint x: 27, startPoint y: 157, endPoint x: 22, endPoint y: 173, distance: 16.8
click at [27, 157] on input "checkbox" at bounding box center [25, 158] width 12 height 12
click at [27, 174] on input "checkbox" at bounding box center [25, 174] width 12 height 12
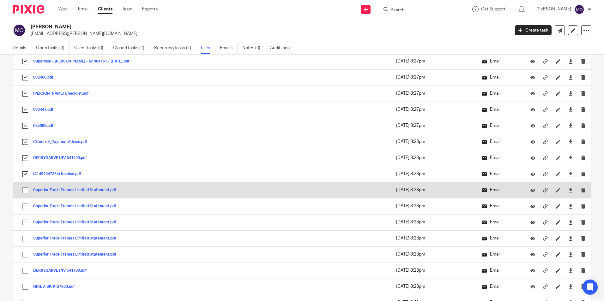
click at [26, 194] on input "checkbox" at bounding box center [25, 190] width 12 height 12
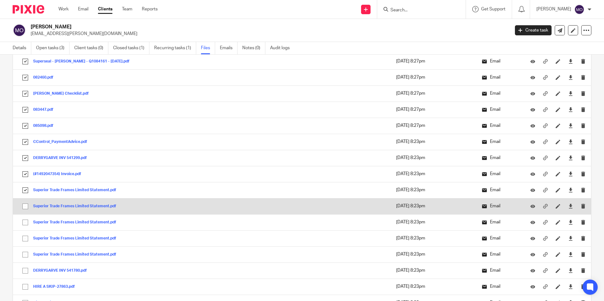
click at [27, 206] on input "checkbox" at bounding box center [25, 207] width 12 height 12
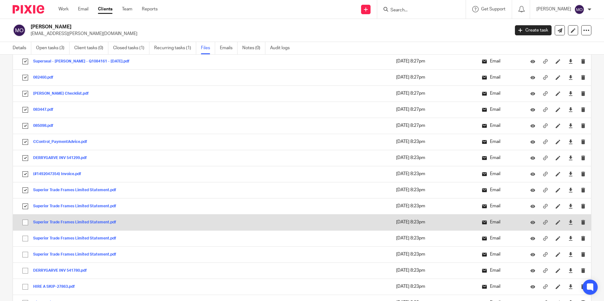
click at [26, 219] on input "checkbox" at bounding box center [25, 223] width 12 height 12
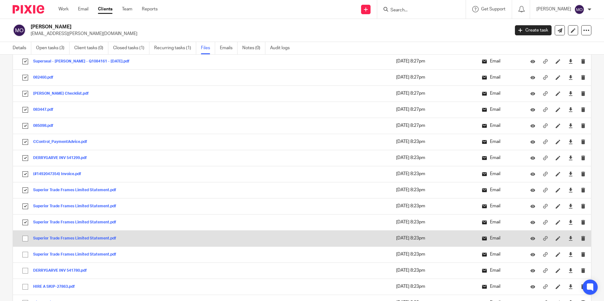
click at [26, 238] on input "checkbox" at bounding box center [25, 239] width 12 height 12
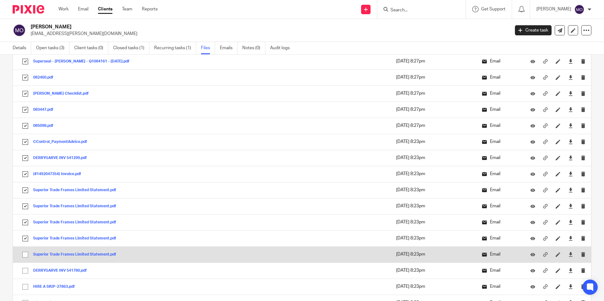
click at [23, 253] on input "checkbox" at bounding box center [25, 255] width 12 height 12
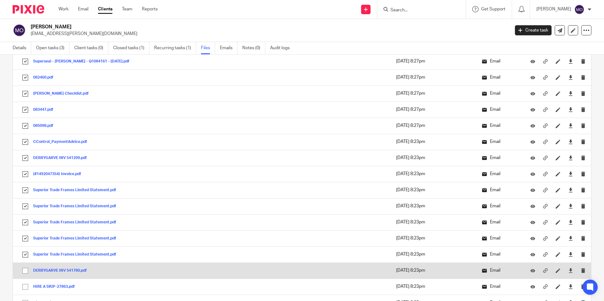
click at [23, 277] on input "checkbox" at bounding box center [25, 271] width 12 height 12
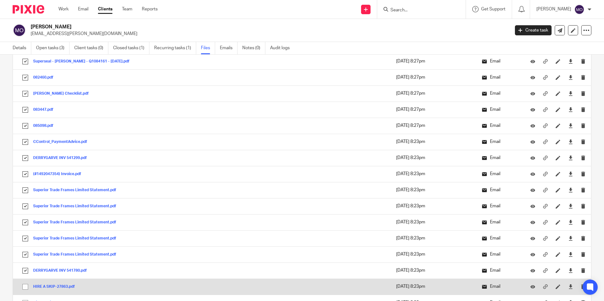
click at [23, 291] on input "checkbox" at bounding box center [25, 287] width 12 height 12
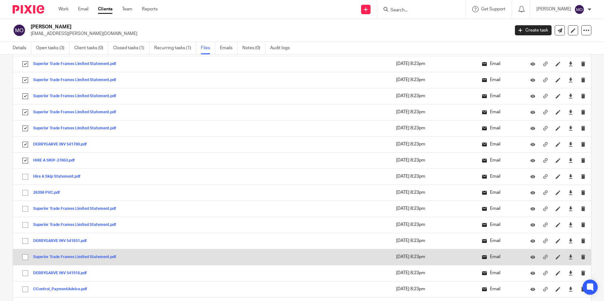
scroll to position [3505, 0]
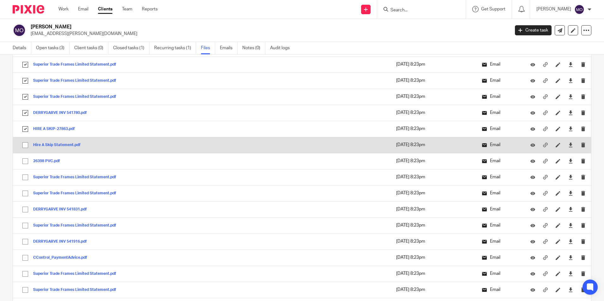
click at [25, 145] on input "checkbox" at bounding box center [25, 145] width 12 height 12
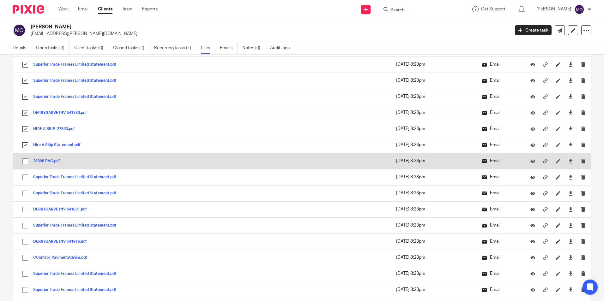
click at [26, 161] on input "checkbox" at bounding box center [25, 161] width 12 height 12
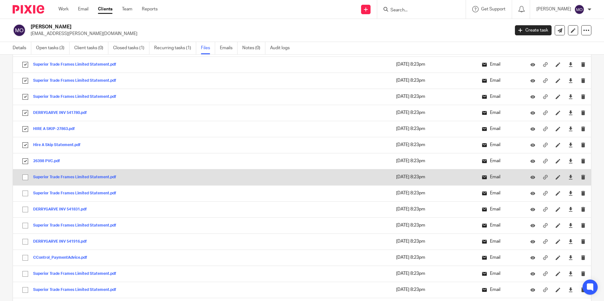
click at [27, 174] on input "checkbox" at bounding box center [25, 177] width 12 height 12
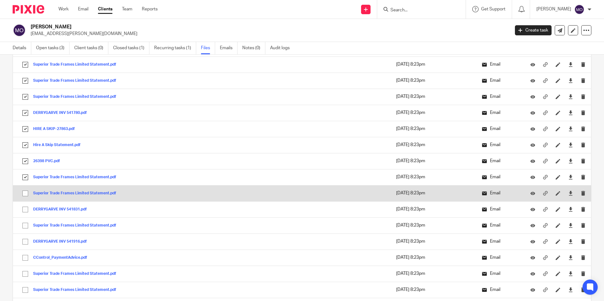
click at [29, 190] on input "checkbox" at bounding box center [25, 194] width 12 height 12
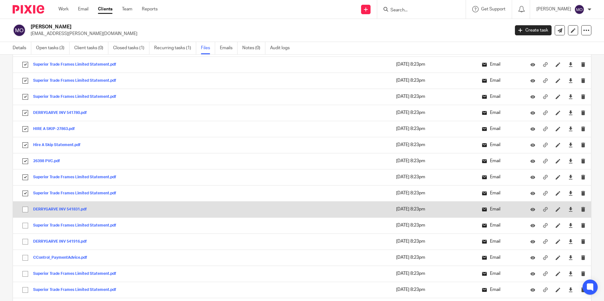
click at [26, 209] on input "checkbox" at bounding box center [25, 210] width 12 height 12
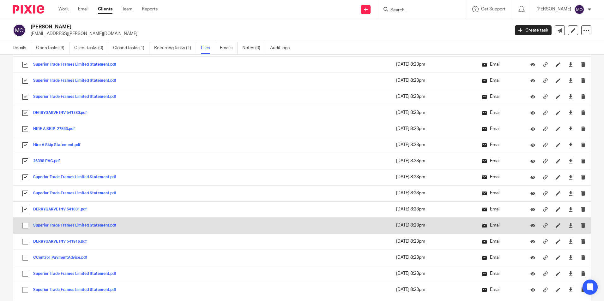
click at [24, 227] on input "checkbox" at bounding box center [25, 226] width 12 height 12
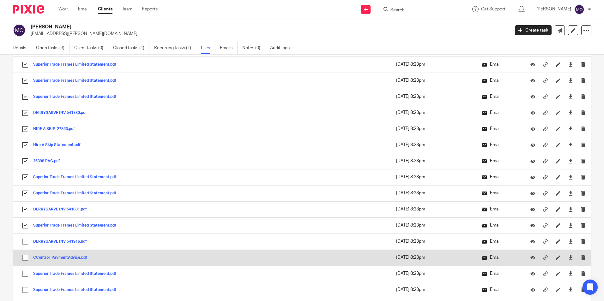
drag, startPoint x: 25, startPoint y: 242, endPoint x: 24, endPoint y: 252, distance: 9.9
click at [26, 243] on input "checkbox" at bounding box center [25, 242] width 12 height 12
click at [25, 263] on input "checkbox" at bounding box center [25, 258] width 12 height 12
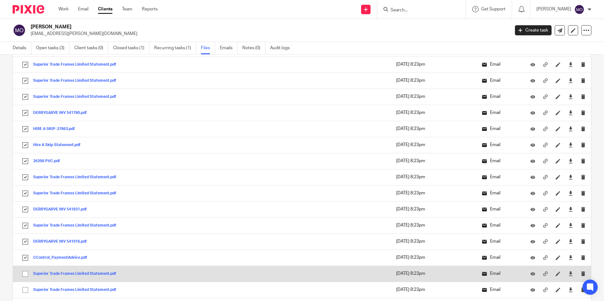
drag, startPoint x: 26, startPoint y: 281, endPoint x: 26, endPoint y: 290, distance: 8.8
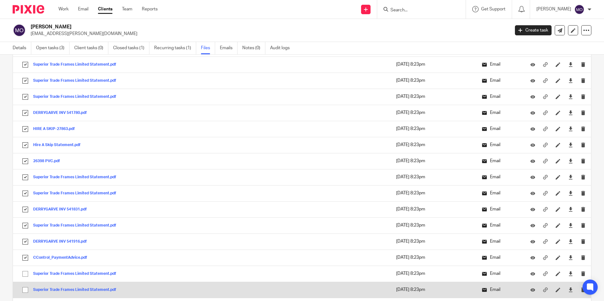
click at [26, 281] on td "Superior Trade Frames Limited Statement.pdf Superior Trade Frames Limited State…" at bounding box center [140, 274] width 254 height 16
drag, startPoint x: 25, startPoint y: 292, endPoint x: 26, endPoint y: 282, distance: 10.2
click at [24, 291] on input "checkbox" at bounding box center [25, 290] width 12 height 12
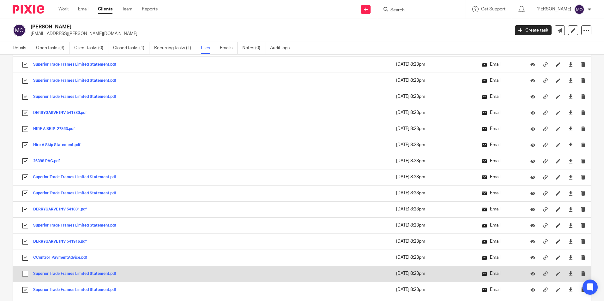
click at [26, 277] on input "checkbox" at bounding box center [25, 274] width 12 height 12
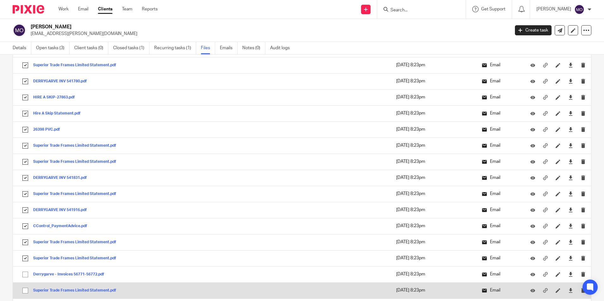
scroll to position [3569, 0]
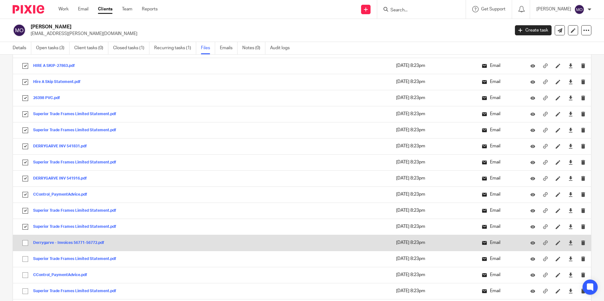
click at [23, 243] on input "checkbox" at bounding box center [25, 243] width 12 height 12
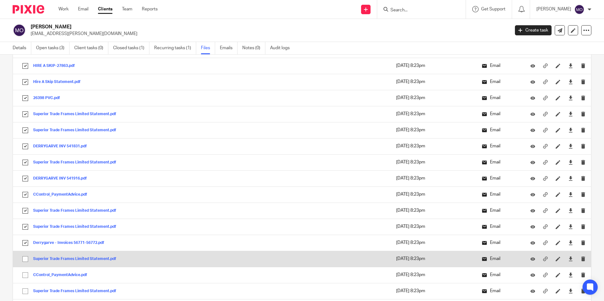
click at [26, 259] on input "checkbox" at bounding box center [25, 259] width 12 height 12
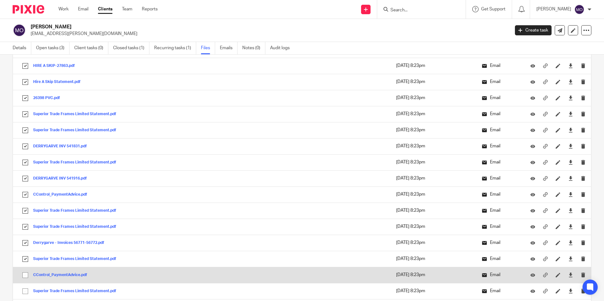
drag, startPoint x: 27, startPoint y: 274, endPoint x: 25, endPoint y: 281, distance: 6.9
click at [27, 275] on input "checkbox" at bounding box center [25, 275] width 12 height 12
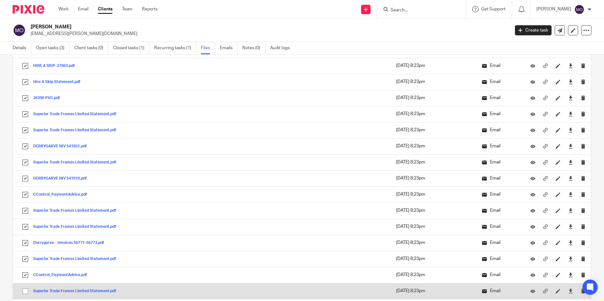
click at [23, 285] on td "Superior Trade Frames Limited Statement.pdf Superior Trade Frames Limited State…" at bounding box center [140, 291] width 254 height 16
click at [22, 291] on input "checkbox" at bounding box center [25, 291] width 12 height 12
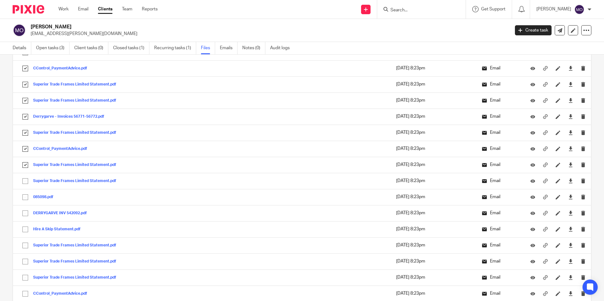
scroll to position [3727, 0]
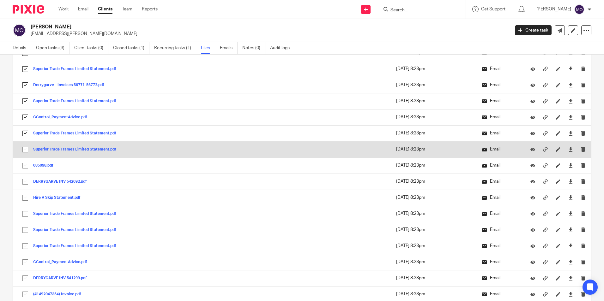
click at [21, 149] on input "checkbox" at bounding box center [25, 150] width 12 height 12
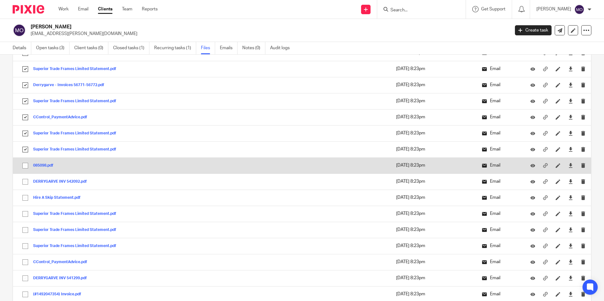
click at [26, 169] on input "checkbox" at bounding box center [25, 166] width 12 height 12
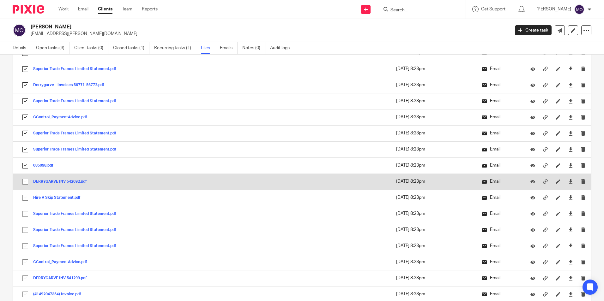
click at [26, 184] on input "checkbox" at bounding box center [25, 182] width 12 height 12
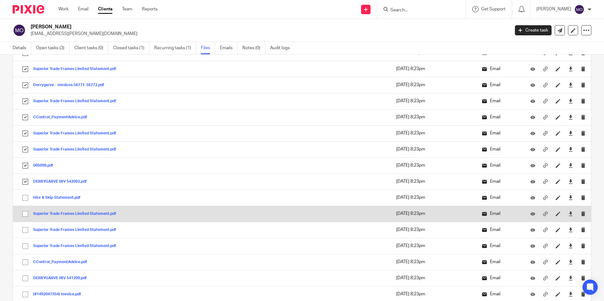
drag, startPoint x: 24, startPoint y: 197, endPoint x: 25, endPoint y: 211, distance: 13.9
click at [24, 198] on input "checkbox" at bounding box center [25, 198] width 12 height 12
drag, startPoint x: 26, startPoint y: 214, endPoint x: 26, endPoint y: 218, distance: 4.4
click at [26, 214] on input "checkbox" at bounding box center [25, 214] width 12 height 12
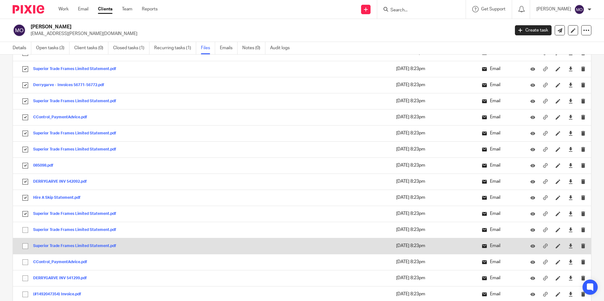
drag, startPoint x: 28, startPoint y: 232, endPoint x: 27, endPoint y: 242, distance: 9.5
click at [28, 232] on input "checkbox" at bounding box center [25, 230] width 12 height 12
click at [26, 244] on input "checkbox" at bounding box center [25, 246] width 12 height 12
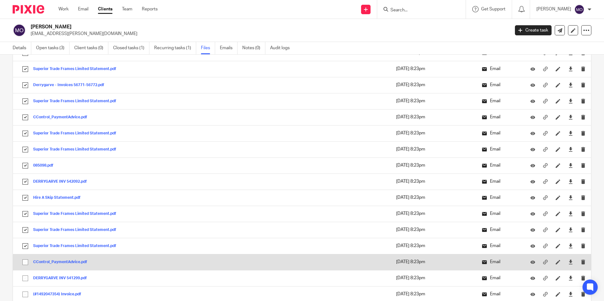
click at [23, 263] on input "checkbox" at bounding box center [25, 262] width 12 height 12
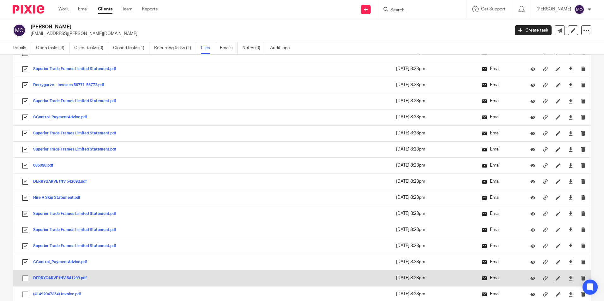
click at [23, 277] on input "checkbox" at bounding box center [25, 279] width 12 height 12
drag, startPoint x: 26, startPoint y: 291, endPoint x: 29, endPoint y: 285, distance: 6.5
click at [27, 290] on input "checkbox" at bounding box center [25, 295] width 12 height 12
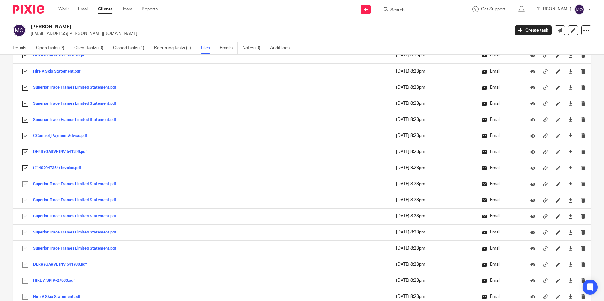
scroll to position [3916, 0]
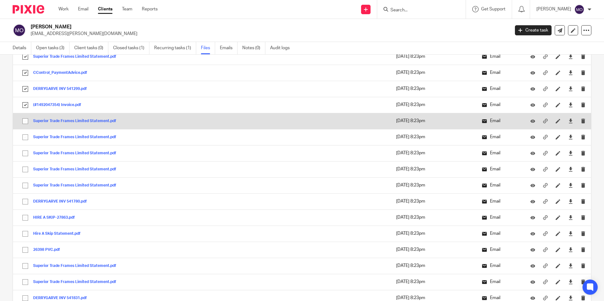
click at [25, 124] on input "checkbox" at bounding box center [25, 121] width 12 height 12
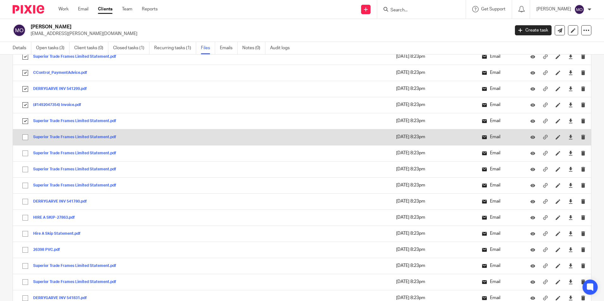
click at [26, 136] on input "checkbox" at bounding box center [25, 137] width 12 height 12
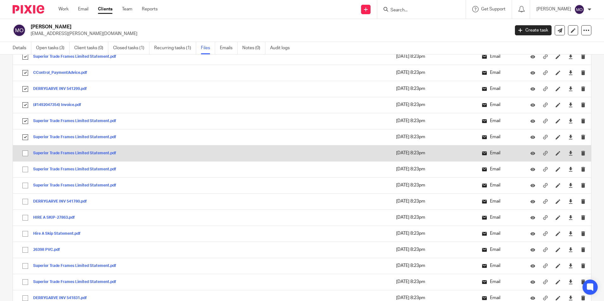
drag, startPoint x: 30, startPoint y: 152, endPoint x: 28, endPoint y: 156, distance: 4.7
click at [30, 153] on input "checkbox" at bounding box center [25, 153] width 12 height 12
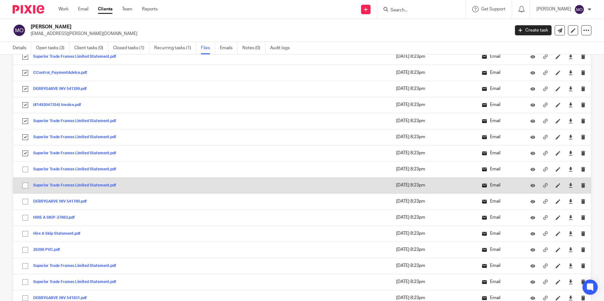
drag, startPoint x: 25, startPoint y: 169, endPoint x: 23, endPoint y: 183, distance: 14.0
click at [23, 176] on td "Superior Trade Frames Limited Statement.pdf Superior Trade Frames Limited State…" at bounding box center [140, 169] width 254 height 16
click at [24, 189] on input "checkbox" at bounding box center [25, 186] width 12 height 12
drag, startPoint x: 25, startPoint y: 173, endPoint x: 26, endPoint y: 185, distance: 12.1
click at [25, 175] on input "checkbox" at bounding box center [25, 170] width 12 height 12
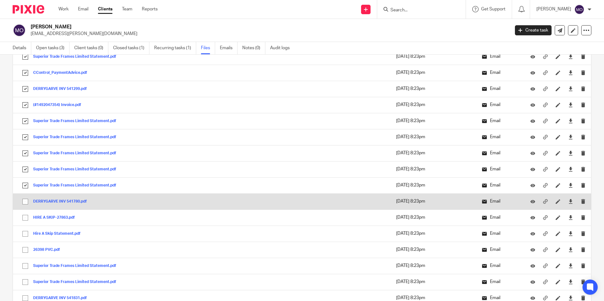
drag, startPoint x: 25, startPoint y: 200, endPoint x: 21, endPoint y: 213, distance: 14.5
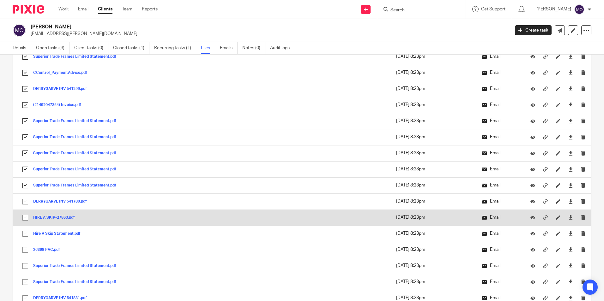
click at [25, 200] on input "checkbox" at bounding box center [25, 202] width 12 height 12
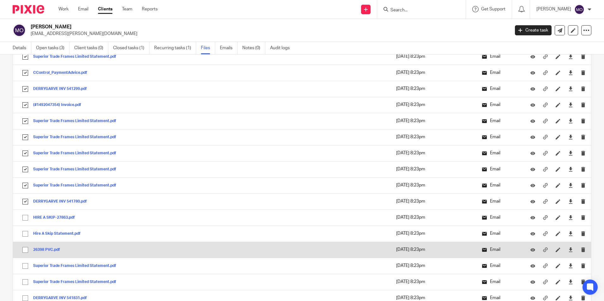
drag, startPoint x: 22, startPoint y: 215, endPoint x: 18, endPoint y: 249, distance: 33.4
click at [22, 216] on input "checkbox" at bounding box center [25, 218] width 12 height 12
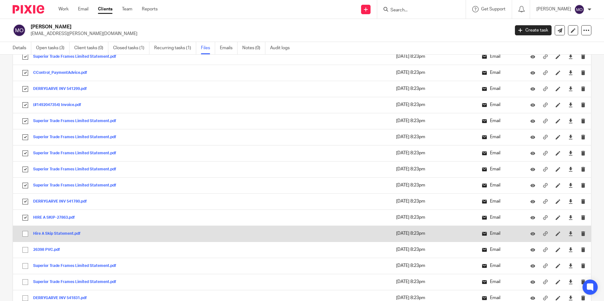
click at [26, 235] on input "checkbox" at bounding box center [25, 234] width 12 height 12
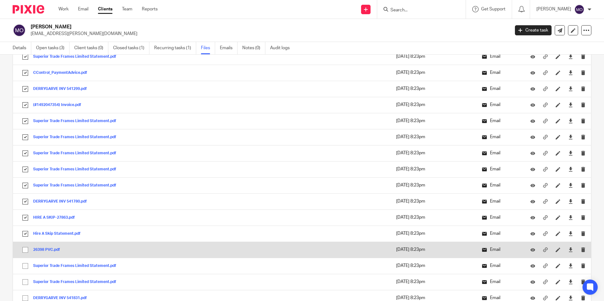
click at [27, 249] on input "checkbox" at bounding box center [25, 250] width 12 height 12
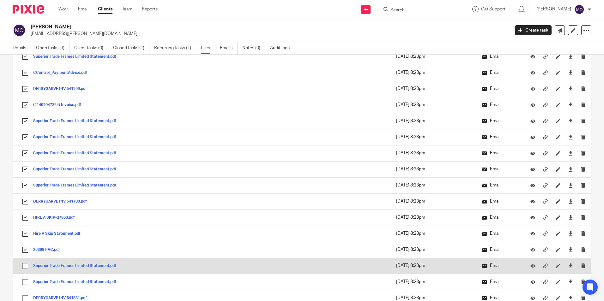
click at [26, 268] on input "checkbox" at bounding box center [25, 266] width 12 height 12
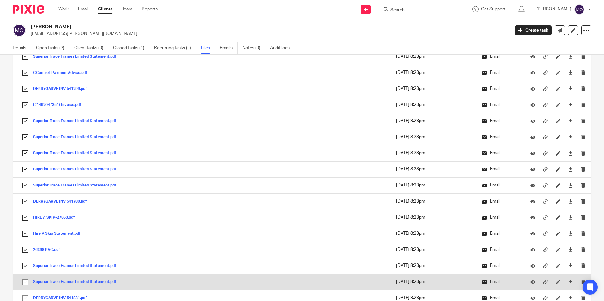
click at [27, 282] on input "checkbox" at bounding box center [25, 282] width 12 height 12
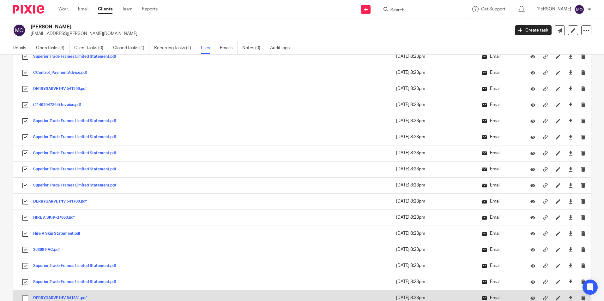
click at [29, 299] on input "checkbox" at bounding box center [25, 298] width 12 height 12
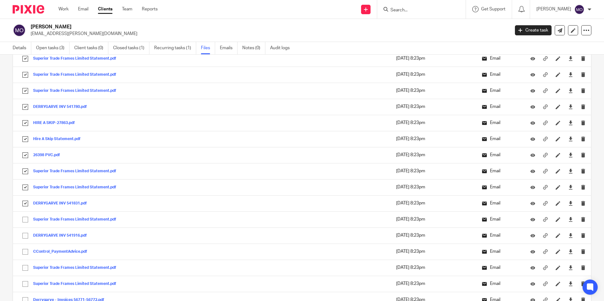
scroll to position [4074, 0]
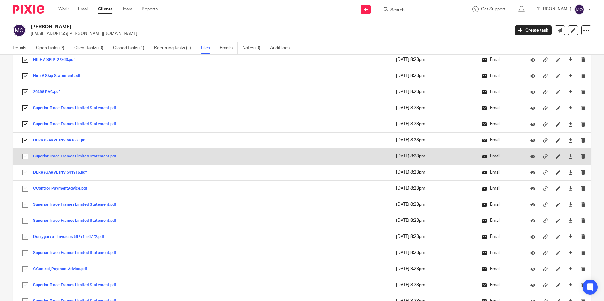
click at [24, 157] on input "checkbox" at bounding box center [25, 157] width 12 height 12
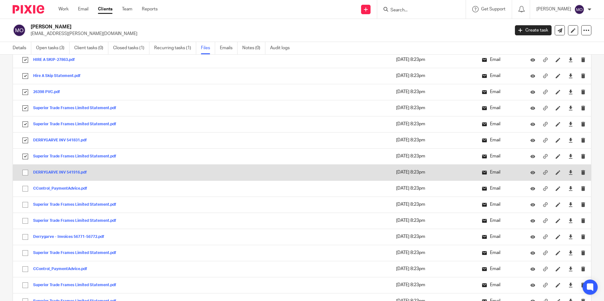
click at [24, 170] on input "checkbox" at bounding box center [25, 173] width 12 height 12
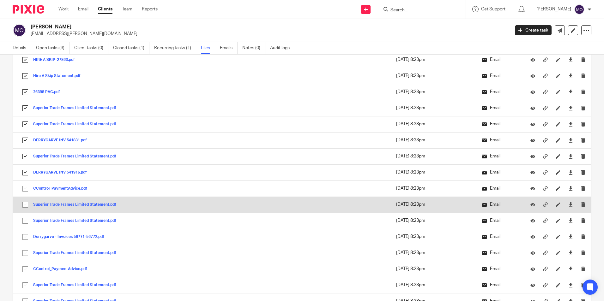
drag, startPoint x: 25, startPoint y: 191, endPoint x: 22, endPoint y: 200, distance: 9.0
click at [25, 191] on input "checkbox" at bounding box center [25, 189] width 12 height 12
click at [22, 208] on input "checkbox" at bounding box center [25, 205] width 12 height 12
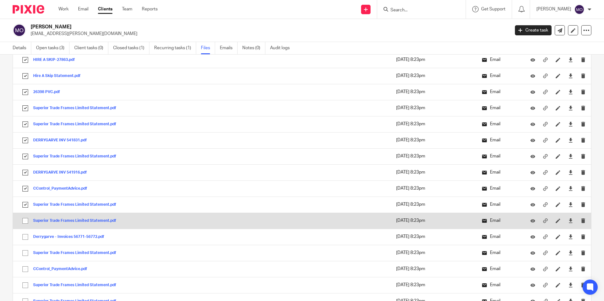
click at [27, 223] on input "checkbox" at bounding box center [25, 221] width 12 height 12
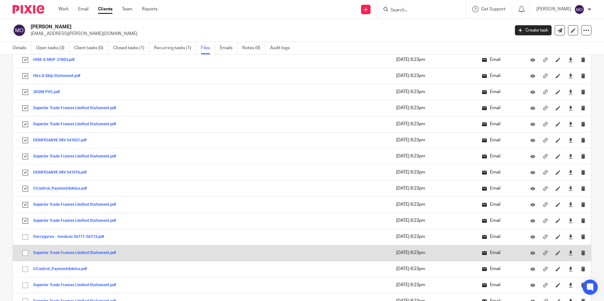
click at [25, 247] on td "Superior Trade Frames Limited Statement.pdf Superior Trade Frames Limited State…" at bounding box center [140, 253] width 254 height 16
click at [26, 259] on td "Superior Trade Frames Limited Statement.pdf Superior Trade Frames Limited State…" at bounding box center [140, 253] width 254 height 16
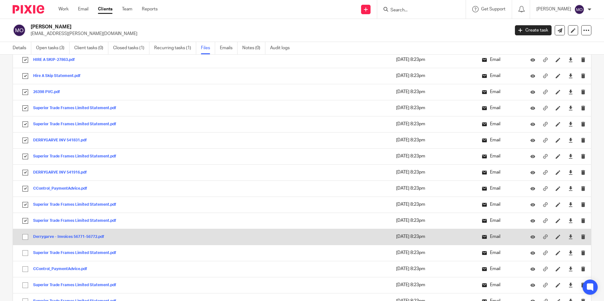
drag, startPoint x: 26, startPoint y: 249, endPoint x: 27, endPoint y: 238, distance: 10.4
click at [26, 247] on input "checkbox" at bounding box center [25, 253] width 12 height 12
click at [27, 238] on input "checkbox" at bounding box center [25, 237] width 12 height 12
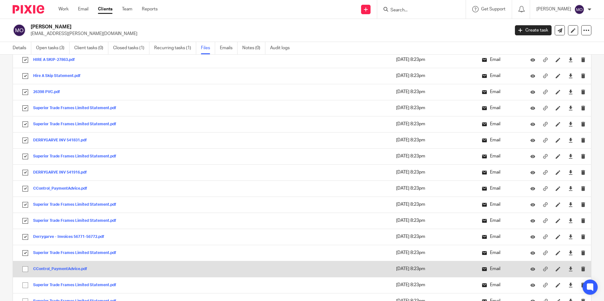
click at [26, 270] on input "checkbox" at bounding box center [25, 269] width 12 height 12
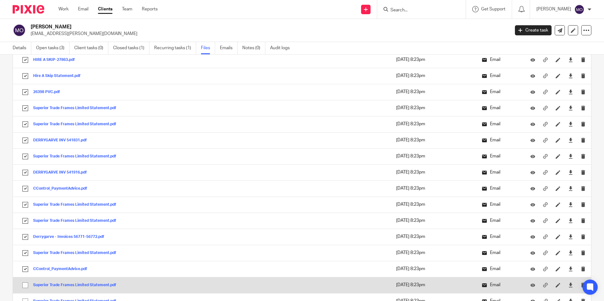
click at [26, 286] on input "checkbox" at bounding box center [25, 285] width 12 height 12
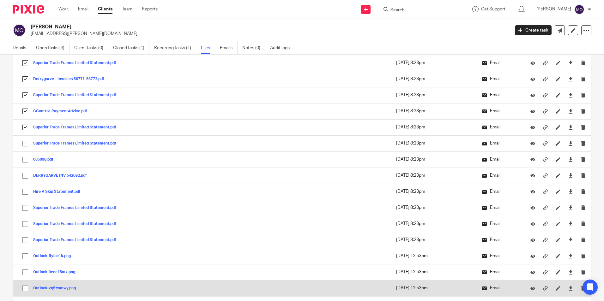
scroll to position [4263, 0]
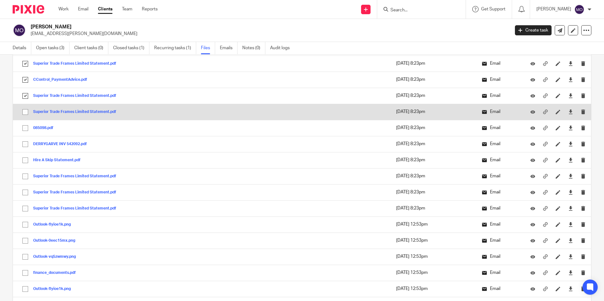
click at [24, 111] on input "checkbox" at bounding box center [25, 112] width 12 height 12
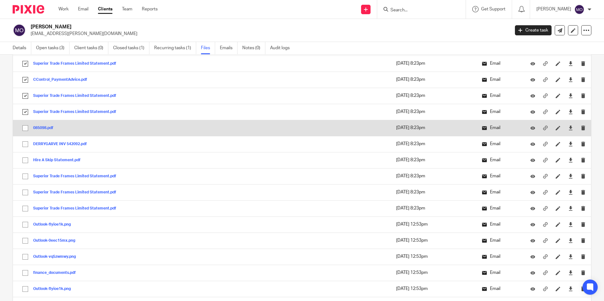
click at [27, 130] on input "checkbox" at bounding box center [25, 128] width 12 height 12
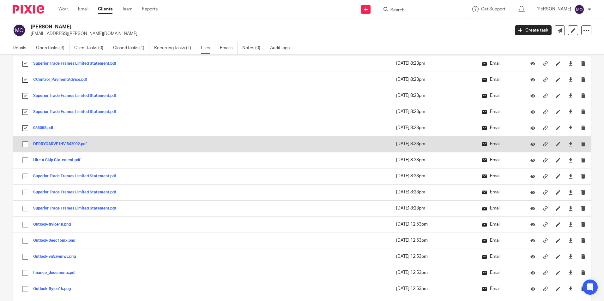
drag, startPoint x: 26, startPoint y: 144, endPoint x: 26, endPoint y: 153, distance: 9.5
click at [26, 145] on input "checkbox" at bounding box center [25, 144] width 12 height 12
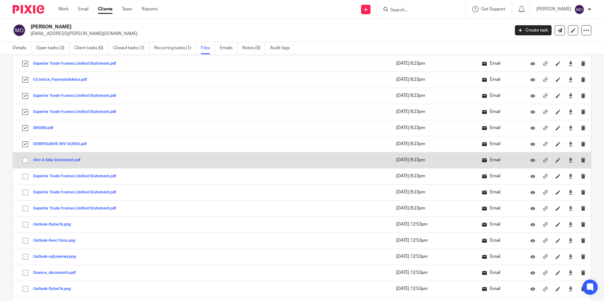
click at [27, 154] on input "checkbox" at bounding box center [25, 160] width 12 height 12
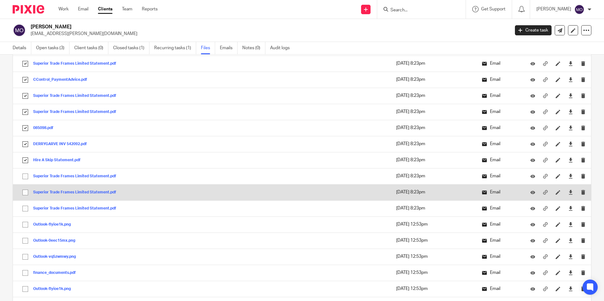
drag, startPoint x: 23, startPoint y: 179, endPoint x: 23, endPoint y: 190, distance: 10.4
click at [23, 180] on input "checkbox" at bounding box center [25, 177] width 12 height 12
drag, startPoint x: 24, startPoint y: 195, endPoint x: 24, endPoint y: 198, distance: 3.5
click at [24, 198] on input "checkbox" at bounding box center [25, 193] width 12 height 12
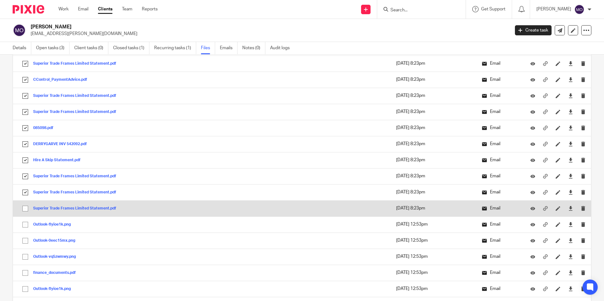
click at [24, 210] on input "checkbox" at bounding box center [25, 209] width 12 height 12
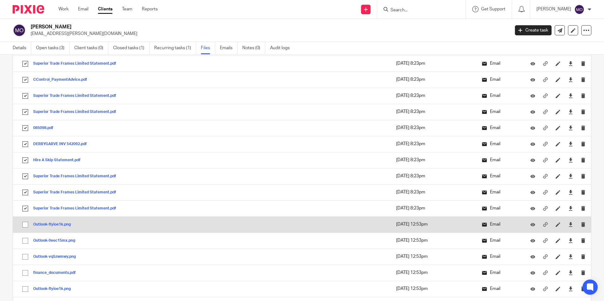
drag, startPoint x: 25, startPoint y: 218, endPoint x: 25, endPoint y: 223, distance: 5.1
click at [25, 220] on td "Outlook-flyioe1k.png Outlook-flyioe1k Save" at bounding box center [140, 225] width 254 height 16
click at [26, 226] on input "checkbox" at bounding box center [25, 225] width 12 height 12
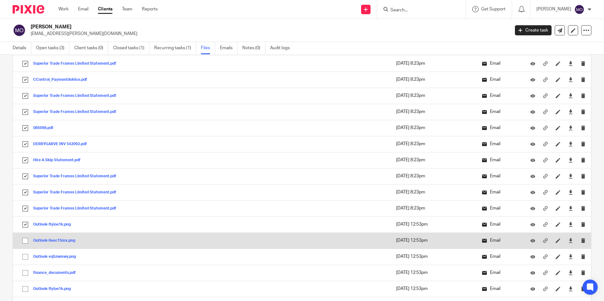
click at [27, 239] on input "checkbox" at bounding box center [25, 241] width 12 height 12
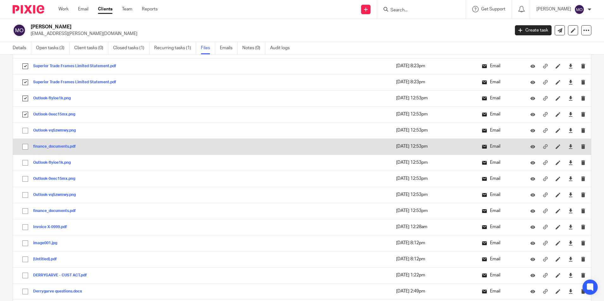
drag, startPoint x: 26, startPoint y: 130, endPoint x: 25, endPoint y: 146, distance: 16.2
click at [26, 130] on input "checkbox" at bounding box center [25, 131] width 12 height 12
click at [24, 144] on input "checkbox" at bounding box center [25, 147] width 12 height 12
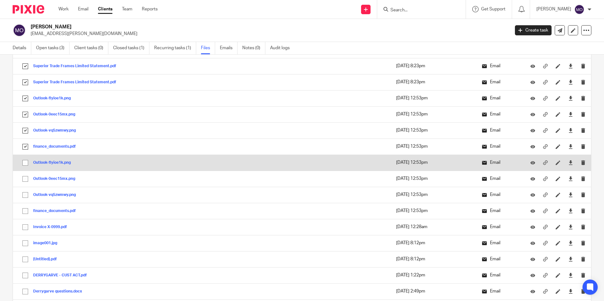
click at [24, 163] on input "checkbox" at bounding box center [25, 163] width 12 height 12
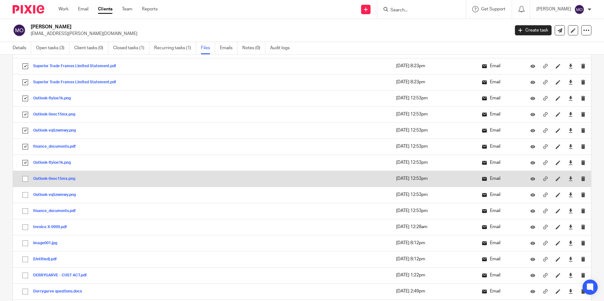
click at [26, 176] on input "checkbox" at bounding box center [25, 179] width 12 height 12
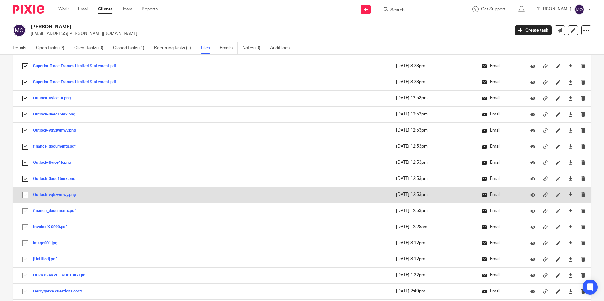
click at [23, 194] on input "checkbox" at bounding box center [25, 195] width 12 height 12
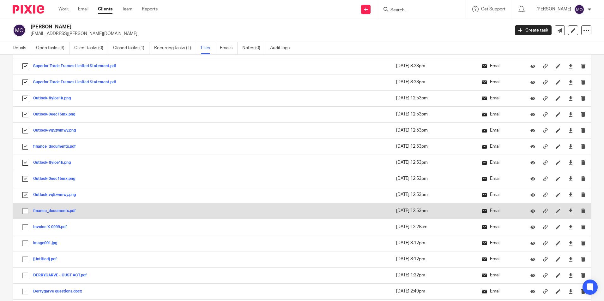
drag, startPoint x: 23, startPoint y: 210, endPoint x: 20, endPoint y: 211, distance: 3.2
click at [23, 210] on input "checkbox" at bounding box center [25, 211] width 12 height 12
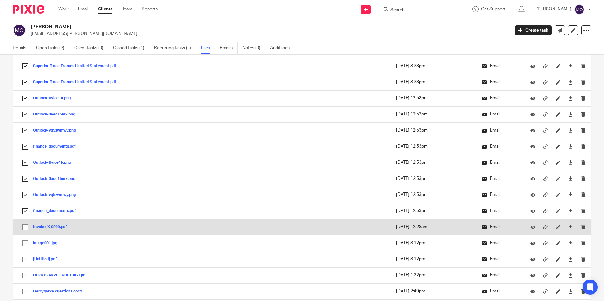
click at [22, 225] on input "checkbox" at bounding box center [25, 227] width 12 height 12
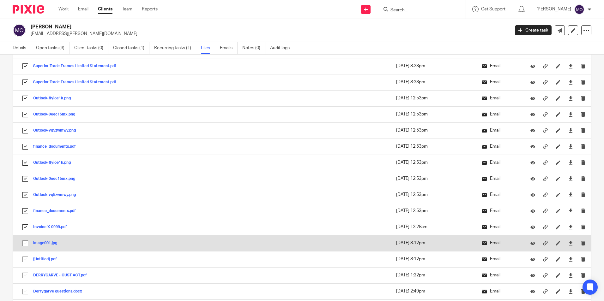
click at [25, 243] on input "checkbox" at bounding box center [25, 243] width 12 height 12
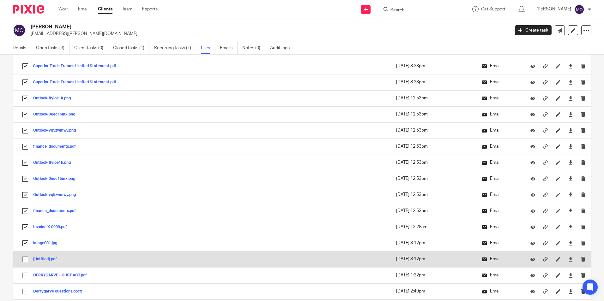
click at [24, 262] on input "checkbox" at bounding box center [25, 260] width 12 height 12
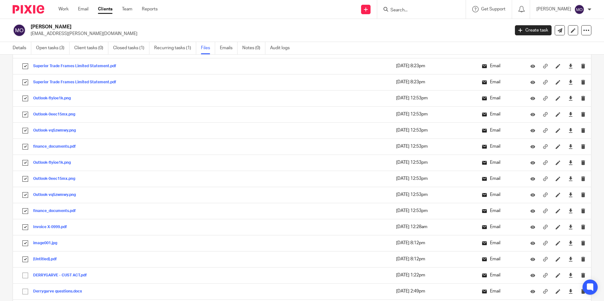
scroll to position [4548, 0]
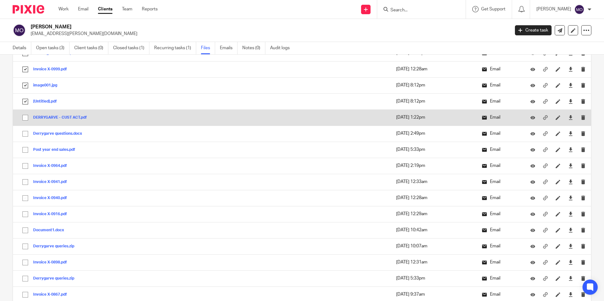
click at [26, 119] on input "checkbox" at bounding box center [25, 118] width 12 height 12
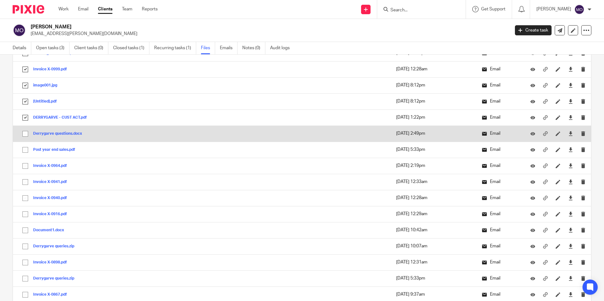
click at [22, 135] on input "checkbox" at bounding box center [25, 134] width 12 height 12
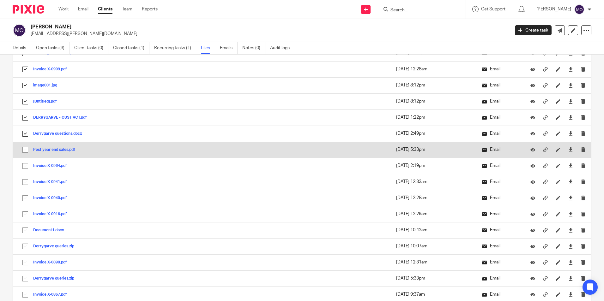
click at [25, 151] on input "checkbox" at bounding box center [25, 150] width 12 height 12
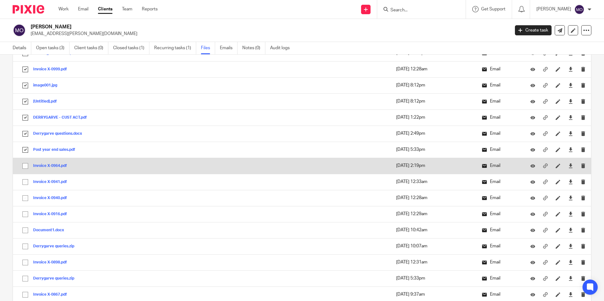
click at [23, 167] on input "checkbox" at bounding box center [25, 166] width 12 height 12
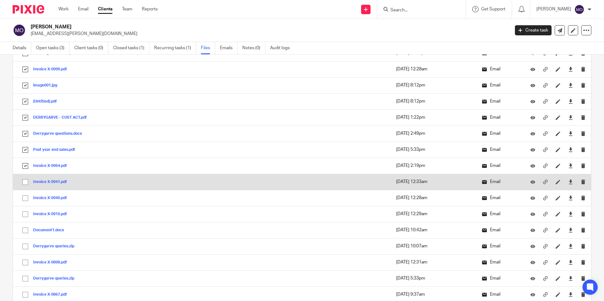
click at [26, 181] on input "checkbox" at bounding box center [25, 182] width 12 height 12
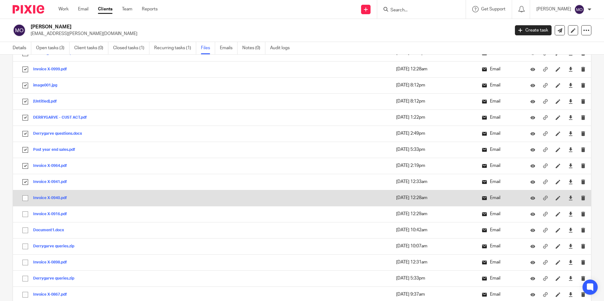
click at [24, 196] on input "checkbox" at bounding box center [25, 198] width 12 height 12
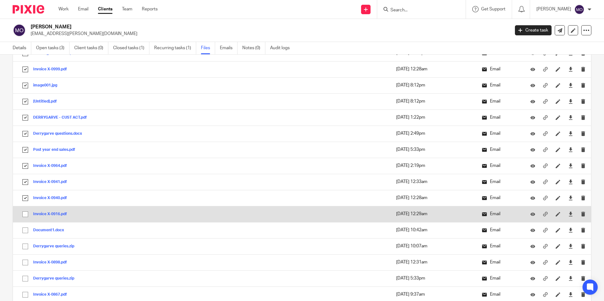
click at [26, 215] on input "checkbox" at bounding box center [25, 214] width 12 height 12
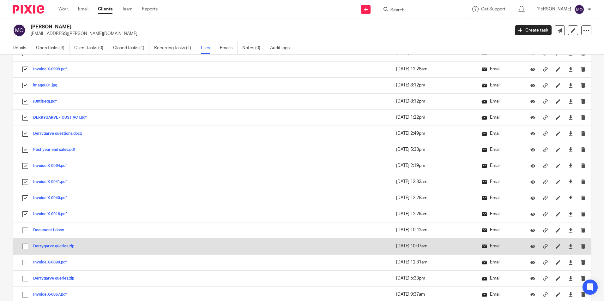
drag, startPoint x: 26, startPoint y: 236, endPoint x: 26, endPoint y: 240, distance: 3.8
click at [26, 236] on input "checkbox" at bounding box center [25, 231] width 12 height 12
click at [26, 245] on input "checkbox" at bounding box center [25, 247] width 12 height 12
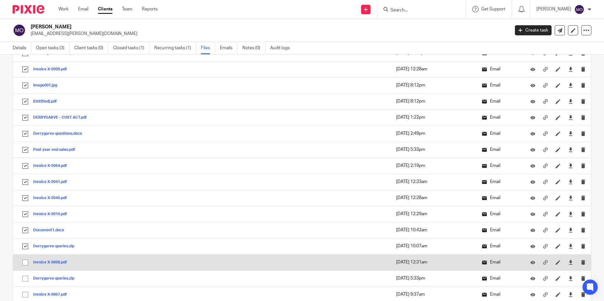
click at [22, 264] on input "checkbox" at bounding box center [25, 263] width 12 height 12
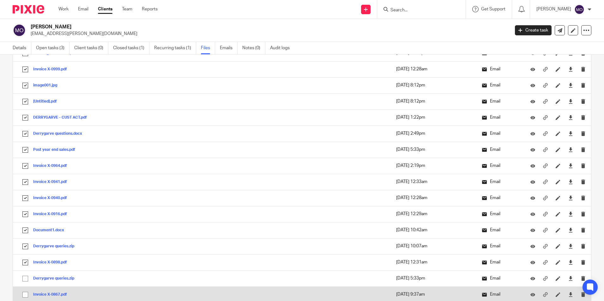
drag, startPoint x: 24, startPoint y: 281, endPoint x: 22, endPoint y: 294, distance: 13.7
click at [24, 281] on input "checkbox" at bounding box center [25, 279] width 12 height 12
click at [22, 298] on input "checkbox" at bounding box center [25, 295] width 12 height 12
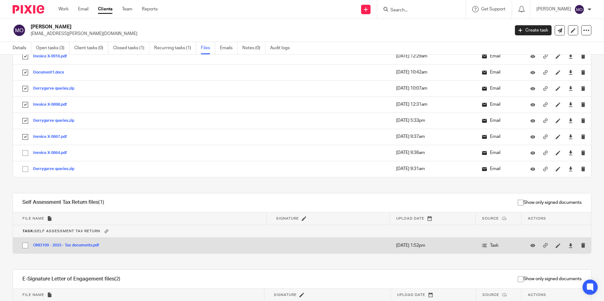
scroll to position [4737, 0]
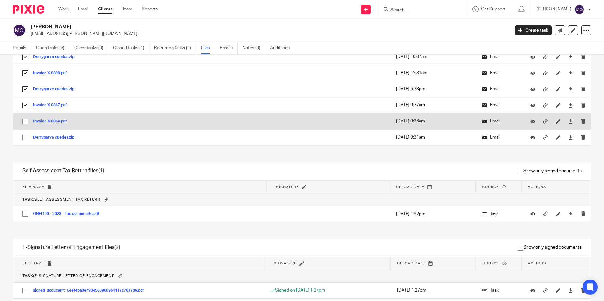
drag, startPoint x: 25, startPoint y: 122, endPoint x: 28, endPoint y: 129, distance: 8.1
click at [26, 122] on input "checkbox" at bounding box center [25, 122] width 12 height 12
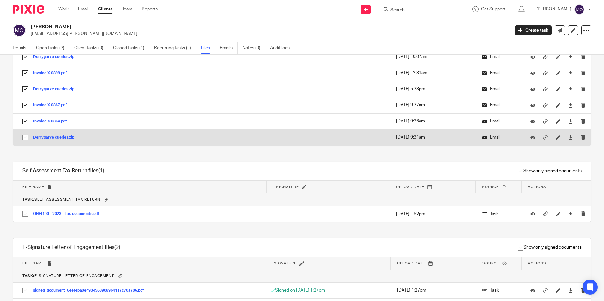
click at [28, 133] on input "checkbox" at bounding box center [25, 138] width 12 height 12
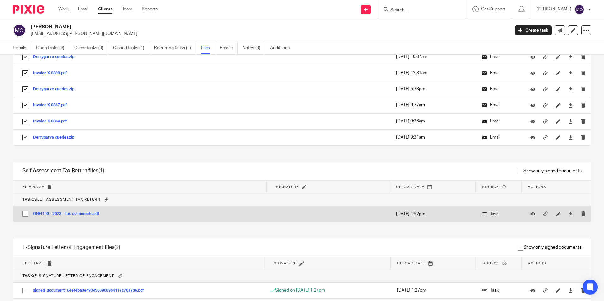
click at [23, 214] on input "checkbox" at bounding box center [25, 214] width 12 height 12
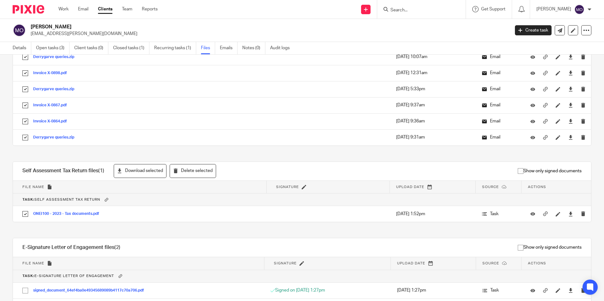
scroll to position [4779, 0]
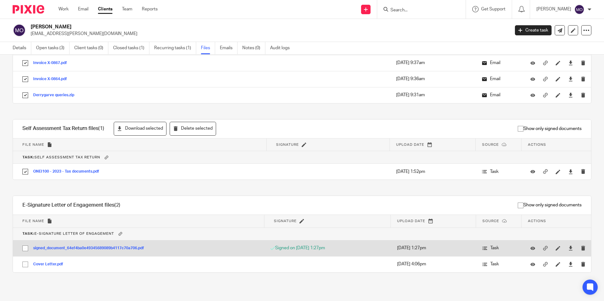
drag, startPoint x: 25, startPoint y: 248, endPoint x: 27, endPoint y: 253, distance: 6.0
click at [26, 249] on input "checkbox" at bounding box center [25, 249] width 12 height 12
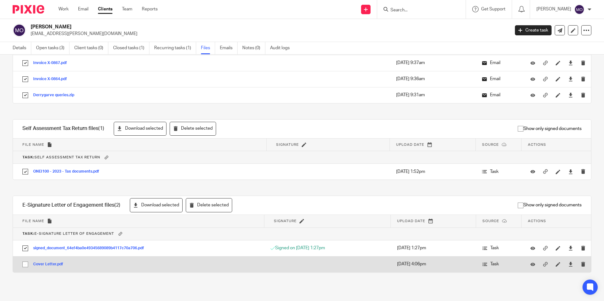
click at [27, 262] on input "checkbox" at bounding box center [25, 265] width 12 height 12
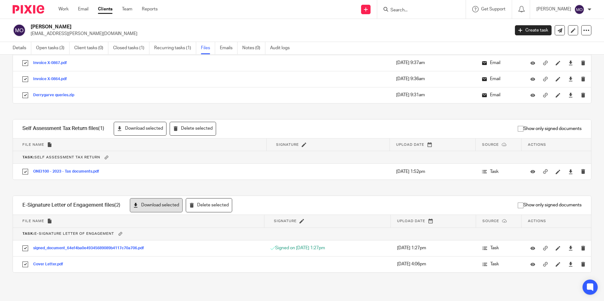
click at [156, 201] on button "Download selected" at bounding box center [156, 205] width 53 height 14
click at [136, 131] on button "Download selected" at bounding box center [140, 129] width 53 height 14
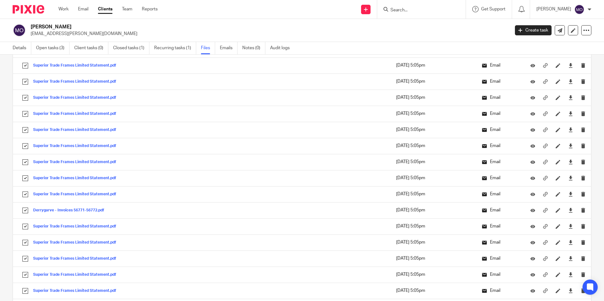
scroll to position [0, 0]
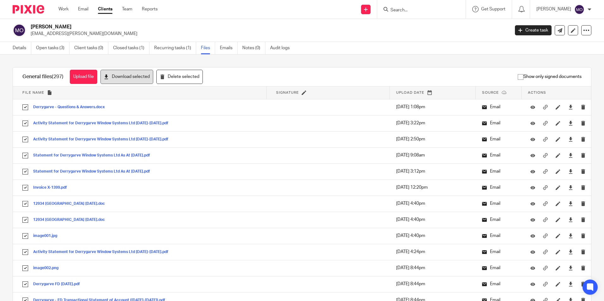
click at [124, 78] on button "Download selected" at bounding box center [126, 77] width 53 height 14
click at [583, 30] on icon at bounding box center [586, 30] width 6 height 6
click at [557, 54] on link "Export data" at bounding box center [547, 55] width 70 height 9
click at [308, 25] on h2 "Michael O'Neill" at bounding box center [221, 27] width 380 height 7
click at [104, 10] on link "Clients" at bounding box center [105, 9] width 15 height 6
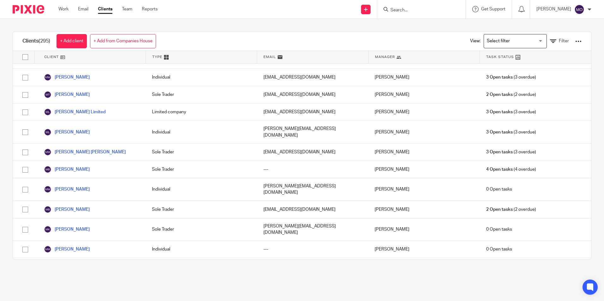
scroll to position [2998, 0]
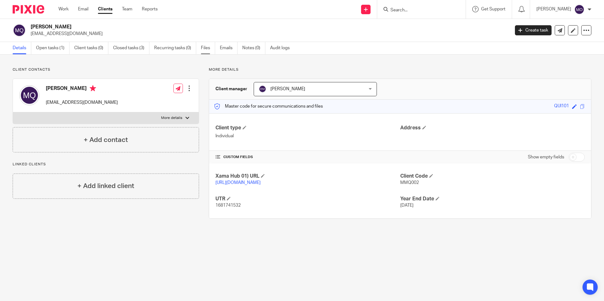
click at [210, 48] on link "Files" at bounding box center [208, 48] width 14 height 12
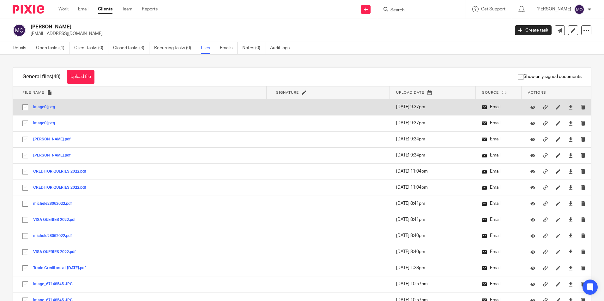
drag, startPoint x: 22, startPoint y: 106, endPoint x: 22, endPoint y: 113, distance: 7.6
click at [22, 106] on input "checkbox" at bounding box center [25, 107] width 12 height 12
checkbox input "true"
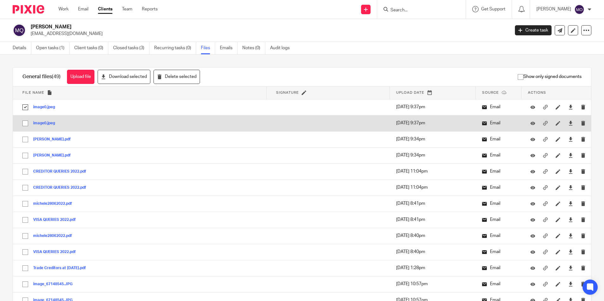
click at [25, 121] on input "checkbox" at bounding box center [25, 123] width 12 height 12
checkbox input "true"
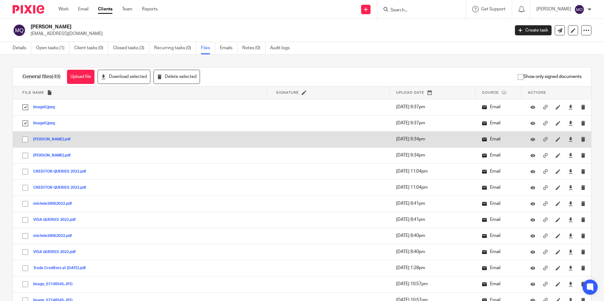
click at [27, 143] on input "checkbox" at bounding box center [25, 140] width 12 height 12
checkbox input "true"
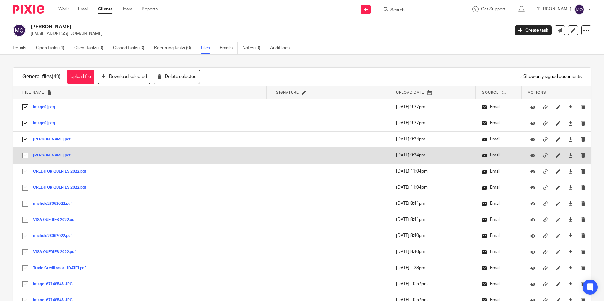
click at [26, 156] on input "checkbox" at bounding box center [25, 156] width 12 height 12
checkbox input "true"
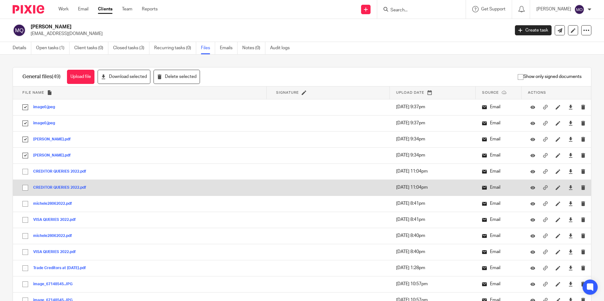
drag, startPoint x: 25, startPoint y: 170, endPoint x: 23, endPoint y: 185, distance: 15.3
click at [24, 171] on input "checkbox" at bounding box center [25, 172] width 12 height 12
checkbox input "true"
click at [26, 187] on input "checkbox" at bounding box center [25, 188] width 12 height 12
checkbox input "true"
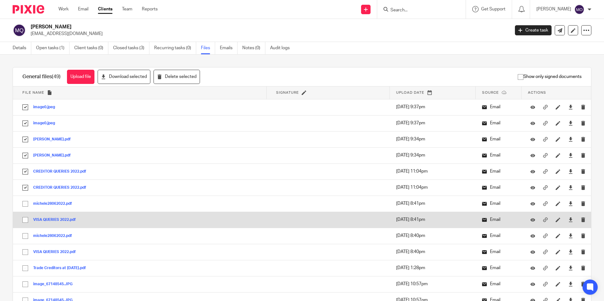
drag, startPoint x: 25, startPoint y: 202, endPoint x: 27, endPoint y: 221, distance: 19.1
click at [25, 204] on input "checkbox" at bounding box center [25, 204] width 12 height 12
checkbox input "true"
click at [28, 223] on input "checkbox" at bounding box center [25, 220] width 12 height 12
checkbox input "true"
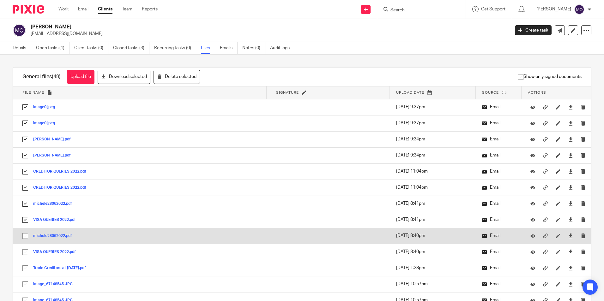
click at [23, 239] on input "checkbox" at bounding box center [25, 236] width 12 height 12
checkbox input "true"
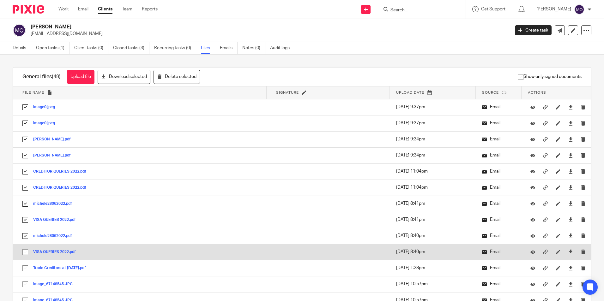
drag, startPoint x: 23, startPoint y: 250, endPoint x: 24, endPoint y: 257, distance: 7.6
click at [23, 251] on input "checkbox" at bounding box center [25, 252] width 12 height 12
checkbox input "true"
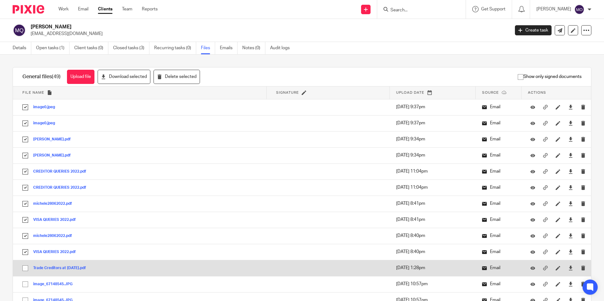
drag, startPoint x: 24, startPoint y: 269, endPoint x: 35, endPoint y: 285, distance: 20.4
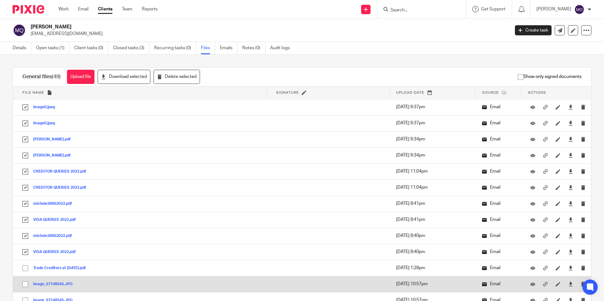
click at [23, 269] on input "checkbox" at bounding box center [25, 268] width 12 height 12
checkbox input "true"
click at [27, 285] on input "checkbox" at bounding box center [25, 285] width 12 height 12
checkbox input "true"
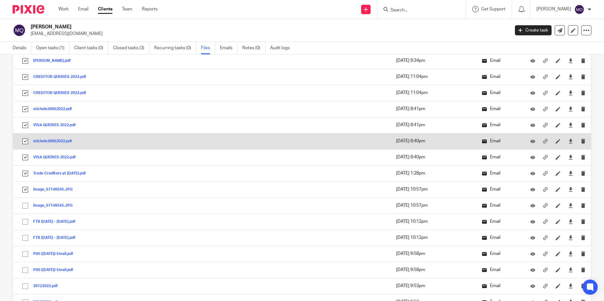
scroll to position [126, 0]
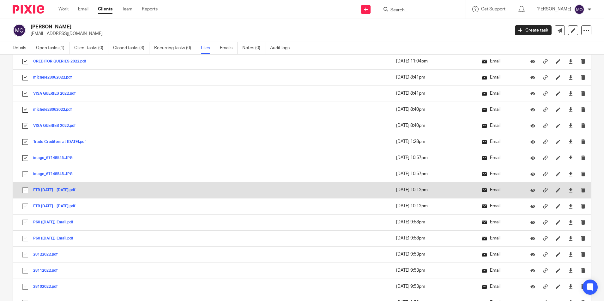
drag, startPoint x: 26, startPoint y: 174, endPoint x: 20, endPoint y: 193, distance: 20.1
click at [26, 175] on input "checkbox" at bounding box center [25, 174] width 12 height 12
checkbox input "true"
click at [24, 191] on input "checkbox" at bounding box center [25, 190] width 12 height 12
checkbox input "true"
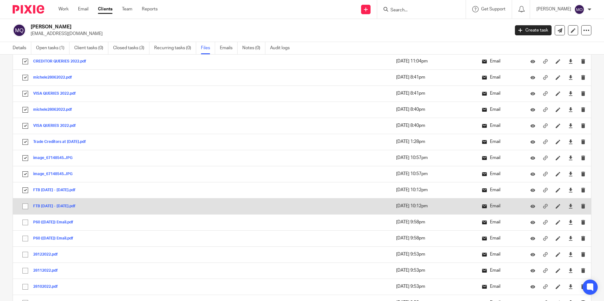
drag, startPoint x: 27, startPoint y: 206, endPoint x: 27, endPoint y: 209, distance: 3.6
click at [28, 206] on input "checkbox" at bounding box center [25, 207] width 12 height 12
checkbox input "true"
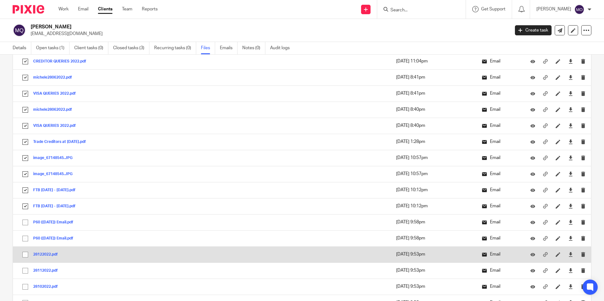
drag, startPoint x: 25, startPoint y: 221, endPoint x: 24, endPoint y: 248, distance: 27.5
click at [25, 222] on input "checkbox" at bounding box center [25, 223] width 12 height 12
checkbox input "true"
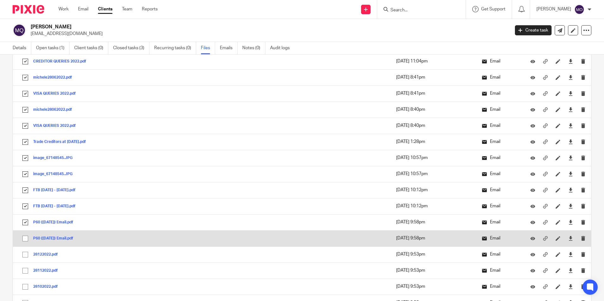
click at [26, 240] on input "checkbox" at bounding box center [25, 239] width 12 height 12
checkbox input "true"
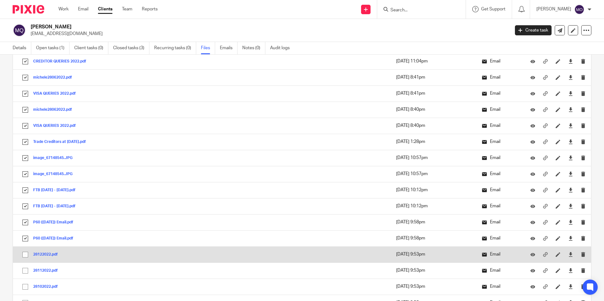
drag, startPoint x: 23, startPoint y: 253, endPoint x: 23, endPoint y: 262, distance: 9.5
click at [23, 254] on input "checkbox" at bounding box center [25, 255] width 12 height 12
checkbox input "true"
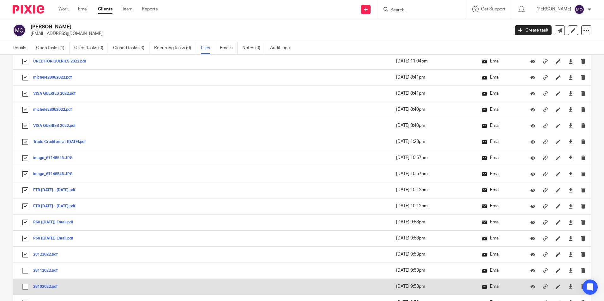
drag, startPoint x: 25, startPoint y: 273, endPoint x: 25, endPoint y: 282, distance: 9.2
click at [26, 274] on input "checkbox" at bounding box center [25, 271] width 12 height 12
checkbox input "true"
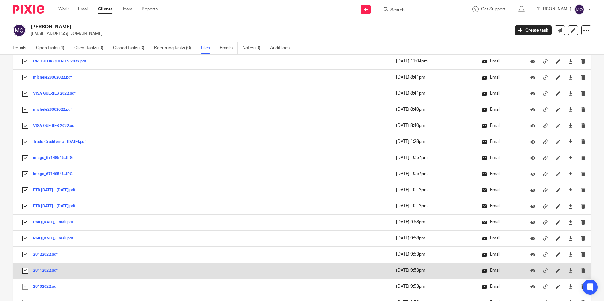
drag, startPoint x: 25, startPoint y: 282, endPoint x: 29, endPoint y: 270, distance: 12.9
click at [25, 282] on input "checkbox" at bounding box center [25, 287] width 12 height 12
checkbox input "true"
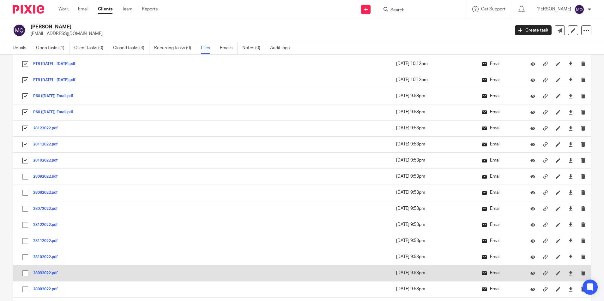
scroll to position [347, 0]
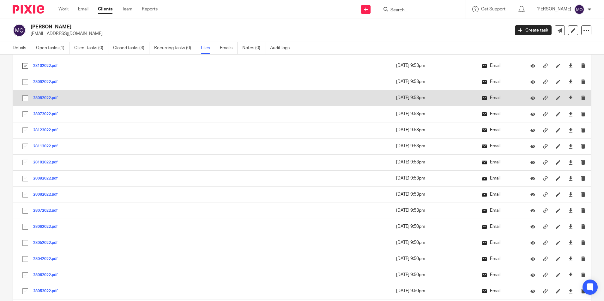
drag, startPoint x: 27, startPoint y: 82, endPoint x: 23, endPoint y: 94, distance: 13.0
click at [27, 82] on input "checkbox" at bounding box center [25, 82] width 12 height 12
checkbox input "true"
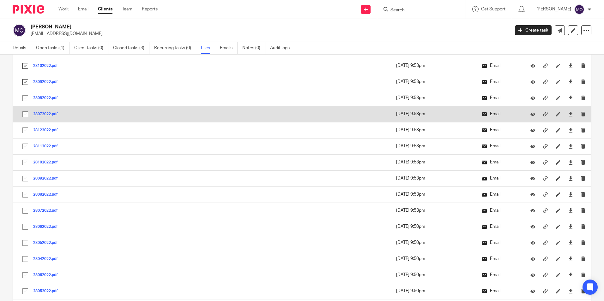
drag, startPoint x: 23, startPoint y: 94, endPoint x: 26, endPoint y: 111, distance: 16.4
click at [23, 95] on input "checkbox" at bounding box center [25, 98] width 12 height 12
checkbox input "true"
click at [28, 115] on input "checkbox" at bounding box center [25, 114] width 12 height 12
checkbox input "true"
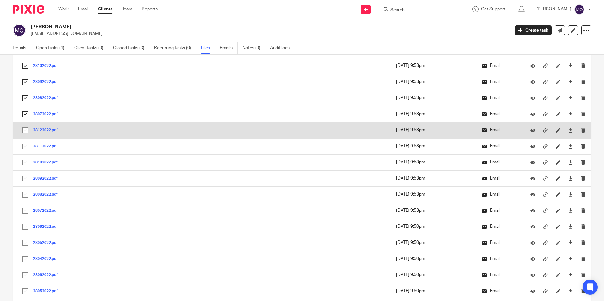
click at [25, 127] on input "checkbox" at bounding box center [25, 130] width 12 height 12
checkbox input "true"
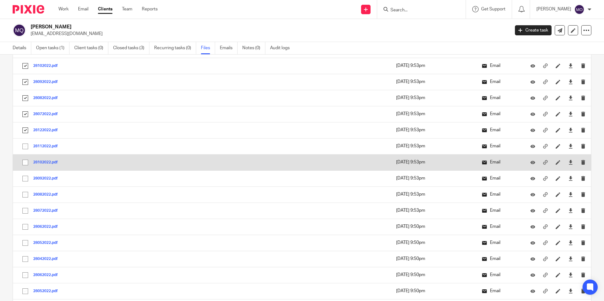
drag, startPoint x: 25, startPoint y: 151, endPoint x: 26, endPoint y: 166, distance: 14.6
click at [25, 153] on td "28112022.pdf 28112022 Save" at bounding box center [140, 146] width 254 height 16
click at [27, 166] on input "checkbox" at bounding box center [25, 163] width 12 height 12
checkbox input "true"
drag, startPoint x: 27, startPoint y: 145, endPoint x: 24, endPoint y: 164, distance: 19.1
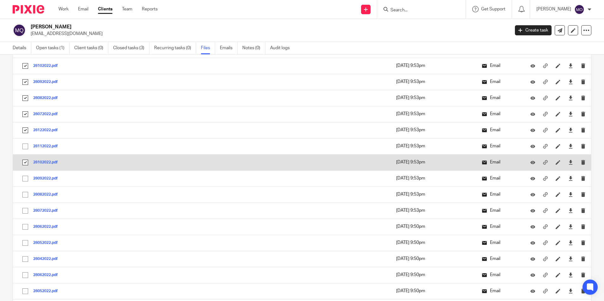
click at [27, 147] on input "checkbox" at bounding box center [25, 147] width 12 height 12
checkbox input "true"
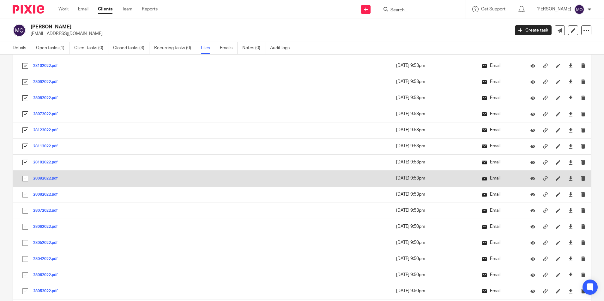
drag, startPoint x: 22, startPoint y: 170, endPoint x: 24, endPoint y: 178, distance: 8.6
click at [22, 170] on td "28102022.pdf 28102022 Save" at bounding box center [140, 162] width 254 height 16
click at [24, 179] on input "checkbox" at bounding box center [25, 179] width 12 height 12
checkbox input "true"
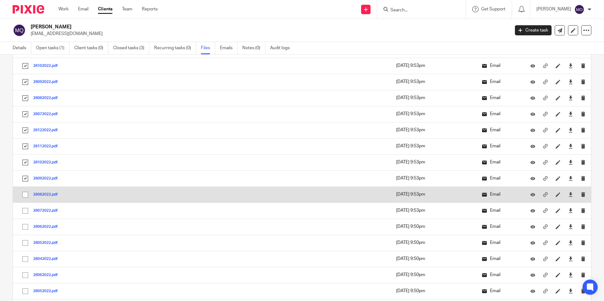
drag, startPoint x: 24, startPoint y: 187, endPoint x: 23, endPoint y: 191, distance: 3.8
click at [23, 190] on td "28082022.pdf 28082022 Save" at bounding box center [140, 195] width 254 height 16
click at [23, 193] on input "checkbox" at bounding box center [25, 195] width 12 height 12
checkbox input "true"
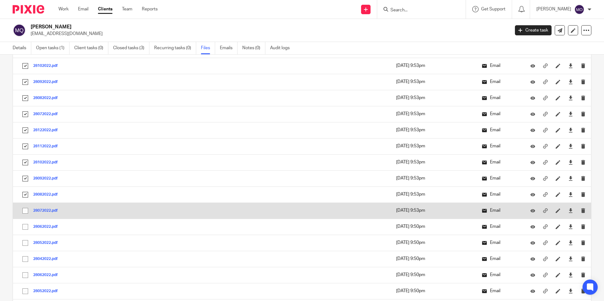
click at [28, 210] on input "checkbox" at bounding box center [25, 211] width 12 height 12
checkbox input "true"
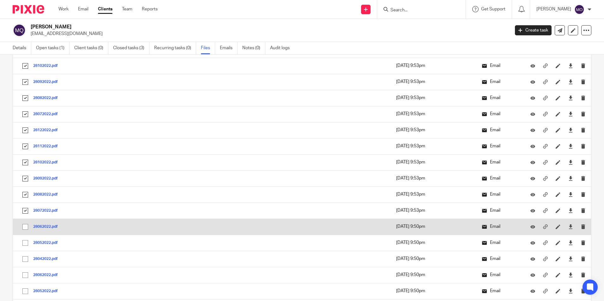
click at [25, 225] on input "checkbox" at bounding box center [25, 227] width 12 height 12
checkbox input "true"
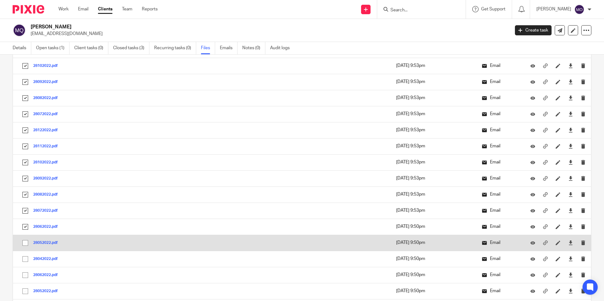
click at [25, 241] on input "checkbox" at bounding box center [25, 243] width 12 height 12
checkbox input "true"
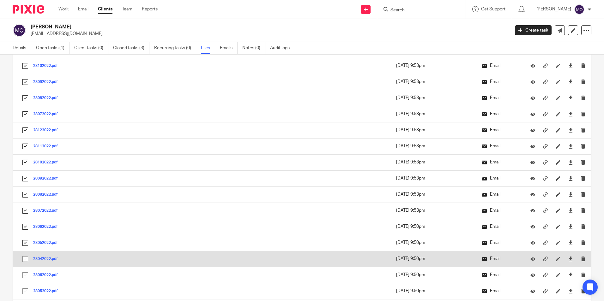
drag, startPoint x: 27, startPoint y: 262, endPoint x: 26, endPoint y: 266, distance: 3.2
click at [26, 266] on td "28042022.pdf 28042022 Save" at bounding box center [140, 259] width 254 height 16
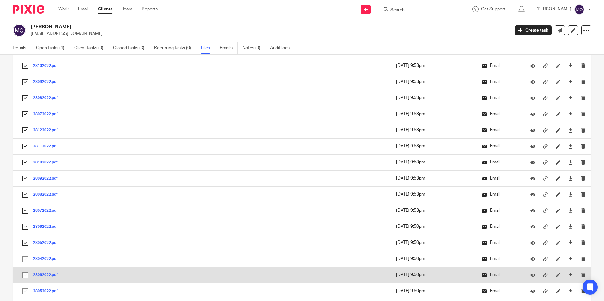
click at [26, 271] on input "checkbox" at bounding box center [25, 275] width 12 height 12
checkbox input "true"
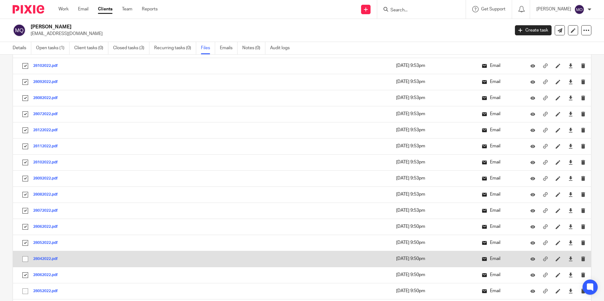
click at [26, 258] on input "checkbox" at bounding box center [25, 259] width 12 height 12
checkbox input "true"
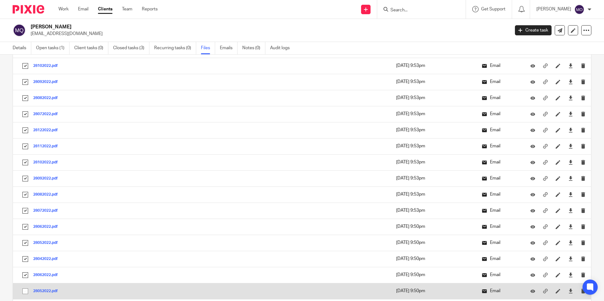
click at [24, 287] on input "checkbox" at bounding box center [25, 291] width 12 height 12
checkbox input "true"
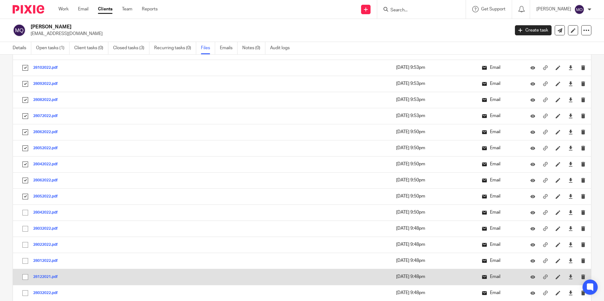
scroll to position [474, 0]
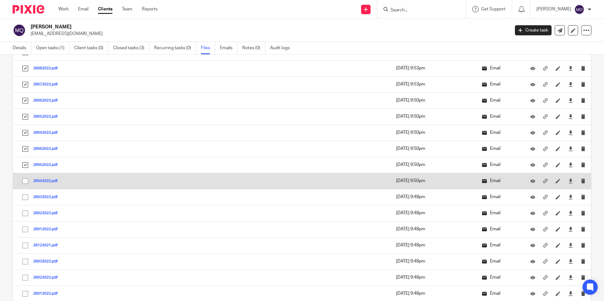
click at [26, 181] on input "checkbox" at bounding box center [25, 181] width 12 height 12
checkbox input "true"
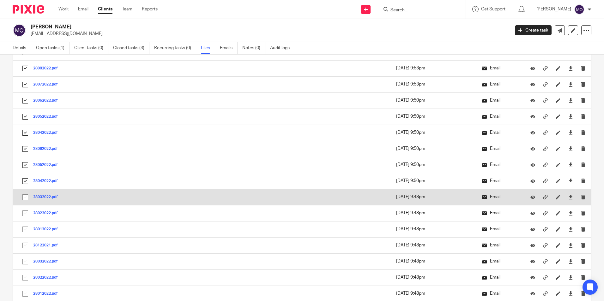
click at [25, 193] on input "checkbox" at bounding box center [25, 197] width 12 height 12
checkbox input "true"
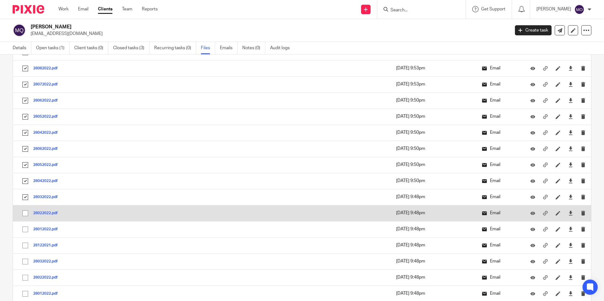
click at [27, 209] on input "checkbox" at bounding box center [25, 213] width 12 height 12
checkbox input "true"
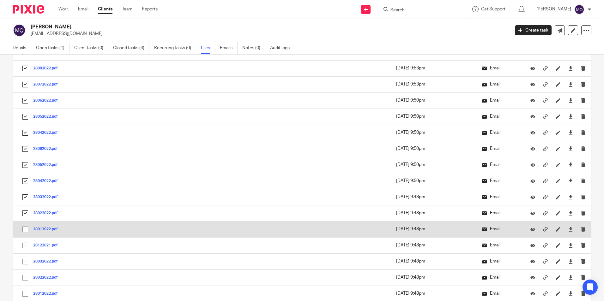
click at [27, 230] on input "checkbox" at bounding box center [25, 230] width 12 height 12
checkbox input "true"
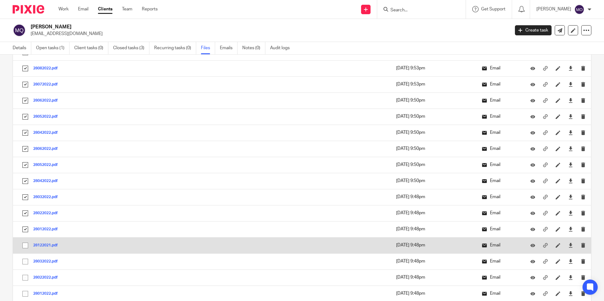
click at [23, 247] on input "checkbox" at bounding box center [25, 246] width 12 height 12
checkbox input "true"
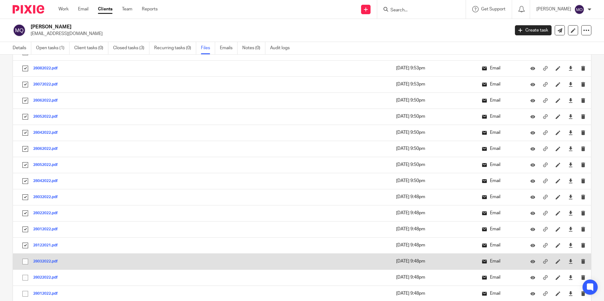
click at [24, 260] on input "checkbox" at bounding box center [25, 262] width 12 height 12
checkbox input "true"
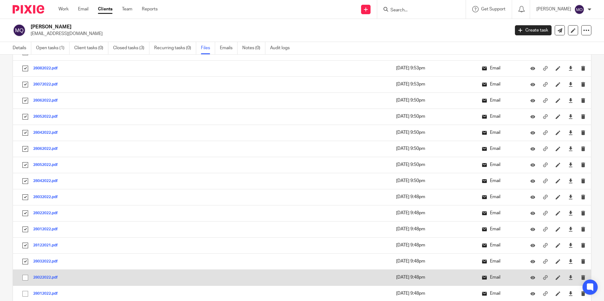
click at [25, 277] on input "checkbox" at bounding box center [25, 278] width 12 height 12
checkbox input "true"
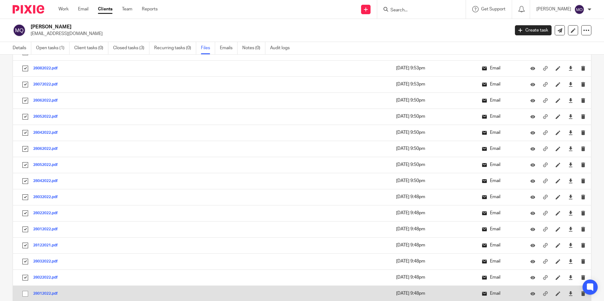
click at [25, 287] on td "28012022.pdf 28012022 Save" at bounding box center [140, 294] width 254 height 16
click at [25, 292] on input "checkbox" at bounding box center [25, 294] width 12 height 12
checkbox input "true"
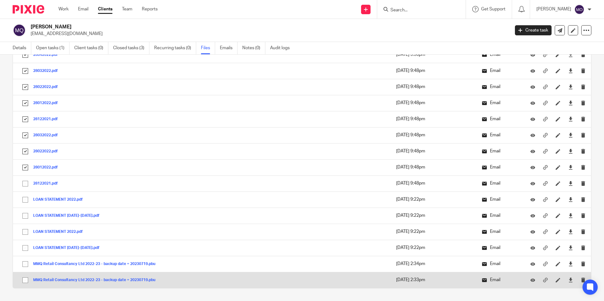
scroll to position [632, 0]
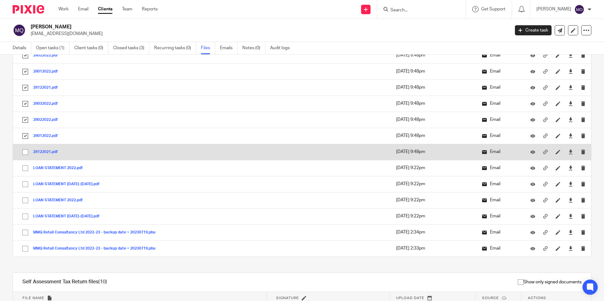
click at [26, 153] on input "checkbox" at bounding box center [25, 152] width 12 height 12
checkbox input "true"
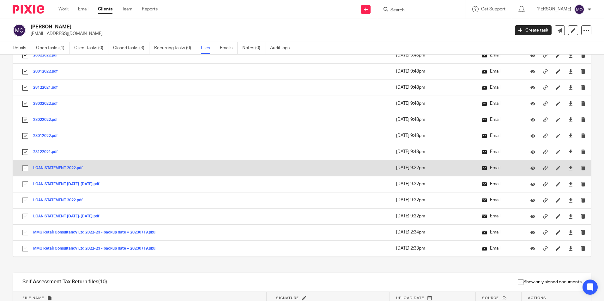
click at [27, 167] on input "checkbox" at bounding box center [25, 168] width 12 height 12
checkbox input "true"
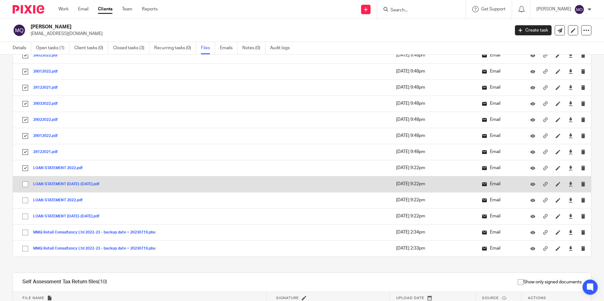
click at [26, 182] on input "checkbox" at bounding box center [25, 184] width 12 height 12
checkbox input "true"
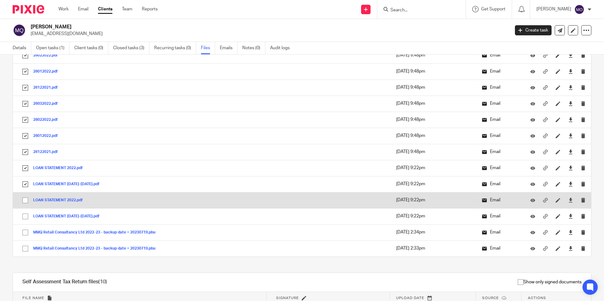
click at [26, 200] on input "checkbox" at bounding box center [25, 201] width 12 height 12
checkbox input "true"
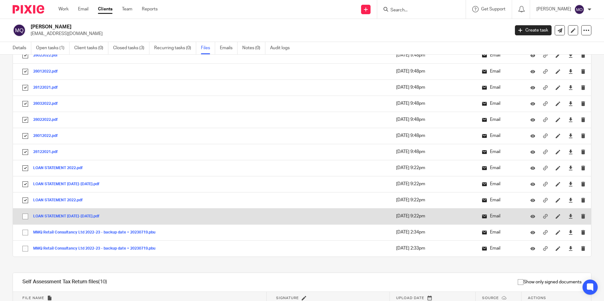
click at [24, 216] on input "checkbox" at bounding box center [25, 217] width 12 height 12
checkbox input "true"
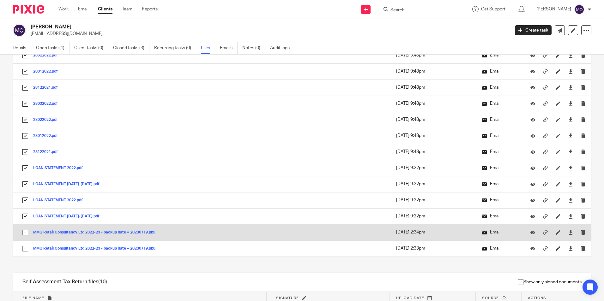
click at [24, 232] on input "checkbox" at bounding box center [25, 233] width 12 height 12
checkbox input "true"
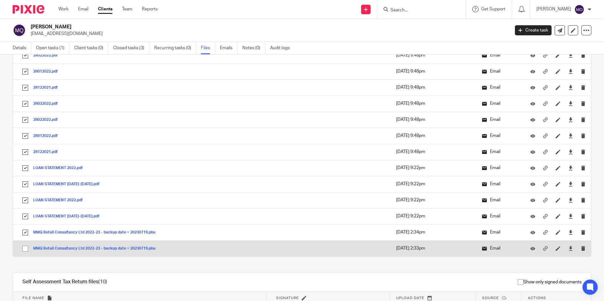
drag, startPoint x: 25, startPoint y: 250, endPoint x: 24, endPoint y: 245, distance: 4.7
click at [24, 250] on input "checkbox" at bounding box center [25, 249] width 12 height 12
checkbox input "true"
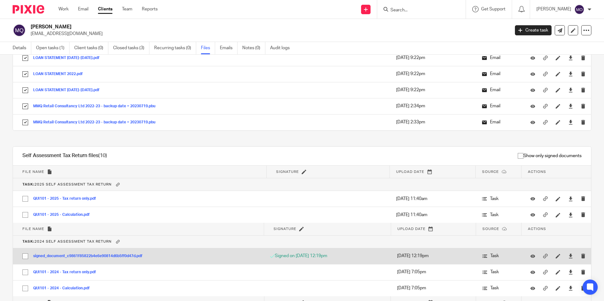
scroll to position [790, 0]
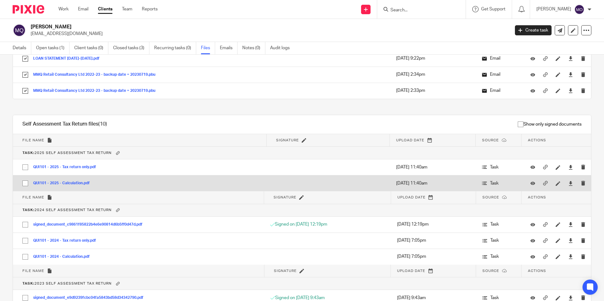
drag, startPoint x: 26, startPoint y: 167, endPoint x: 22, endPoint y: 177, distance: 10.7
click at [25, 170] on input "checkbox" at bounding box center [25, 167] width 12 height 12
checkbox input "true"
click at [25, 181] on input "checkbox" at bounding box center [25, 183] width 12 height 12
checkbox input "true"
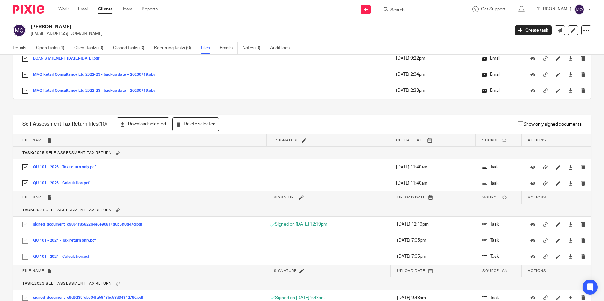
scroll to position [884, 0]
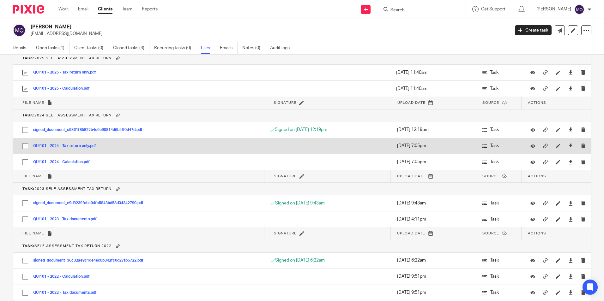
drag, startPoint x: 28, startPoint y: 133, endPoint x: 27, endPoint y: 138, distance: 5.1
click at [28, 135] on input "checkbox" at bounding box center [25, 130] width 12 height 12
checkbox input "true"
click at [27, 147] on input "checkbox" at bounding box center [25, 146] width 12 height 12
checkbox input "true"
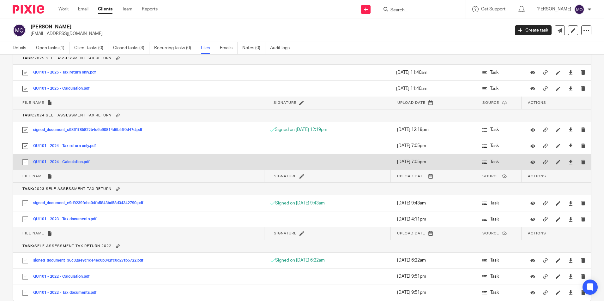
click at [27, 161] on input "checkbox" at bounding box center [25, 162] width 12 height 12
checkbox input "true"
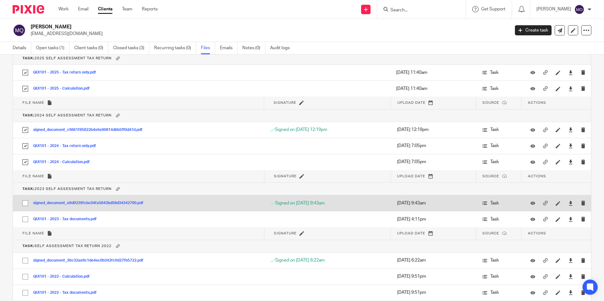
click at [24, 204] on input "checkbox" at bounding box center [25, 203] width 12 height 12
checkbox input "true"
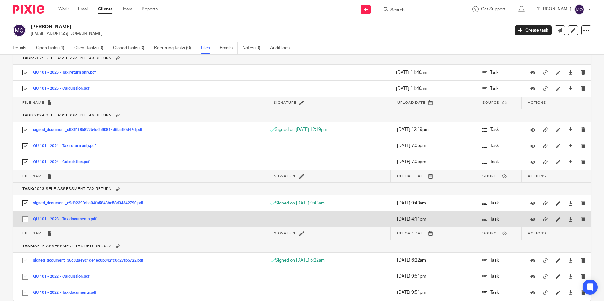
click at [24, 217] on input "checkbox" at bounding box center [25, 219] width 12 height 12
checkbox input "true"
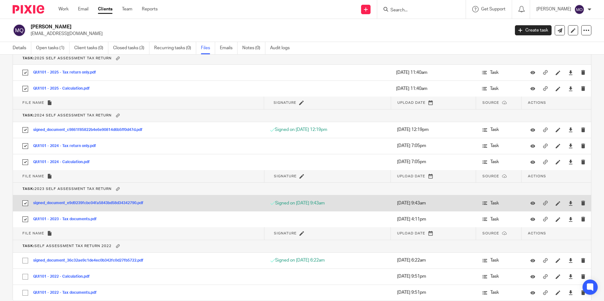
scroll to position [913, 0]
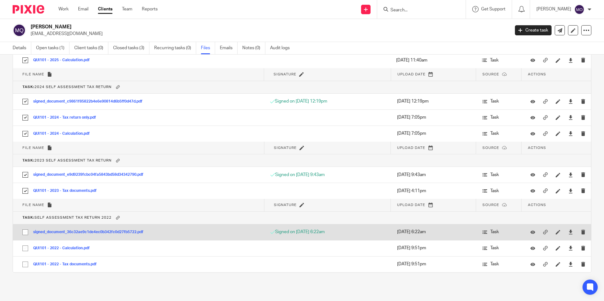
drag, startPoint x: 24, startPoint y: 231, endPoint x: 25, endPoint y: 239, distance: 7.4
click at [24, 233] on input "checkbox" at bounding box center [25, 232] width 12 height 12
checkbox input "true"
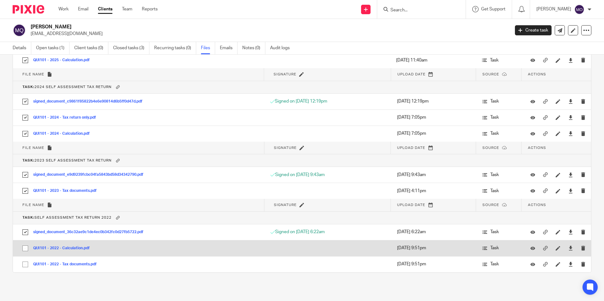
click at [26, 246] on input "checkbox" at bounding box center [25, 249] width 12 height 12
checkbox input "true"
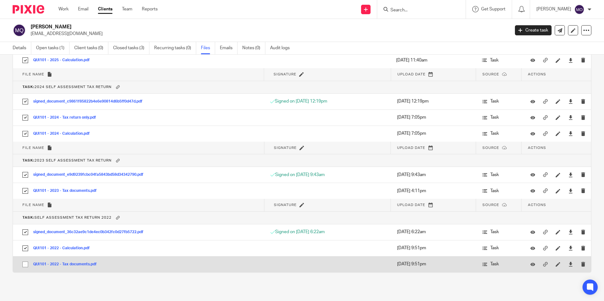
click at [25, 262] on input "checkbox" at bounding box center [25, 265] width 12 height 12
checkbox input "true"
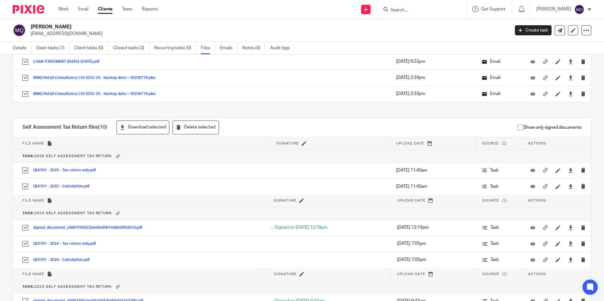
scroll to position [755, 0]
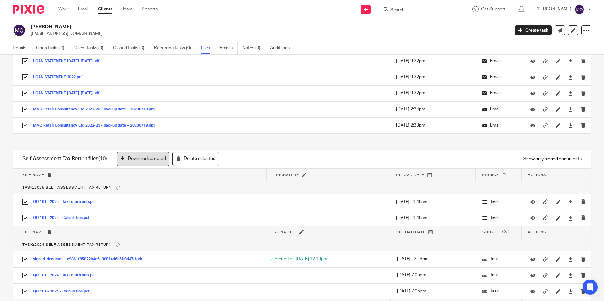
click at [152, 160] on button "Download selected" at bounding box center [143, 159] width 53 height 14
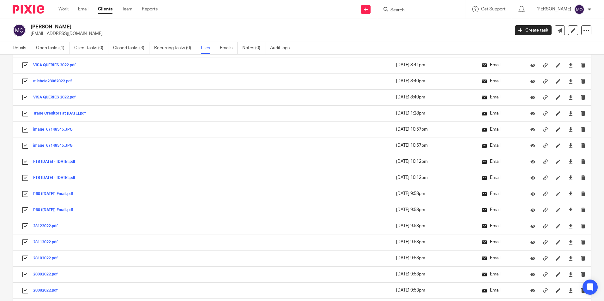
scroll to position [0, 0]
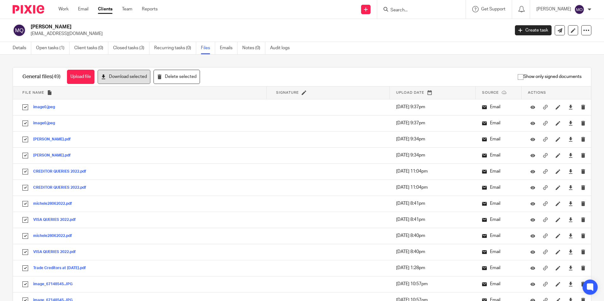
click at [130, 81] on button "Download selected" at bounding box center [124, 77] width 53 height 14
click at [584, 29] on icon at bounding box center [586, 30] width 6 height 6
click at [562, 57] on link "Export data" at bounding box center [547, 55] width 70 height 9
click at [111, 9] on link "Clients" at bounding box center [105, 9] width 15 height 6
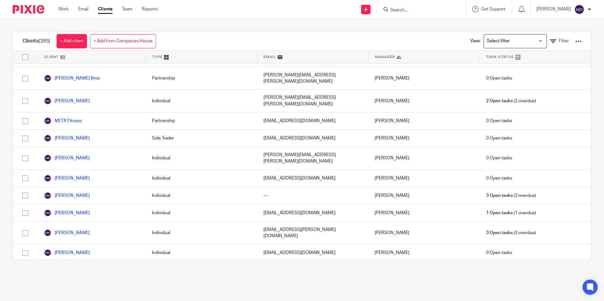
scroll to position [3163, 0]
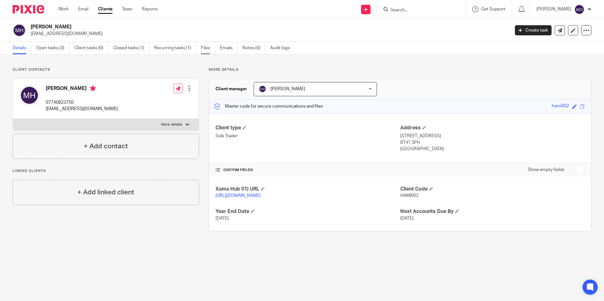
click at [208, 53] on link "Files" at bounding box center [208, 48] width 14 height 12
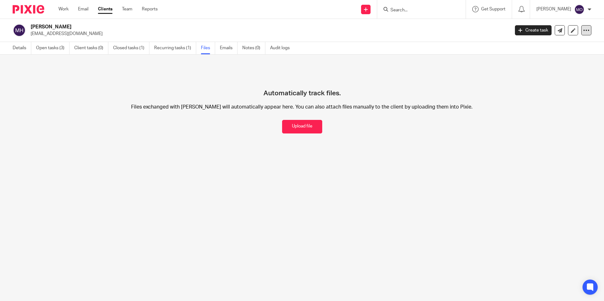
click at [581, 33] on div at bounding box center [586, 30] width 10 height 10
click at [528, 55] on link "Export data" at bounding box center [547, 55] width 70 height 9
click at [112, 9] on link "Clients" at bounding box center [105, 9] width 15 height 6
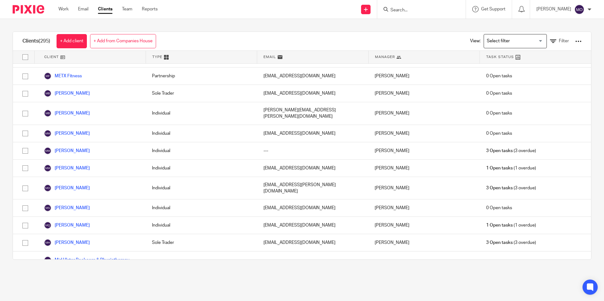
scroll to position [3141, 0]
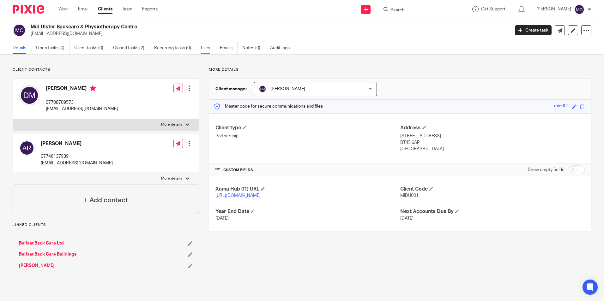
click at [213, 44] on link "Files" at bounding box center [208, 48] width 14 height 12
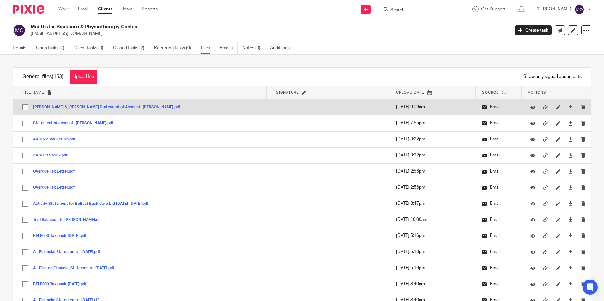
click at [23, 108] on input "checkbox" at bounding box center [25, 107] width 12 height 12
checkbox input "true"
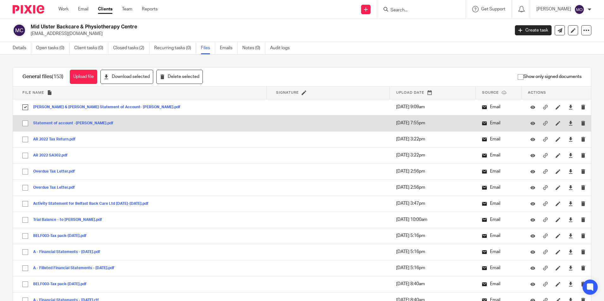
click at [27, 123] on input "checkbox" at bounding box center [25, 123] width 12 height 12
checkbox input "true"
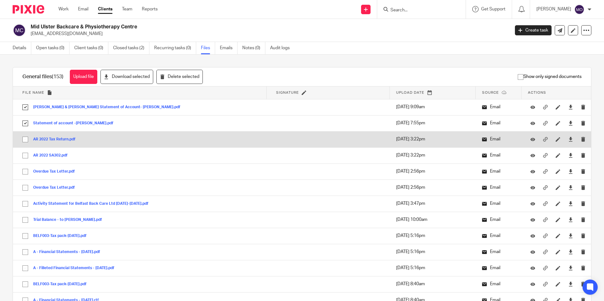
click at [27, 140] on input "checkbox" at bounding box center [25, 140] width 12 height 12
checkbox input "true"
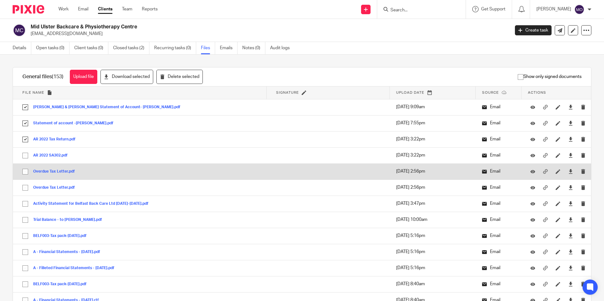
drag, startPoint x: 27, startPoint y: 156, endPoint x: 24, endPoint y: 166, distance: 10.6
click at [27, 157] on input "checkbox" at bounding box center [25, 156] width 12 height 12
checkbox input "true"
click at [25, 168] on input "checkbox" at bounding box center [25, 172] width 12 height 12
checkbox input "true"
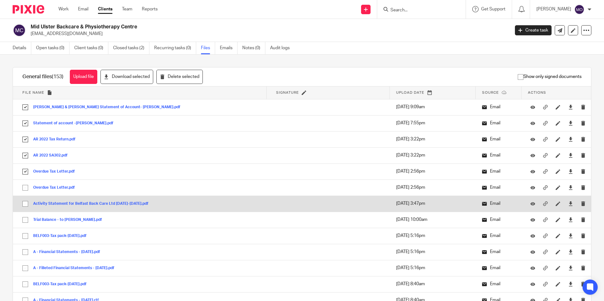
drag, startPoint x: 29, startPoint y: 189, endPoint x: 28, endPoint y: 197, distance: 7.6
click at [28, 190] on input "checkbox" at bounding box center [25, 188] width 12 height 12
checkbox input "true"
click at [23, 202] on input "checkbox" at bounding box center [25, 204] width 12 height 12
checkbox input "true"
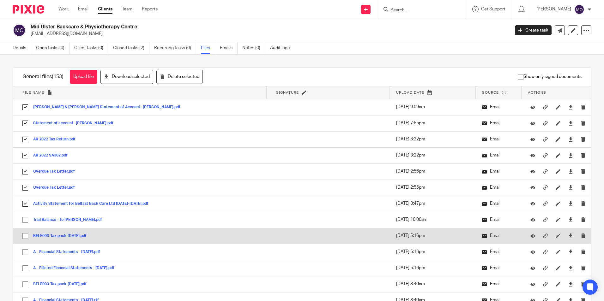
drag, startPoint x: 26, startPoint y: 220, endPoint x: 24, endPoint y: 229, distance: 9.3
click at [25, 220] on input "checkbox" at bounding box center [25, 220] width 12 height 12
checkbox input "true"
click at [26, 233] on input "checkbox" at bounding box center [25, 236] width 12 height 12
checkbox input "true"
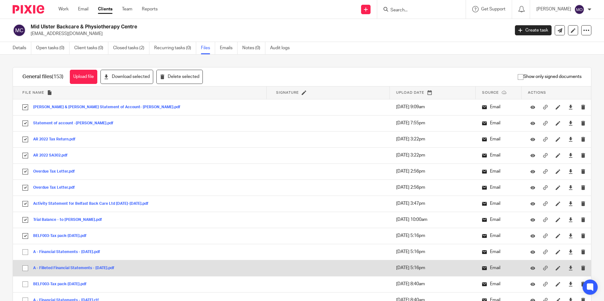
drag, startPoint x: 26, startPoint y: 250, endPoint x: 22, endPoint y: 271, distance: 21.9
click at [27, 252] on input "checkbox" at bounding box center [25, 252] width 12 height 12
checkbox input "true"
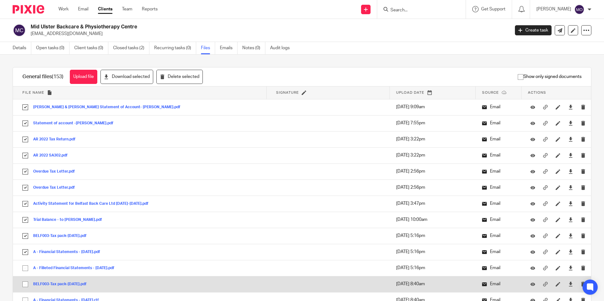
drag, startPoint x: 24, startPoint y: 273, endPoint x: 25, endPoint y: 279, distance: 6.6
click at [25, 272] on input "checkbox" at bounding box center [25, 268] width 12 height 12
checkbox input "true"
drag, startPoint x: 25, startPoint y: 284, endPoint x: 23, endPoint y: 291, distance: 7.7
click at [25, 285] on input "checkbox" at bounding box center [25, 285] width 12 height 12
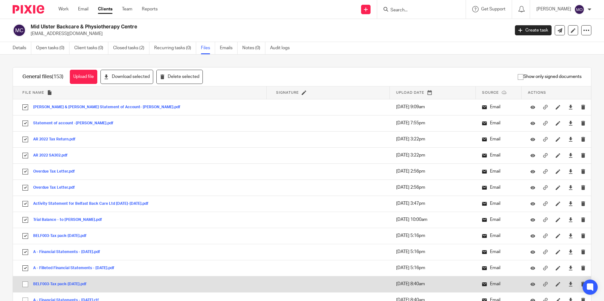
checkbox input "true"
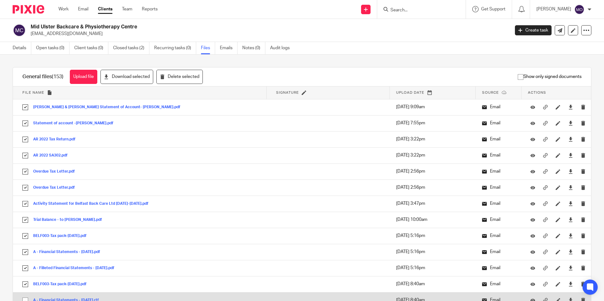
click at [23, 300] on input "checkbox" at bounding box center [25, 301] width 12 height 12
checkbox input "true"
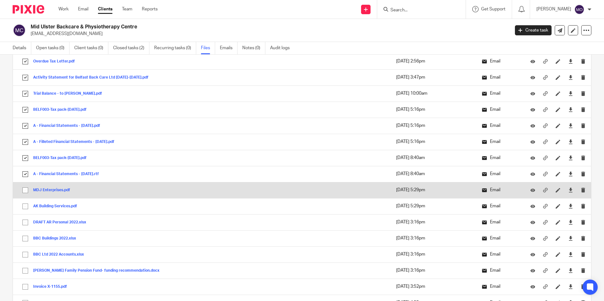
drag, startPoint x: 26, startPoint y: 190, endPoint x: 23, endPoint y: 197, distance: 6.9
click at [26, 191] on input "checkbox" at bounding box center [25, 190] width 12 height 12
checkbox input "true"
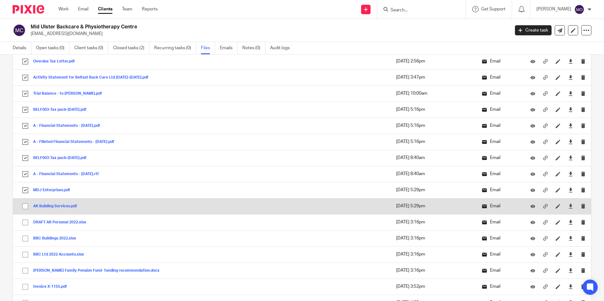
click at [24, 207] on input "checkbox" at bounding box center [25, 207] width 12 height 12
checkbox input "true"
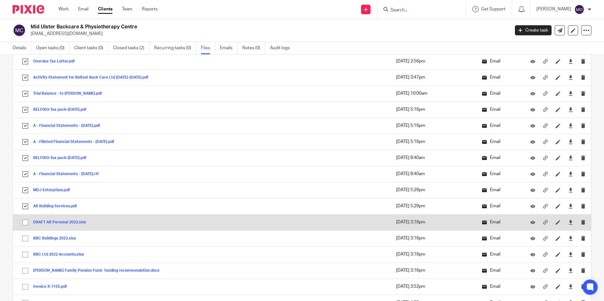
click at [26, 219] on input "checkbox" at bounding box center [25, 223] width 12 height 12
checkbox input "true"
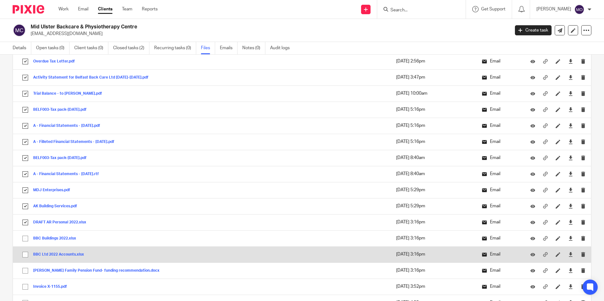
drag, startPoint x: 26, startPoint y: 234, endPoint x: 26, endPoint y: 249, distance: 15.5
click at [26, 236] on input "checkbox" at bounding box center [25, 239] width 12 height 12
checkbox input "true"
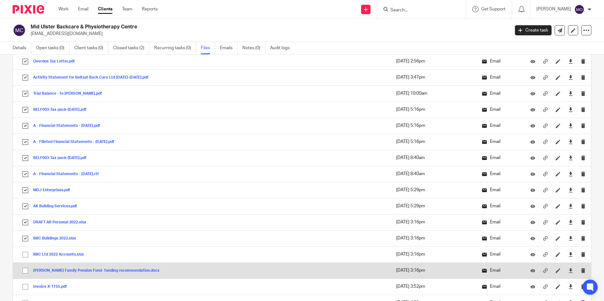
drag, startPoint x: 26, startPoint y: 253, endPoint x: 26, endPoint y: 263, distance: 10.7
click at [25, 253] on input "checkbox" at bounding box center [25, 255] width 12 height 12
checkbox input "true"
click at [26, 265] on input "checkbox" at bounding box center [25, 271] width 12 height 12
checkbox input "true"
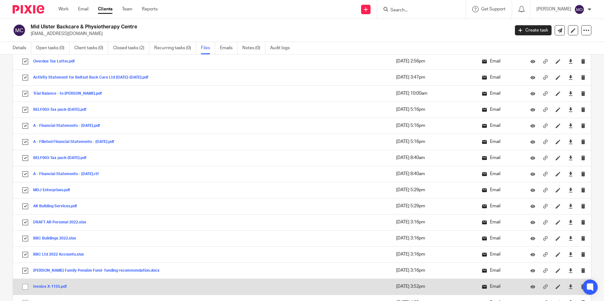
drag, startPoint x: 25, startPoint y: 286, endPoint x: 26, endPoint y: 270, distance: 16.4
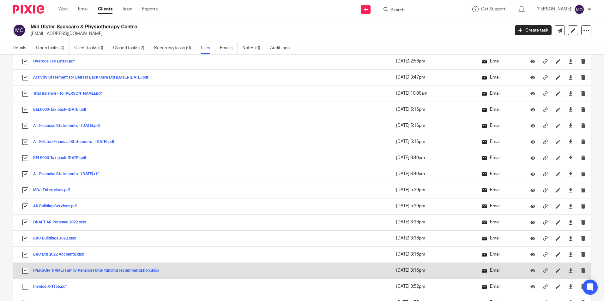
click at [25, 286] on input "checkbox" at bounding box center [25, 287] width 12 height 12
checkbox input "true"
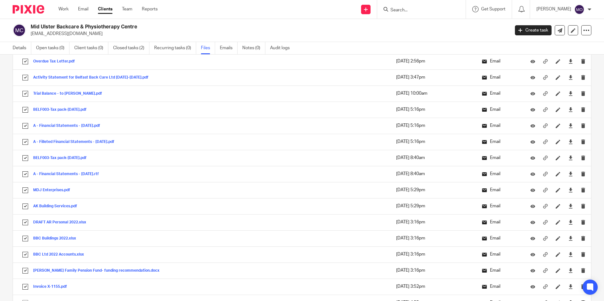
scroll to position [284, 0]
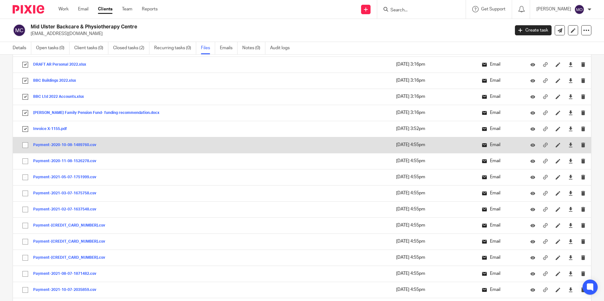
click at [27, 147] on input "checkbox" at bounding box center [25, 145] width 12 height 12
checkbox input "true"
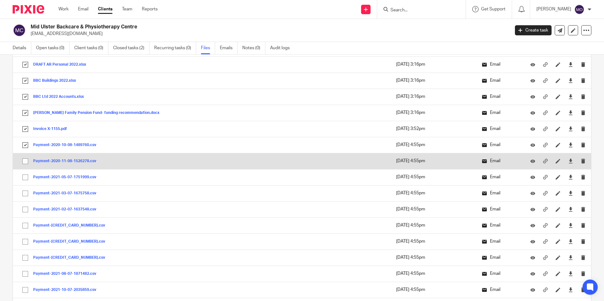
drag, startPoint x: 27, startPoint y: 159, endPoint x: 26, endPoint y: 177, distance: 17.8
click at [27, 160] on input "checkbox" at bounding box center [25, 161] width 12 height 12
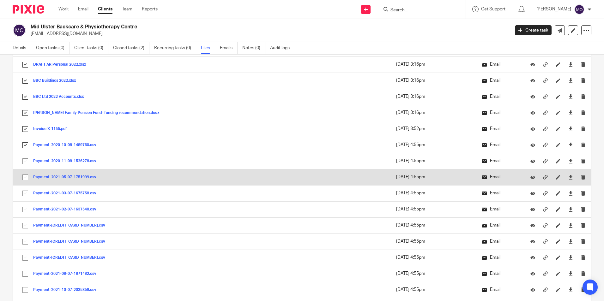
checkbox input "true"
click at [24, 181] on input "checkbox" at bounding box center [25, 177] width 12 height 12
checkbox input "true"
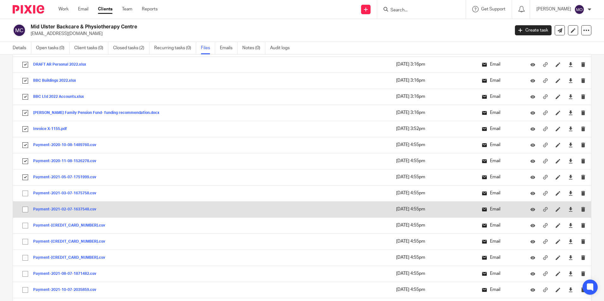
drag, startPoint x: 23, startPoint y: 193, endPoint x: 23, endPoint y: 207, distance: 14.2
click at [23, 194] on input "checkbox" at bounding box center [25, 194] width 12 height 12
checkbox input "true"
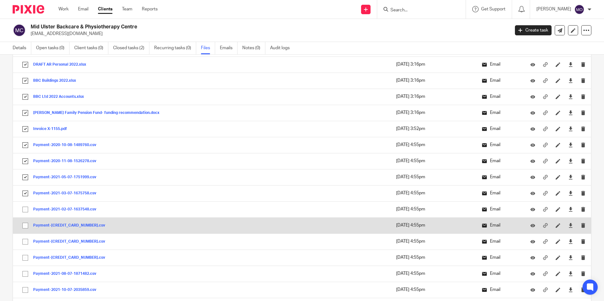
drag, startPoint x: 25, startPoint y: 209, endPoint x: 24, endPoint y: 219, distance: 9.2
click at [24, 209] on input "checkbox" at bounding box center [25, 210] width 12 height 12
checkbox input "true"
click at [24, 224] on input "checkbox" at bounding box center [25, 226] width 12 height 12
checkbox input "true"
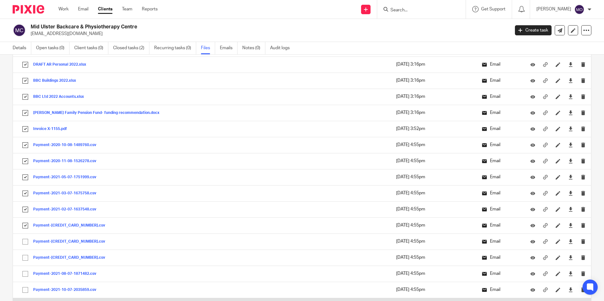
scroll to position [411, 0]
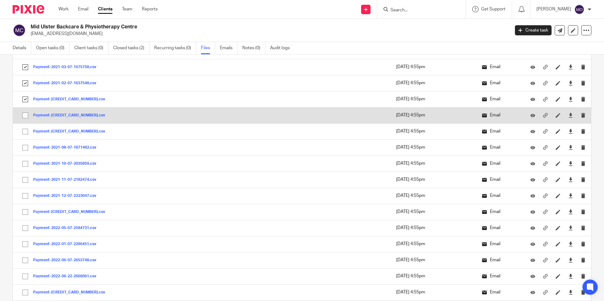
drag, startPoint x: 27, startPoint y: 118, endPoint x: 26, endPoint y: 132, distance: 13.6
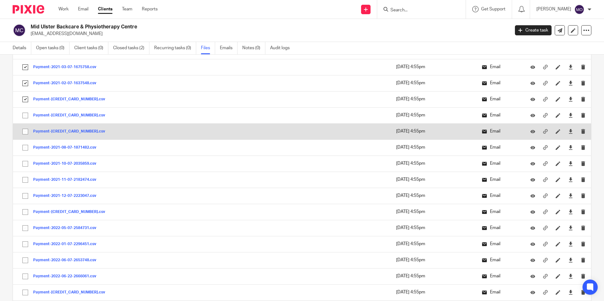
click at [27, 119] on input "checkbox" at bounding box center [25, 116] width 12 height 12
checkbox input "true"
click at [26, 133] on input "checkbox" at bounding box center [25, 132] width 12 height 12
checkbox input "true"
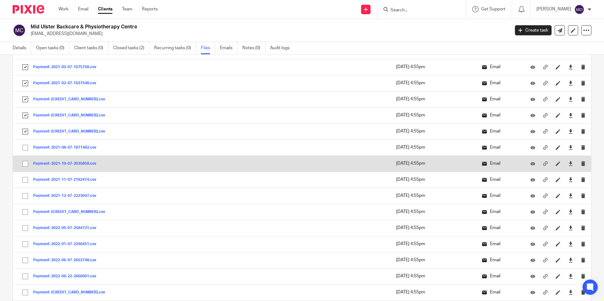
drag, startPoint x: 24, startPoint y: 148, endPoint x: 24, endPoint y: 160, distance: 11.7
click at [24, 149] on input "checkbox" at bounding box center [25, 148] width 12 height 12
checkbox input "true"
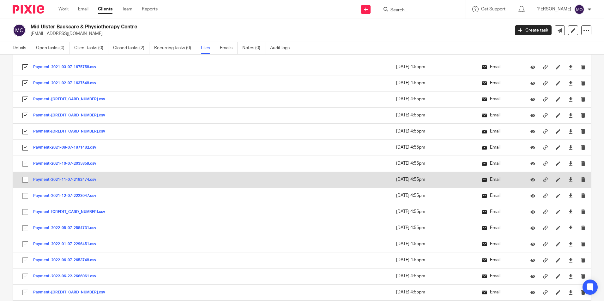
drag, startPoint x: 24, startPoint y: 165, endPoint x: 23, endPoint y: 182, distance: 16.8
click at [24, 165] on input "checkbox" at bounding box center [25, 164] width 12 height 12
checkbox input "true"
click at [23, 183] on input "checkbox" at bounding box center [25, 180] width 12 height 12
checkbox input "true"
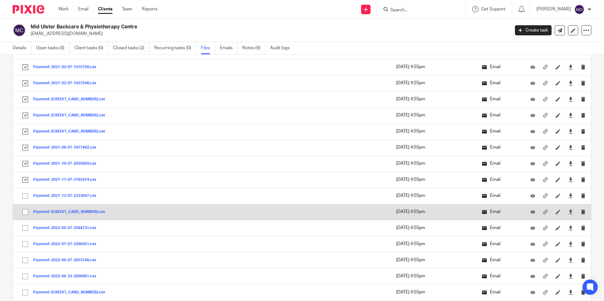
drag, startPoint x: 25, startPoint y: 195, endPoint x: 23, endPoint y: 205, distance: 9.6
click at [25, 195] on input "checkbox" at bounding box center [25, 196] width 12 height 12
checkbox input "true"
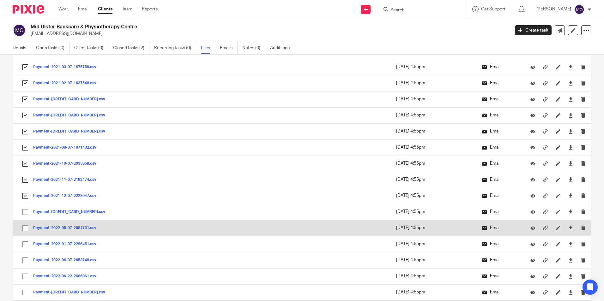
drag, startPoint x: 24, startPoint y: 211, endPoint x: 29, endPoint y: 227, distance: 17.5
click at [25, 212] on input "checkbox" at bounding box center [25, 212] width 12 height 12
checkbox input "true"
click at [29, 227] on input "checkbox" at bounding box center [25, 228] width 12 height 12
checkbox input "true"
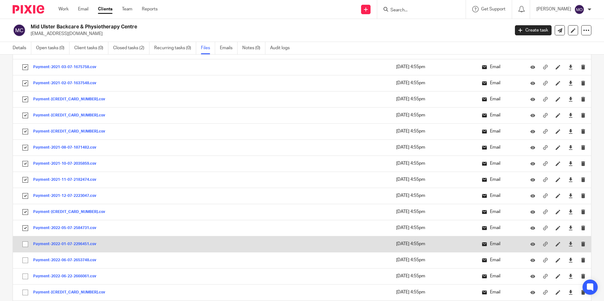
click at [24, 243] on input "checkbox" at bounding box center [25, 244] width 12 height 12
checkbox input "true"
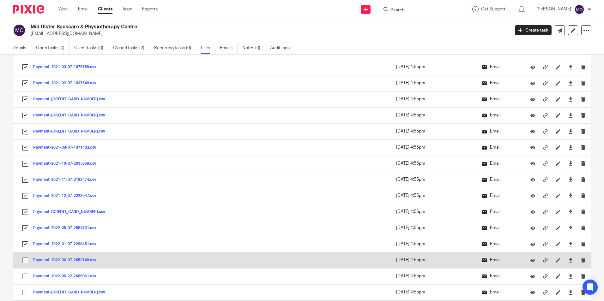
click at [27, 257] on input "checkbox" at bounding box center [25, 261] width 12 height 12
checkbox input "true"
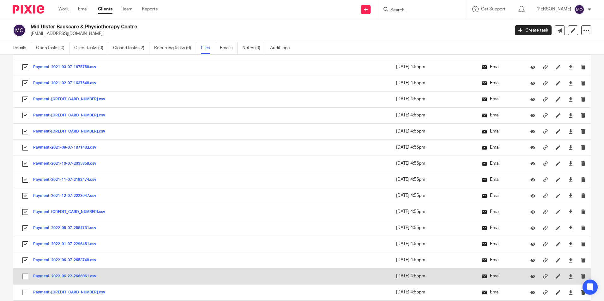
click at [26, 275] on input "checkbox" at bounding box center [25, 277] width 12 height 12
checkbox input "true"
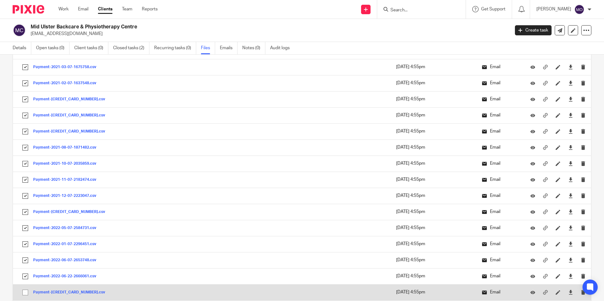
click at [27, 294] on input "checkbox" at bounding box center [25, 293] width 12 height 12
checkbox input "true"
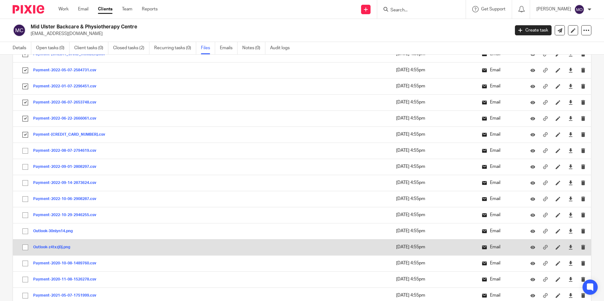
scroll to position [632, 0]
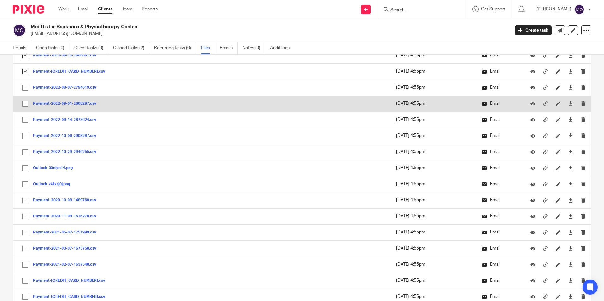
drag, startPoint x: 29, startPoint y: 88, endPoint x: 28, endPoint y: 100, distance: 12.1
click at [28, 88] on input "checkbox" at bounding box center [25, 88] width 12 height 12
checkbox input "true"
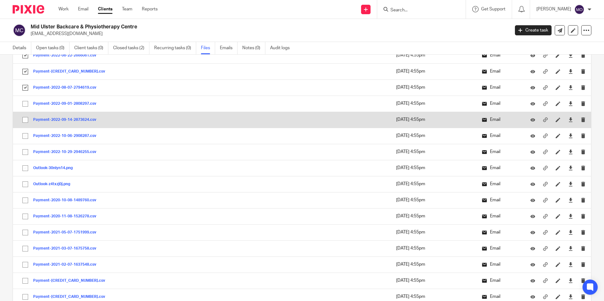
drag, startPoint x: 28, startPoint y: 102, endPoint x: 27, endPoint y: 122, distance: 19.9
click at [28, 103] on input "checkbox" at bounding box center [25, 104] width 12 height 12
checkbox input "true"
click at [27, 124] on input "checkbox" at bounding box center [25, 120] width 12 height 12
checkbox input "true"
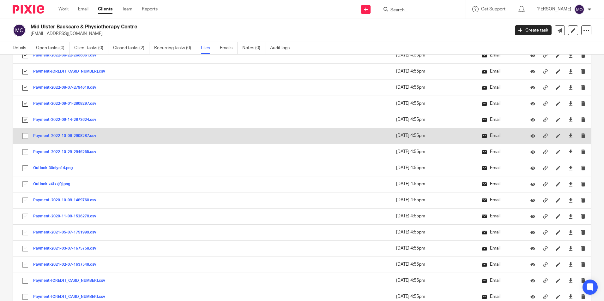
click at [27, 136] on input "checkbox" at bounding box center [25, 136] width 12 height 12
checkbox input "true"
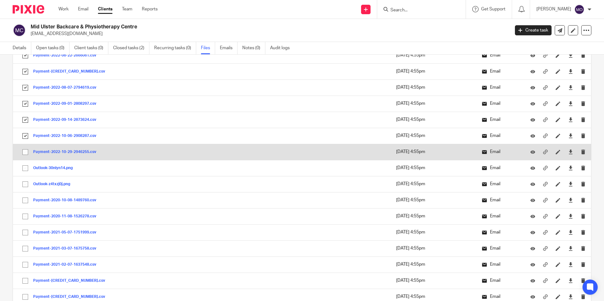
click at [22, 152] on input "checkbox" at bounding box center [25, 152] width 12 height 12
checkbox input "true"
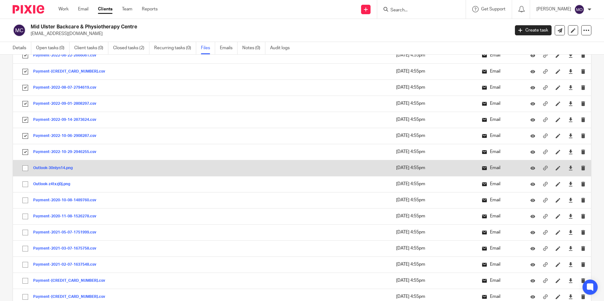
click at [25, 169] on input "checkbox" at bounding box center [25, 168] width 12 height 12
checkbox input "true"
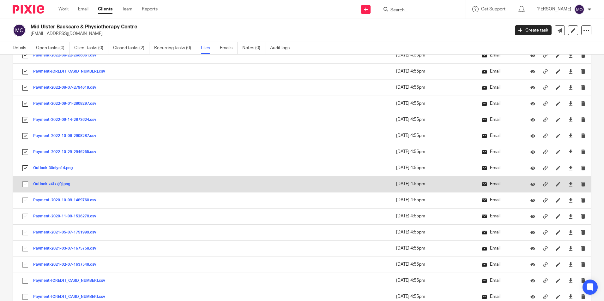
click at [23, 184] on input "checkbox" at bounding box center [25, 184] width 12 height 12
checkbox input "true"
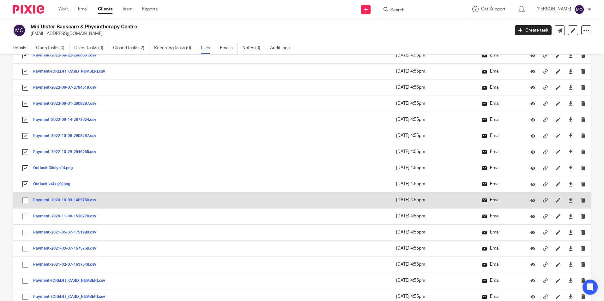
click at [22, 195] on input "checkbox" at bounding box center [25, 201] width 12 height 12
checkbox input "true"
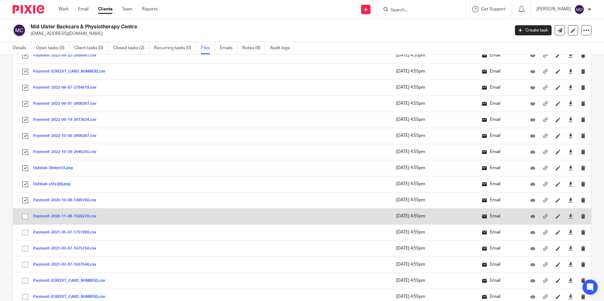
click at [27, 220] on input "checkbox" at bounding box center [25, 217] width 12 height 12
checkbox input "true"
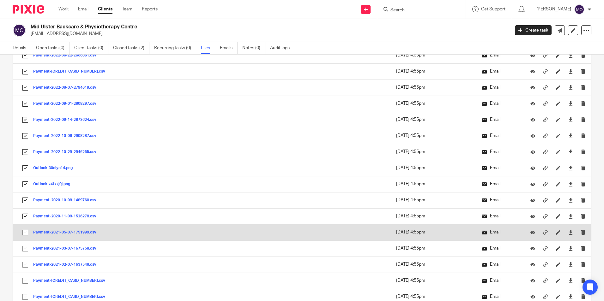
drag, startPoint x: 27, startPoint y: 232, endPoint x: 26, endPoint y: 239, distance: 7.3
click at [27, 232] on input "checkbox" at bounding box center [25, 233] width 12 height 12
checkbox input "true"
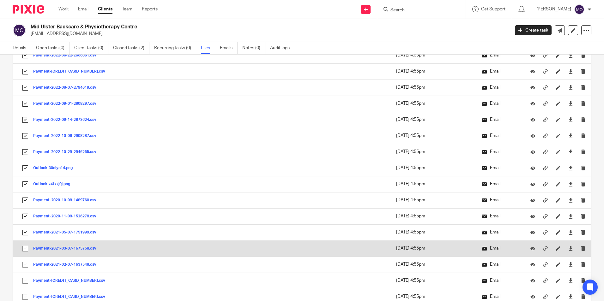
click at [24, 254] on input "checkbox" at bounding box center [25, 249] width 12 height 12
checkbox input "true"
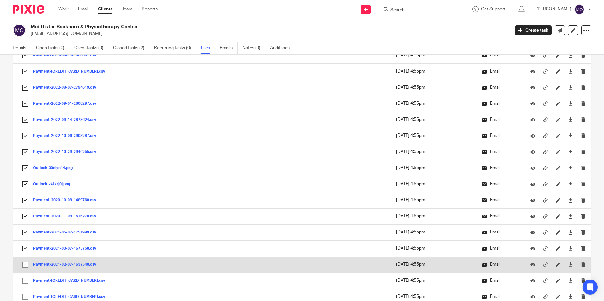
click at [26, 260] on input "checkbox" at bounding box center [25, 265] width 12 height 12
checkbox input "true"
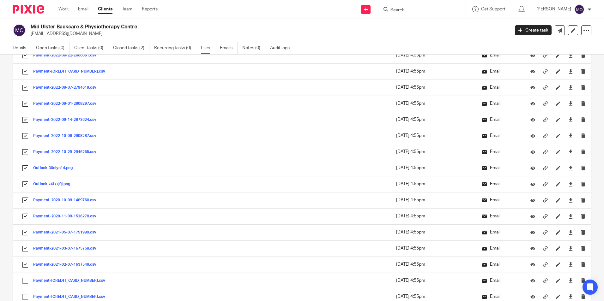
scroll to position [758, 0]
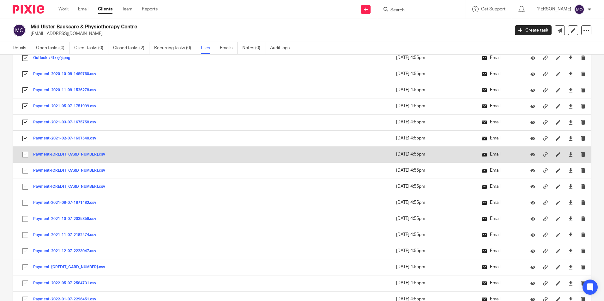
click at [29, 151] on input "checkbox" at bounding box center [25, 155] width 12 height 12
checkbox input "true"
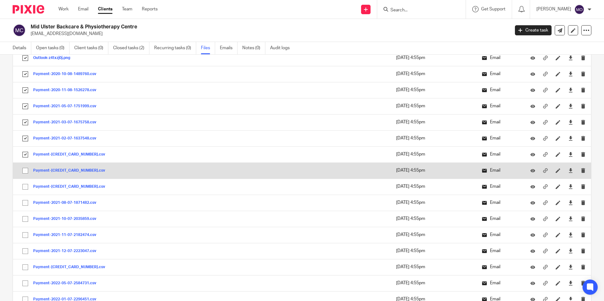
click at [24, 175] on input "checkbox" at bounding box center [25, 171] width 12 height 12
checkbox input "true"
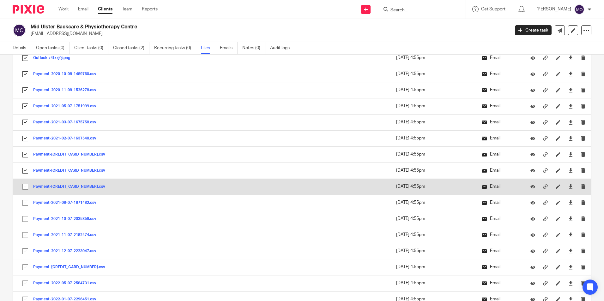
click at [27, 185] on input "checkbox" at bounding box center [25, 187] width 12 height 12
checkbox input "true"
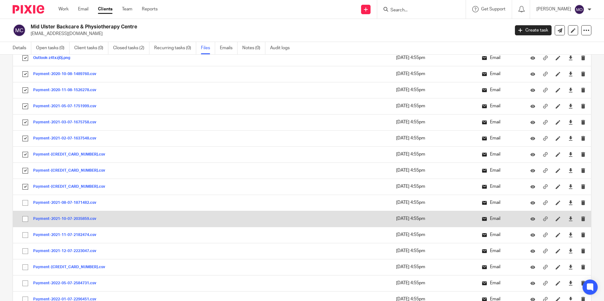
click at [25, 212] on td "Payment-2021-10-07-2035859.csv Payment-2021-10-07-2035859 Save" at bounding box center [140, 219] width 254 height 16
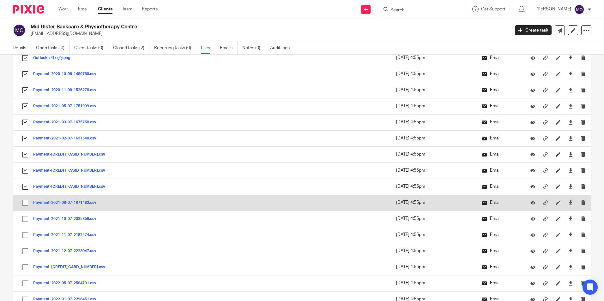
click at [25, 202] on input "checkbox" at bounding box center [25, 203] width 12 height 12
checkbox input "true"
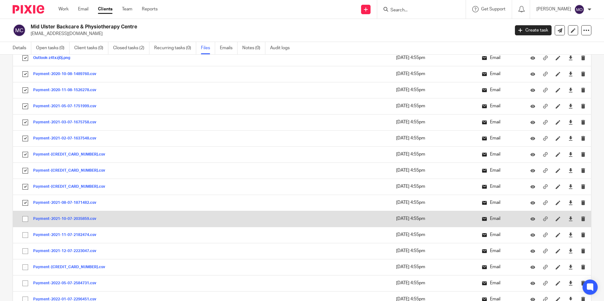
click at [23, 224] on input "checkbox" at bounding box center [25, 219] width 12 height 12
checkbox input "true"
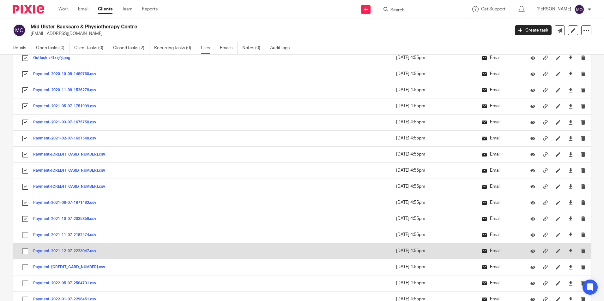
drag, startPoint x: 23, startPoint y: 240, endPoint x: 23, endPoint y: 247, distance: 7.6
click at [23, 240] on input "checkbox" at bounding box center [25, 235] width 12 height 12
checkbox input "true"
click at [25, 253] on input "checkbox" at bounding box center [25, 251] width 12 height 12
checkbox input "true"
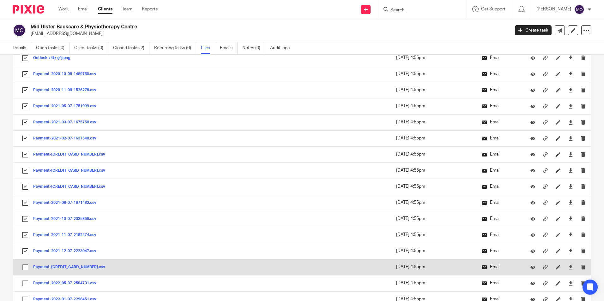
click at [24, 267] on input "checkbox" at bounding box center [25, 267] width 12 height 12
checkbox input "true"
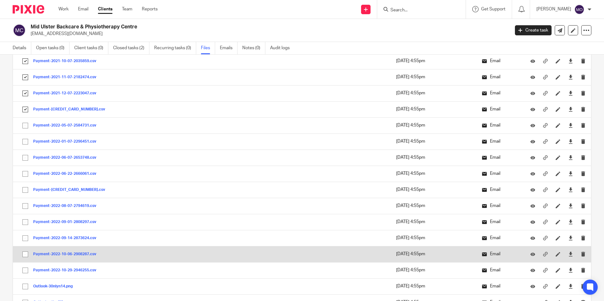
scroll to position [947, 0]
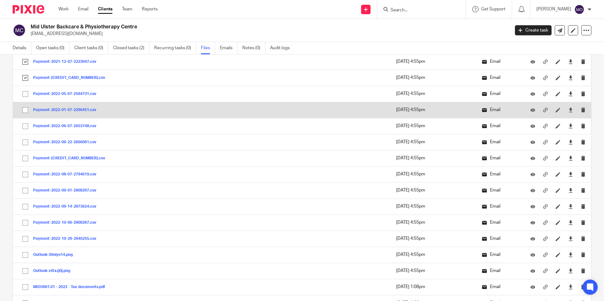
drag, startPoint x: 27, startPoint y: 97, endPoint x: 23, endPoint y: 109, distance: 12.3
click at [27, 97] on input "checkbox" at bounding box center [25, 94] width 12 height 12
checkbox input "true"
click at [24, 114] on input "checkbox" at bounding box center [25, 110] width 12 height 12
checkbox input "true"
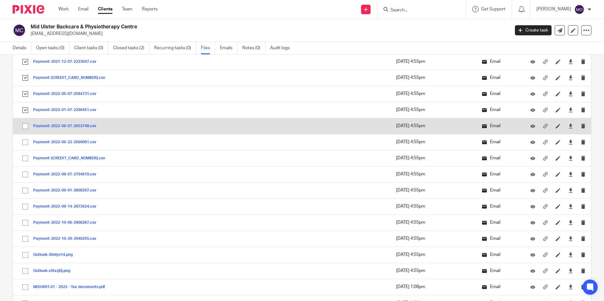
click at [26, 124] on input "checkbox" at bounding box center [25, 126] width 12 height 12
checkbox input "true"
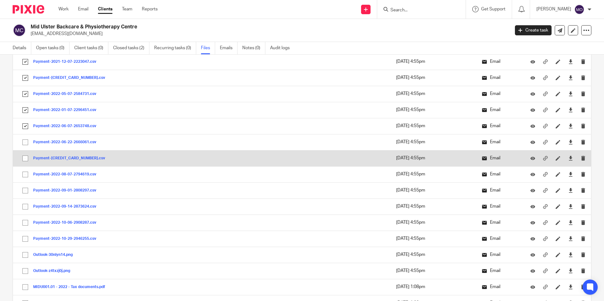
drag, startPoint x: 27, startPoint y: 141, endPoint x: 26, endPoint y: 151, distance: 10.8
click at [27, 141] on input "checkbox" at bounding box center [25, 142] width 12 height 12
checkbox input "true"
click at [24, 156] on input "checkbox" at bounding box center [25, 159] width 12 height 12
checkbox input "true"
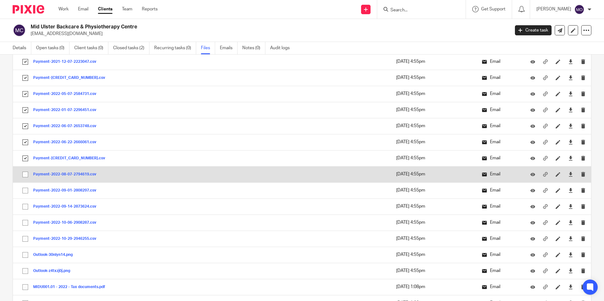
click at [26, 175] on input "checkbox" at bounding box center [25, 175] width 12 height 12
checkbox input "true"
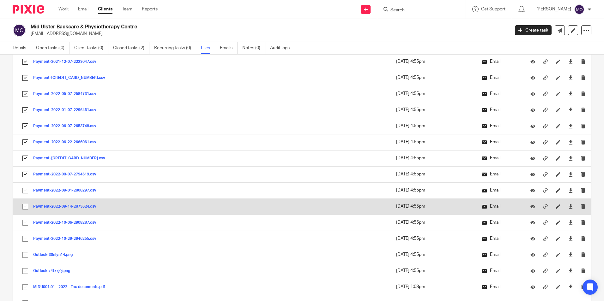
drag, startPoint x: 27, startPoint y: 193, endPoint x: 27, endPoint y: 201, distance: 8.2
click at [27, 195] on input "checkbox" at bounding box center [25, 191] width 12 height 12
checkbox input "true"
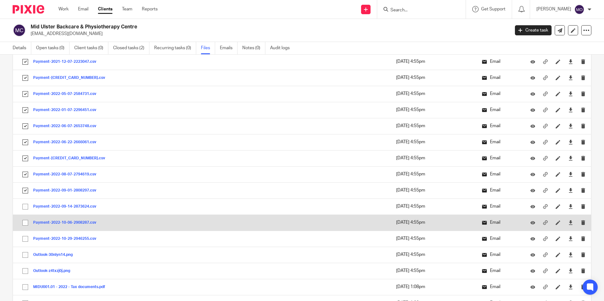
drag, startPoint x: 27, startPoint y: 208, endPoint x: 25, endPoint y: 228, distance: 19.7
click at [27, 210] on input "checkbox" at bounding box center [25, 207] width 12 height 12
checkbox input "true"
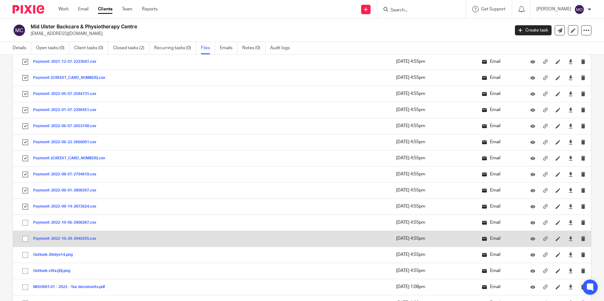
drag, startPoint x: 25, startPoint y: 231, endPoint x: 25, endPoint y: 235, distance: 3.5
click at [25, 233] on td "Payment-2022-10-29-2946255.csv Payment-2022-10-29-2946255 Save" at bounding box center [140, 239] width 254 height 16
click at [24, 243] on input "checkbox" at bounding box center [25, 239] width 12 height 12
checkbox input "true"
drag, startPoint x: 25, startPoint y: 225, endPoint x: 26, endPoint y: 236, distance: 11.1
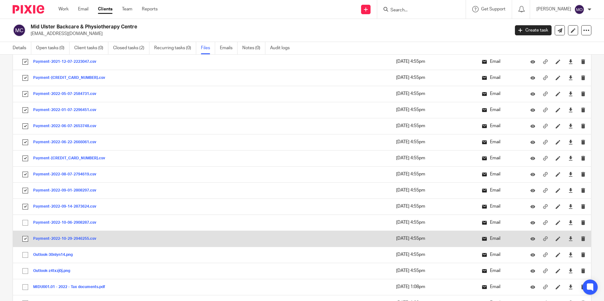
click at [25, 225] on input "checkbox" at bounding box center [25, 223] width 12 height 12
checkbox input "true"
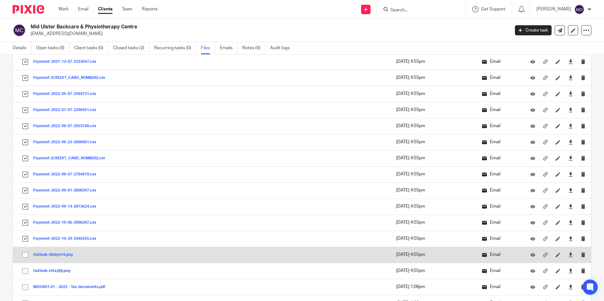
click at [24, 256] on input "checkbox" at bounding box center [25, 255] width 12 height 12
checkbox input "true"
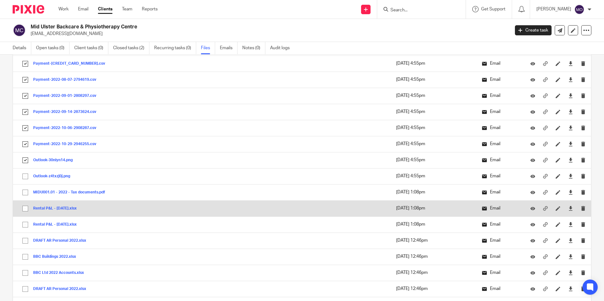
scroll to position [1074, 0]
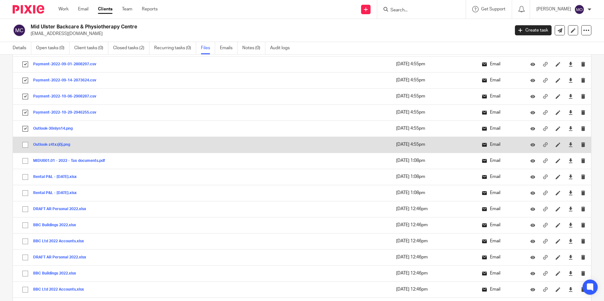
click at [25, 146] on input "checkbox" at bounding box center [25, 145] width 12 height 12
checkbox input "true"
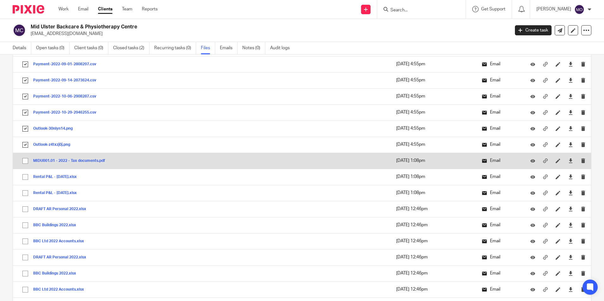
drag, startPoint x: 25, startPoint y: 160, endPoint x: 30, endPoint y: 159, distance: 4.5
click at [29, 159] on input "checkbox" at bounding box center [25, 161] width 12 height 12
checkbox input "true"
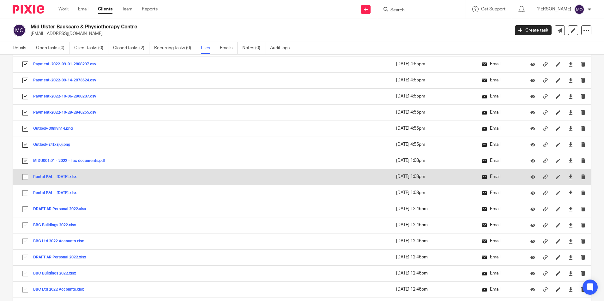
click at [23, 177] on input "checkbox" at bounding box center [25, 177] width 12 height 12
checkbox input "true"
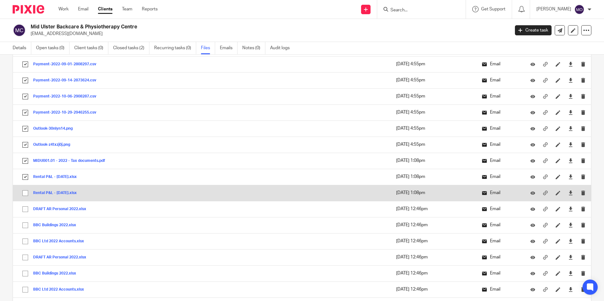
click at [24, 192] on input "checkbox" at bounding box center [25, 193] width 12 height 12
checkbox input "true"
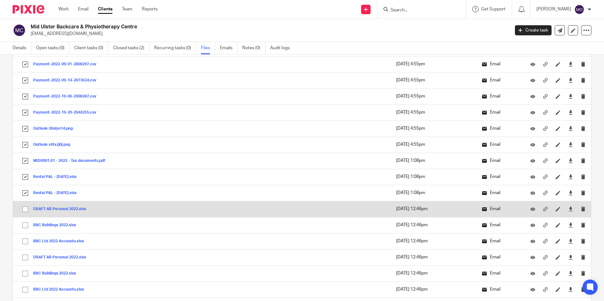
click at [24, 207] on input "checkbox" at bounding box center [25, 209] width 12 height 12
checkbox input "true"
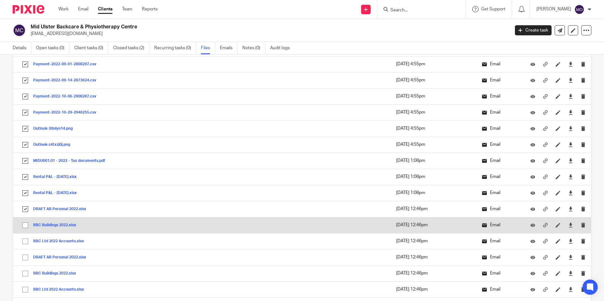
click at [28, 223] on input "checkbox" at bounding box center [25, 225] width 12 height 12
checkbox input "true"
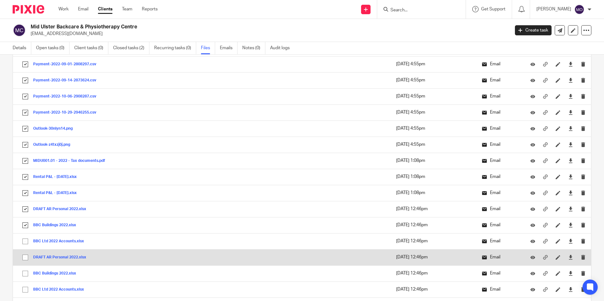
drag, startPoint x: 25, startPoint y: 240, endPoint x: 26, endPoint y: 249, distance: 9.2
click at [26, 241] on input "checkbox" at bounding box center [25, 242] width 12 height 12
checkbox input "true"
drag
click at [26, 254] on input "checkbox" at bounding box center [25, 258] width 12 height 12
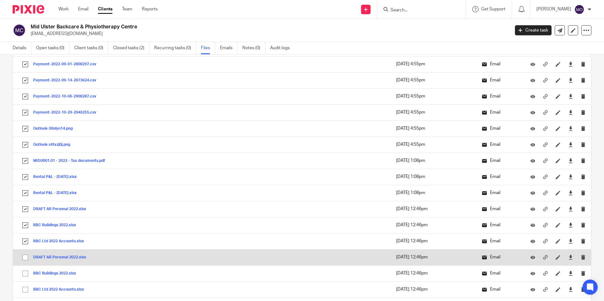
checkbox input "true"
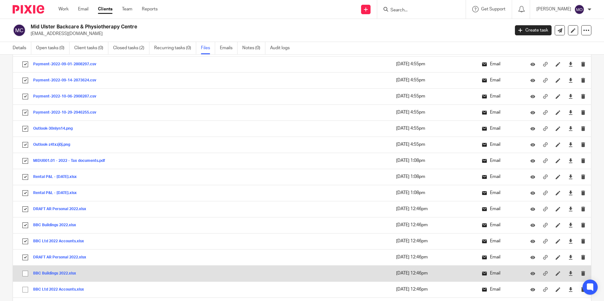
click at [25, 268] on input "checkbox" at bounding box center [25, 274] width 12 height 12
checkbox input "true"
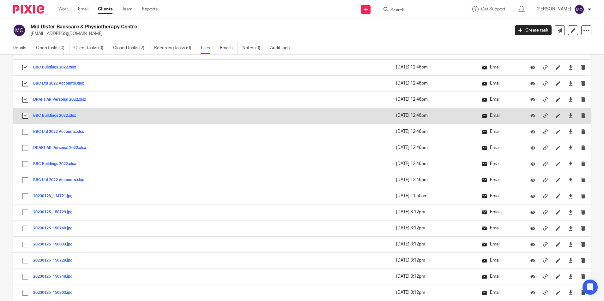
scroll to position [1263, 0]
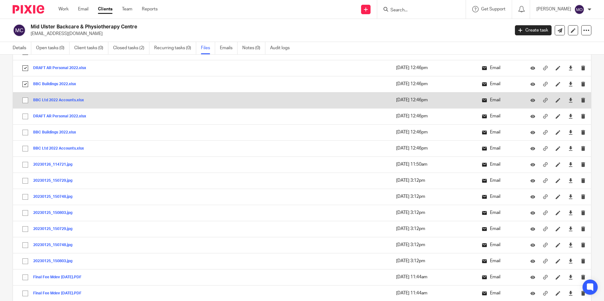
click at [24, 101] on input "checkbox" at bounding box center [25, 100] width 12 height 12
checkbox input "true"
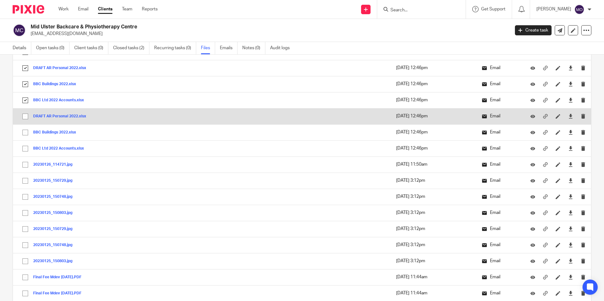
click at [24, 116] on td "DRAFT AR Personal 2022.xlsx DRAFT AR Personal 2022 Save" at bounding box center [140, 116] width 254 height 16
click at [25, 117] on input "checkbox" at bounding box center [25, 117] width 12 height 12
checkbox input "true"
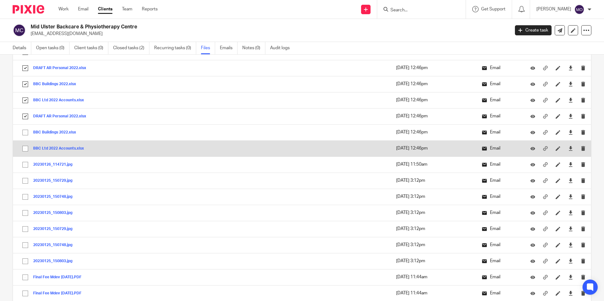
click at [25, 140] on td "BBC Buildings 2022.xlsx BBC Buildings 2022 Save" at bounding box center [140, 132] width 254 height 16
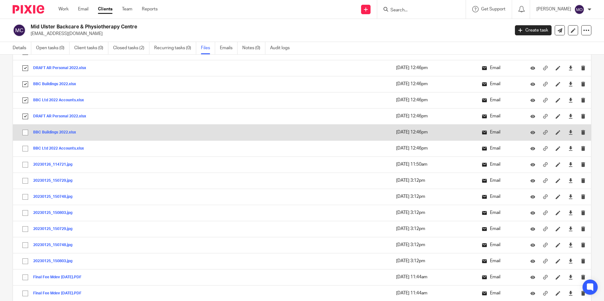
click at [27, 143] on input "checkbox" at bounding box center [25, 149] width 12 height 12
checkbox input "true"
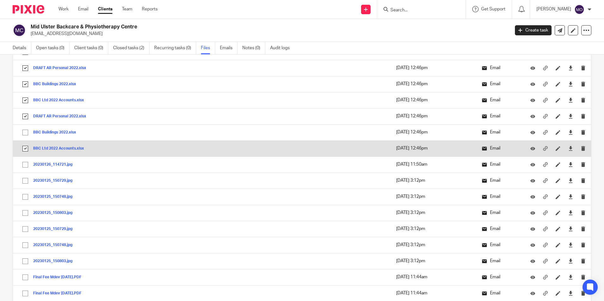
click at [27, 134] on input "checkbox" at bounding box center [25, 133] width 12 height 12
checkbox input "true"
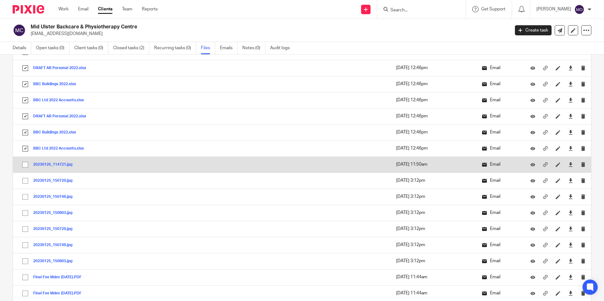
click at [27, 161] on input "checkbox" at bounding box center [25, 165] width 12 height 12
checkbox input "true"
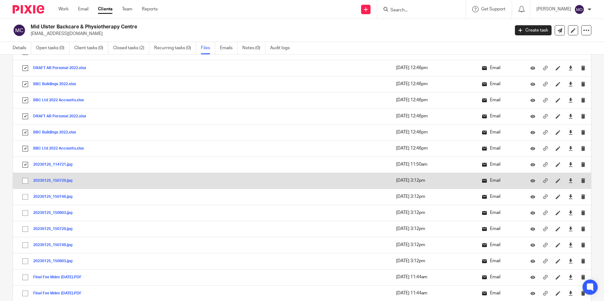
click at [29, 181] on input "checkbox" at bounding box center [25, 181] width 12 height 12
checkbox input "true"
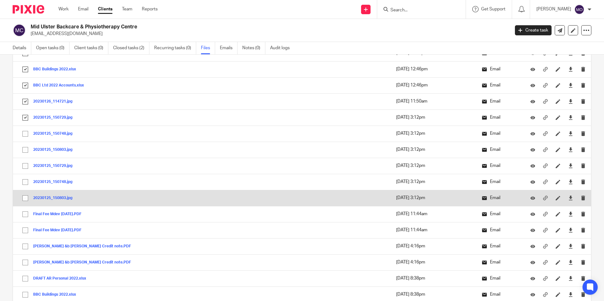
scroll to position [1358, 0]
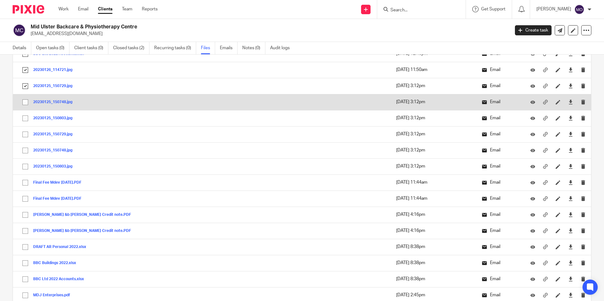
click at [26, 101] on input "checkbox" at bounding box center [25, 102] width 12 height 12
checkbox input "true"
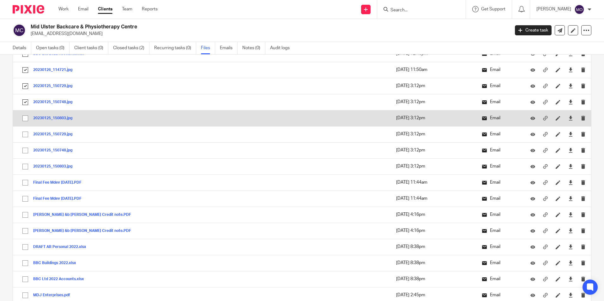
click at [25, 117] on input "checkbox" at bounding box center [25, 118] width 12 height 12
checkbox input "true"
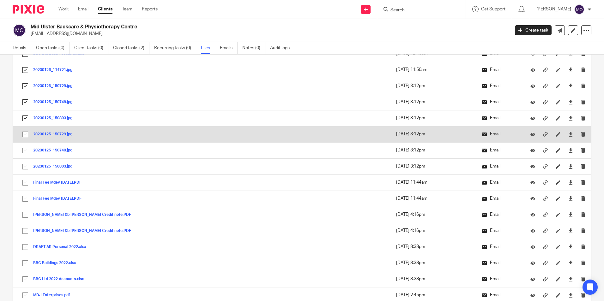
click at [23, 133] on input "checkbox" at bounding box center [25, 135] width 12 height 12
checkbox input "true"
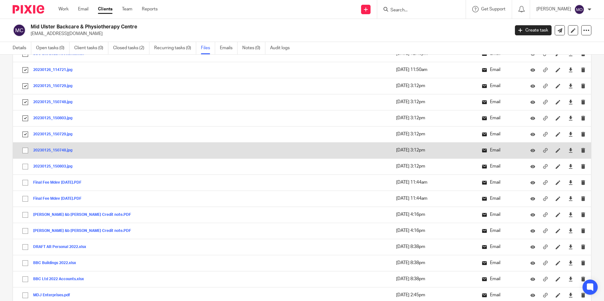
click at [26, 151] on input "checkbox" at bounding box center [25, 151] width 12 height 12
checkbox input "true"
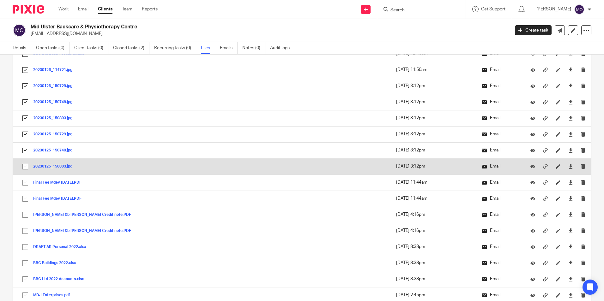
drag, startPoint x: 25, startPoint y: 165, endPoint x: 25, endPoint y: 171, distance: 6.3
click at [25, 165] on input "checkbox" at bounding box center [25, 167] width 12 height 12
checkbox input "true"
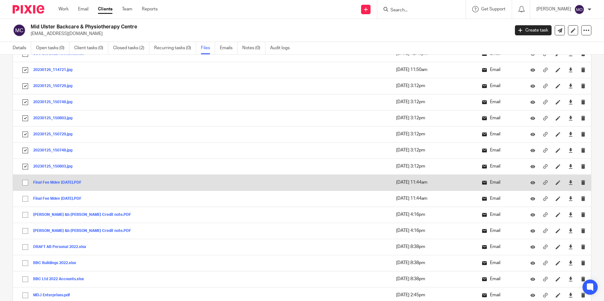
drag, startPoint x: 26, startPoint y: 183, endPoint x: 26, endPoint y: 186, distance: 3.5
click at [26, 183] on input "checkbox" at bounding box center [25, 183] width 12 height 12
checkbox input "true"
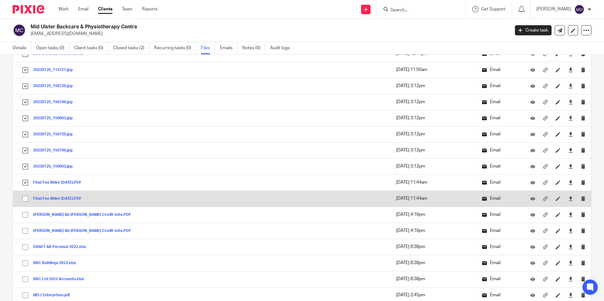
drag, startPoint x: 28, startPoint y: 200, endPoint x: 27, endPoint y: 207, distance: 6.7
click at [27, 201] on input "checkbox" at bounding box center [25, 199] width 12 height 12
checkbox input "true"
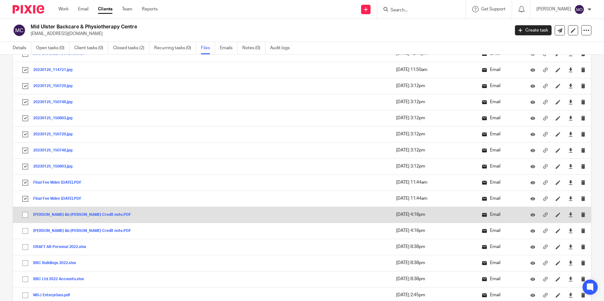
click at [26, 213] on input "checkbox" at bounding box center [25, 215] width 12 height 12
checkbox input "true"
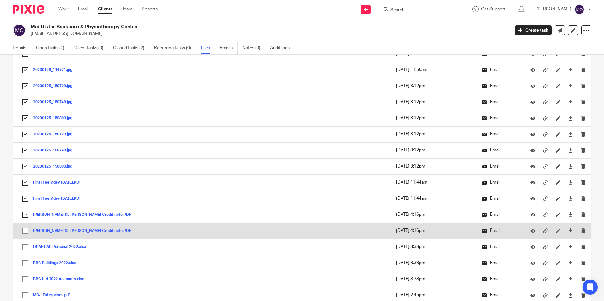
click at [26, 229] on input "checkbox" at bounding box center [25, 231] width 12 height 12
checkbox input "true"
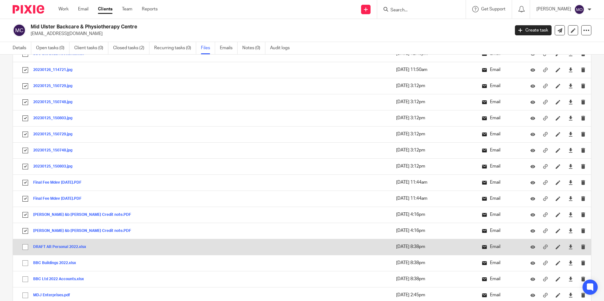
scroll to position [1484, 0]
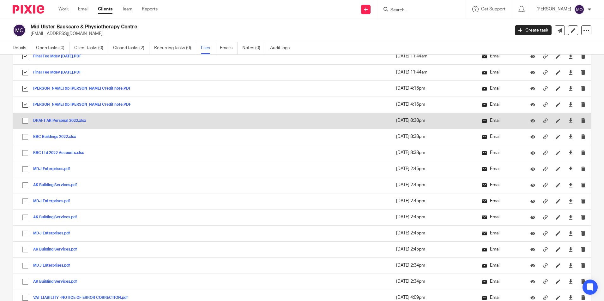
click at [26, 122] on input "checkbox" at bounding box center [25, 121] width 12 height 12
checkbox input "true"
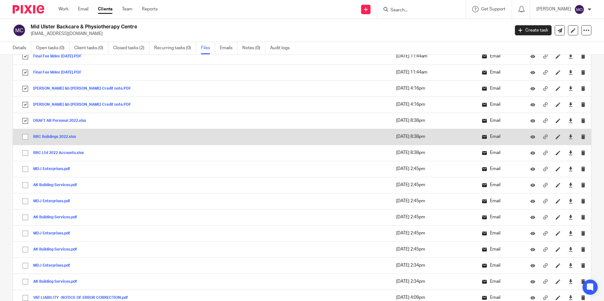
click at [25, 142] on input "checkbox" at bounding box center [25, 137] width 12 height 12
checkbox input "true"
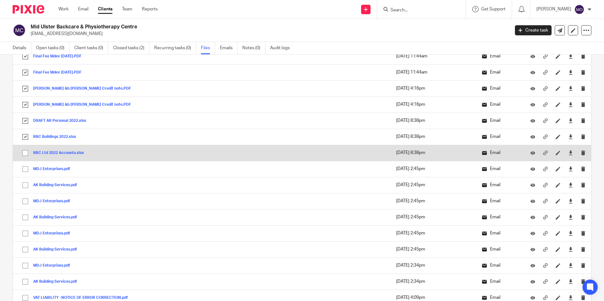
click at [24, 155] on input "checkbox" at bounding box center [25, 153] width 12 height 12
checkbox input "true"
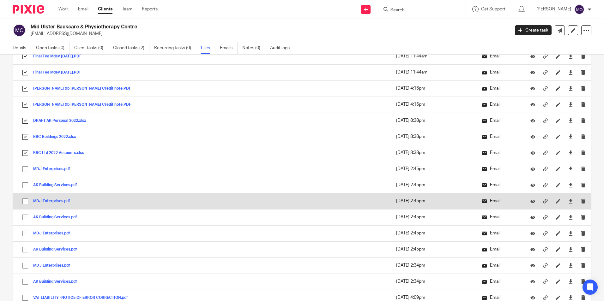
drag, startPoint x: 27, startPoint y: 165, endPoint x: 27, endPoint y: 195, distance: 29.7
click at [27, 166] on input "checkbox" at bounding box center [25, 169] width 12 height 12
checkbox input "true"
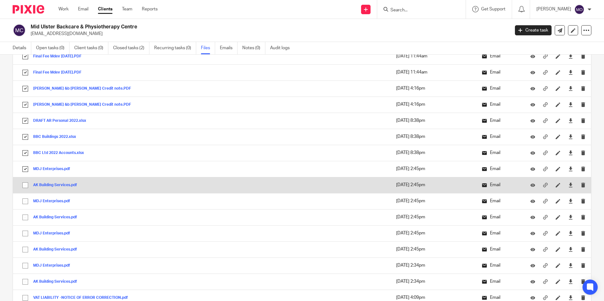
click at [25, 187] on input "checkbox" at bounding box center [25, 185] width 12 height 12
checkbox input "true"
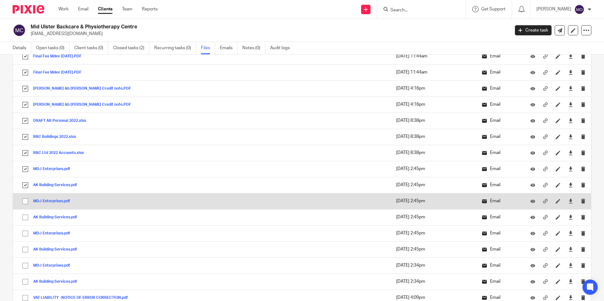
drag, startPoint x: 25, startPoint y: 199, endPoint x: 25, endPoint y: 207, distance: 7.6
click at [25, 200] on input "checkbox" at bounding box center [25, 201] width 12 height 12
checkbox input "true"
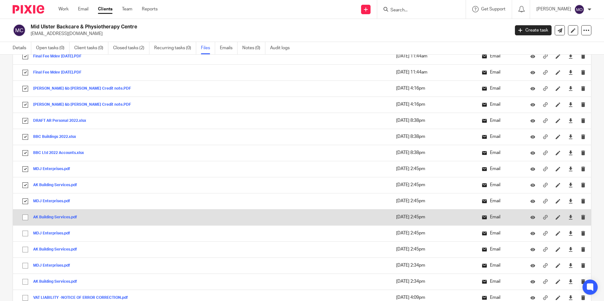
click at [25, 214] on input "checkbox" at bounding box center [25, 218] width 12 height 12
checkbox input "true"
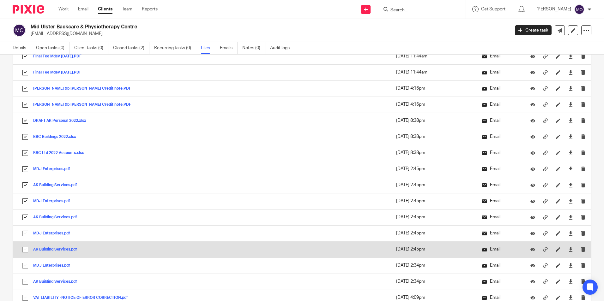
drag, startPoint x: 27, startPoint y: 229, endPoint x: 26, endPoint y: 251, distance: 22.5
click at [27, 230] on input "checkbox" at bounding box center [25, 234] width 12 height 12
checkbox input "true"
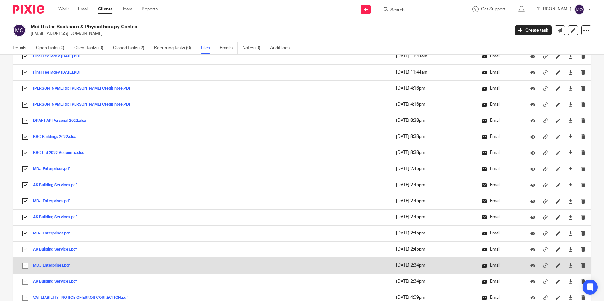
drag, startPoint x: 26, startPoint y: 251, endPoint x: 29, endPoint y: 266, distance: 14.5
click at [26, 252] on input "checkbox" at bounding box center [25, 250] width 12 height 12
checkbox input "true"
click at [29, 267] on input "checkbox" at bounding box center [25, 266] width 12 height 12
checkbox input "true"
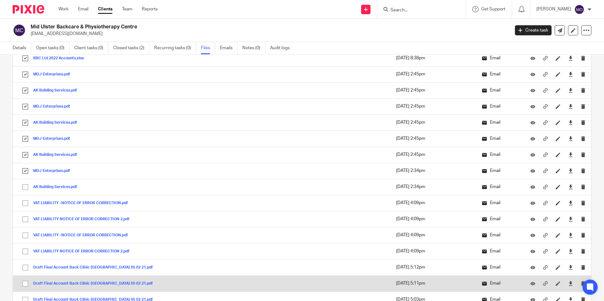
scroll to position [1611, 0]
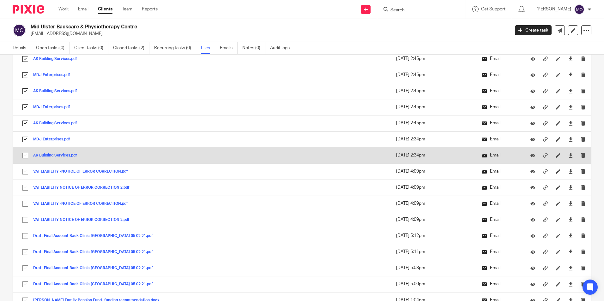
click at [24, 157] on input "checkbox" at bounding box center [25, 156] width 12 height 12
checkbox input "true"
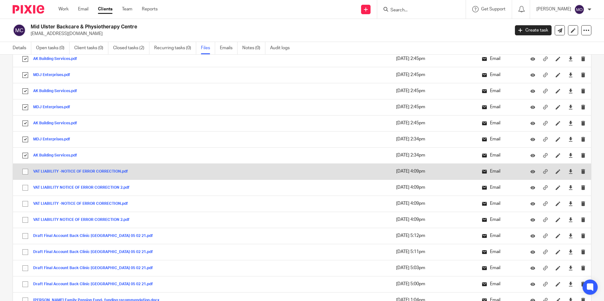
click at [26, 170] on input "checkbox" at bounding box center [25, 172] width 12 height 12
checkbox input "true"
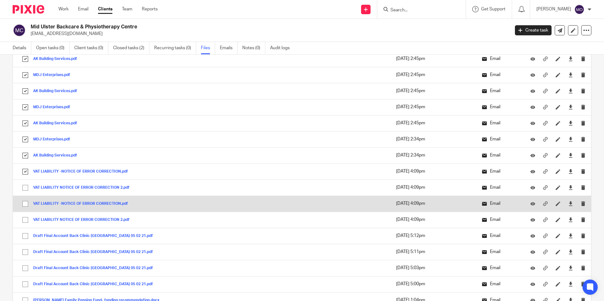
drag, startPoint x: 24, startPoint y: 187, endPoint x: 24, endPoint y: 200, distance: 13.0
click at [23, 188] on input "checkbox" at bounding box center [25, 188] width 12 height 12
checkbox input "true"
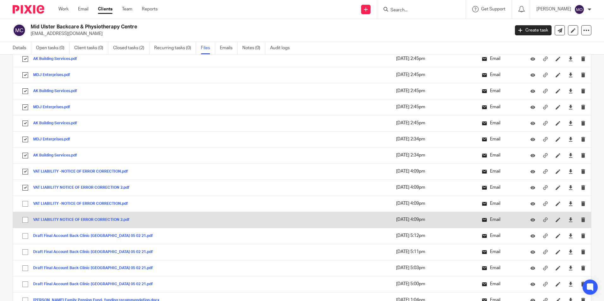
drag, startPoint x: 24, startPoint y: 205, endPoint x: 23, endPoint y: 221, distance: 16.1
click at [22, 208] on input "checkbox" at bounding box center [25, 204] width 12 height 12
checkbox input "true"
click at [24, 221] on input "checkbox" at bounding box center [25, 220] width 12 height 12
checkbox input "true"
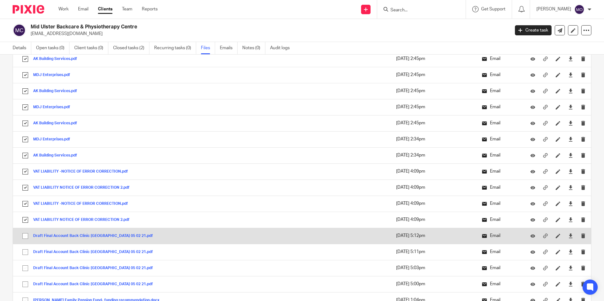
click at [25, 238] on input "checkbox" at bounding box center [25, 236] width 12 height 12
checkbox input "true"
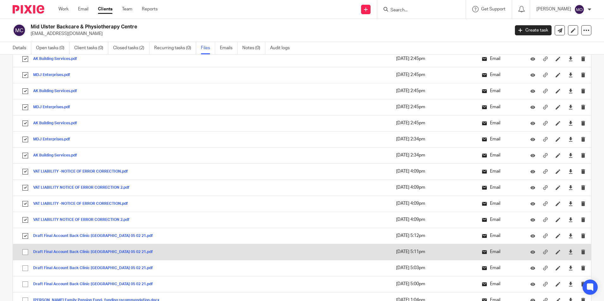
drag, startPoint x: 26, startPoint y: 251, endPoint x: 21, endPoint y: 260, distance: 10.2
click at [24, 253] on input "checkbox" at bounding box center [25, 252] width 12 height 12
checkbox input "true"
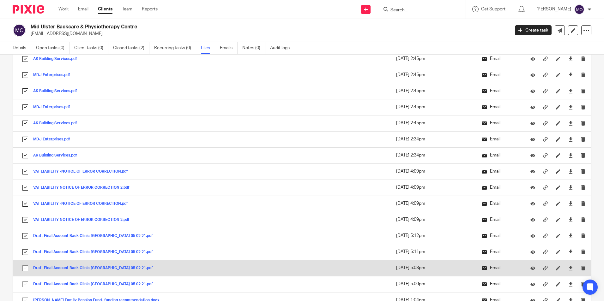
click at [26, 268] on input "checkbox" at bounding box center [25, 268] width 12 height 12
checkbox input "true"
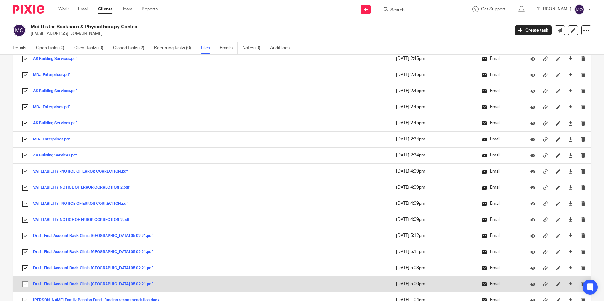
click at [24, 285] on input "checkbox" at bounding box center [25, 285] width 12 height 12
checkbox input "true"
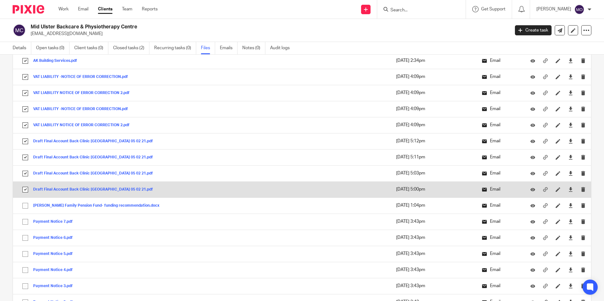
scroll to position [1769, 0]
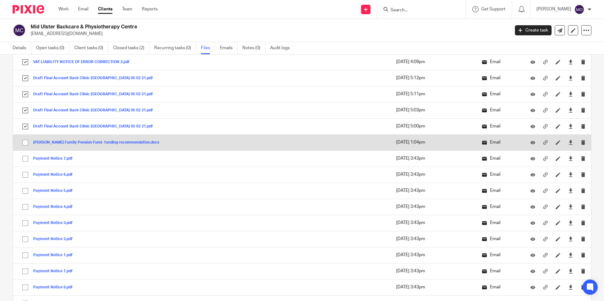
click at [24, 144] on input "checkbox" at bounding box center [25, 143] width 12 height 12
checkbox input "true"
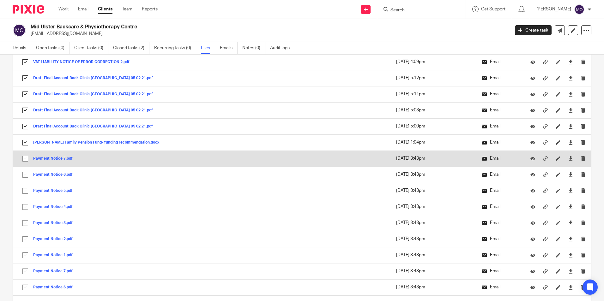
click at [24, 158] on input "checkbox" at bounding box center [25, 159] width 12 height 12
checkbox input "true"
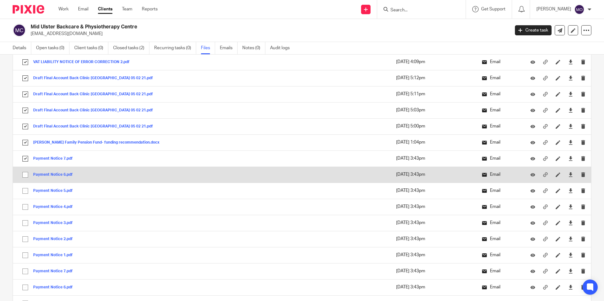
click at [25, 174] on input "checkbox" at bounding box center [25, 175] width 12 height 12
checkbox input "true"
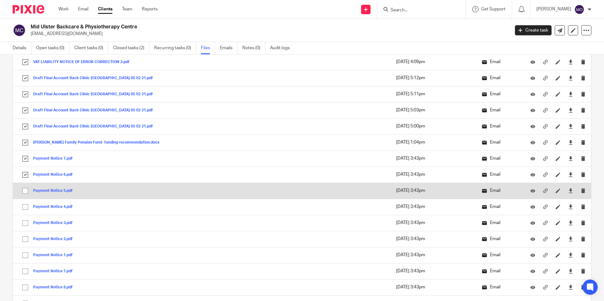
click at [24, 194] on input "checkbox" at bounding box center [25, 191] width 12 height 12
checkbox input "true"
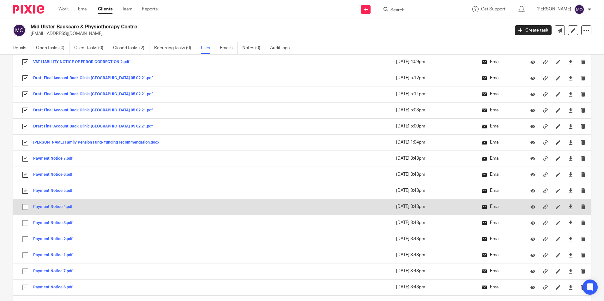
drag, startPoint x: 25, startPoint y: 209, endPoint x: 25, endPoint y: 214, distance: 5.7
click at [25, 209] on input "checkbox" at bounding box center [25, 207] width 12 height 12
checkbox input "true"
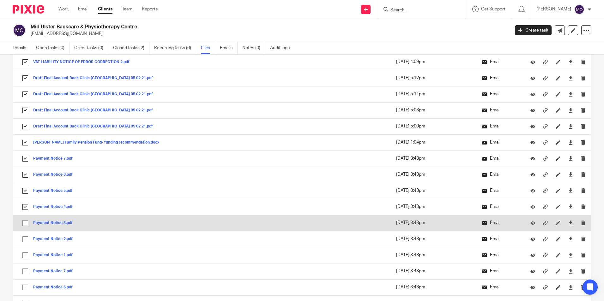
drag, startPoint x: 25, startPoint y: 221, endPoint x: 27, endPoint y: 230, distance: 8.9
click at [25, 222] on input "checkbox" at bounding box center [25, 223] width 12 height 12
checkbox input "true"
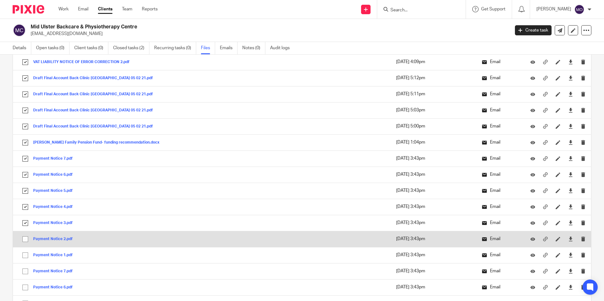
drag, startPoint x: 24, startPoint y: 233, endPoint x: 26, endPoint y: 237, distance: 3.7
click at [24, 235] on input "checkbox" at bounding box center [25, 239] width 12 height 12
checkbox input "true"
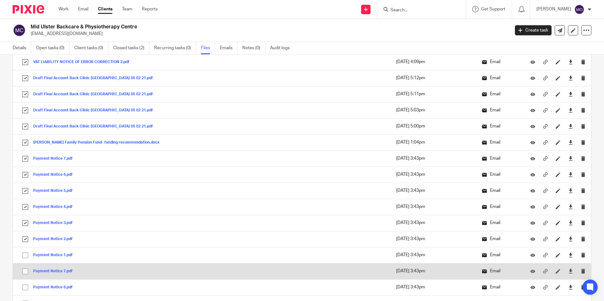
drag, startPoint x: 25, startPoint y: 257, endPoint x: 24, endPoint y: 265, distance: 8.0
click at [24, 258] on input "checkbox" at bounding box center [25, 255] width 12 height 12
checkbox input "true"
click at [25, 270] on input "checkbox" at bounding box center [25, 272] width 12 height 12
checkbox input "true"
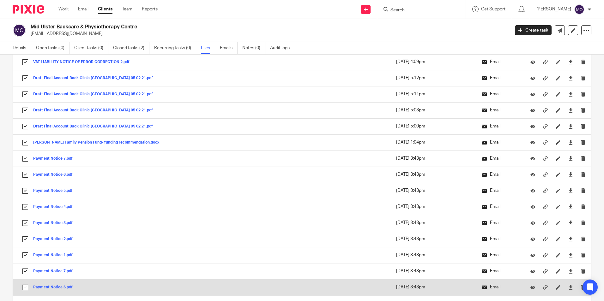
click at [26, 288] on input "checkbox" at bounding box center [25, 288] width 12 height 12
checkbox input "true"
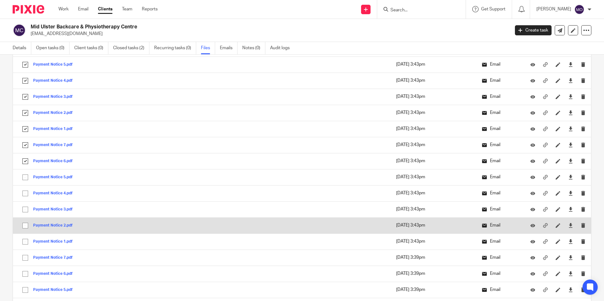
scroll to position [1958, 0]
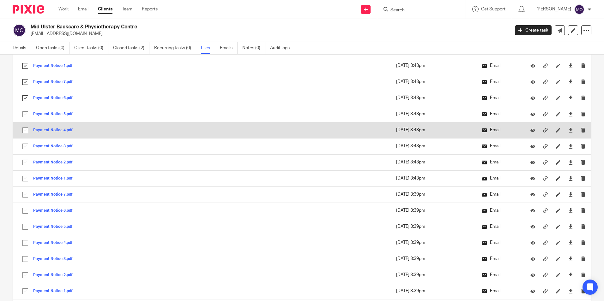
click at [25, 117] on input "checkbox" at bounding box center [25, 114] width 12 height 12
checkbox input "true"
click at [25, 130] on input "checkbox" at bounding box center [25, 130] width 12 height 12
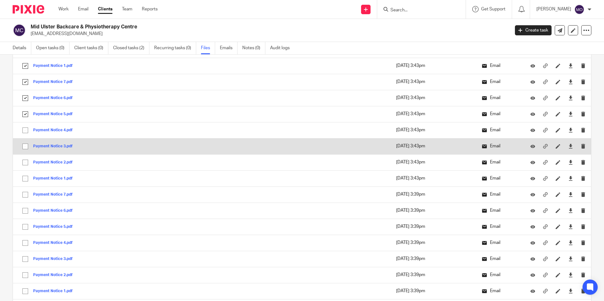
checkbox input "true"
click at [28, 147] on input "checkbox" at bounding box center [25, 147] width 12 height 12
checkbox input "true"
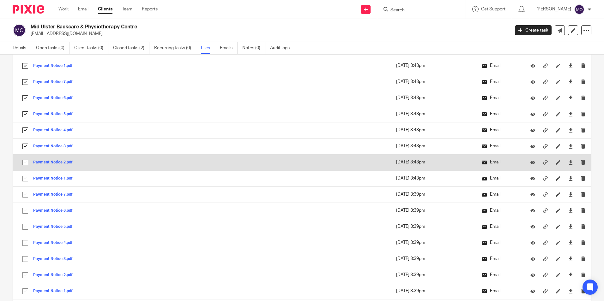
click at [27, 165] on input "checkbox" at bounding box center [25, 163] width 12 height 12
checkbox input "true"
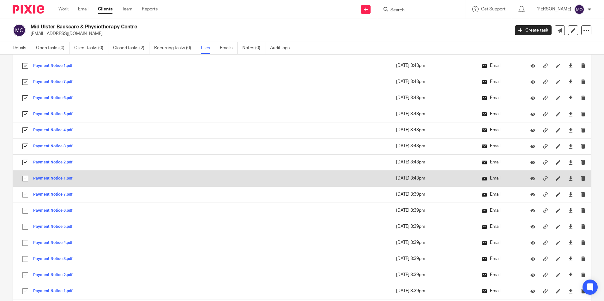
click at [25, 182] on input "checkbox" at bounding box center [25, 179] width 12 height 12
checkbox input "true"
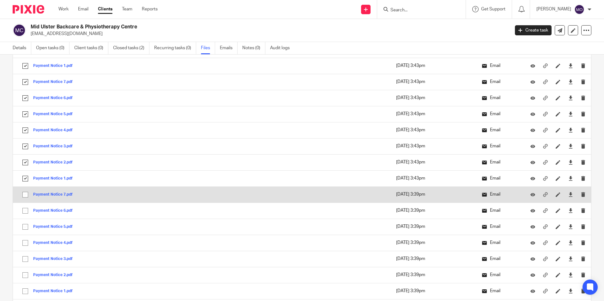
click at [23, 196] on input "checkbox" at bounding box center [25, 195] width 12 height 12
checkbox input "true"
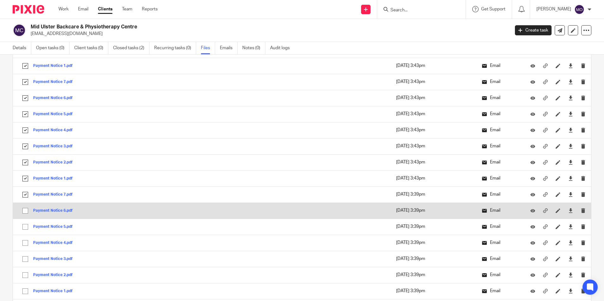
click at [23, 206] on input "checkbox" at bounding box center [25, 211] width 12 height 12
checkbox input "true"
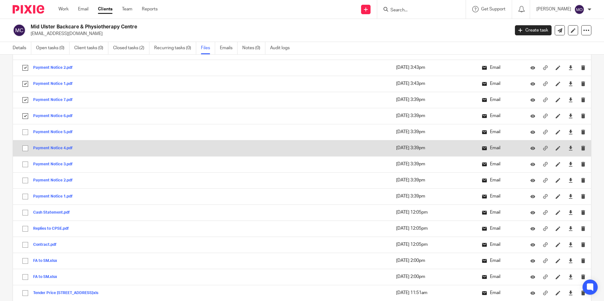
scroll to position [2084, 0]
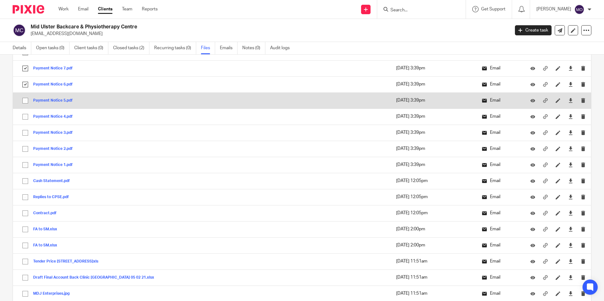
click at [25, 104] on input "checkbox" at bounding box center [25, 101] width 12 height 12
checkbox input "true"
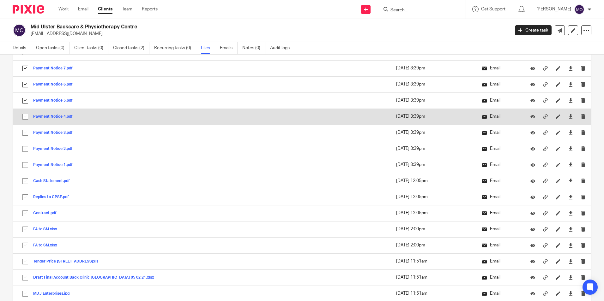
click at [26, 118] on input "checkbox" at bounding box center [25, 117] width 12 height 12
checkbox input "true"
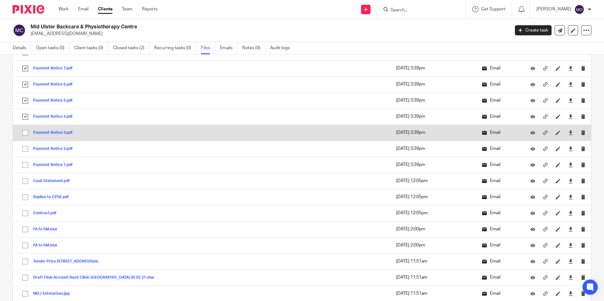
click at [26, 129] on input "checkbox" at bounding box center [25, 133] width 12 height 12
checkbox input "true"
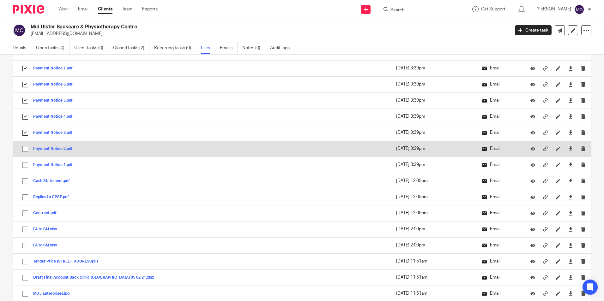
click at [27, 147] on input "checkbox" at bounding box center [25, 149] width 12 height 12
checkbox input "true"
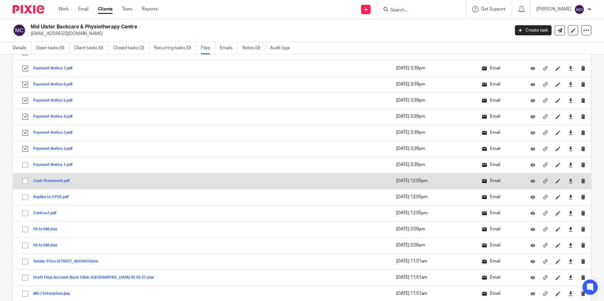
click at [28, 165] on input "checkbox" at bounding box center [25, 165] width 12 height 12
checkbox input "true"
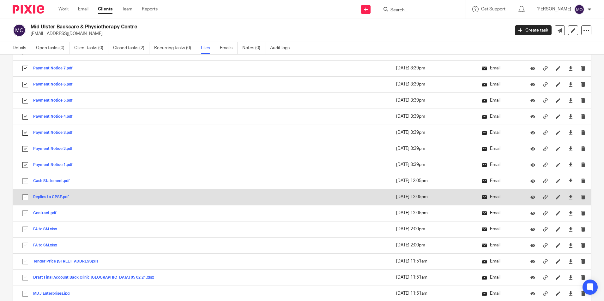
click at [24, 185] on input "checkbox" at bounding box center [25, 181] width 12 height 12
checkbox input "true"
click at [25, 197] on input "checkbox" at bounding box center [25, 197] width 12 height 12
checkbox input "true"
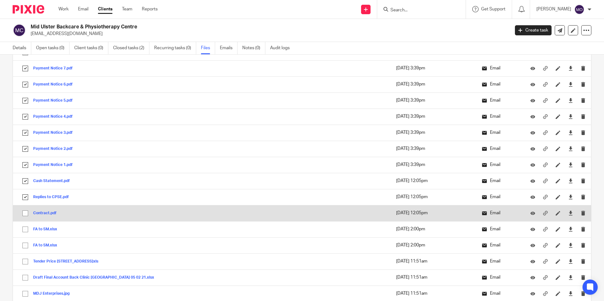
click at [25, 207] on input "checkbox" at bounding box center [25, 213] width 12 height 12
checkbox input "true"
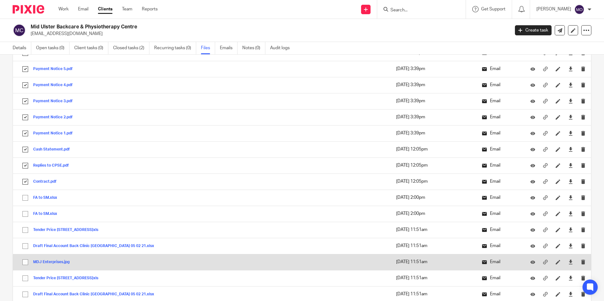
scroll to position [2179, 0]
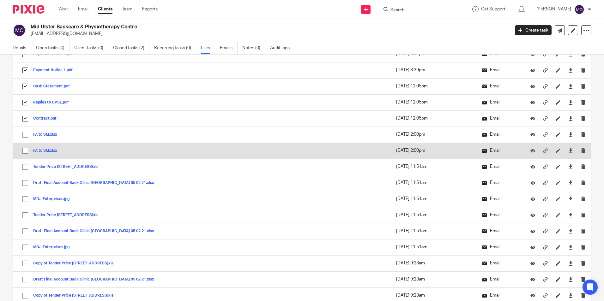
click at [26, 140] on input "checkbox" at bounding box center [25, 135] width 12 height 12
checkbox input "true"
click at [27, 154] on input "checkbox" at bounding box center [25, 151] width 12 height 12
checkbox input "true"
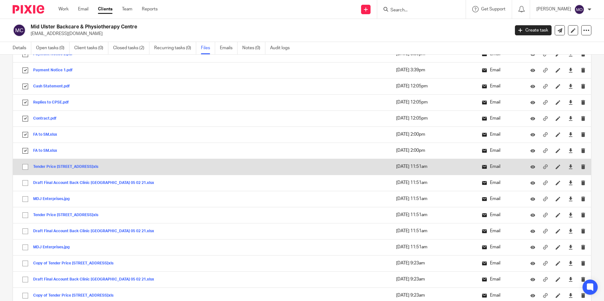
click at [27, 165] on input "checkbox" at bounding box center [25, 167] width 12 height 12
checkbox input "true"
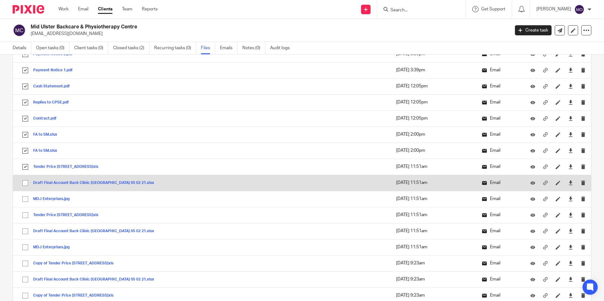
click at [27, 181] on input "checkbox" at bounding box center [25, 183] width 12 height 12
checkbox input "true"
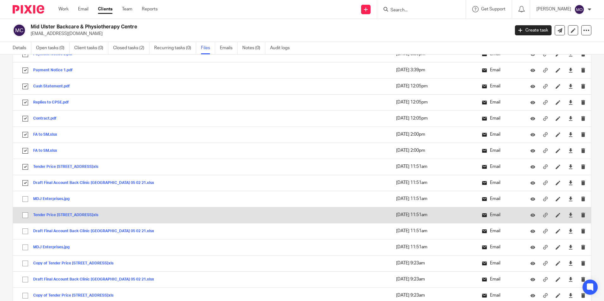
click at [26, 199] on input "checkbox" at bounding box center [25, 199] width 12 height 12
checkbox input "true"
click at [25, 217] on input "checkbox" at bounding box center [25, 215] width 12 height 12
checkbox input "true"
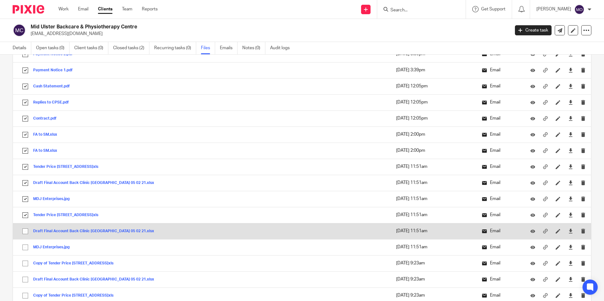
click at [24, 232] on input "checkbox" at bounding box center [25, 231] width 12 height 12
checkbox input "true"
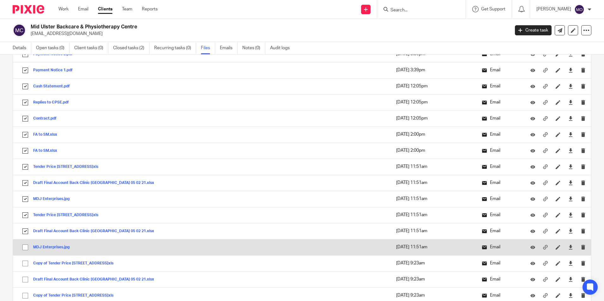
click at [26, 246] on input "checkbox" at bounding box center [25, 248] width 12 height 12
checkbox input "true"
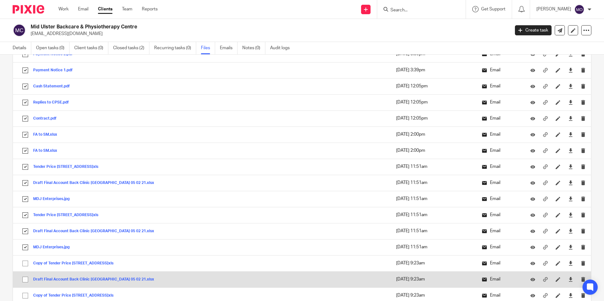
click at [26, 268] on input "checkbox" at bounding box center [25, 264] width 12 height 12
checkbox input "true"
click at [26, 280] on input "checkbox" at bounding box center [25, 280] width 12 height 12
checkbox input "true"
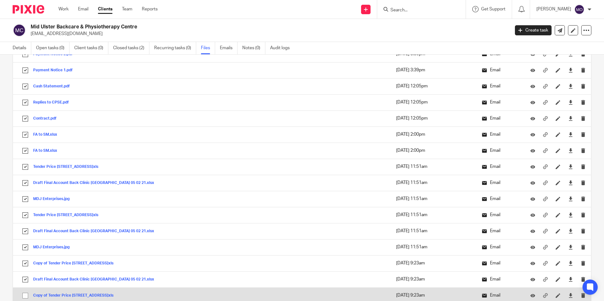
click at [24, 297] on input "checkbox" at bounding box center [25, 296] width 12 height 12
checkbox input "true"
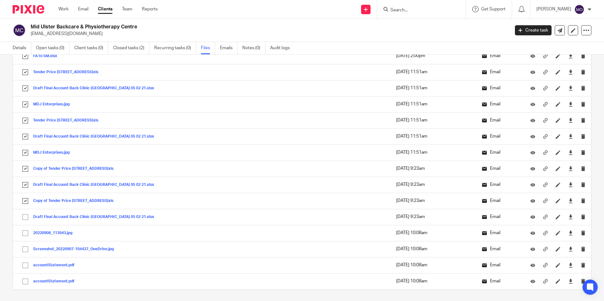
scroll to position [2369, 0]
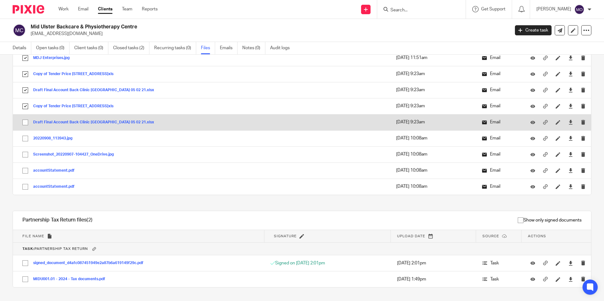
click at [24, 124] on input "checkbox" at bounding box center [25, 123] width 12 height 12
checkbox input "true"
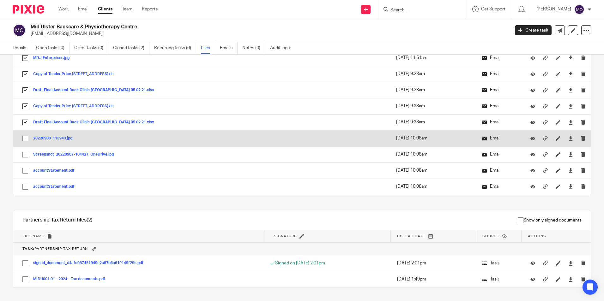
click at [27, 141] on input "checkbox" at bounding box center [25, 139] width 12 height 12
checkbox input "true"
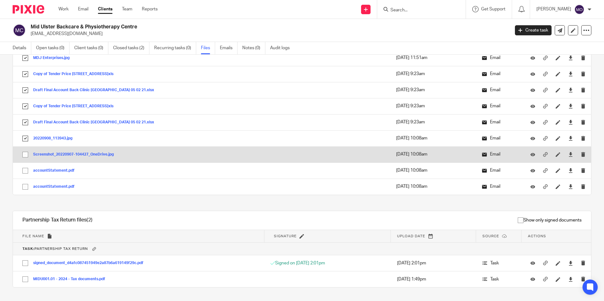
click at [28, 155] on input "checkbox" at bounding box center [25, 155] width 12 height 12
checkbox input "true"
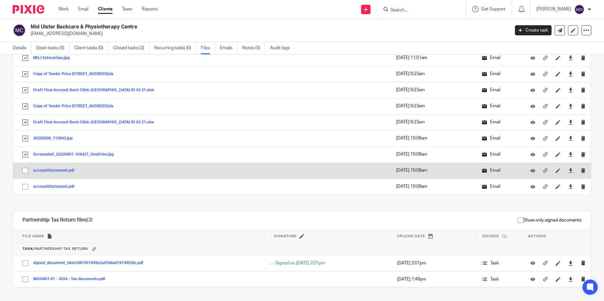
click at [26, 170] on input "checkbox" at bounding box center [25, 171] width 12 height 12
checkbox input "true"
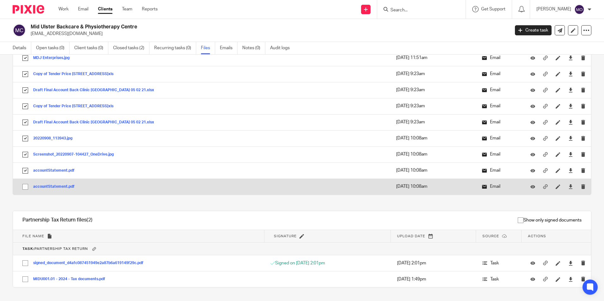
click at [27, 187] on input "checkbox" at bounding box center [25, 187] width 12 height 12
checkbox input "true"
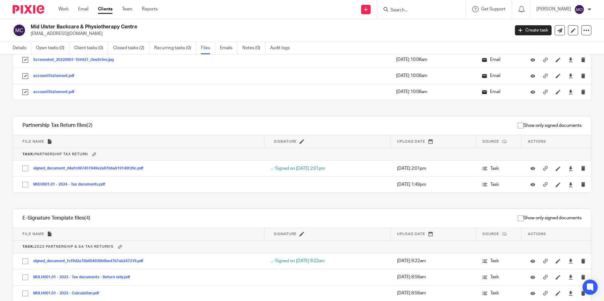
scroll to position [2495, 0]
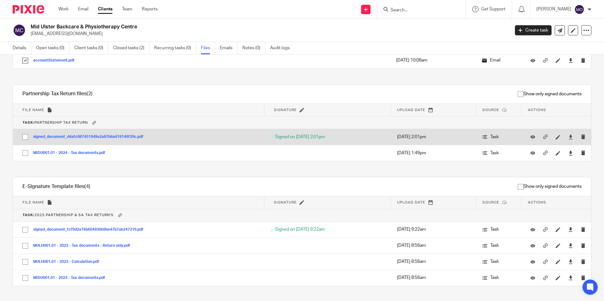
click at [23, 135] on input "checkbox" at bounding box center [25, 137] width 12 height 12
checkbox input "true"
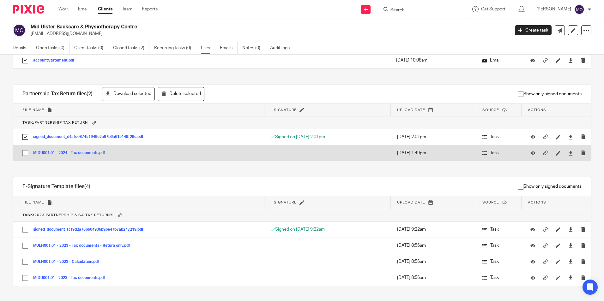
click at [26, 155] on input "checkbox" at bounding box center [25, 153] width 12 height 12
checkbox input "true"
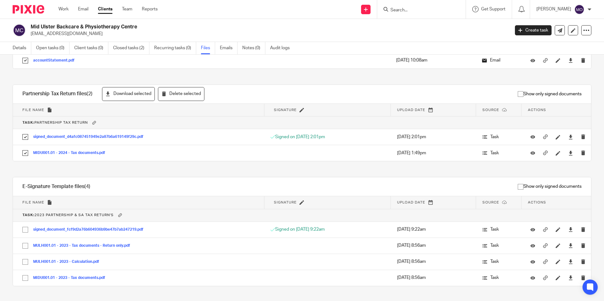
scroll to position [2508, 0]
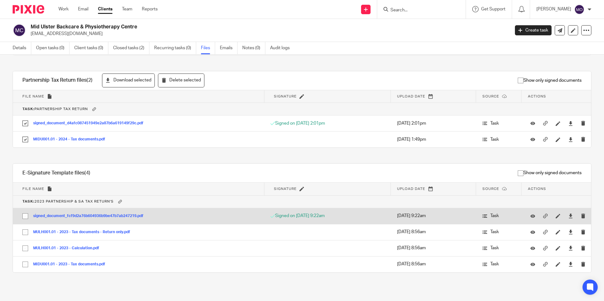
click at [25, 216] on input "checkbox" at bounding box center [25, 216] width 12 height 12
checkbox input "true"
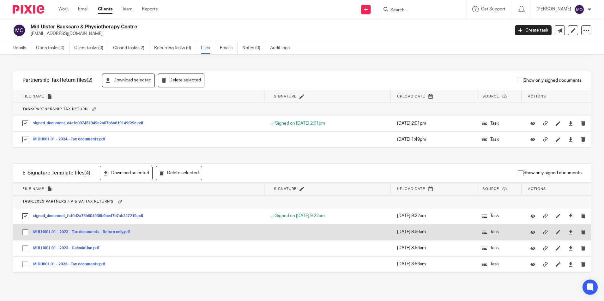
click at [22, 235] on input "checkbox" at bounding box center [25, 232] width 12 height 12
checkbox input "true"
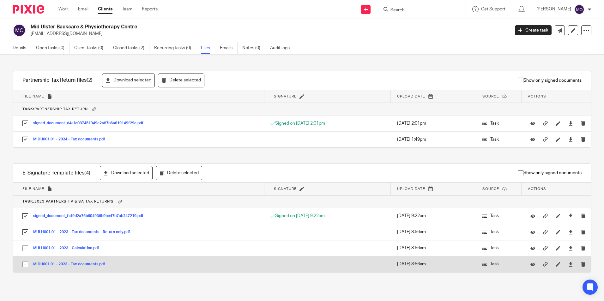
click at [26, 252] on input "checkbox" at bounding box center [25, 249] width 12 height 12
checkbox input "true"
click at [24, 265] on input "checkbox" at bounding box center [25, 265] width 12 height 12
checkbox input "true"
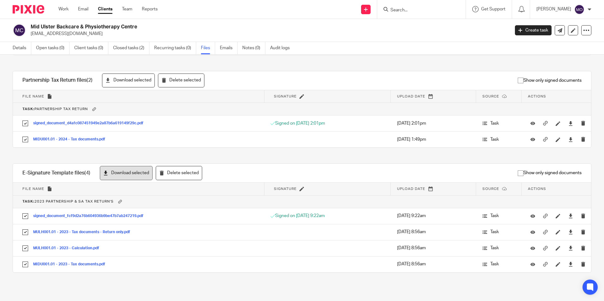
click at [125, 167] on button "Download selected" at bounding box center [126, 173] width 53 height 14
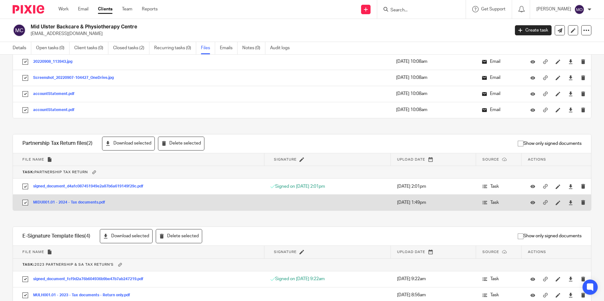
scroll to position [2382, 0]
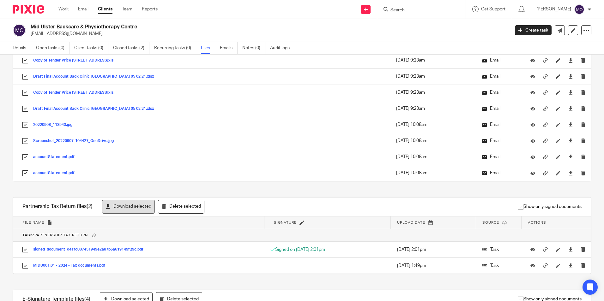
click at [124, 204] on button "Download selected" at bounding box center [128, 207] width 53 height 14
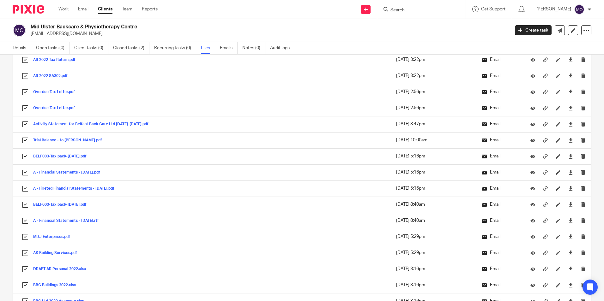
scroll to position [0, 0]
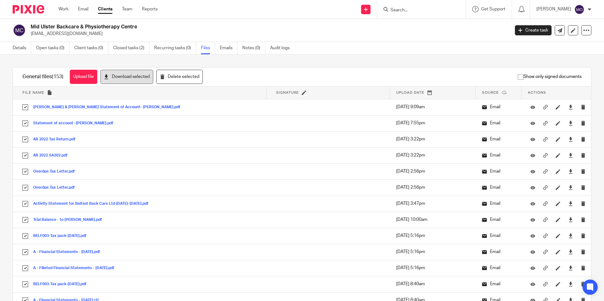
click at [133, 80] on button "Download selected" at bounding box center [126, 77] width 53 height 14
click at [583, 28] on icon at bounding box center [586, 30] width 6 height 6
click at [532, 57] on link "Export data" at bounding box center [547, 55] width 70 height 9
click at [105, 11] on link "Clients" at bounding box center [105, 9] width 15 height 6
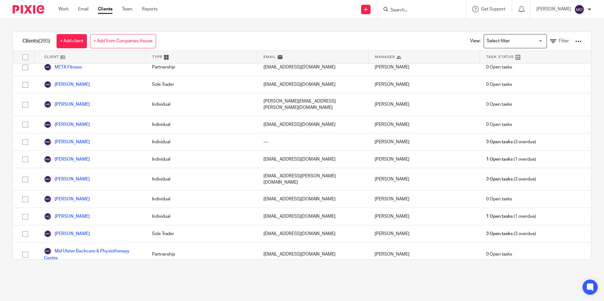
scroll to position [3275, 0]
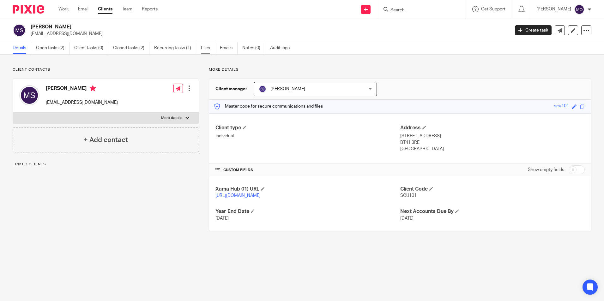
click at [205, 48] on link "Files" at bounding box center [208, 48] width 14 height 12
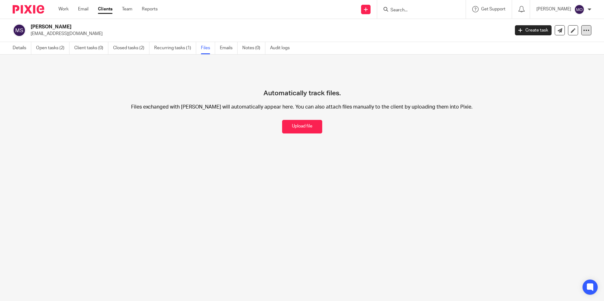
click at [584, 31] on icon at bounding box center [586, 30] width 6 height 6
click at [566, 56] on link "Export data" at bounding box center [547, 55] width 70 height 9
click at [473, 247] on main "[PERSON_NAME] [EMAIL_ADDRESS][DOMAIN_NAME] Create task Update from Companies Ho…" at bounding box center [302, 150] width 604 height 301
click at [104, 7] on link "Clients" at bounding box center [105, 9] width 15 height 6
